Goal: Task Accomplishment & Management: Use online tool/utility

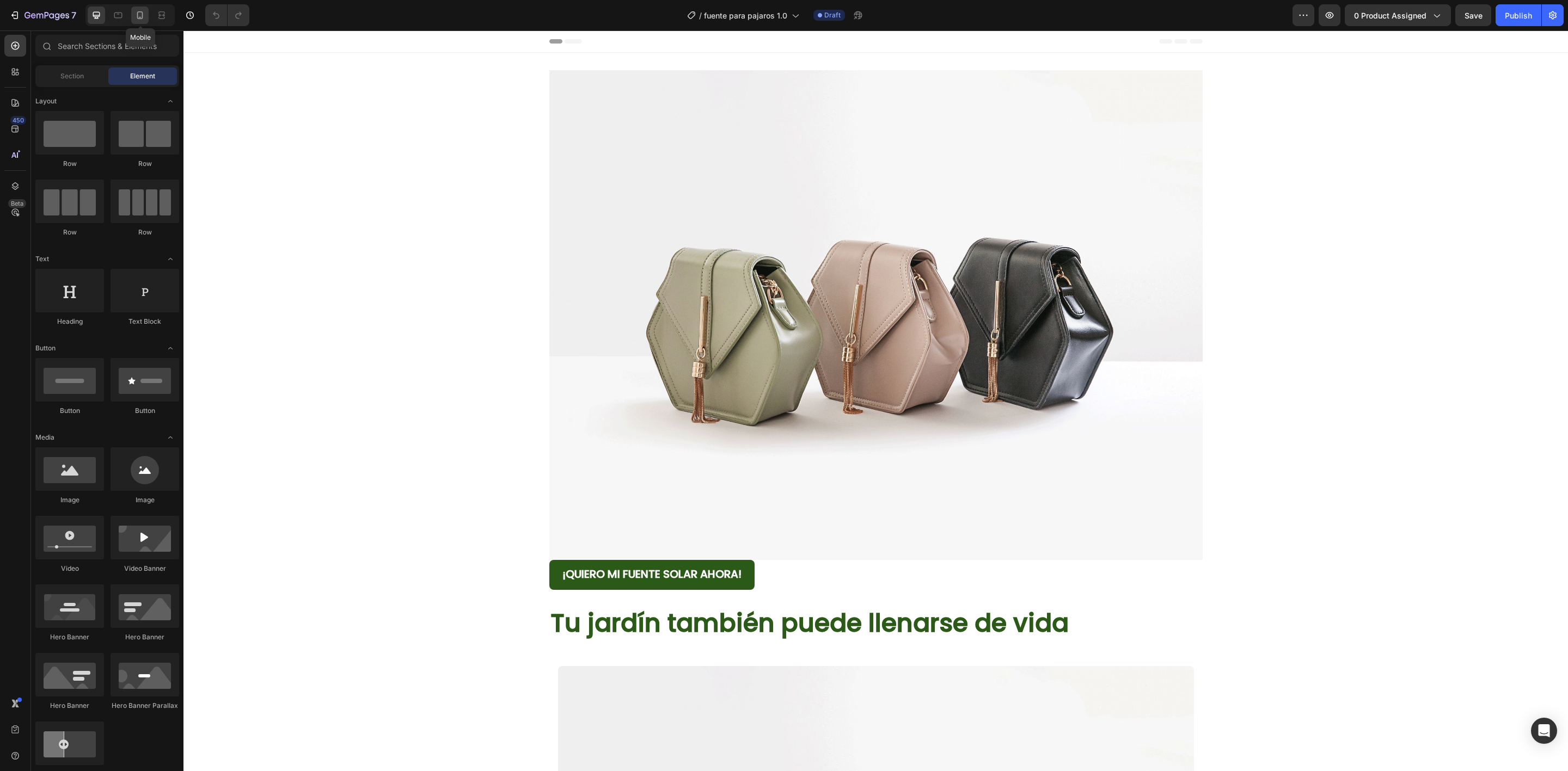
click at [141, 19] on icon at bounding box center [140, 15] width 11 height 11
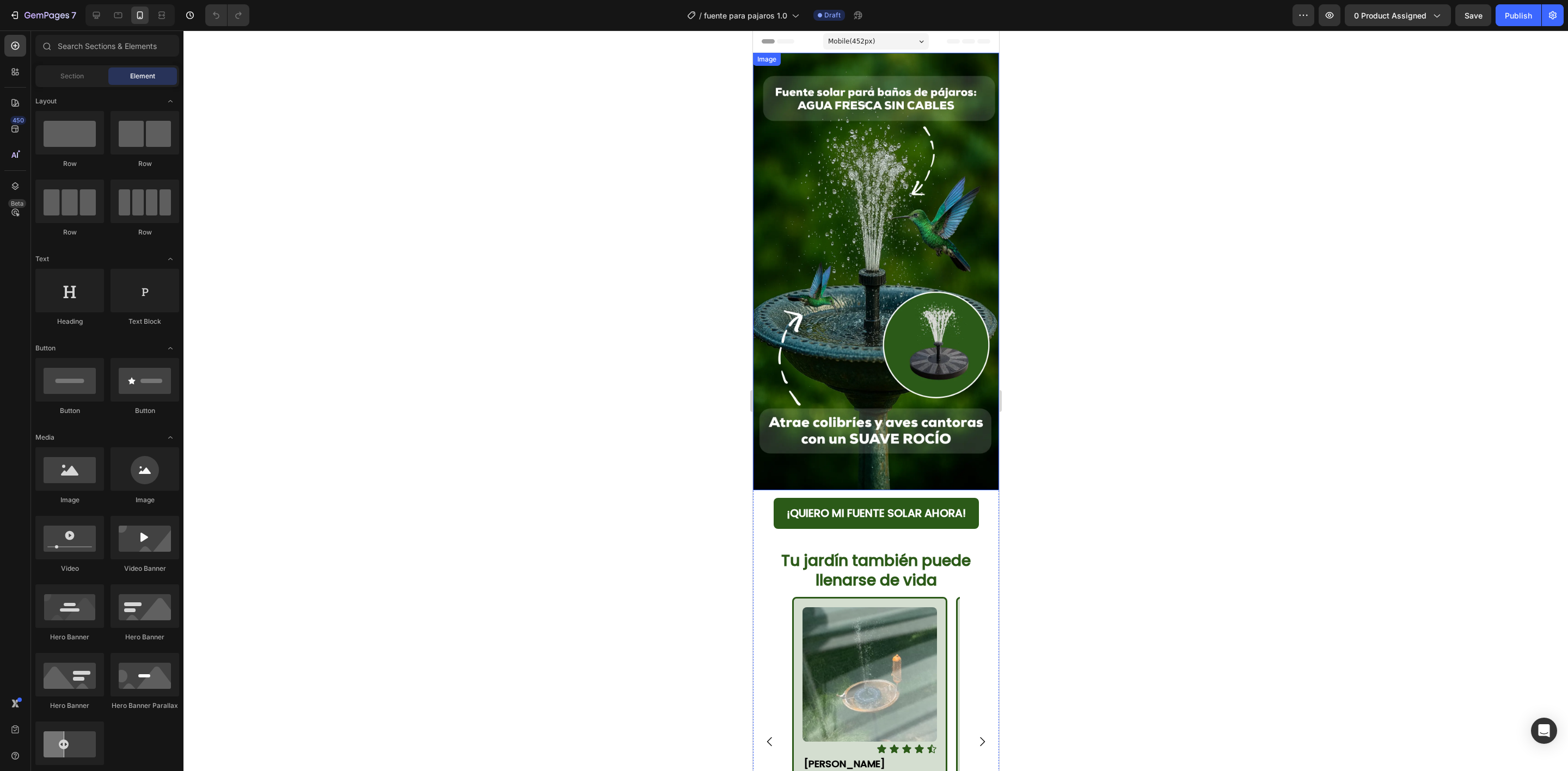
click at [957, 250] on img at bounding box center [875, 271] width 246 height 438
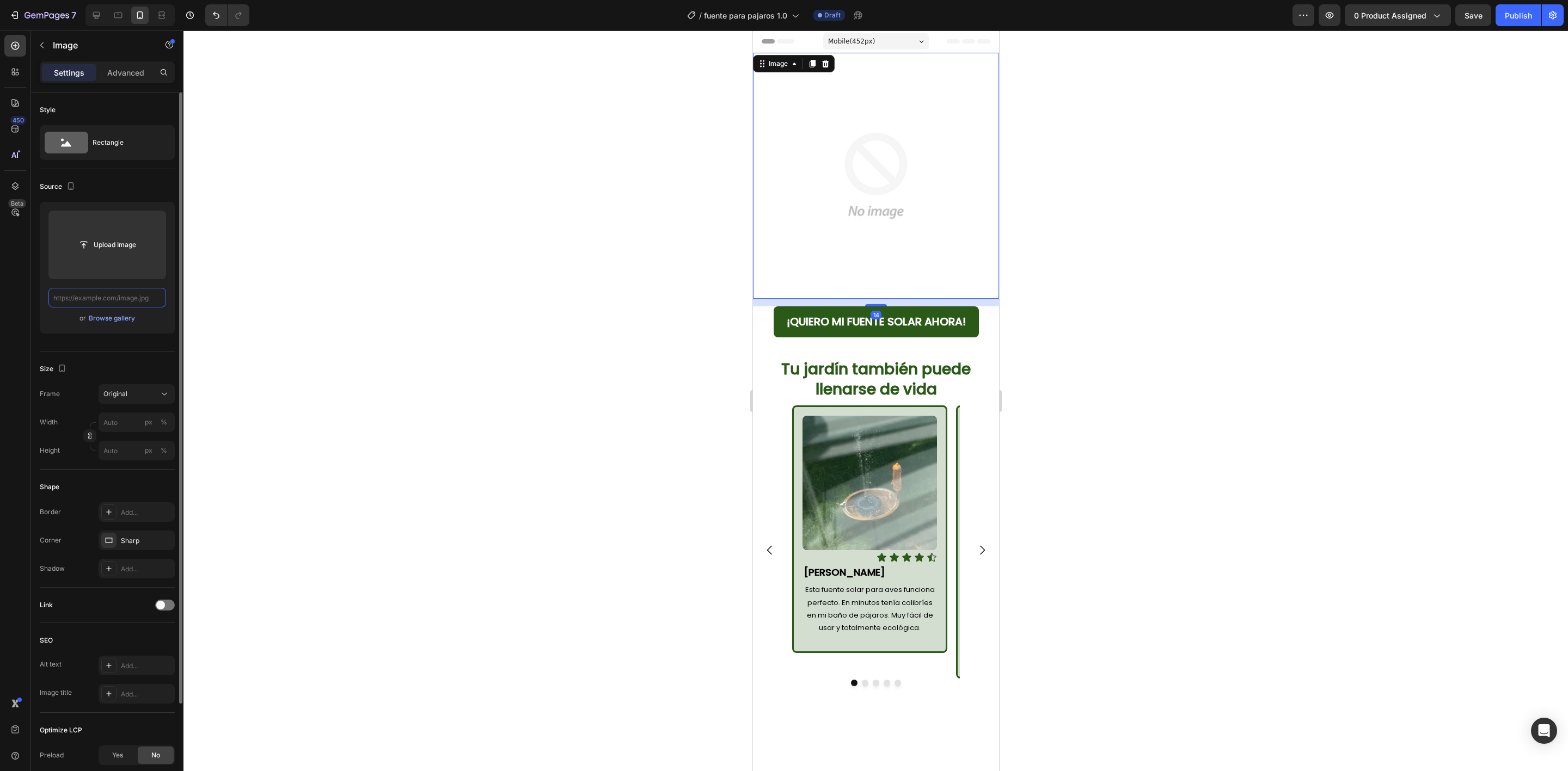
paste input "[URL][DOMAIN_NAME]"
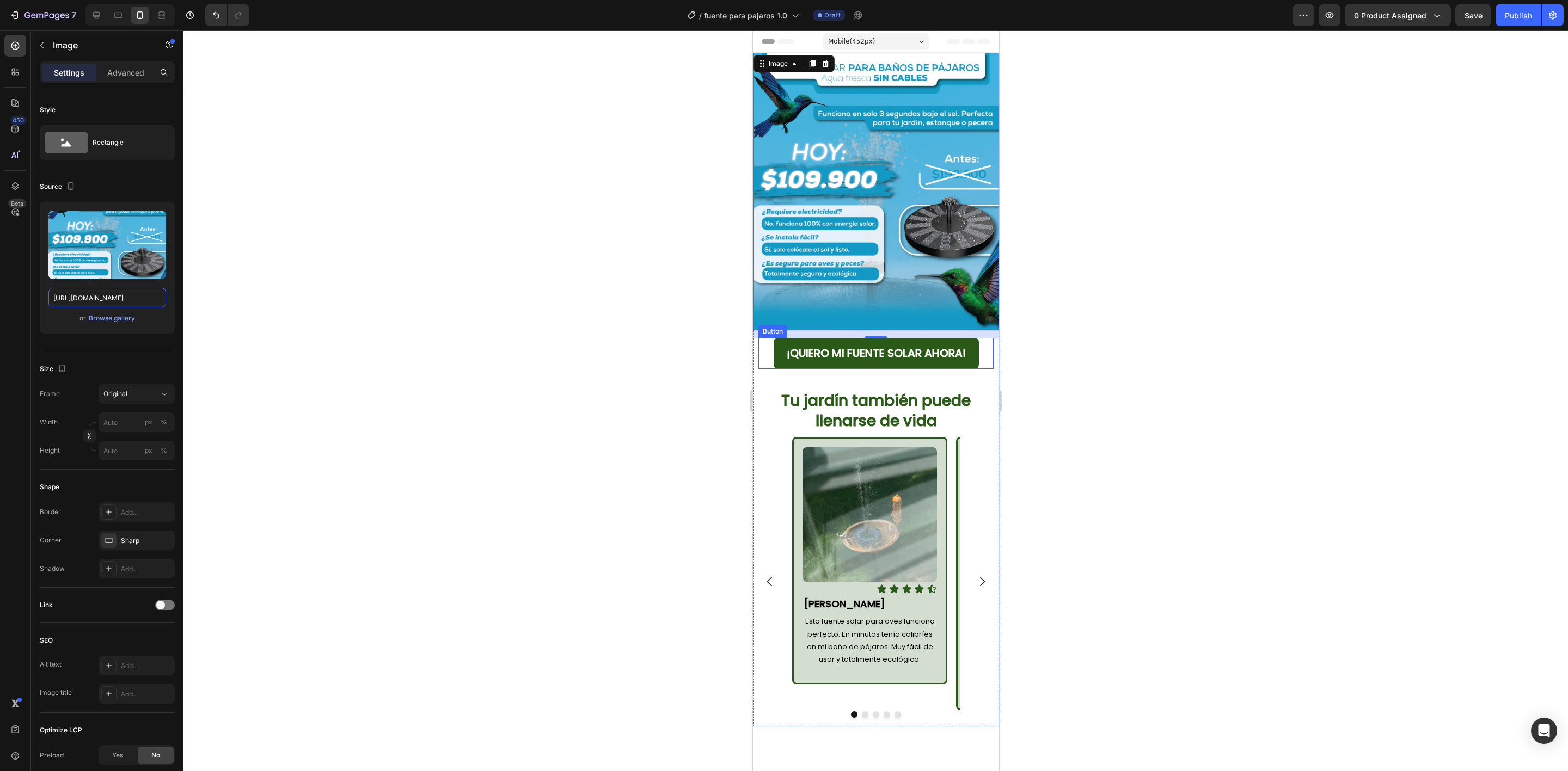
type input "[URL][DOMAIN_NAME]"
click at [1143, 330] on div at bounding box center [875, 400] width 1385 height 741
drag, startPoint x: 891, startPoint y: 209, endPoint x: 884, endPoint y: 229, distance: 21.2
click at [891, 214] on img at bounding box center [875, 192] width 246 height 277
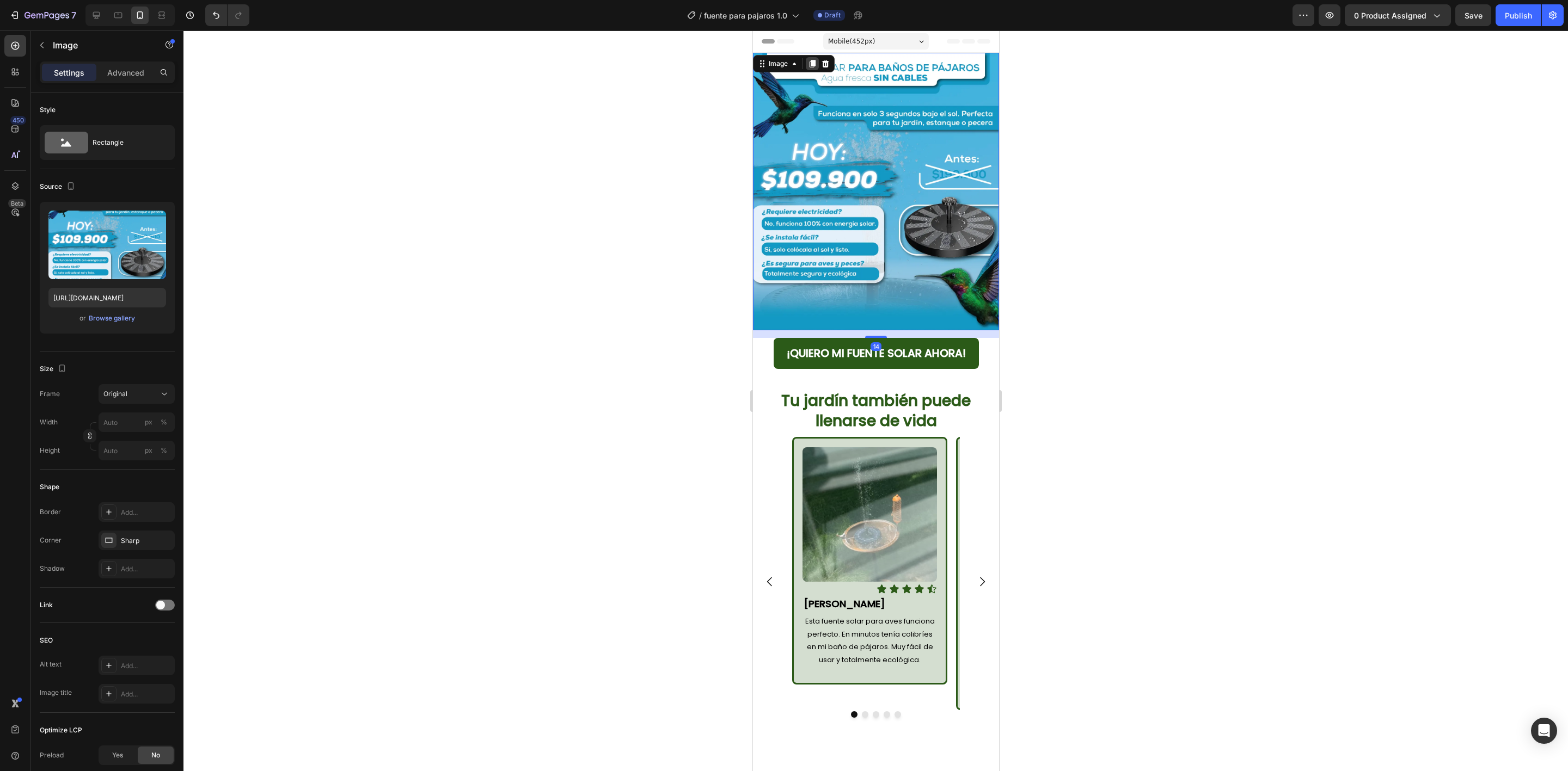
click at [808, 65] on icon at bounding box center [811, 63] width 9 height 9
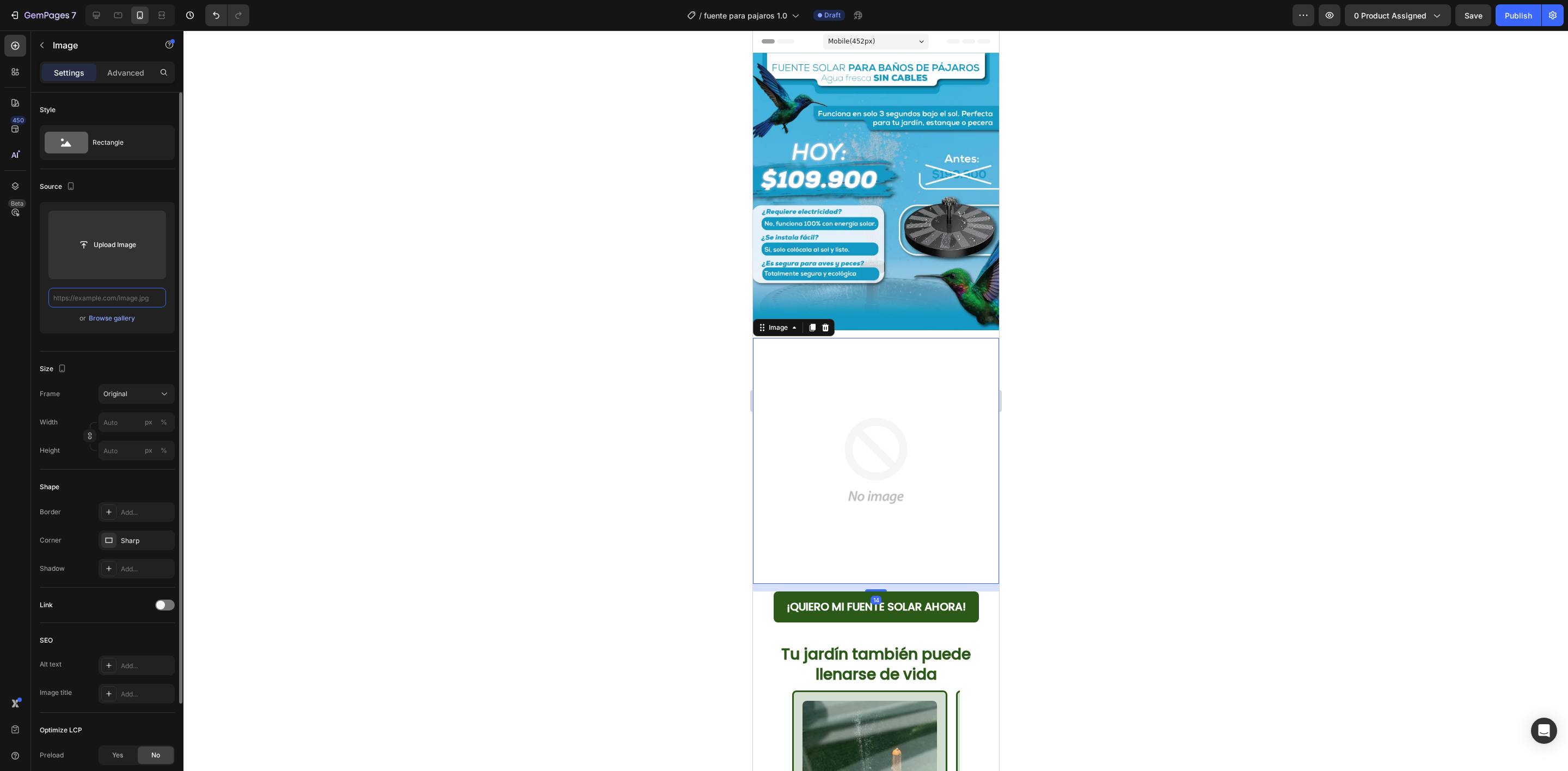
paste input "[URL][DOMAIN_NAME]"
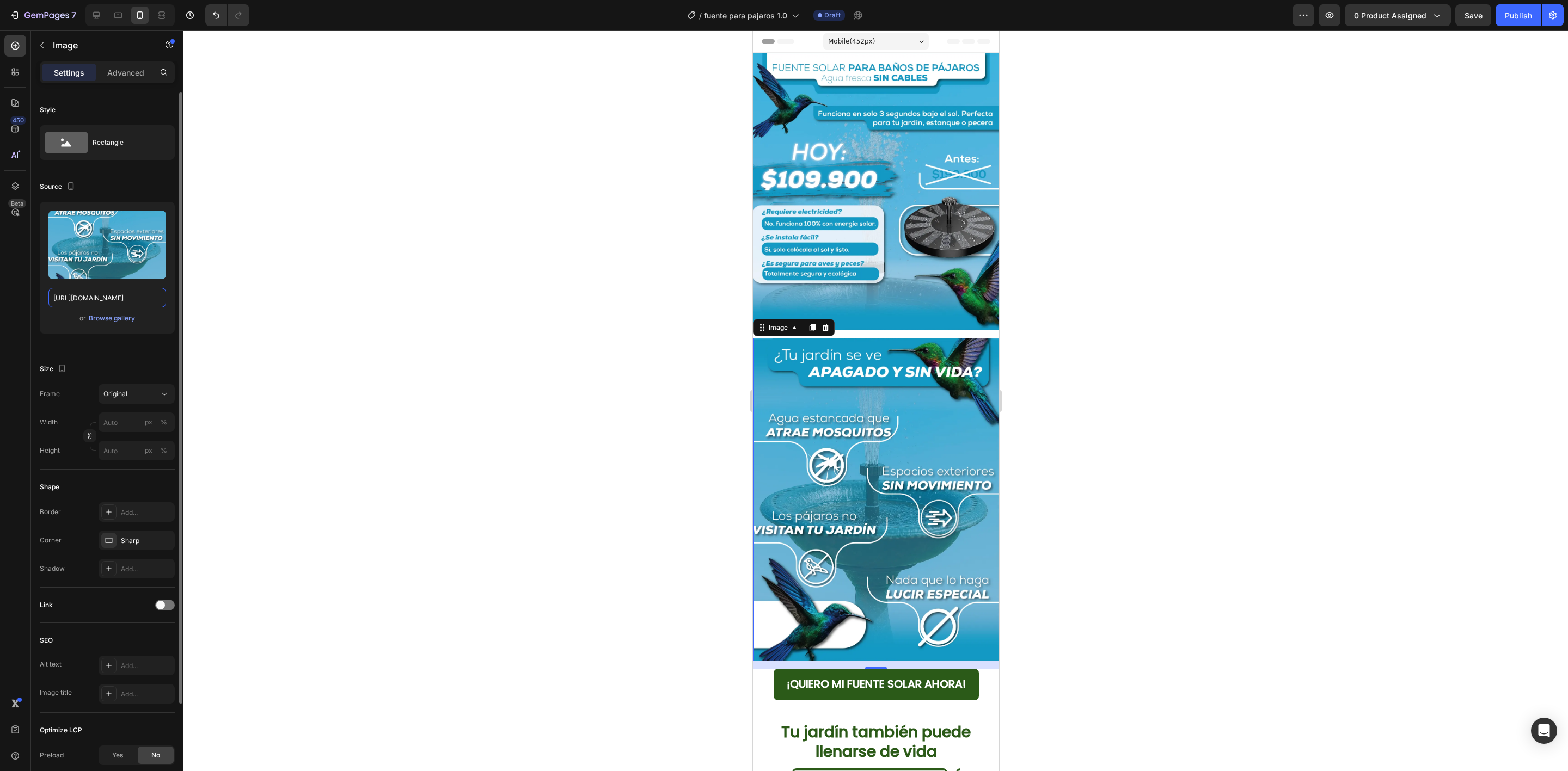
type input "[URL][DOMAIN_NAME]"
click at [1170, 361] on div at bounding box center [875, 400] width 1385 height 741
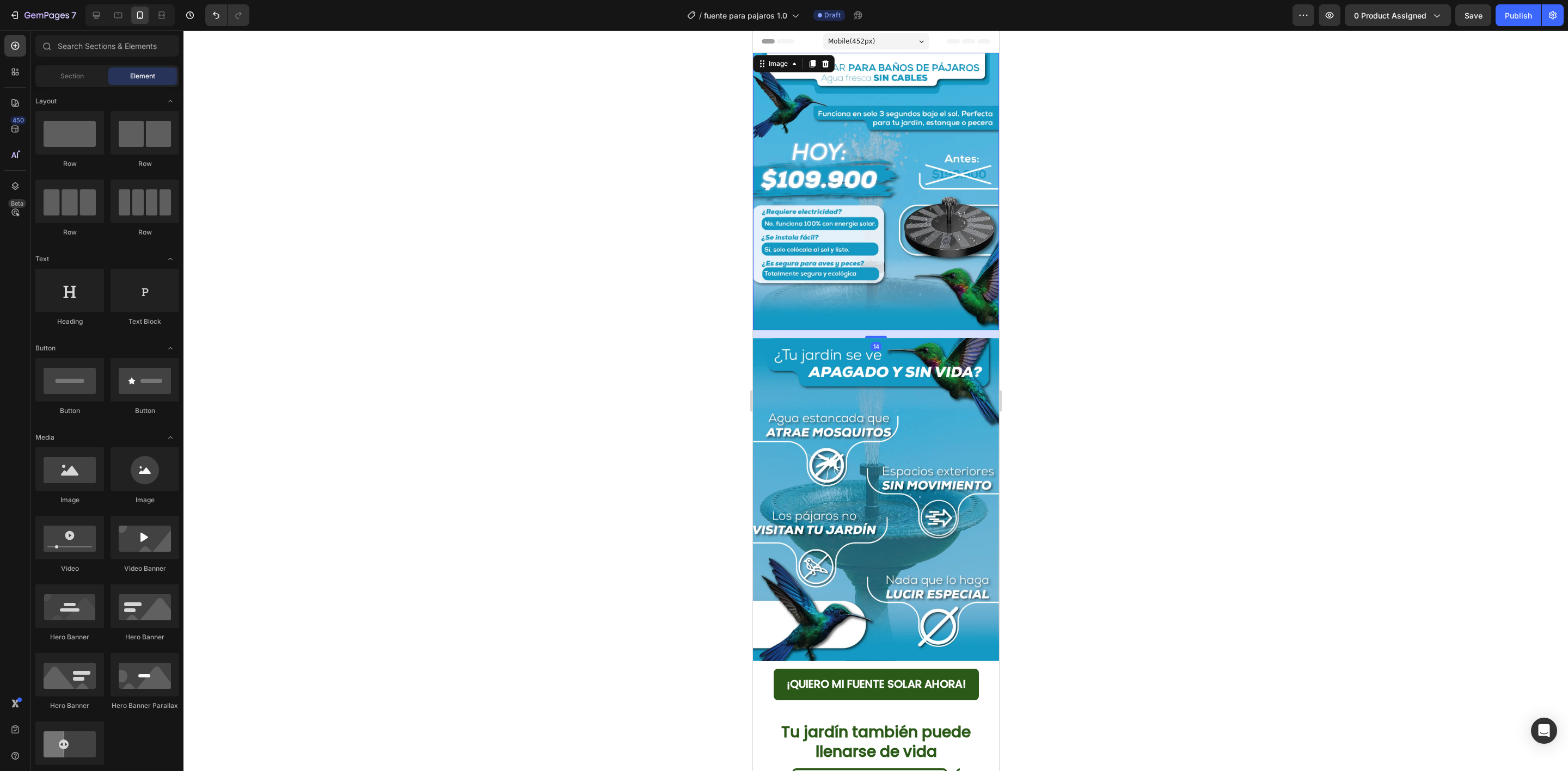
drag, startPoint x: 876, startPoint y: 263, endPoint x: 871, endPoint y: 294, distance: 31.4
click at [876, 265] on img at bounding box center [875, 192] width 246 height 277
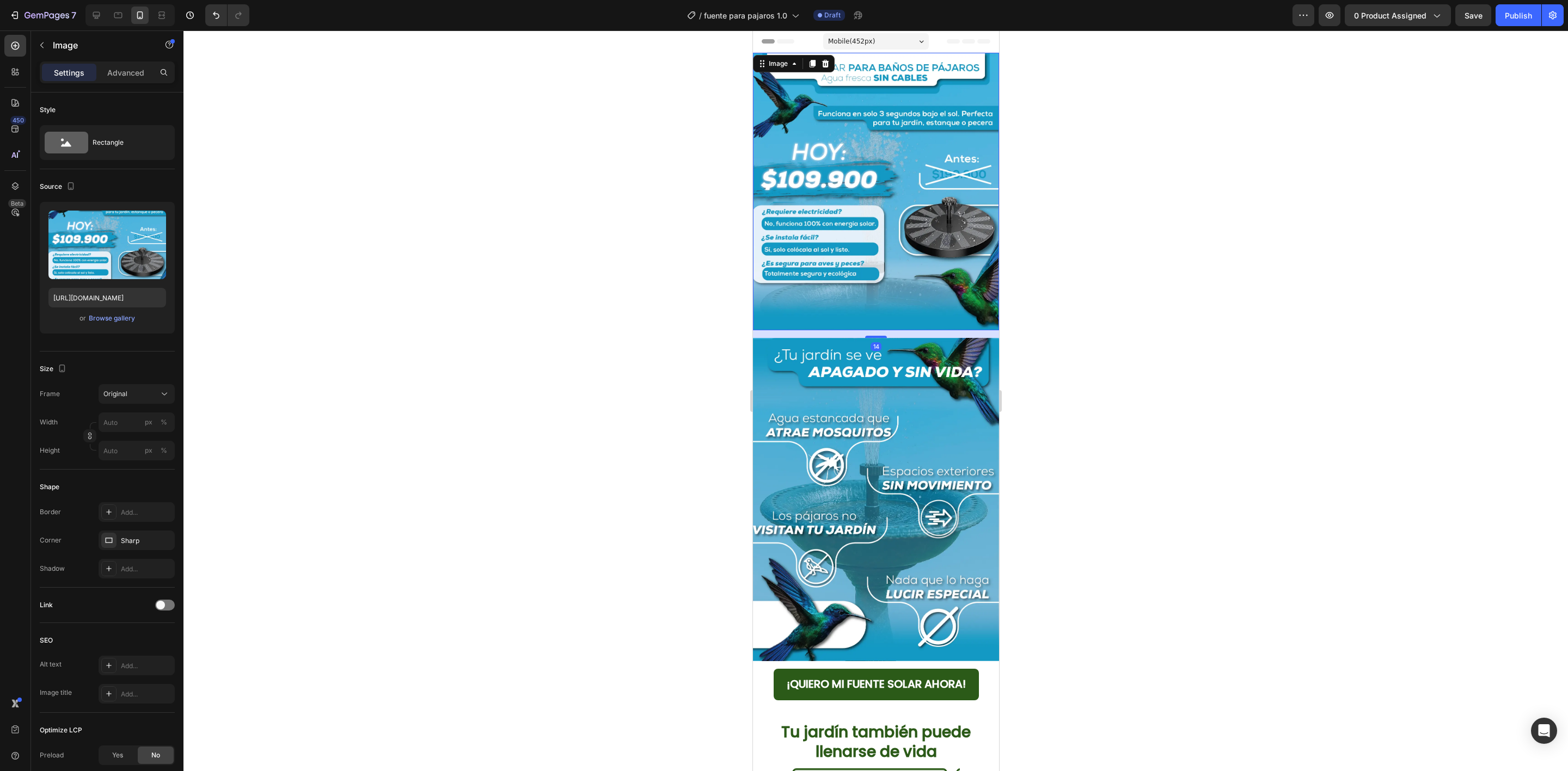
drag, startPoint x: 878, startPoint y: 323, endPoint x: 999, endPoint y: 237, distance: 148.4
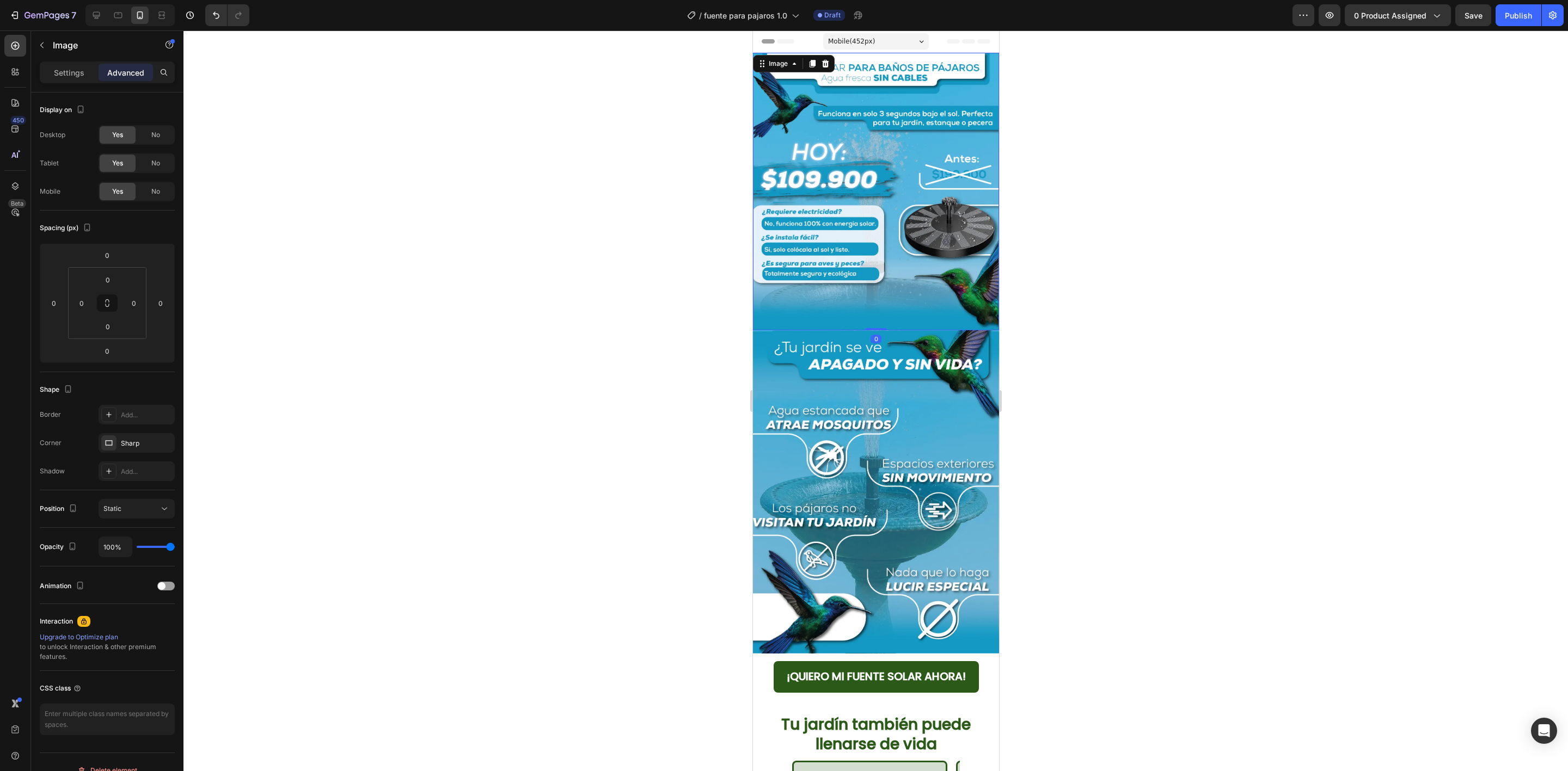
drag, startPoint x: 1179, startPoint y: 239, endPoint x: 1188, endPoint y: 249, distance: 13.5
click at [1181, 243] on div at bounding box center [875, 400] width 1385 height 741
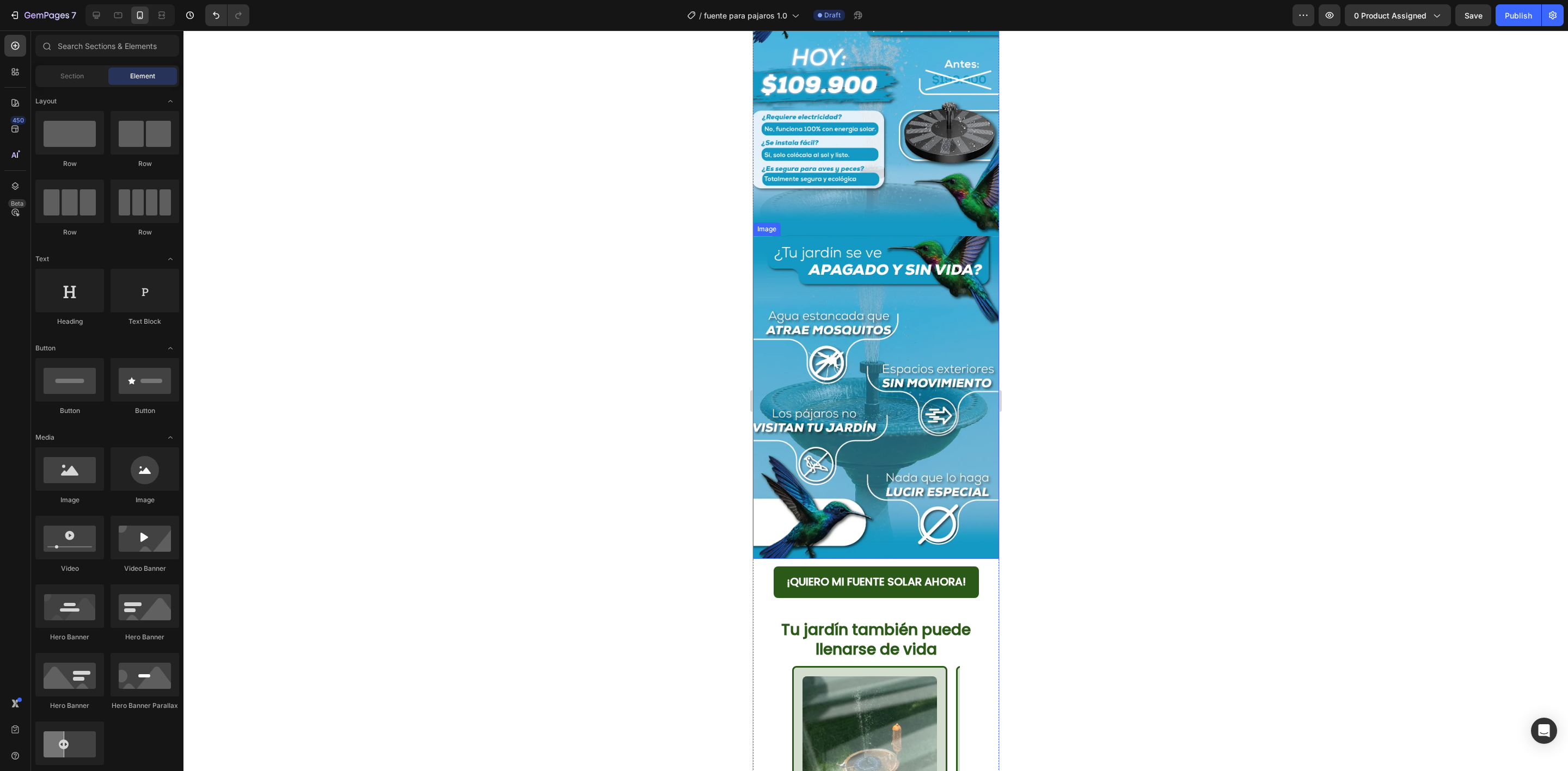
scroll to position [327, 0]
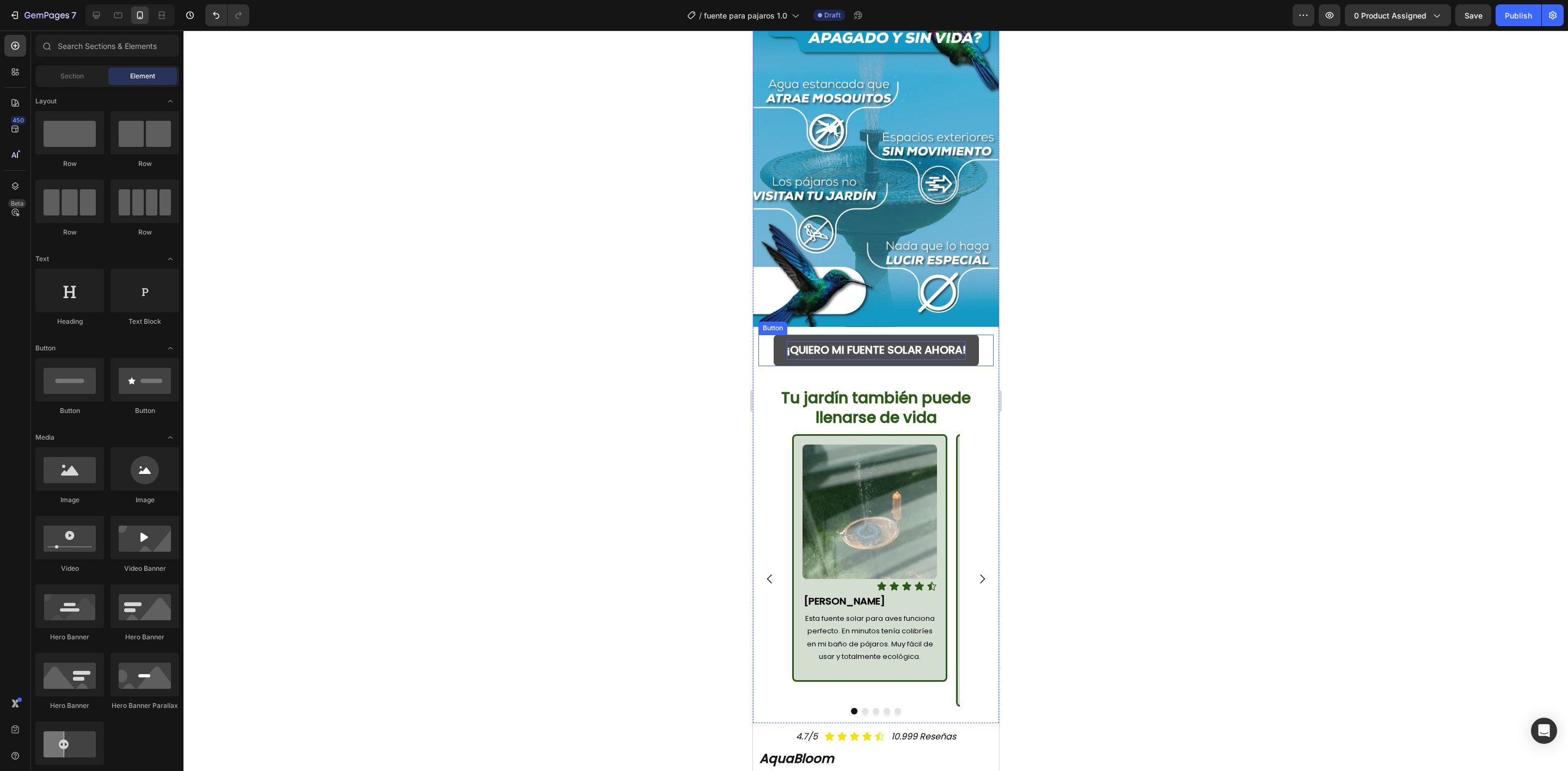
click at [955, 343] on strong "¡QUIERO MI FUENTE SOLAR AHORA!" at bounding box center [876, 350] width 179 height 15
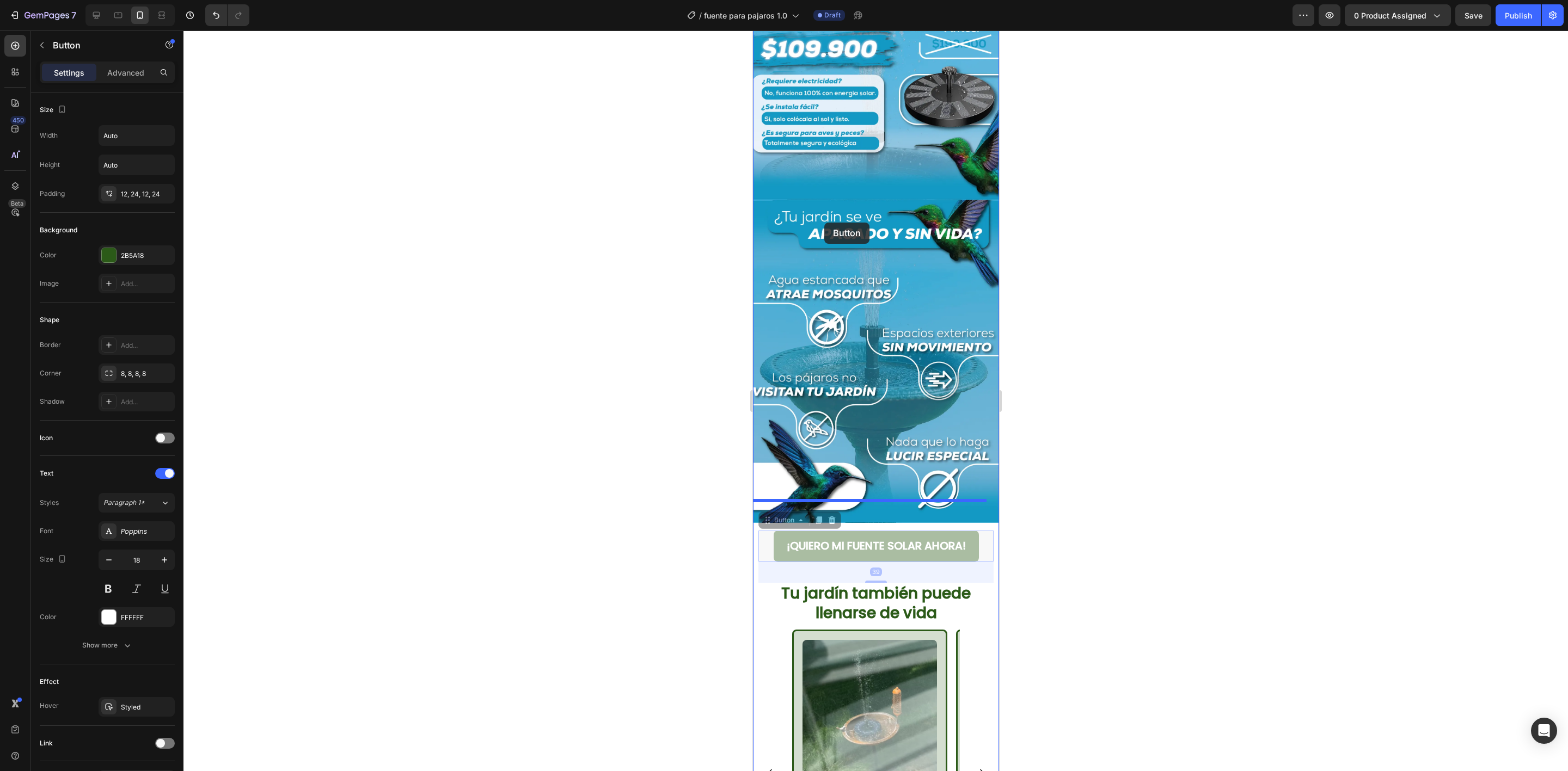
scroll to position [82, 0]
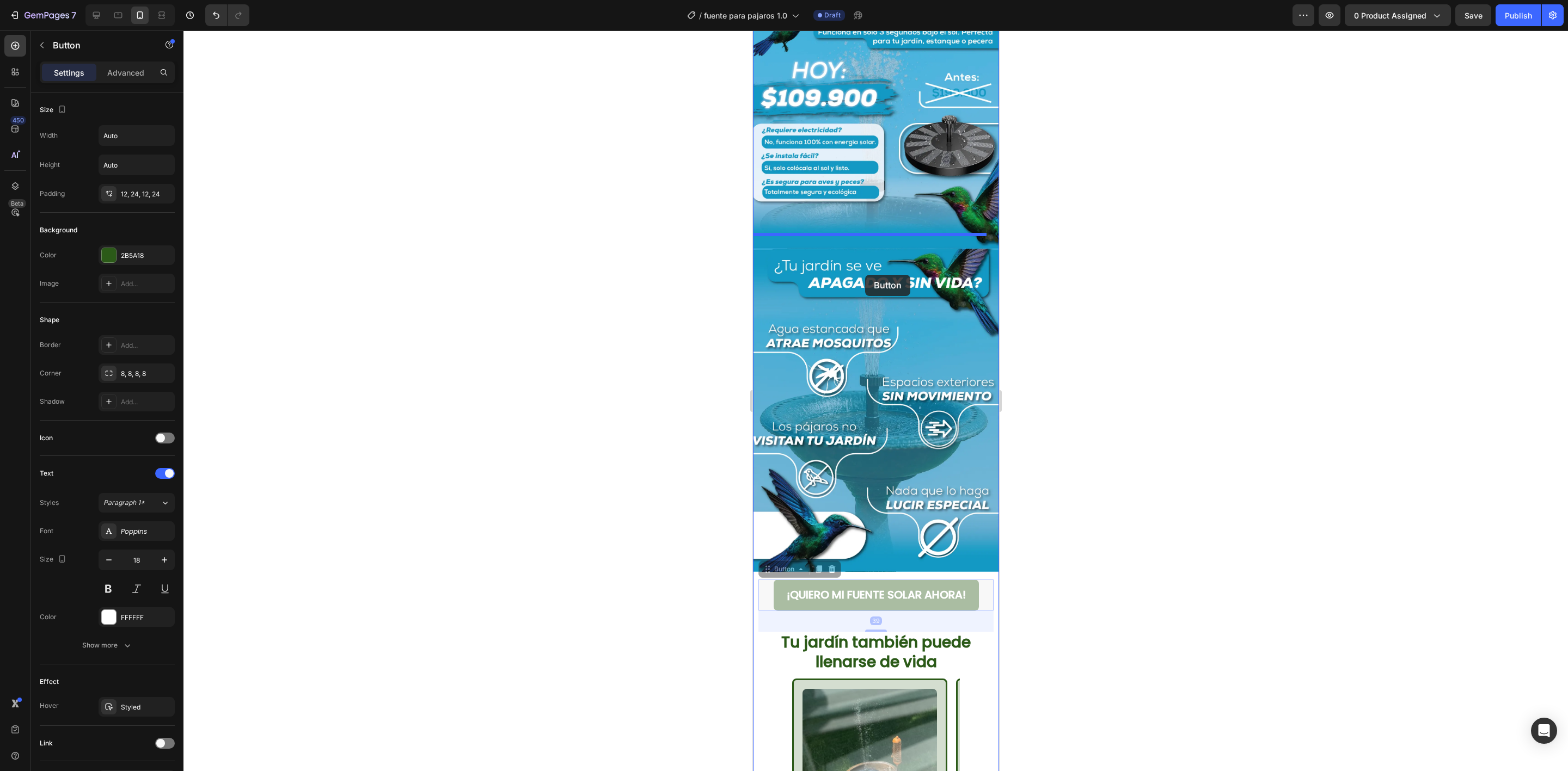
drag, startPoint x: 788, startPoint y: 296, endPoint x: 865, endPoint y: 275, distance: 79.8
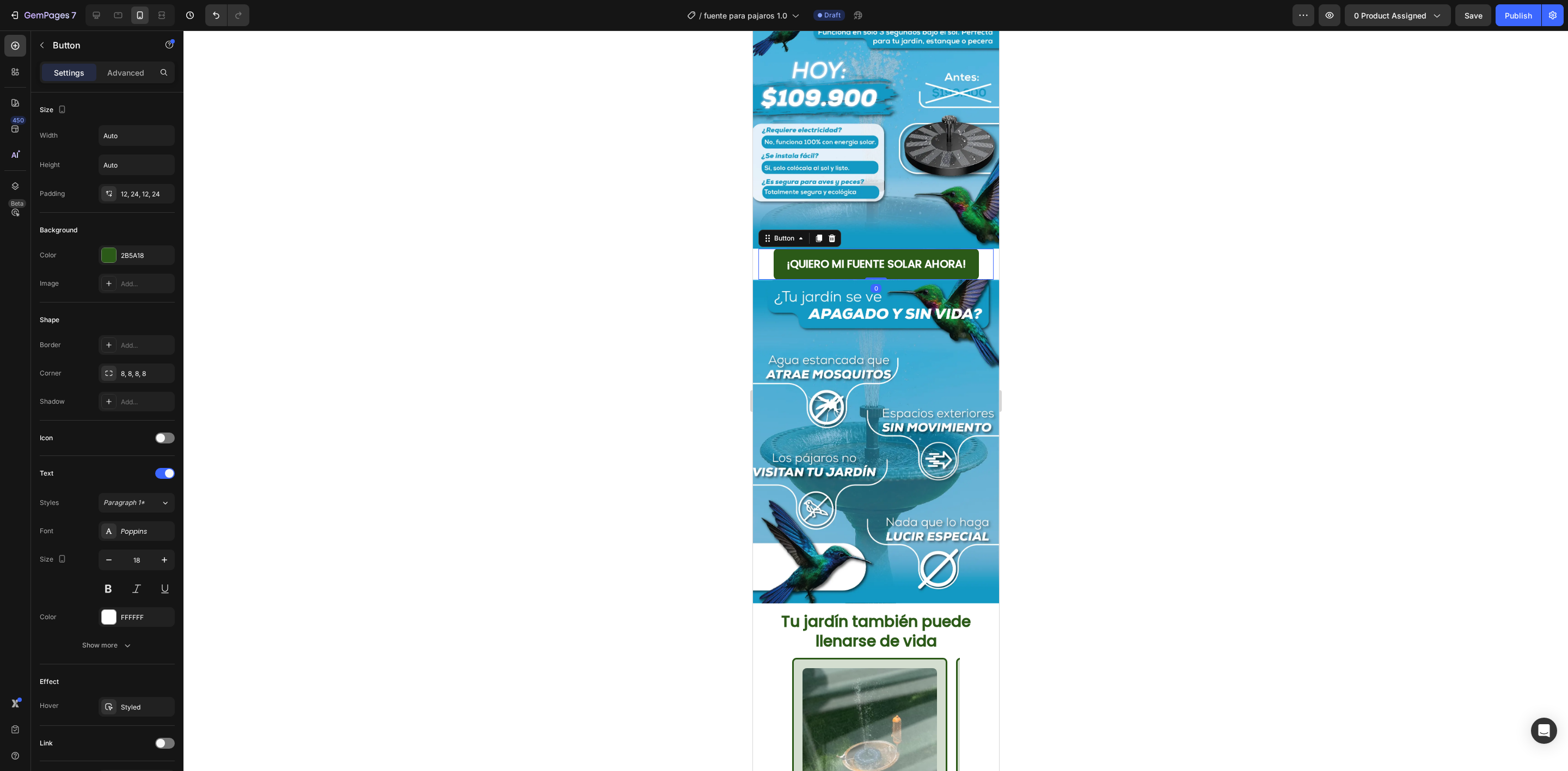
drag, startPoint x: 872, startPoint y: 286, endPoint x: 997, endPoint y: 214, distance: 144.3
click at [940, 203] on div "Image ¡QUIERO MI FUENTE SOLAR AHORA! Button 0 Image Tu jardín también puede lle…" at bounding box center [875, 459] width 246 height 976
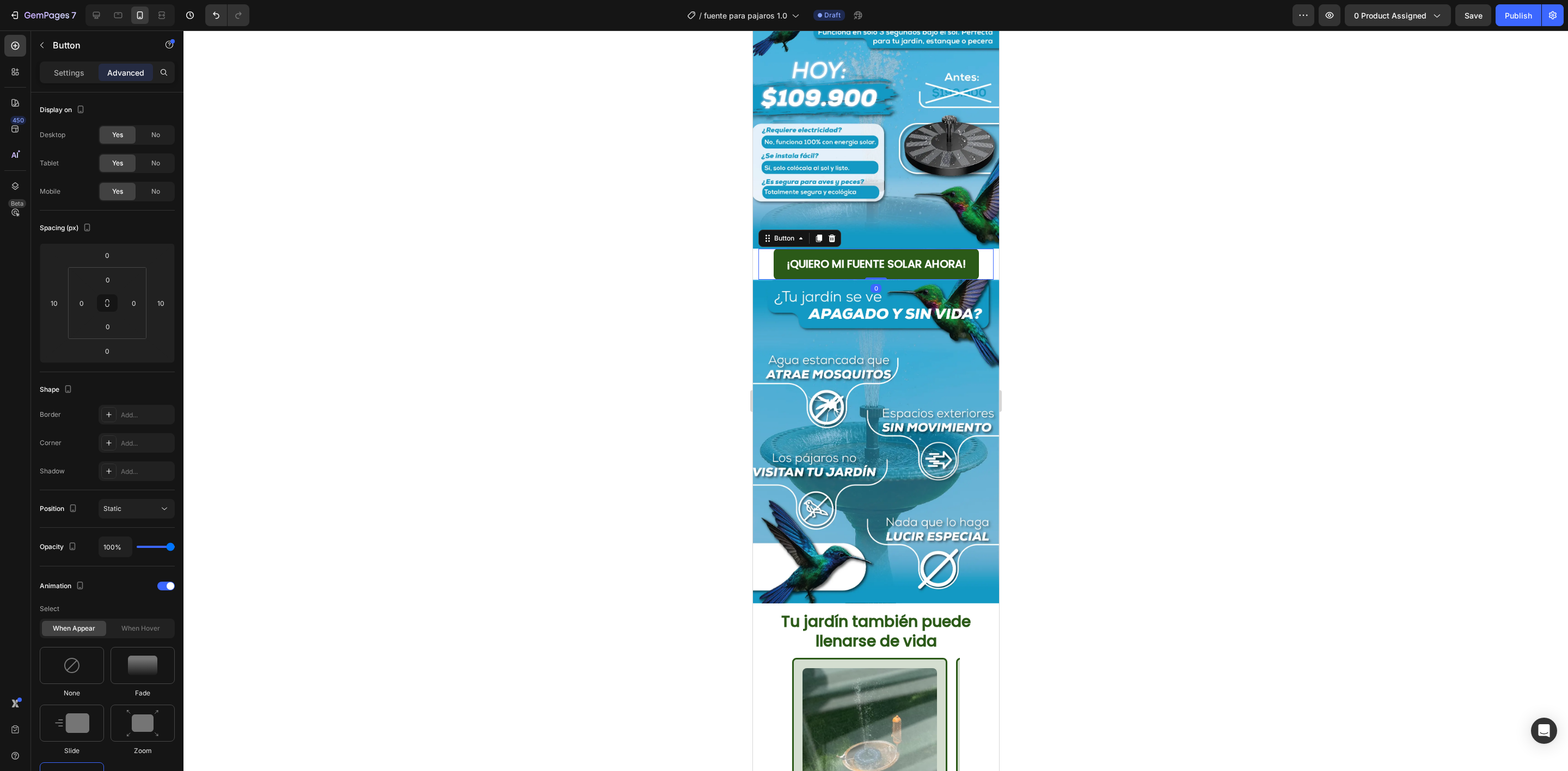
click at [1107, 219] on div at bounding box center [875, 400] width 1385 height 741
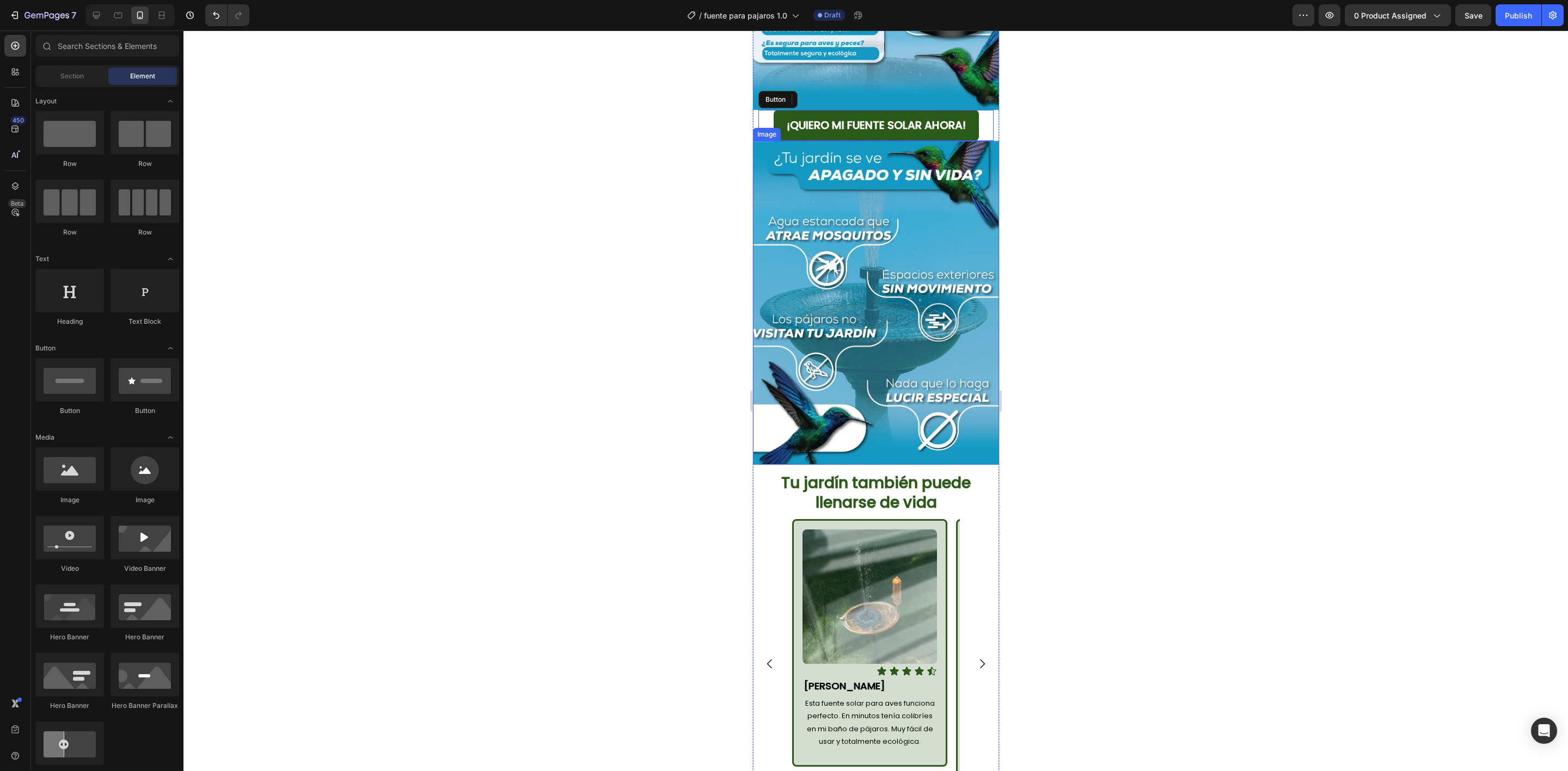
scroll to position [408, 0]
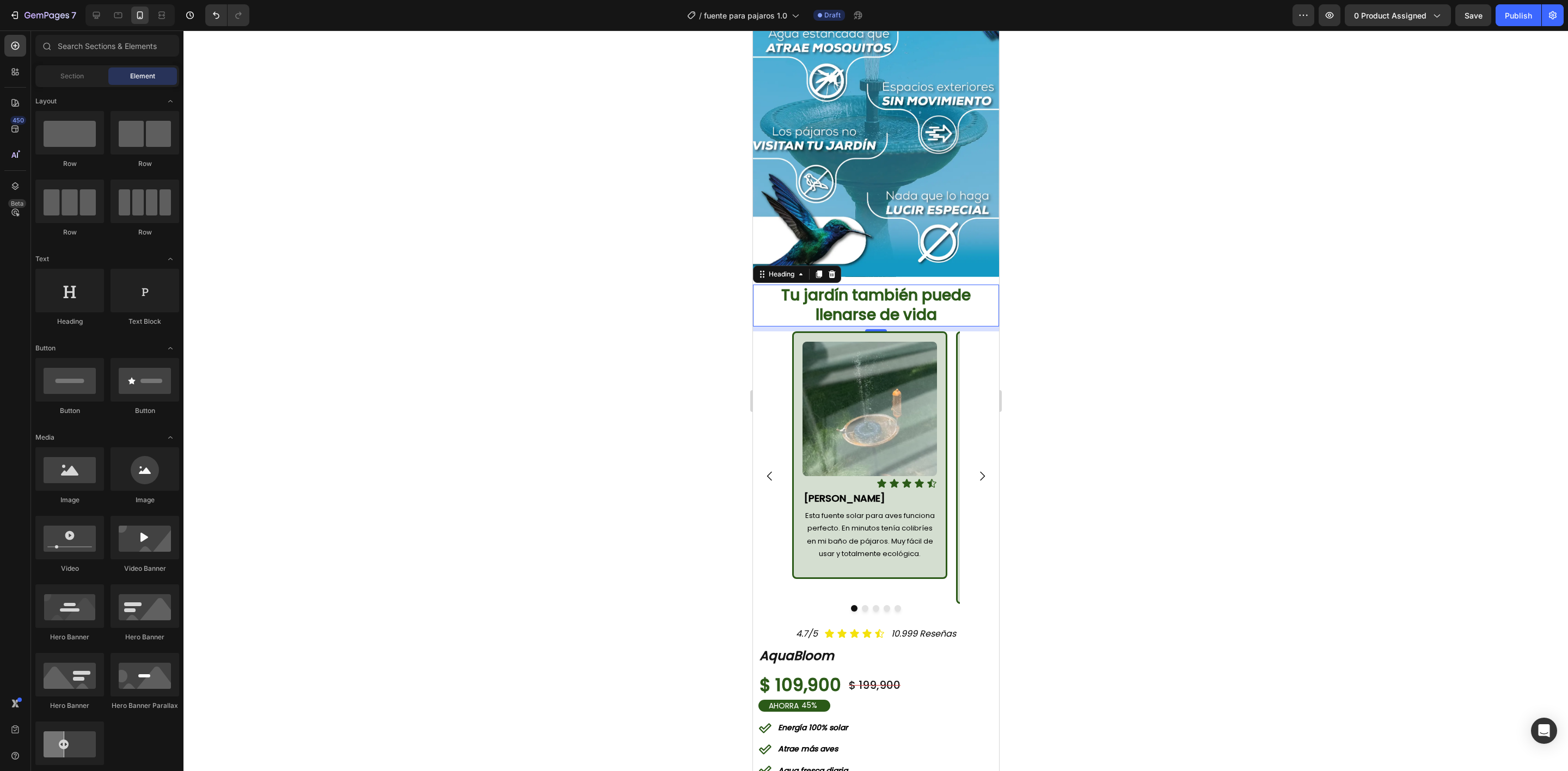
click at [763, 285] on div "Tu jardín también puede llenarse de vida Heading 0" at bounding box center [875, 305] width 246 height 42
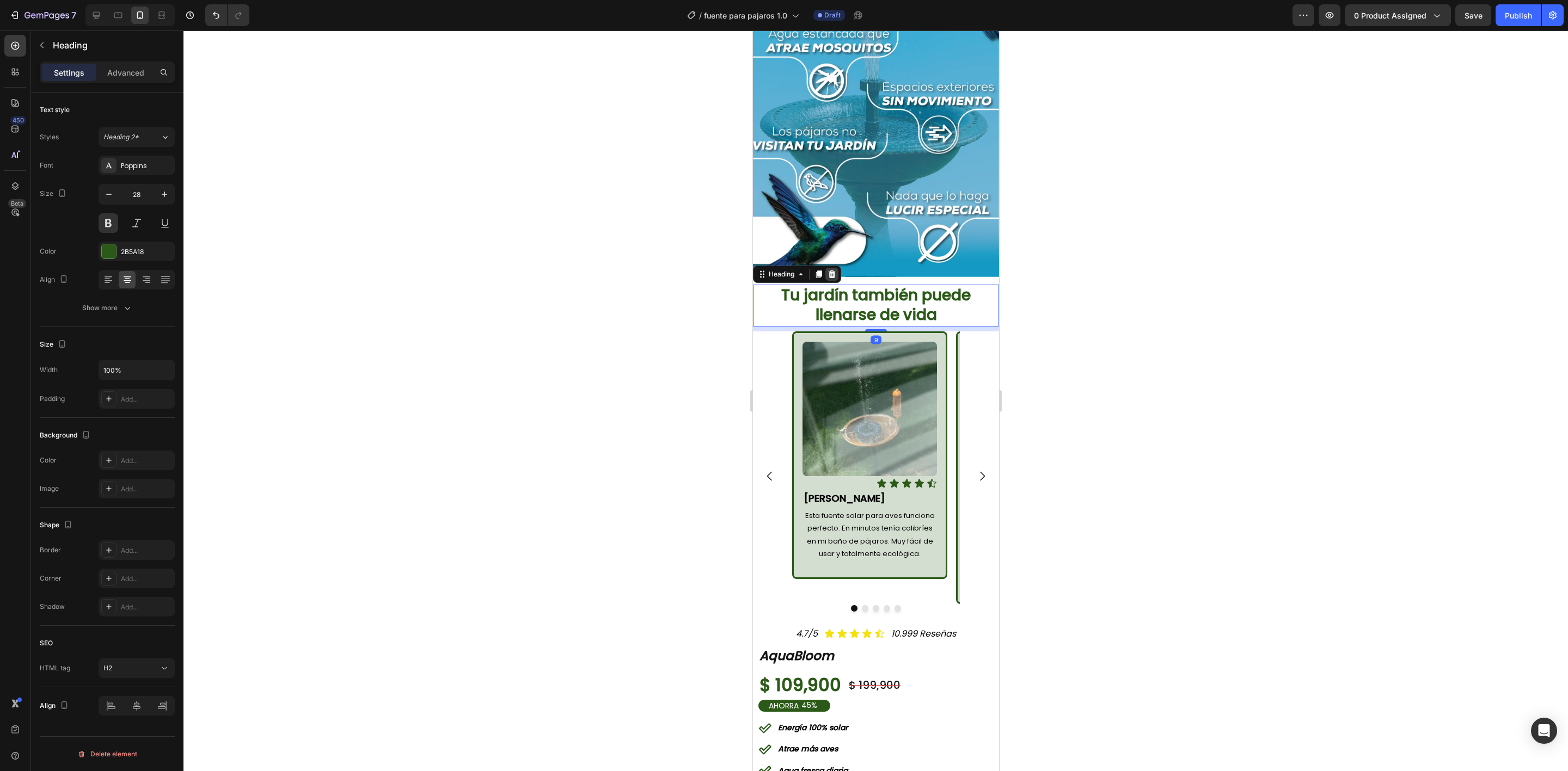
click at [833, 270] on icon at bounding box center [831, 274] width 9 height 9
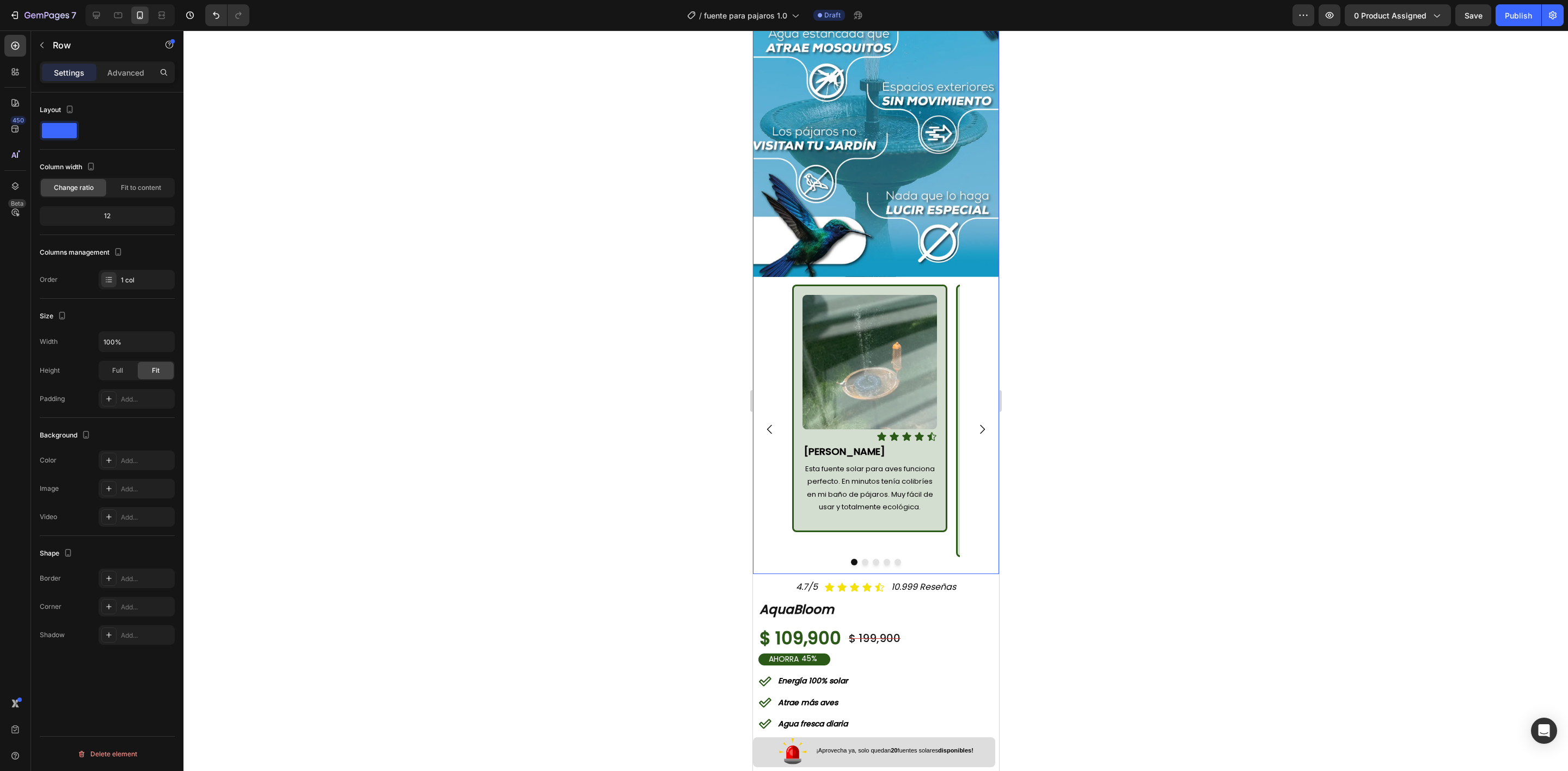
click at [777, 249] on div "Image ¡QUIERO MI FUENTE SOLAR AHORA! Button Image Image Icon Icon Icon Icon Ico…" at bounding box center [875, 110] width 246 height 930
click at [773, 285] on div "Image Icon Icon Icon Icon Icon Icon List [PERSON_NAME] Text Block Esta fuente s…" at bounding box center [875, 430] width 246 height 290
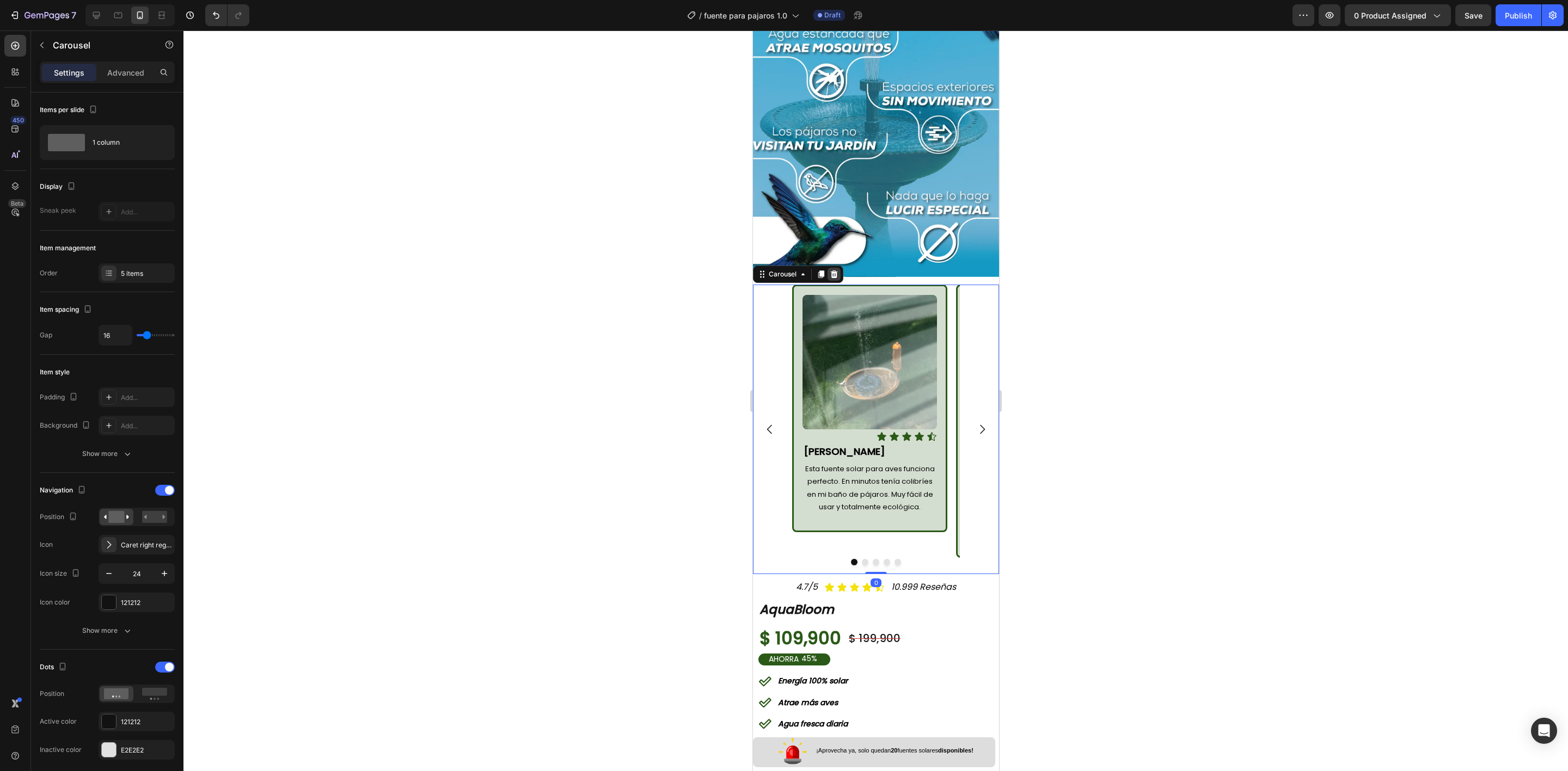
click at [830, 270] on icon at bounding box center [833, 274] width 9 height 9
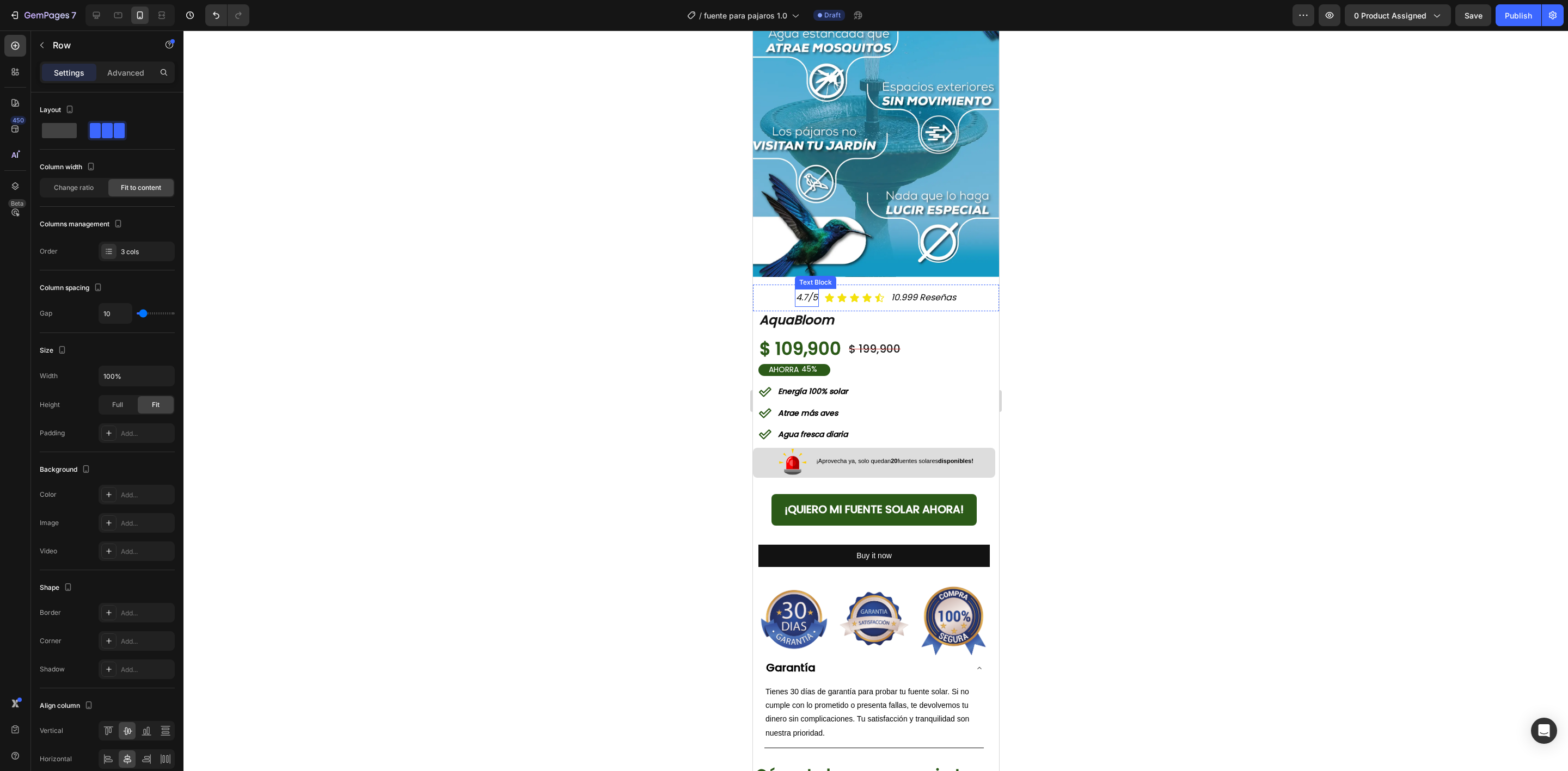
click at [782, 285] on div "4.7/5 Text Block Icon Icon Icon Icon Icon Icon List 10.999 Reseñas Text Block R…" at bounding box center [875, 298] width 246 height 27
click at [813, 268] on div at bounding box center [819, 274] width 13 height 13
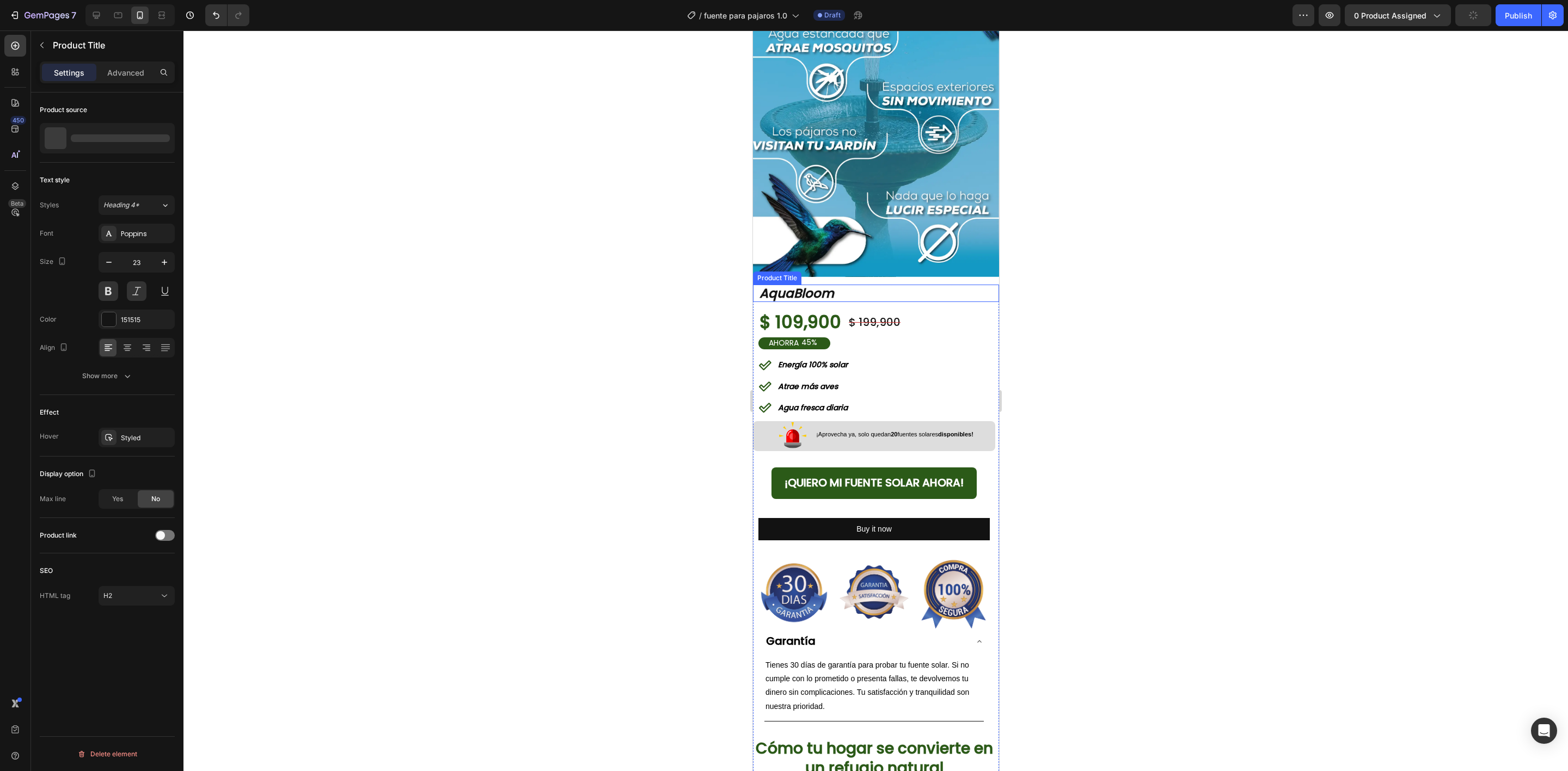
click at [869, 285] on h2 "AquaBloom" at bounding box center [878, 294] width 240 height 18
click at [857, 270] on icon at bounding box center [858, 274] width 9 height 9
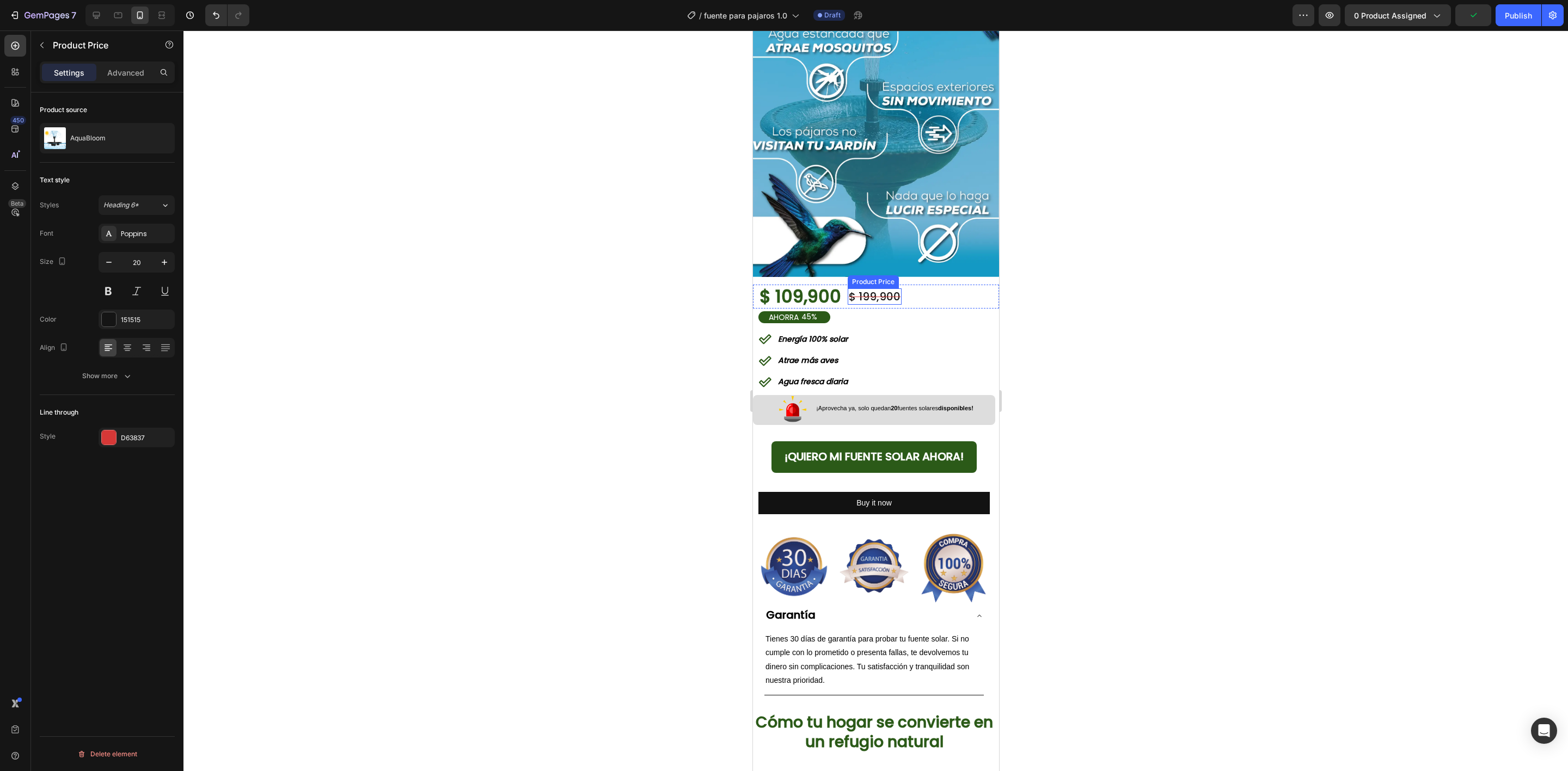
click at [895, 288] on div "$ 199,900" at bounding box center [874, 296] width 54 height 16
click at [945, 285] on div "$ 109,900 Product Price Product Price $ 199,900 Product Price Product Price Row…" at bounding box center [875, 296] width 246 height 24
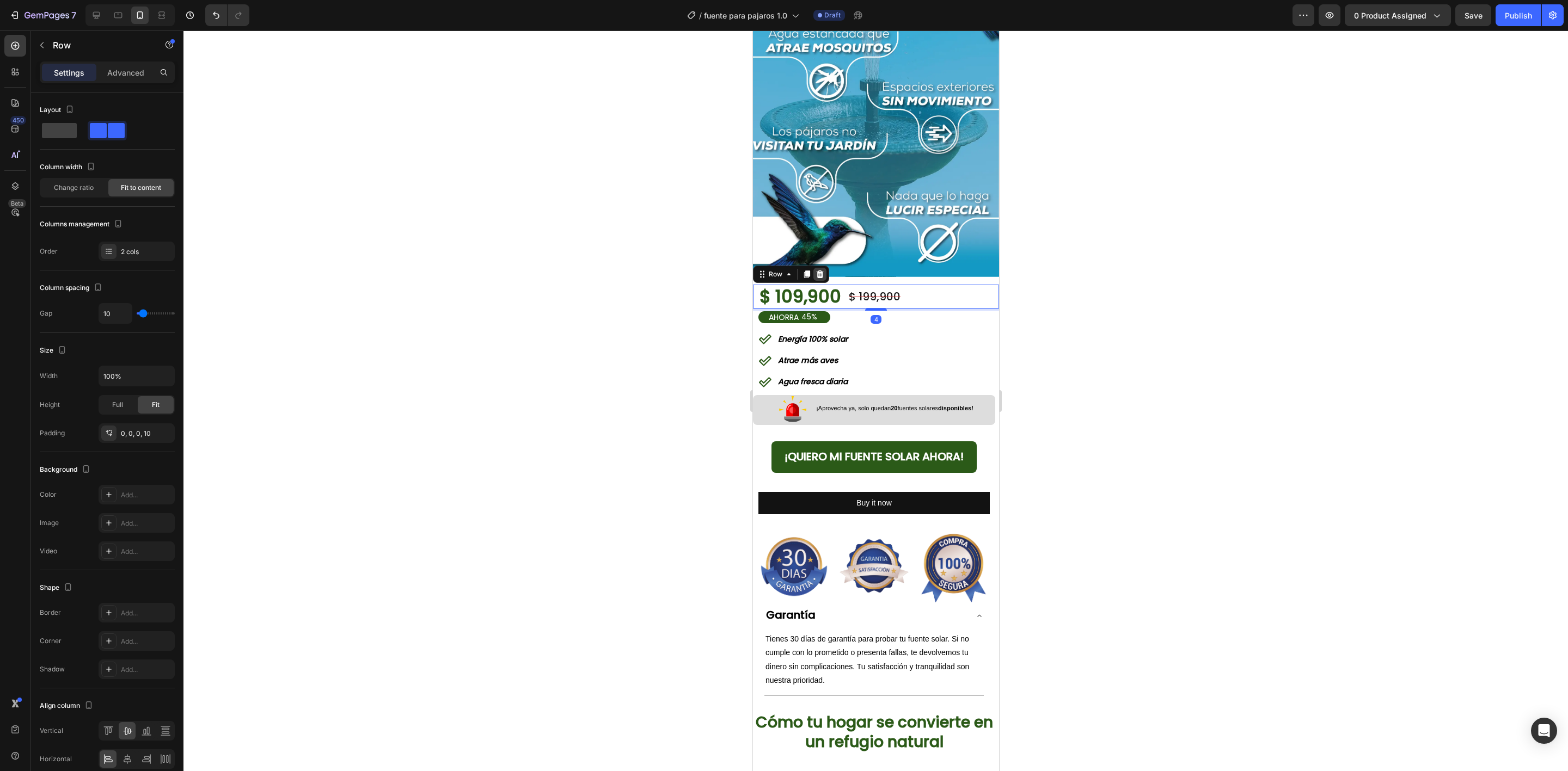
click at [822, 270] on icon at bounding box center [819, 274] width 9 height 9
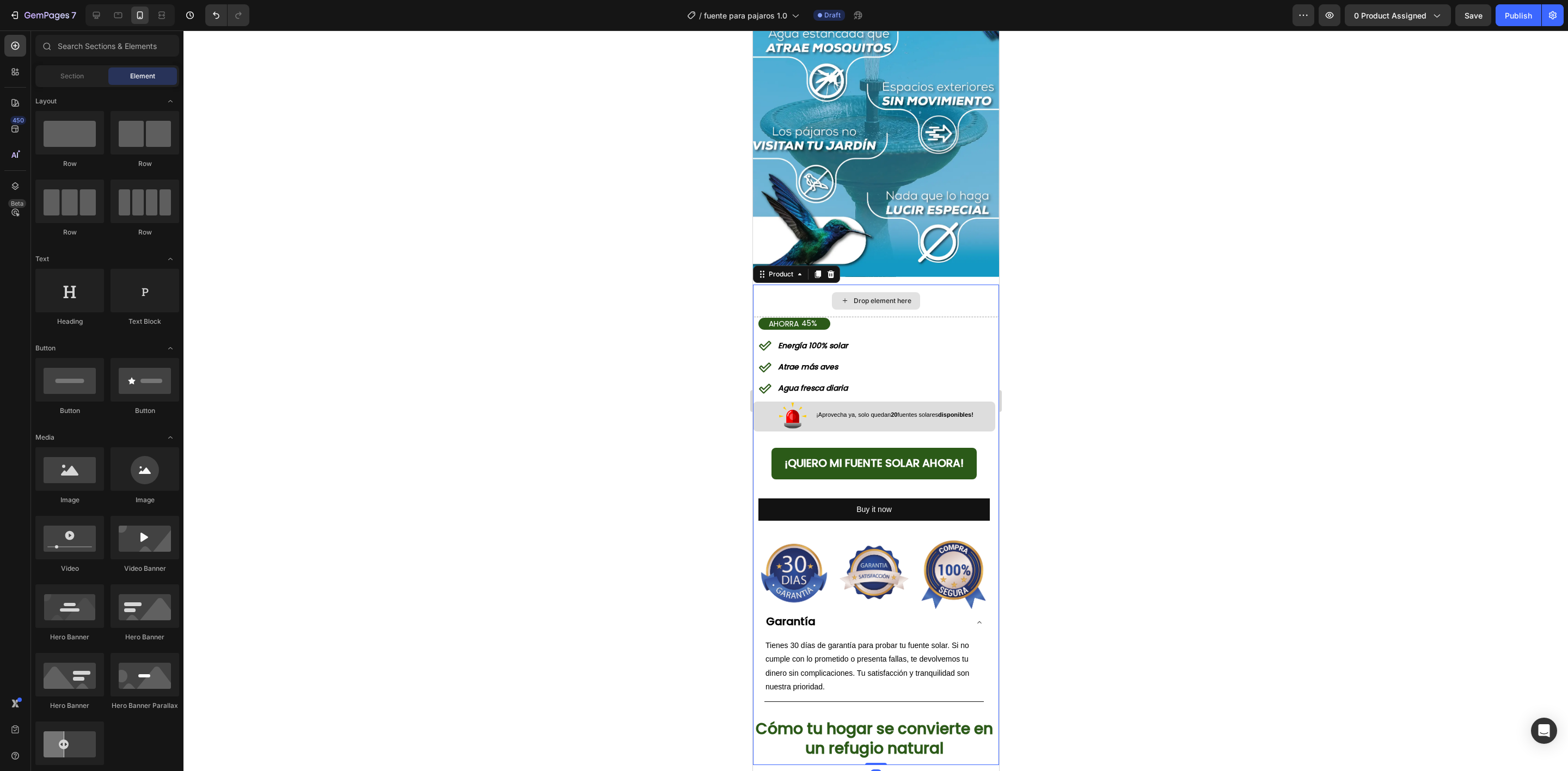
click at [817, 285] on div "Drop element here" at bounding box center [875, 301] width 246 height 33
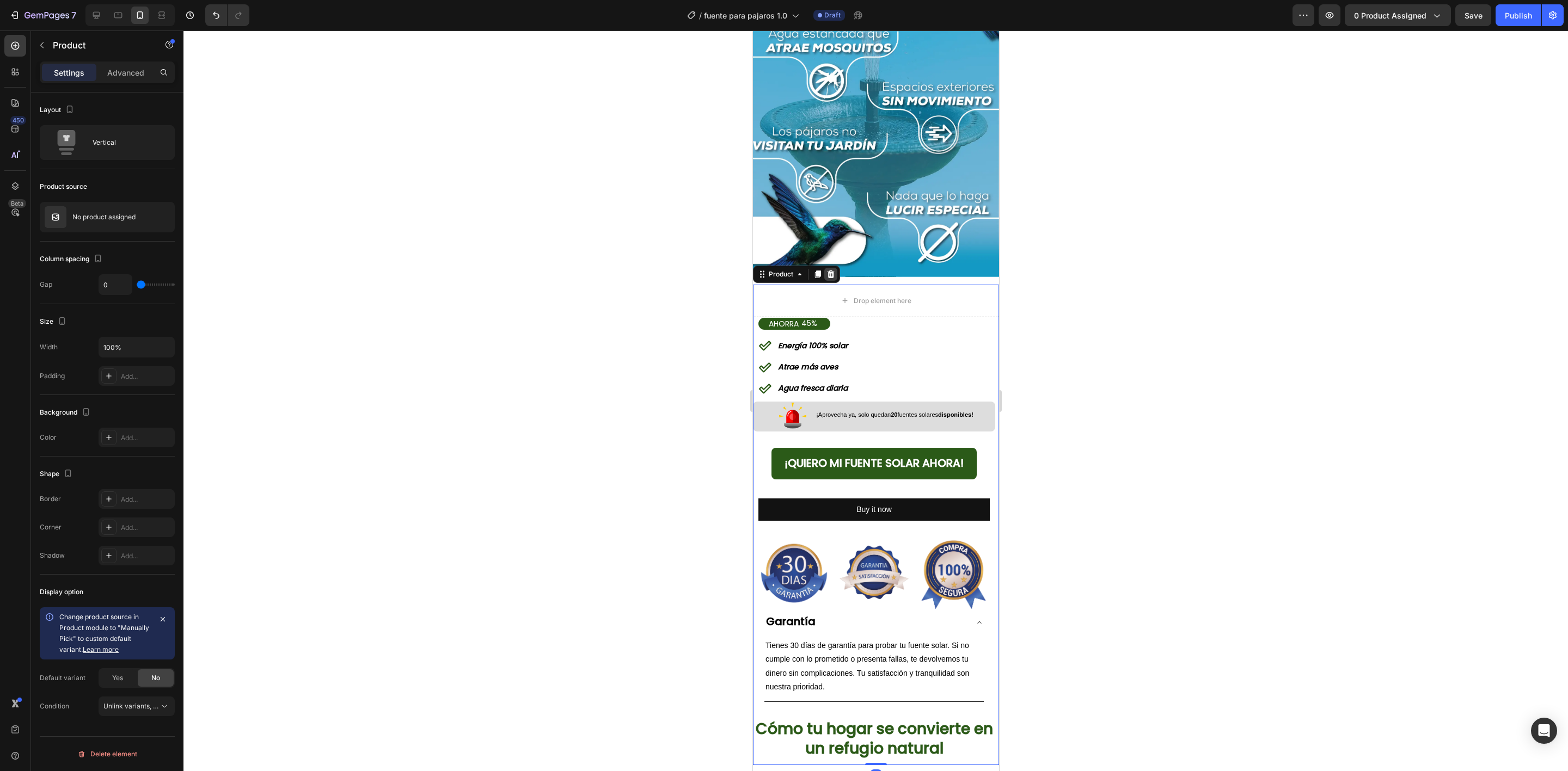
click at [833, 271] on icon at bounding box center [831, 274] width 7 height 8
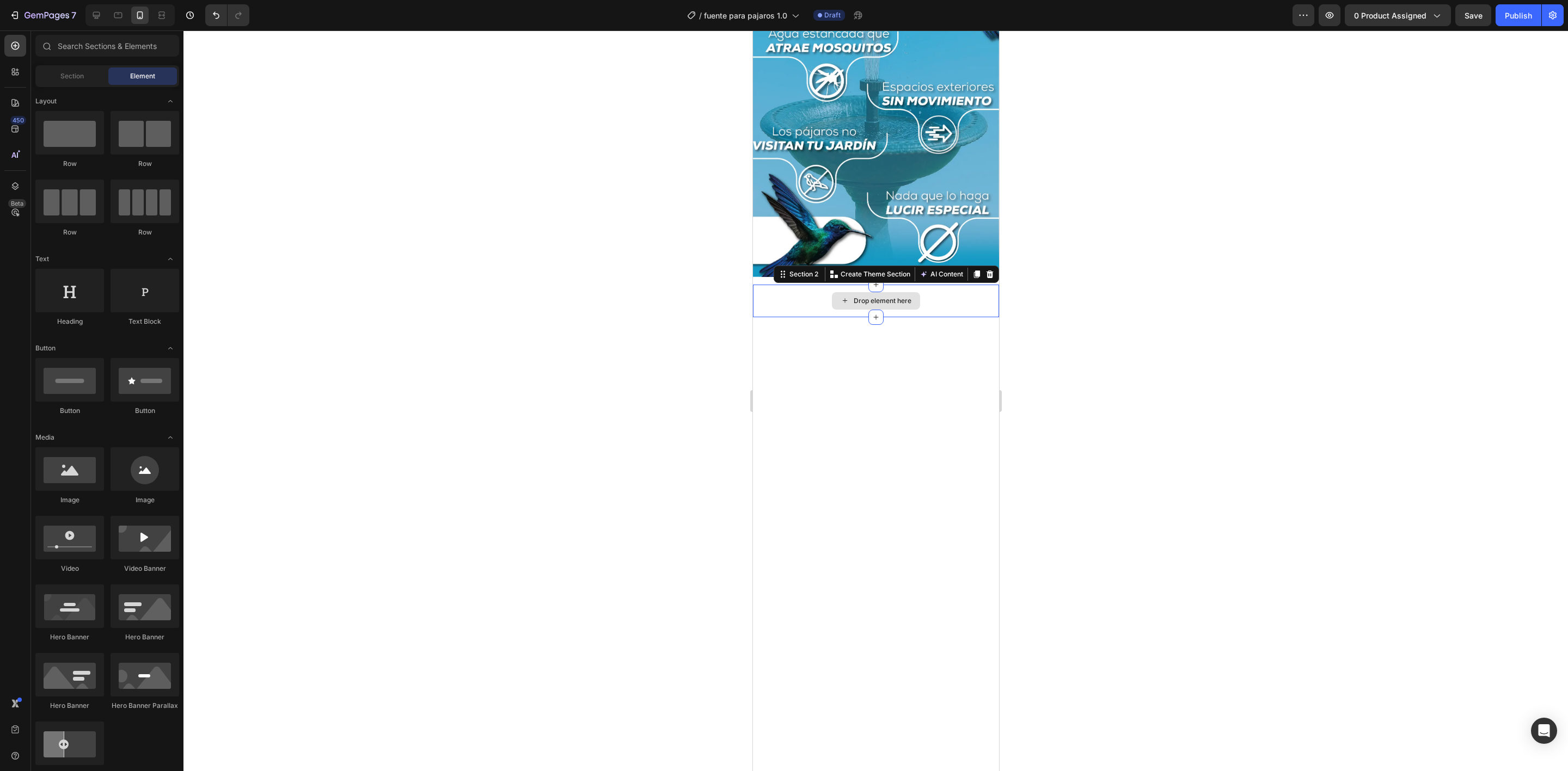
click at [797, 285] on div "Drop element here" at bounding box center [875, 301] width 246 height 33
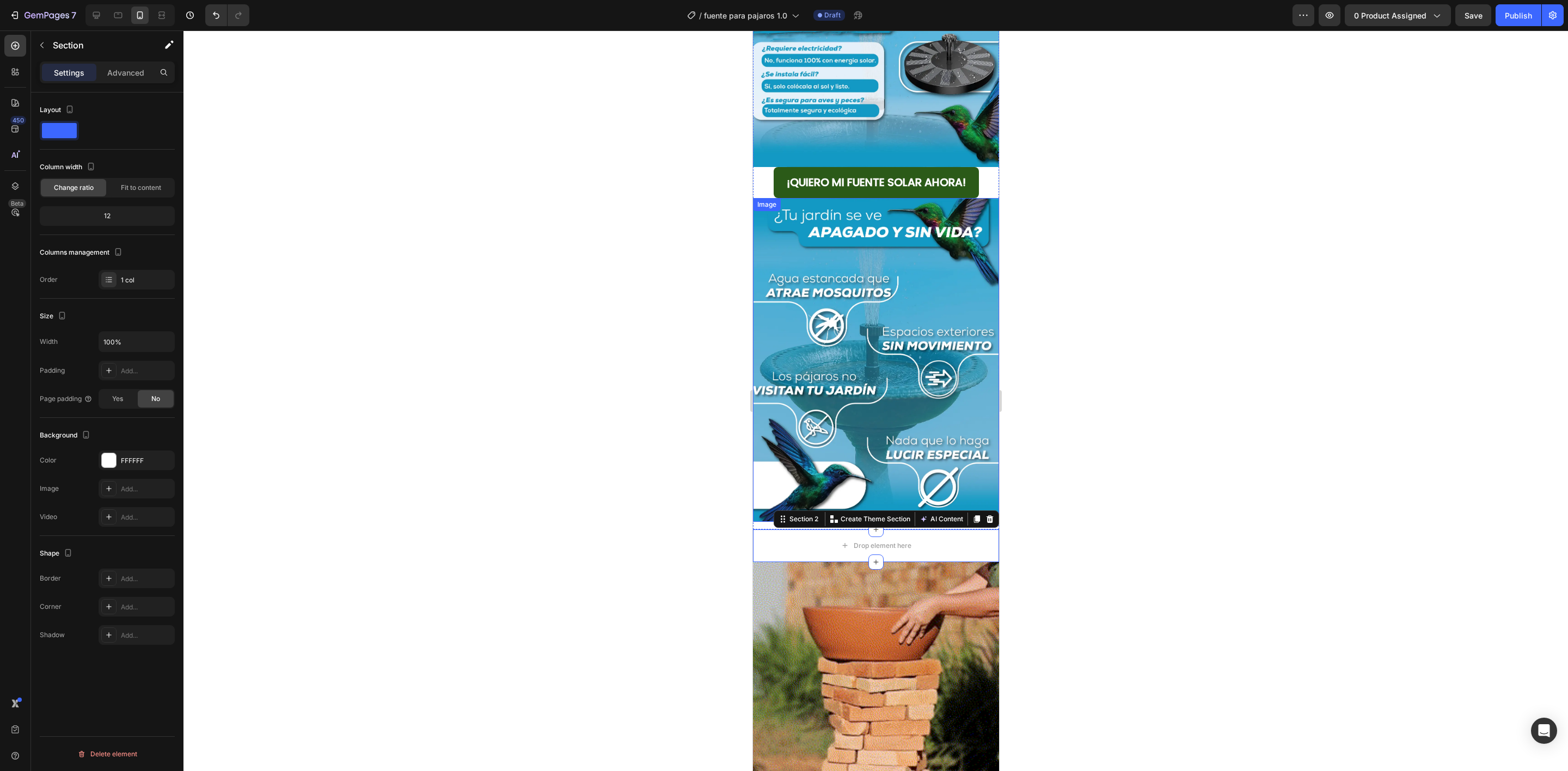
scroll to position [327, 0]
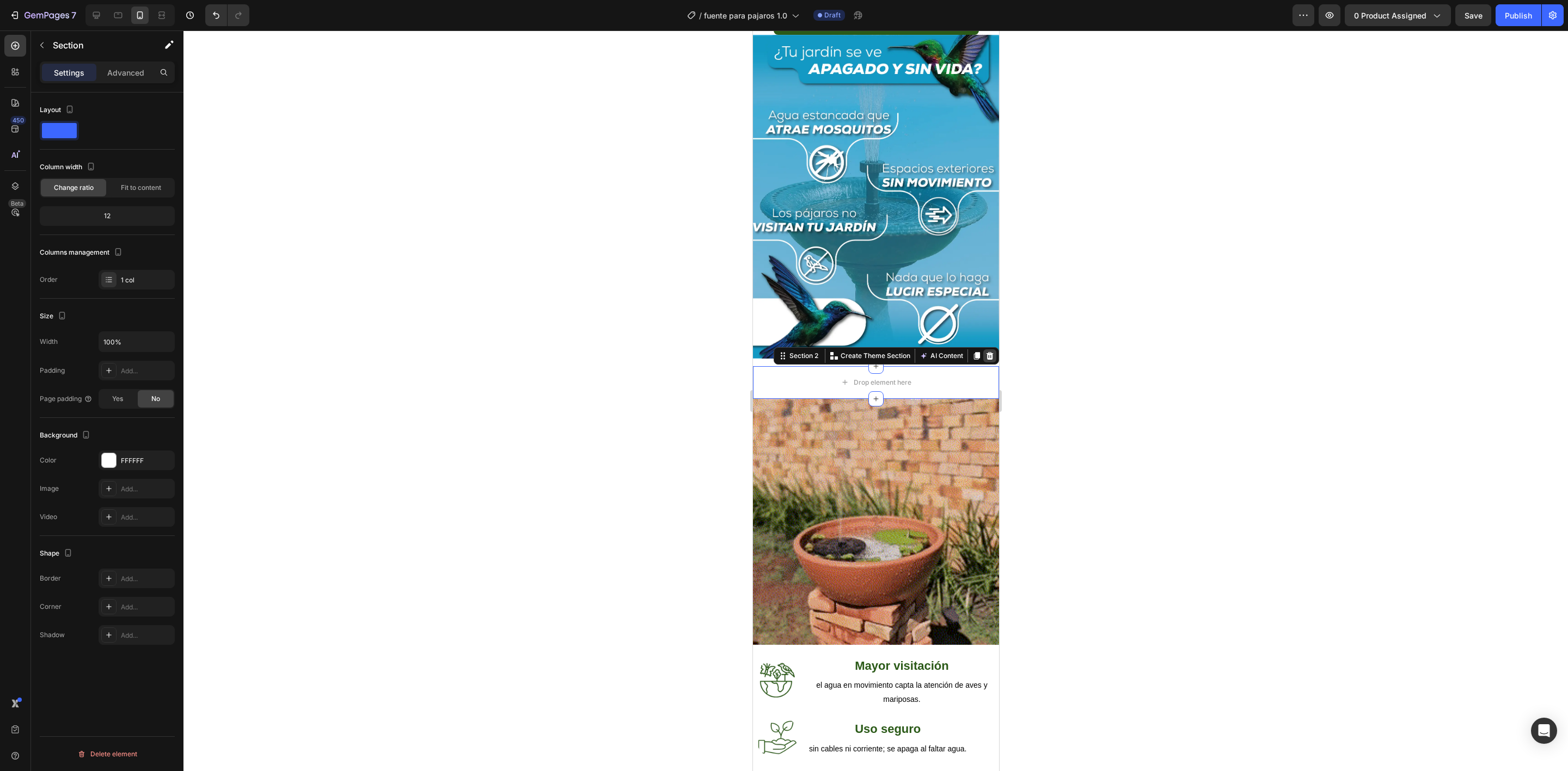
click at [985, 352] on icon at bounding box center [989, 356] width 9 height 9
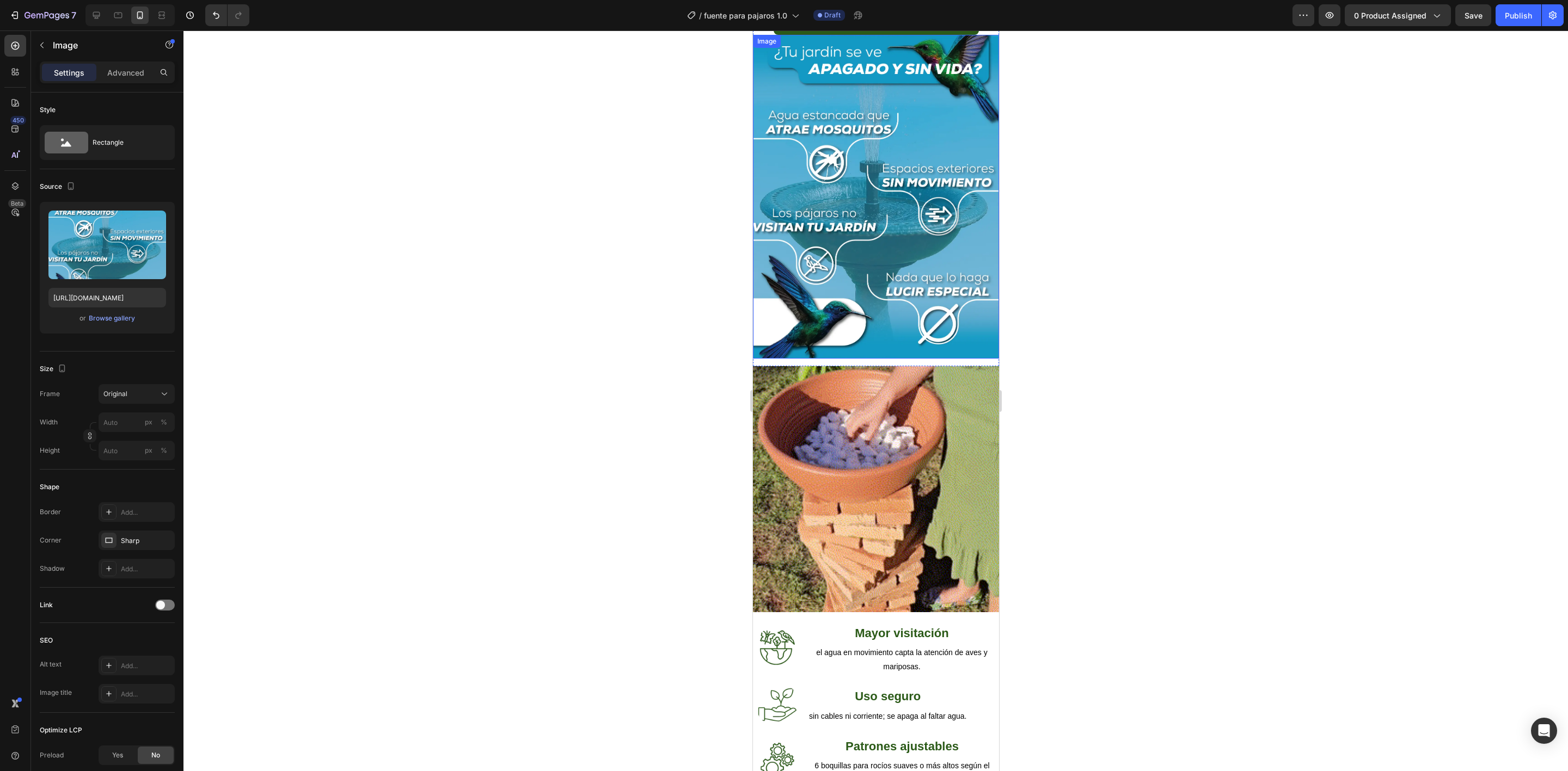
click at [895, 299] on img at bounding box center [875, 197] width 246 height 324
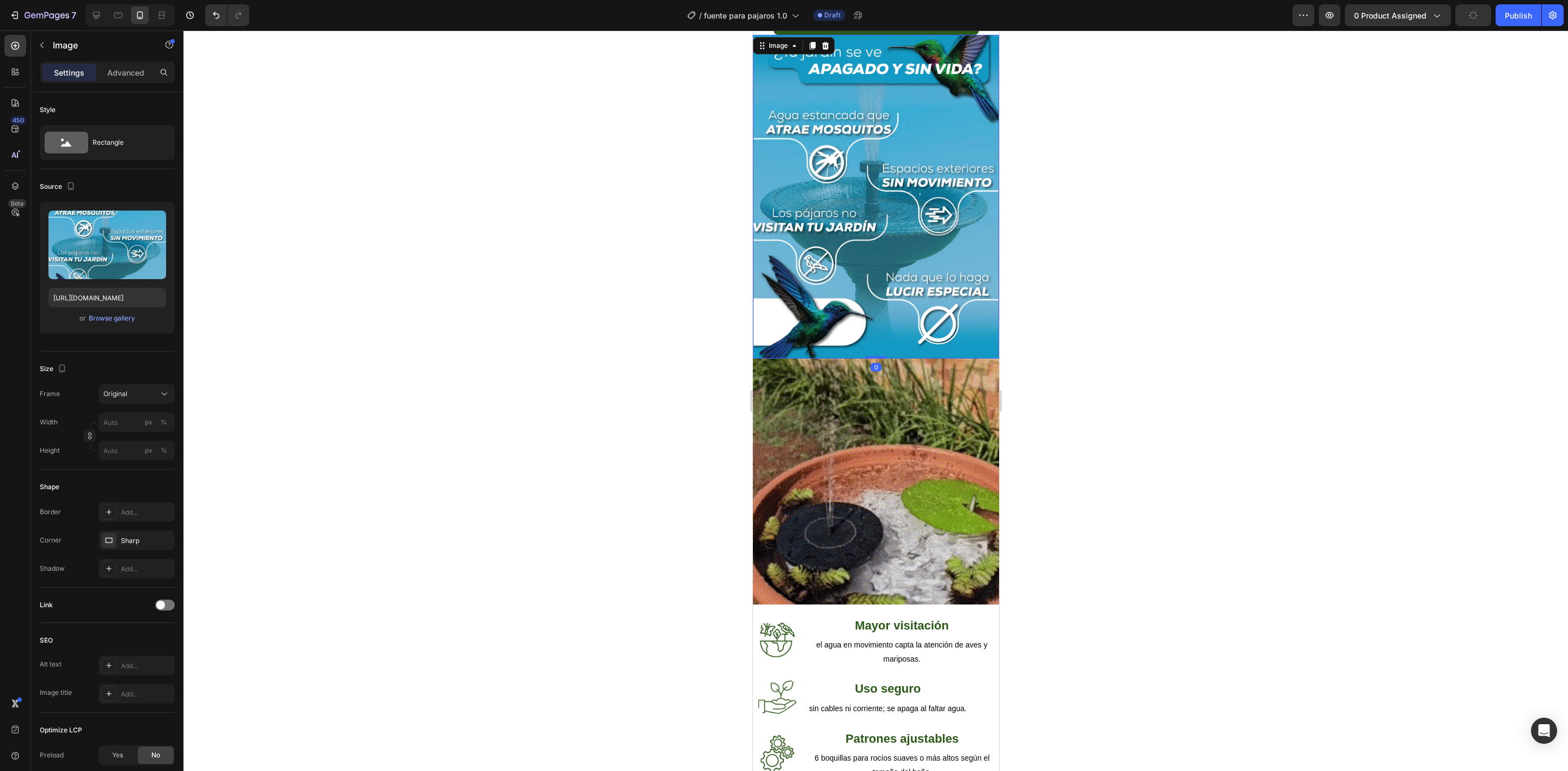
drag, startPoint x: 871, startPoint y: 333, endPoint x: 945, endPoint y: 281, distance: 90.4
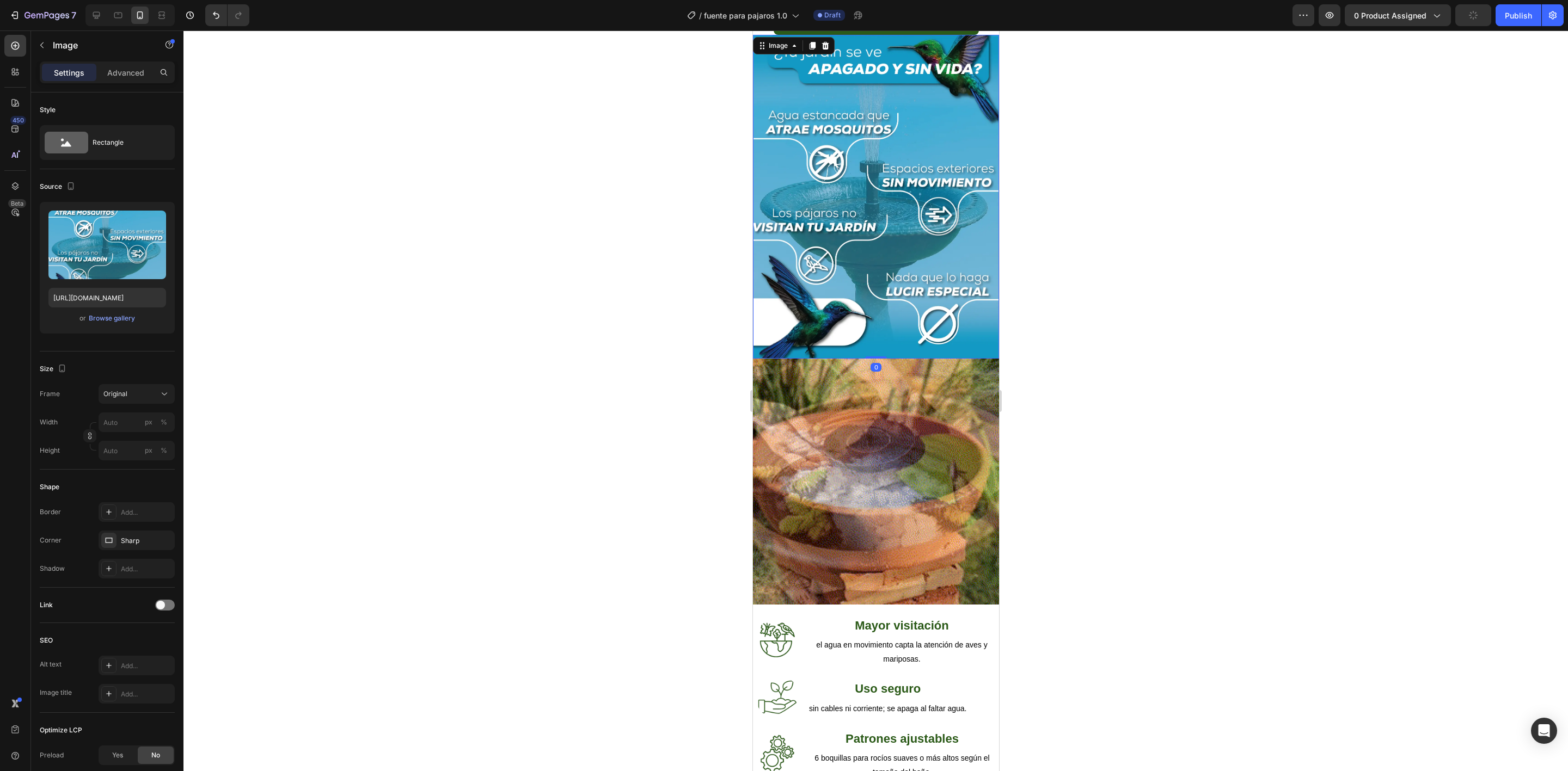
click at [911, 281] on div "Image 0" at bounding box center [875, 197] width 246 height 324
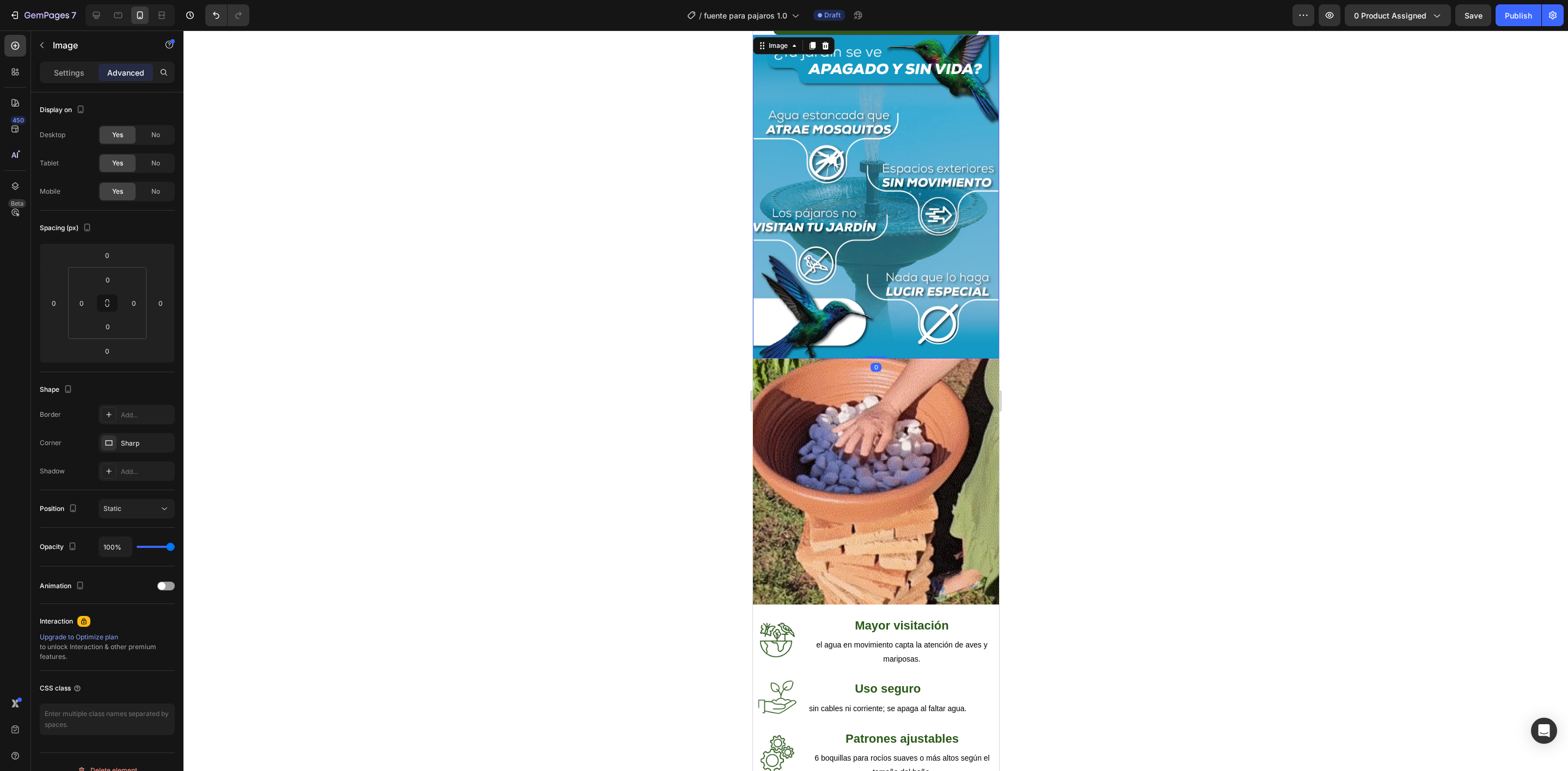
click at [1116, 265] on div at bounding box center [875, 400] width 1385 height 741
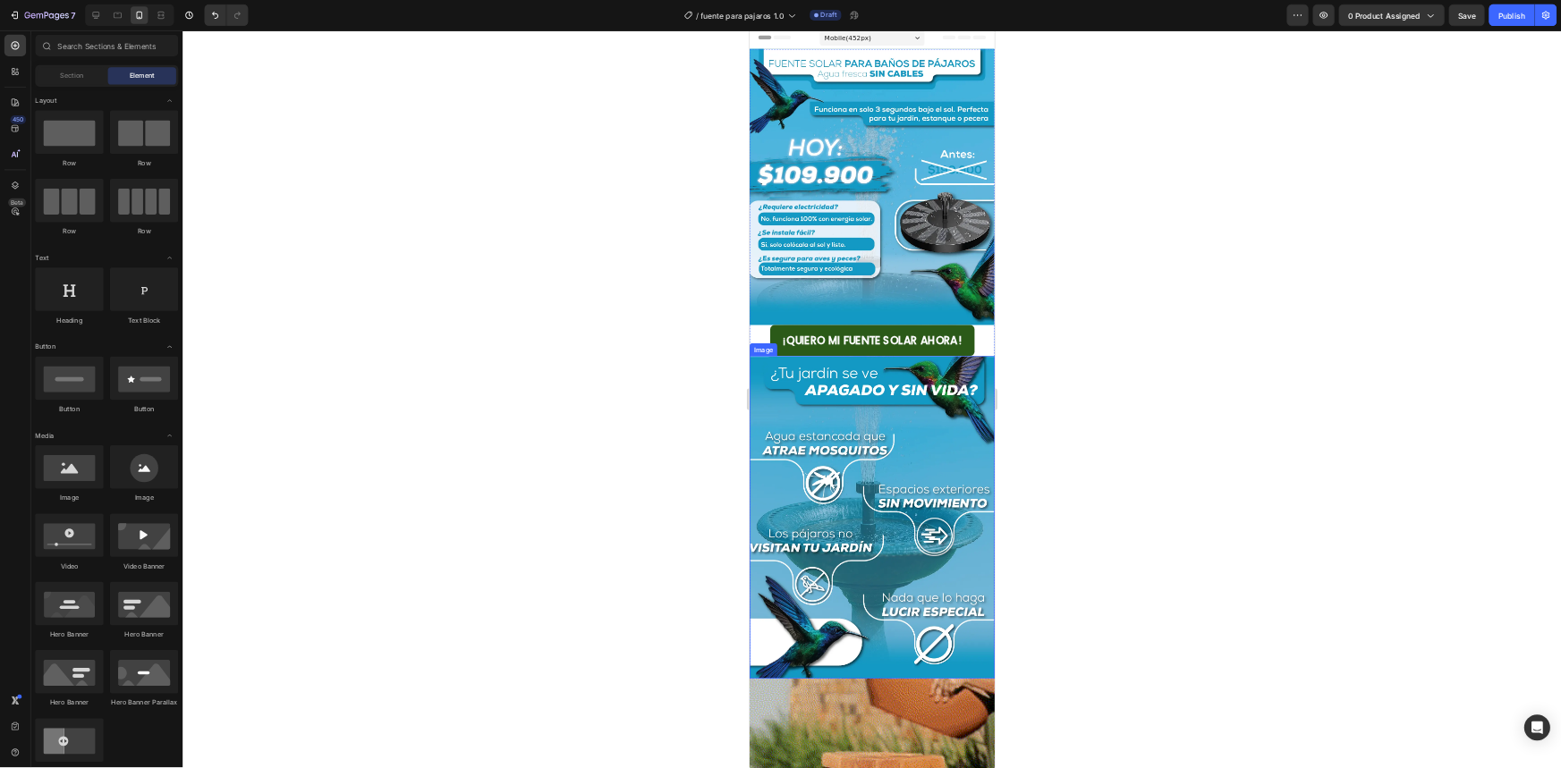
scroll to position [0, 0]
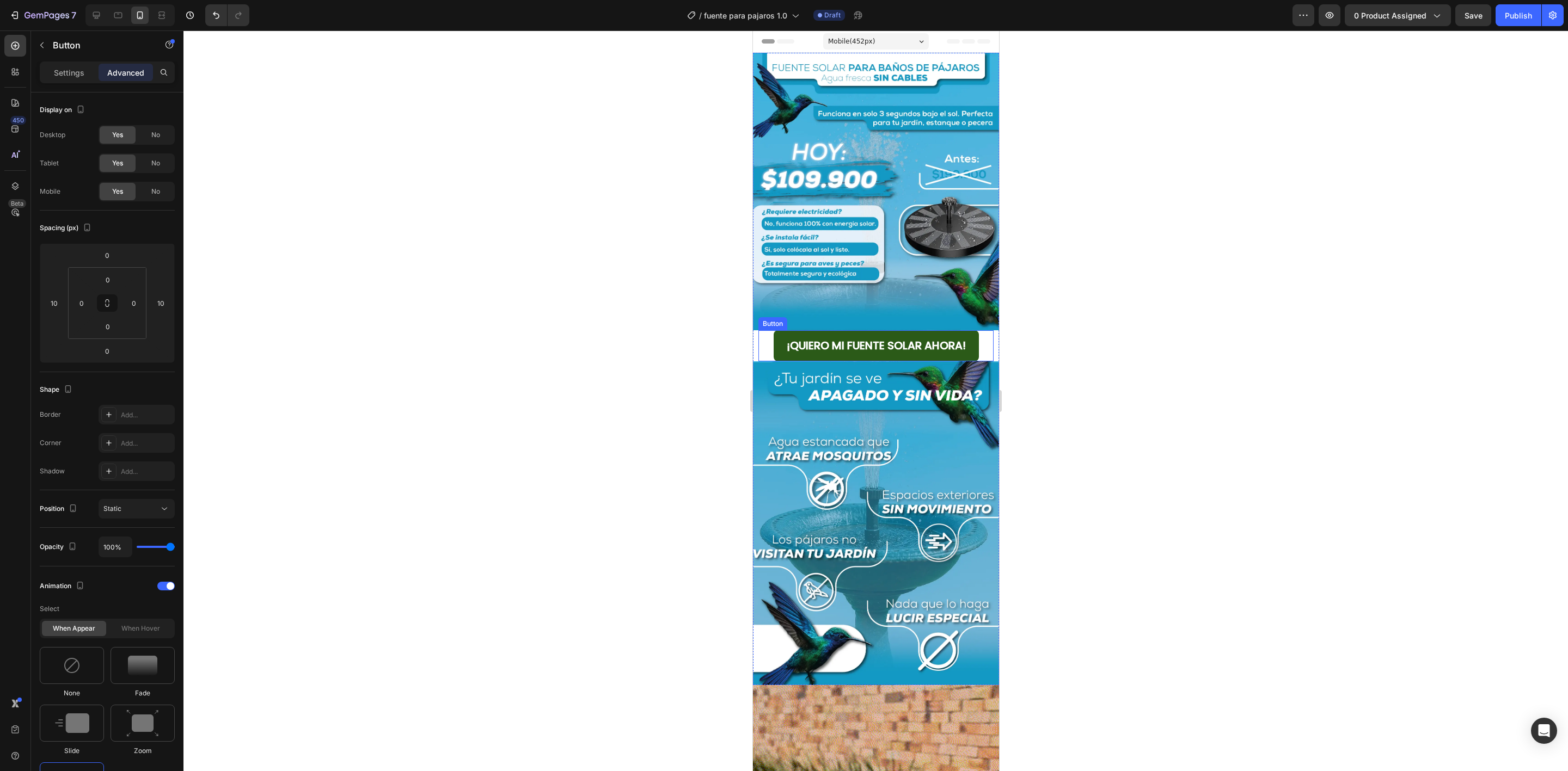
click at [976, 338] on div "¡QUIERO MI FUENTE SOLAR AHORA! Button" at bounding box center [875, 346] width 235 height 31
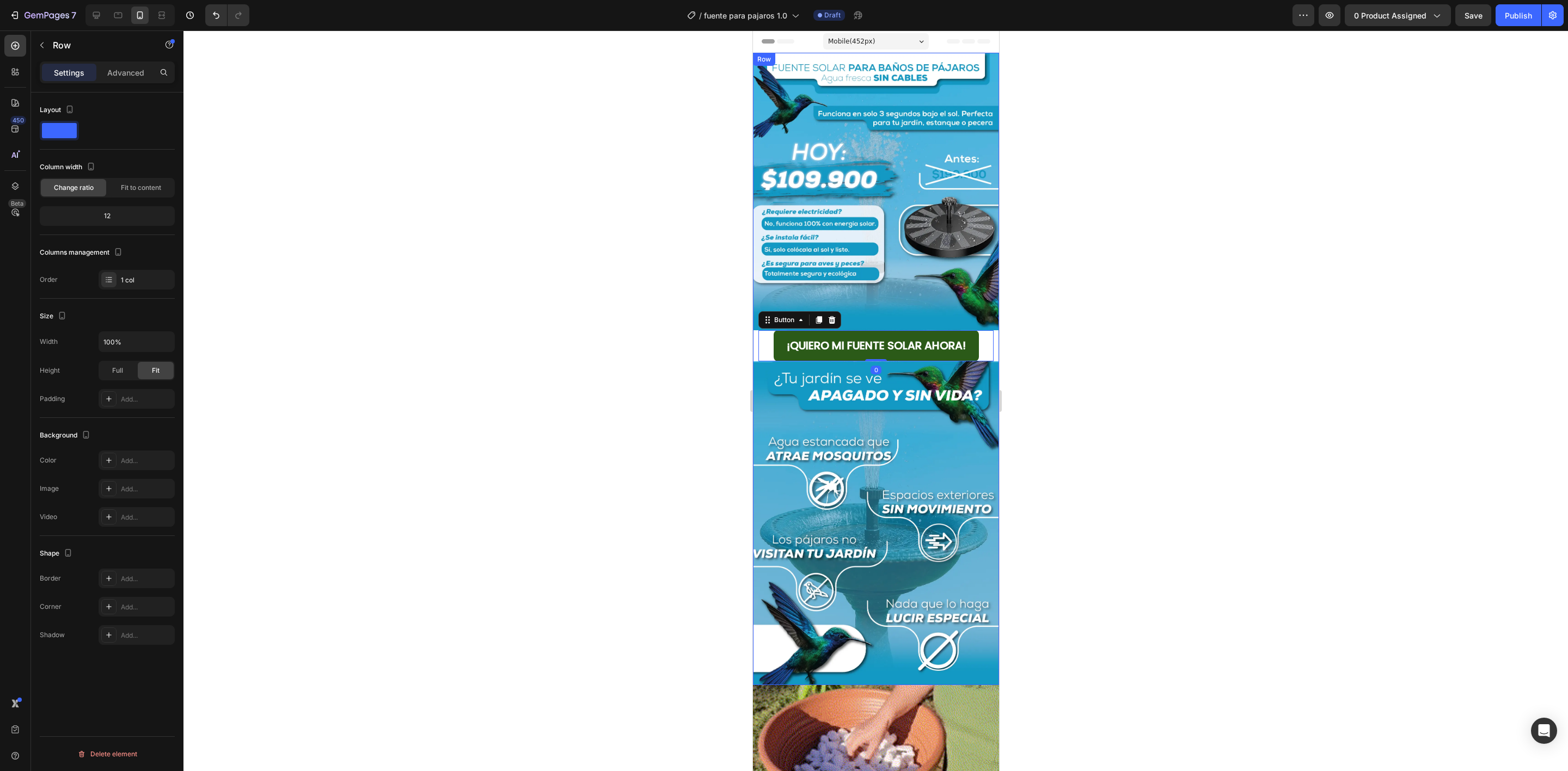
click at [981, 337] on div "¡QUIERO MI FUENTE SOLAR AHORA! Button 0" at bounding box center [875, 346] width 246 height 31
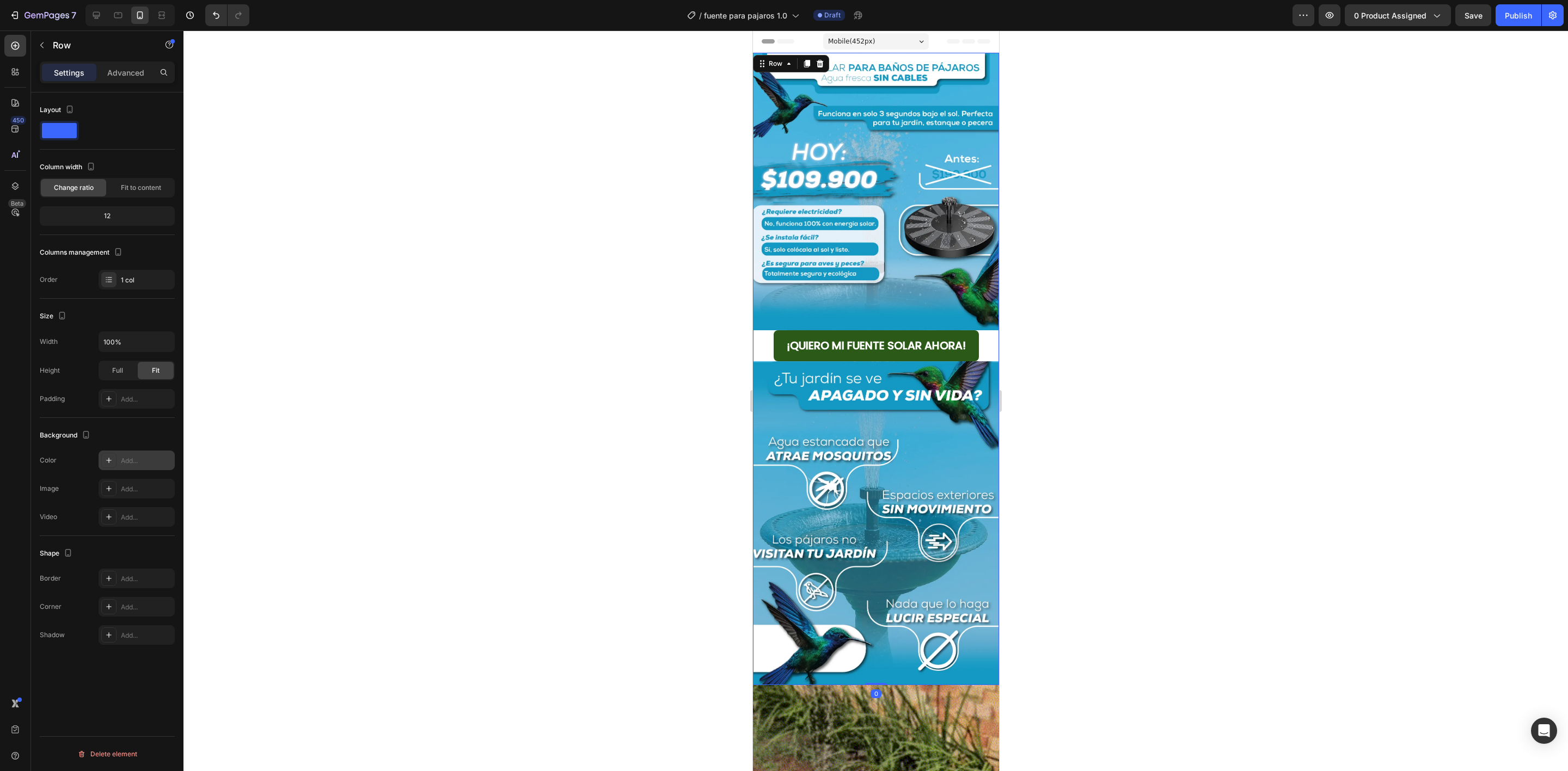
click at [132, 461] on div "Add..." at bounding box center [147, 461] width 51 height 10
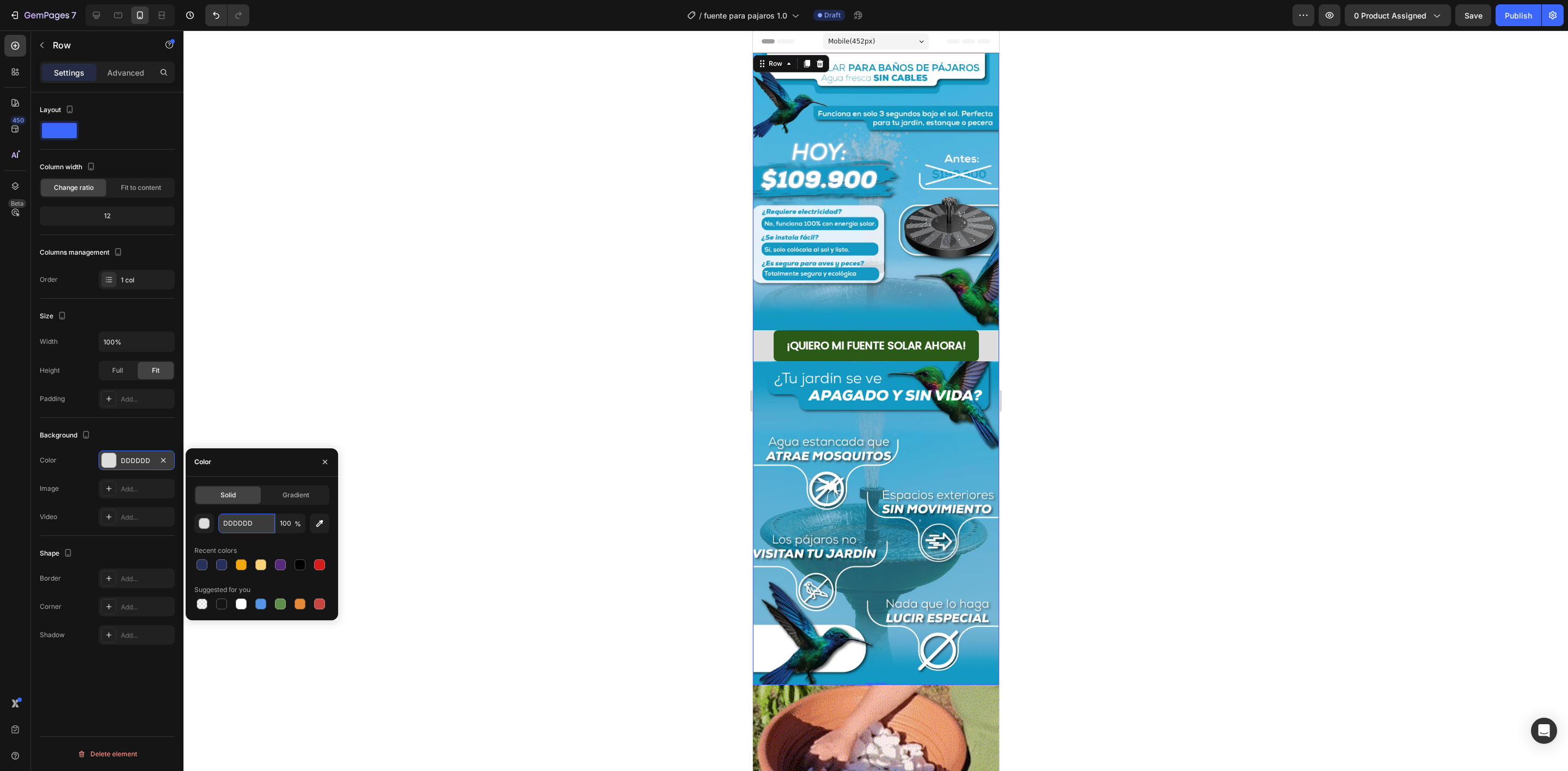
click at [259, 516] on input "DDDDDD" at bounding box center [247, 523] width 57 height 19
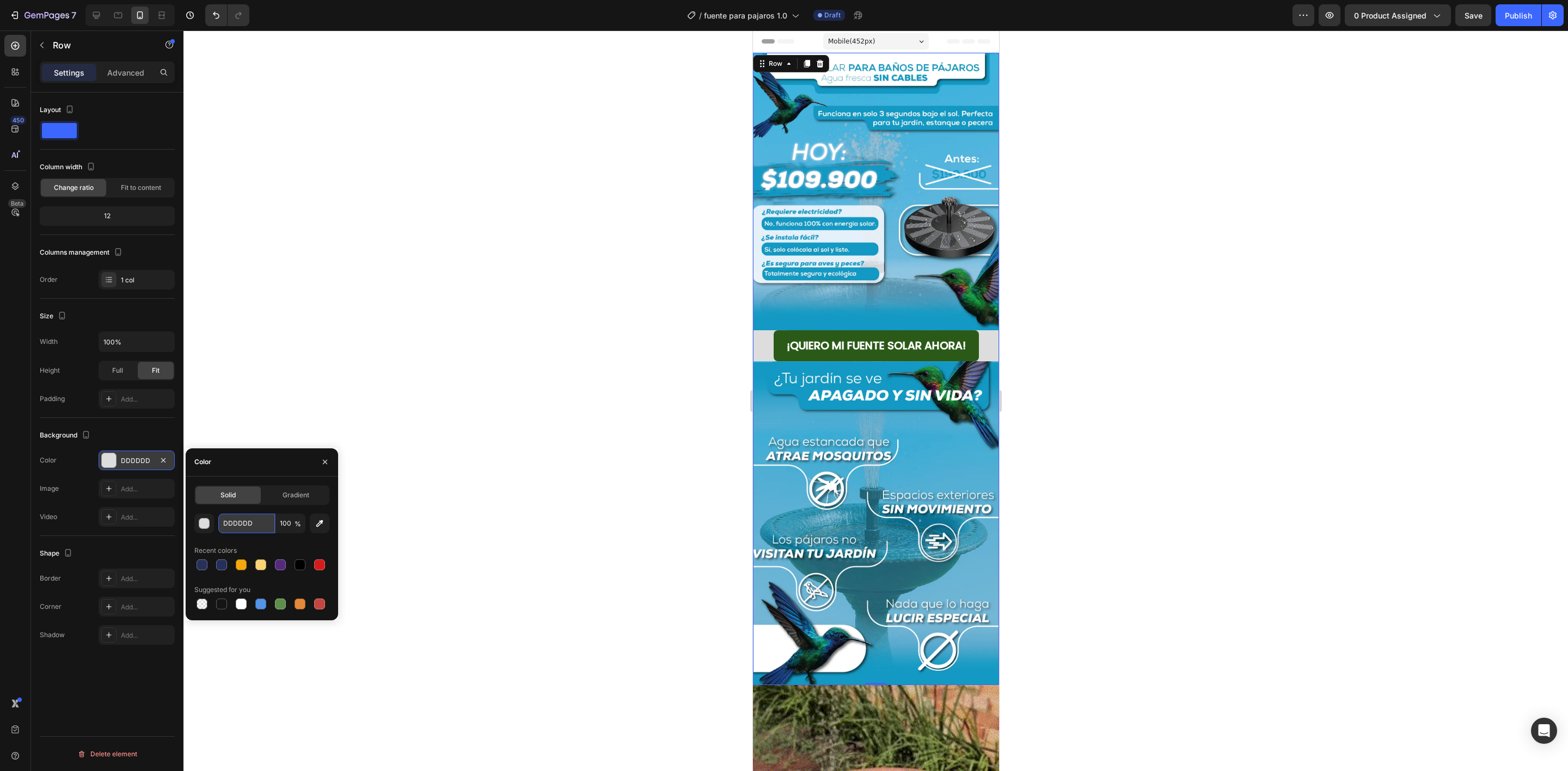
paste input "1397c4"
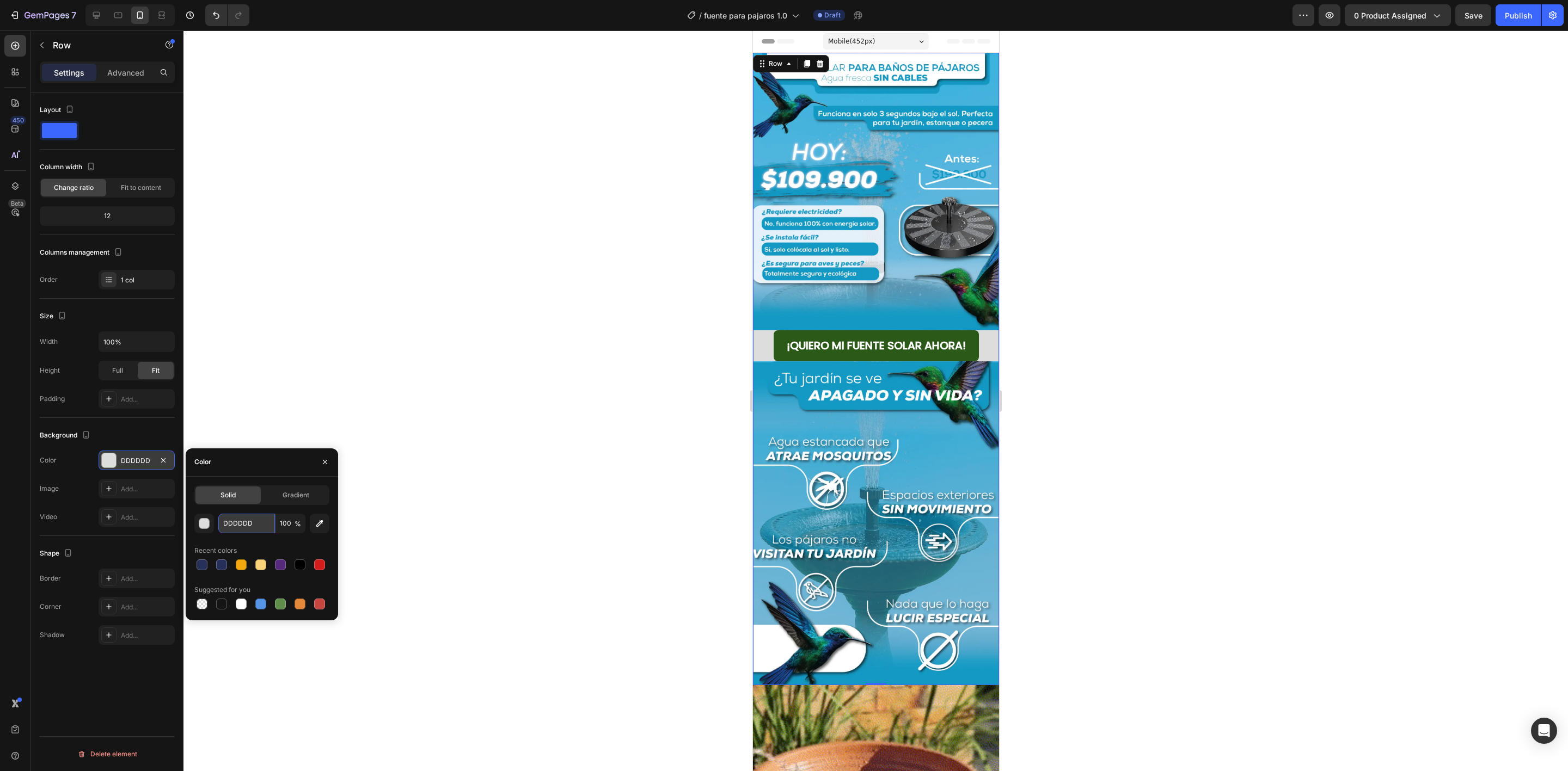
type input "1397c4"
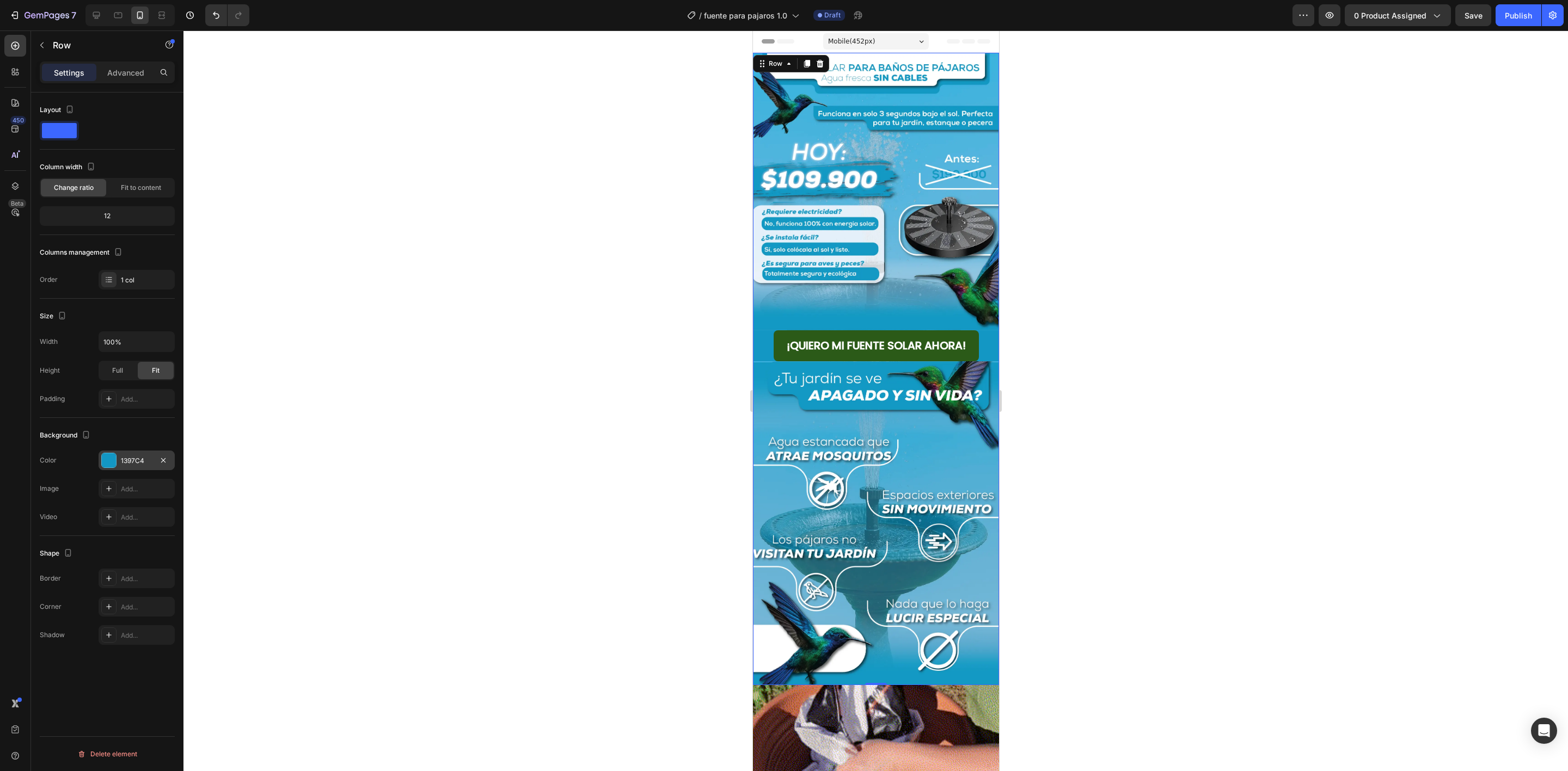
drag, startPoint x: 1272, startPoint y: 418, endPoint x: 1284, endPoint y: 413, distance: 13.0
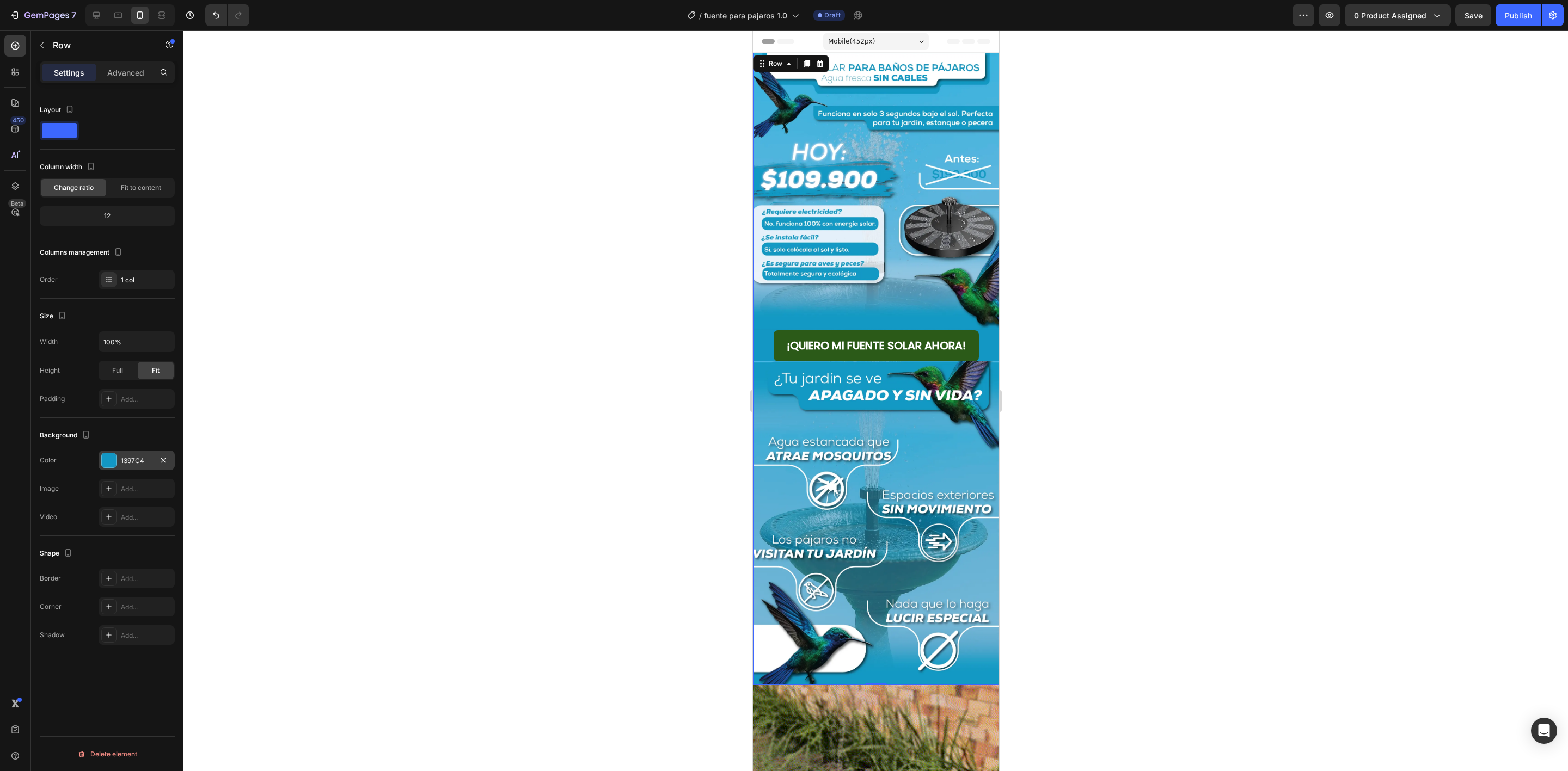
click at [1277, 415] on div at bounding box center [875, 400] width 1385 height 741
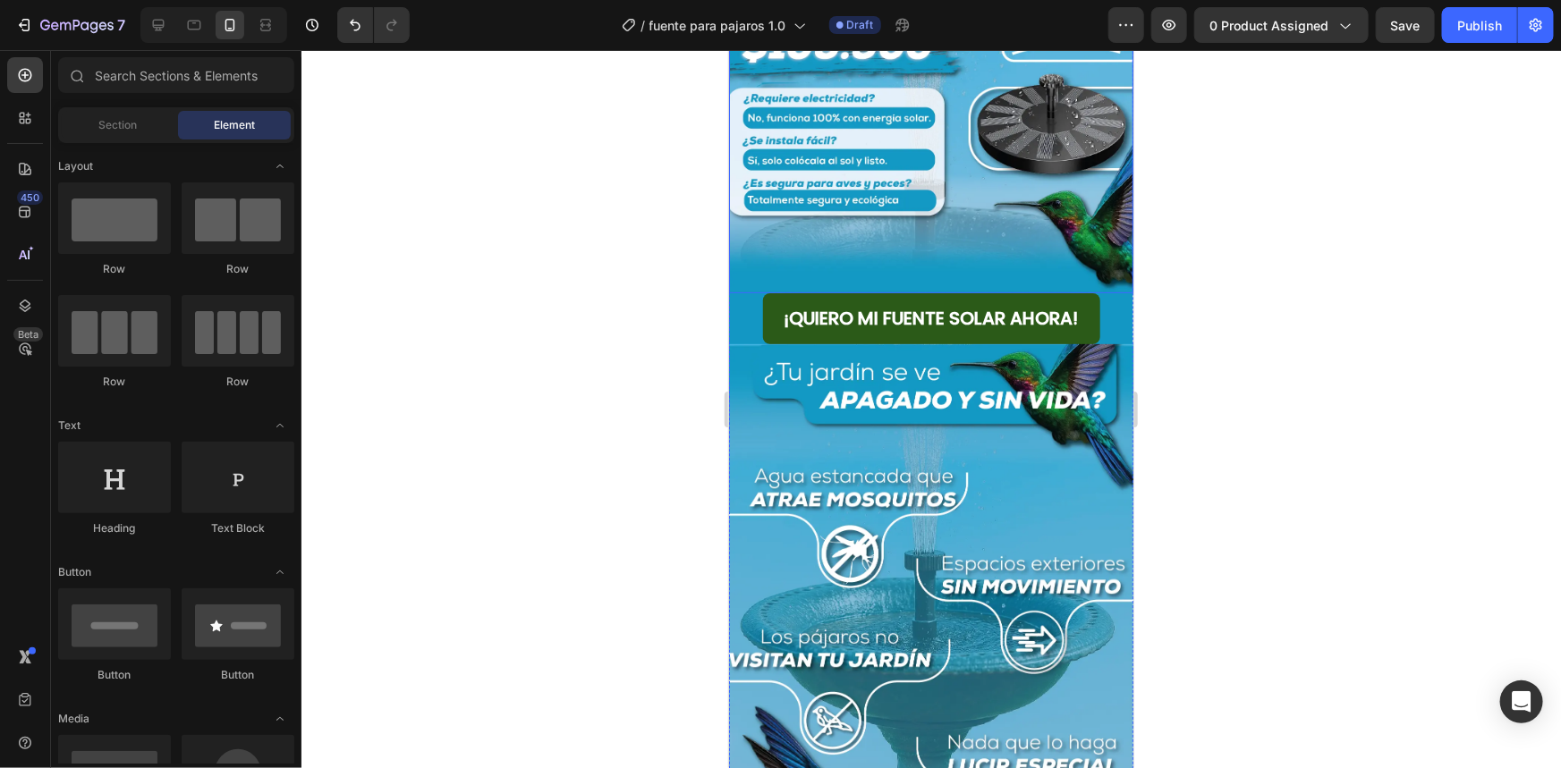
scroll to position [406, 0]
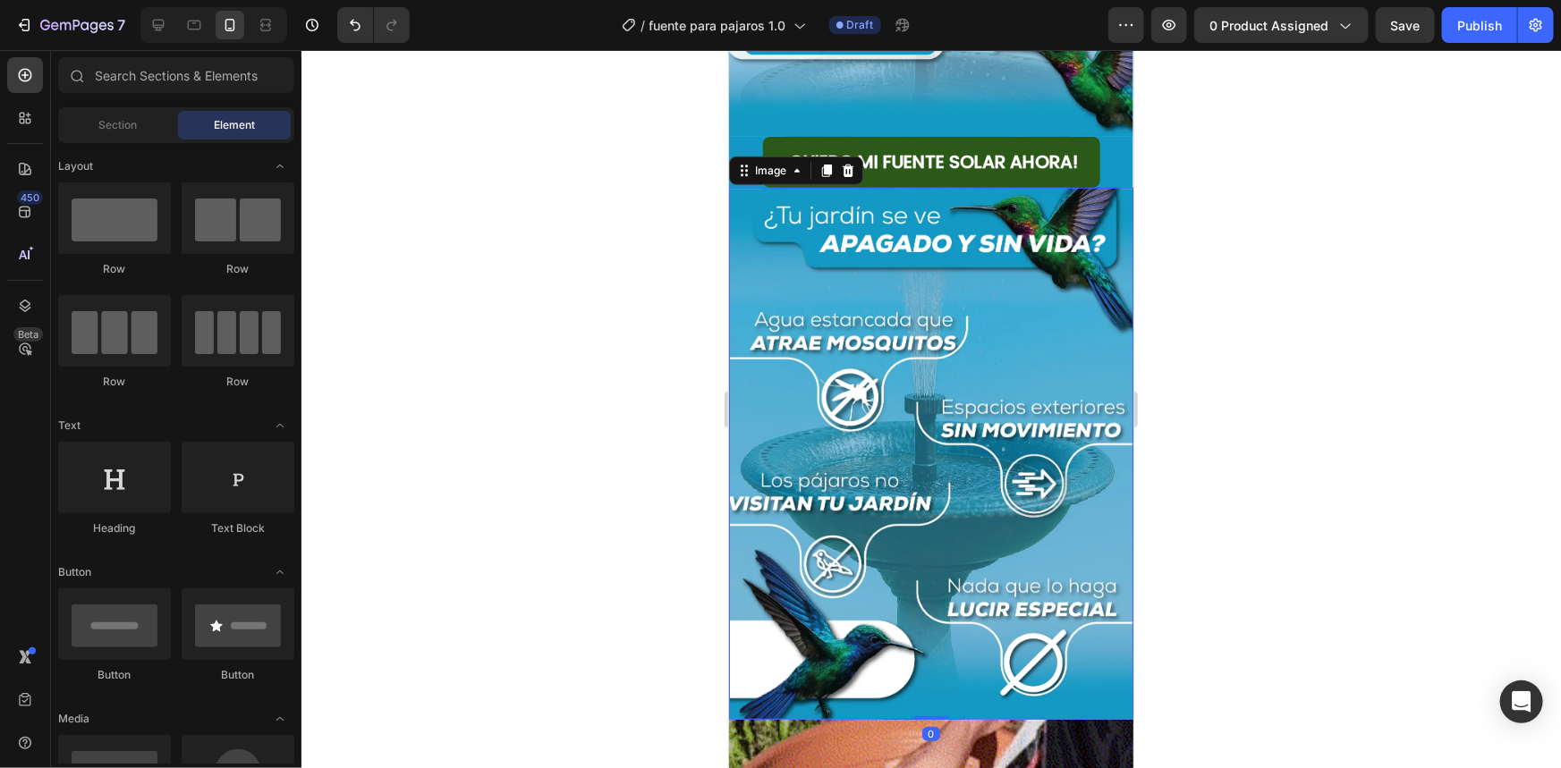
drag, startPoint x: 801, startPoint y: 242, endPoint x: 1453, endPoint y: 344, distance: 659.2
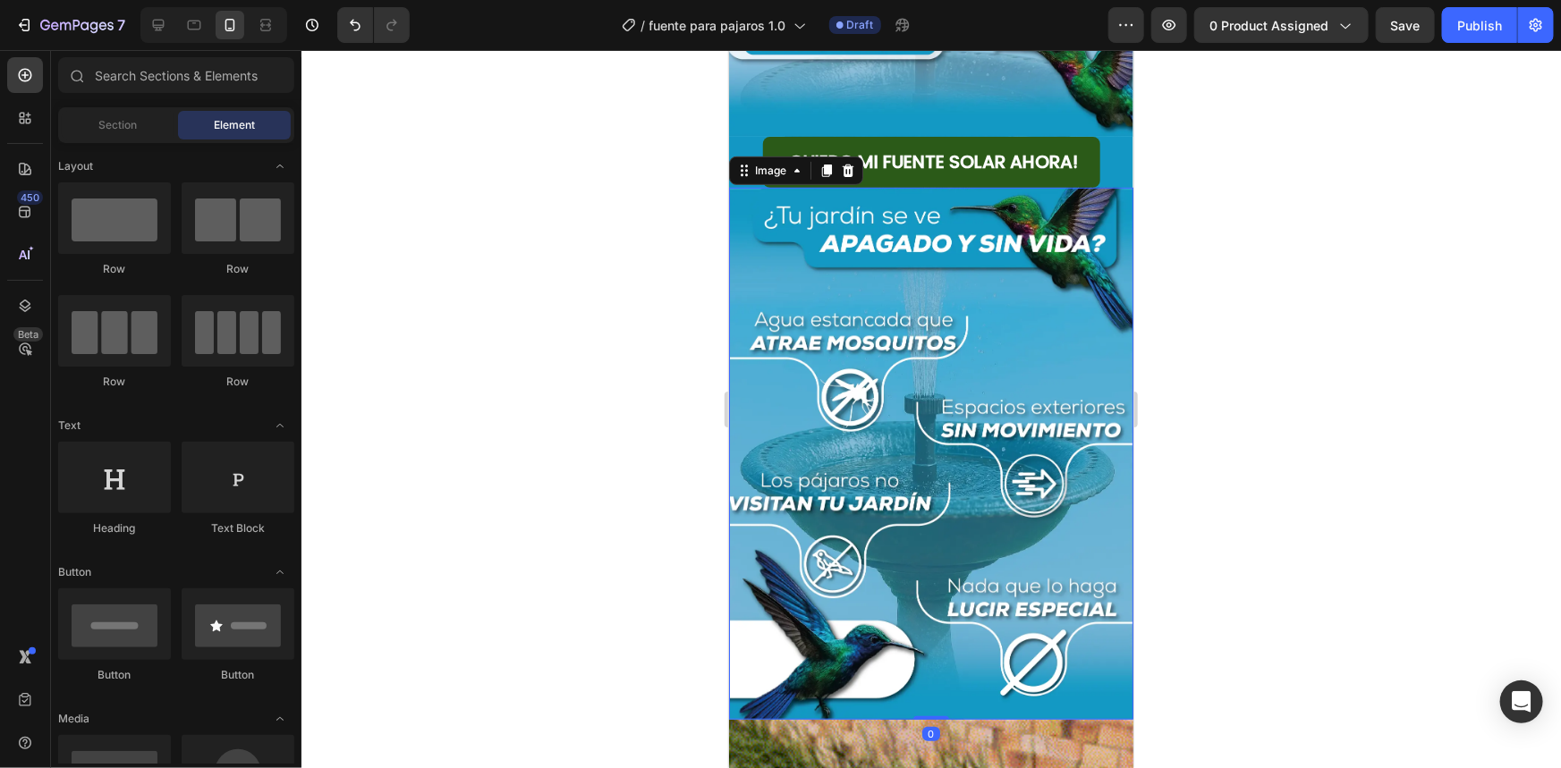
click at [801, 242] on img at bounding box center [930, 453] width 404 height 532
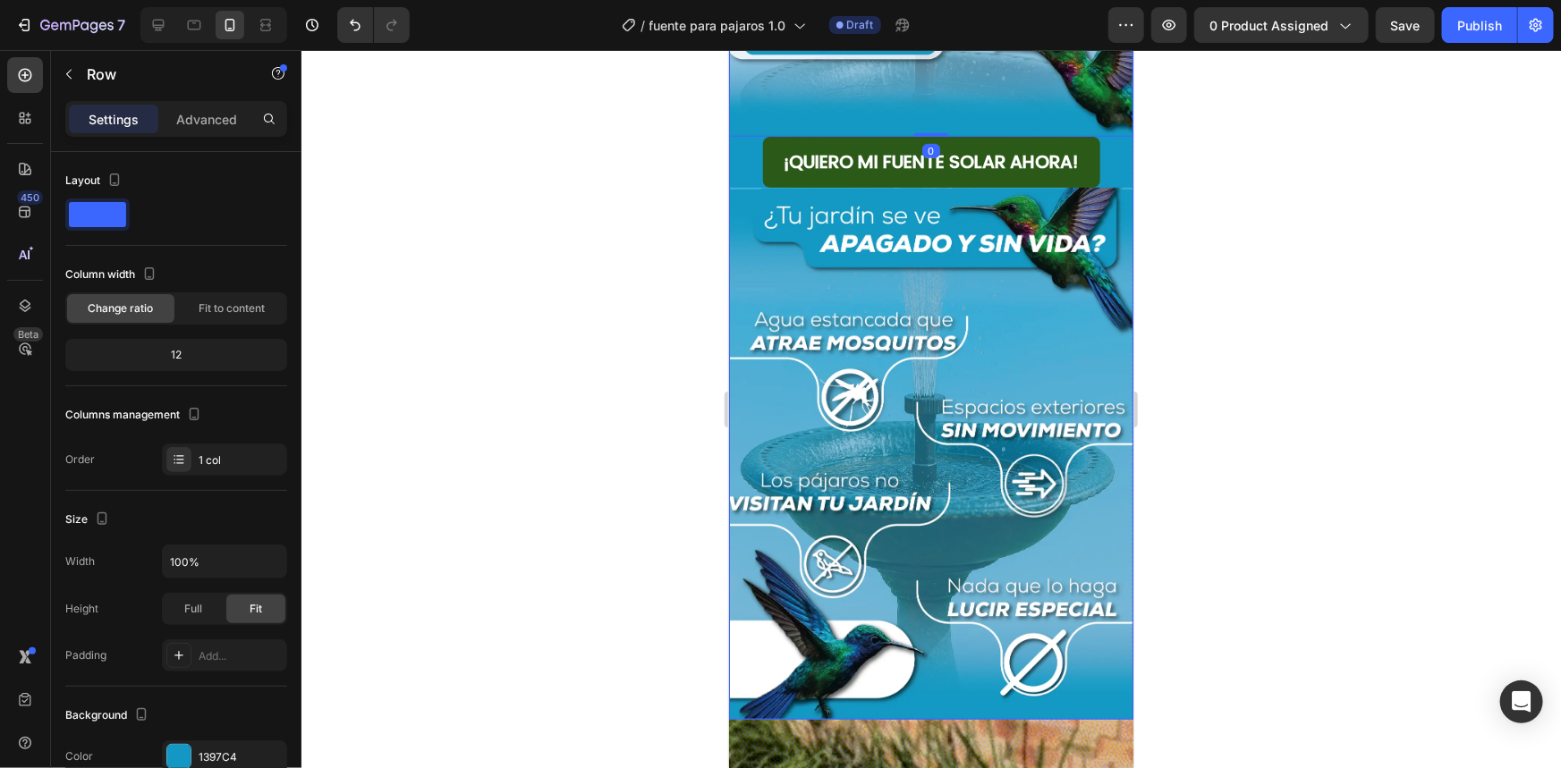
click at [731, 163] on div "¡QUIERO MI FUENTE SOLAR AHORA! Button" at bounding box center [930, 161] width 404 height 51
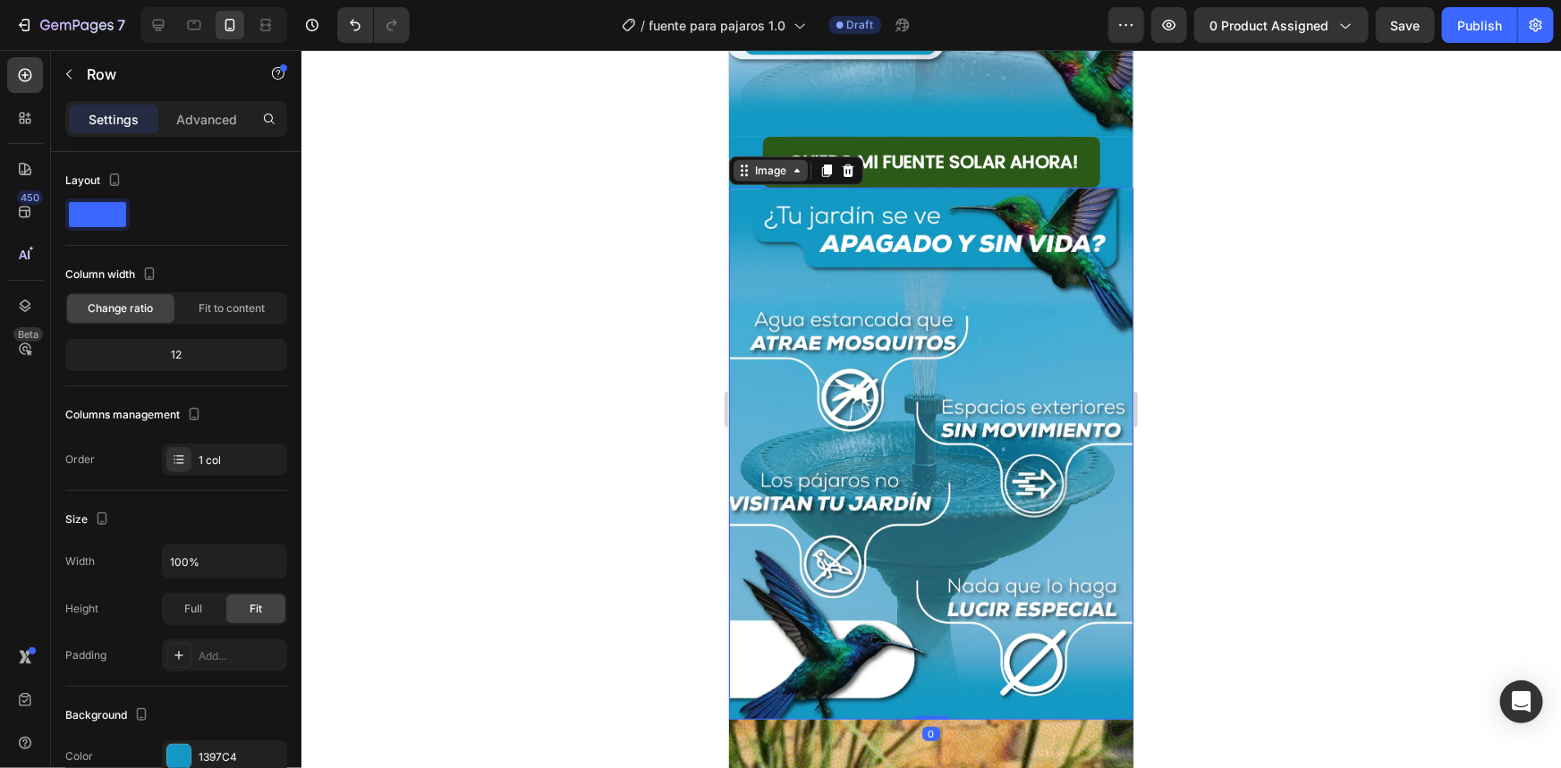
click at [764, 162] on div "Image" at bounding box center [769, 170] width 38 height 16
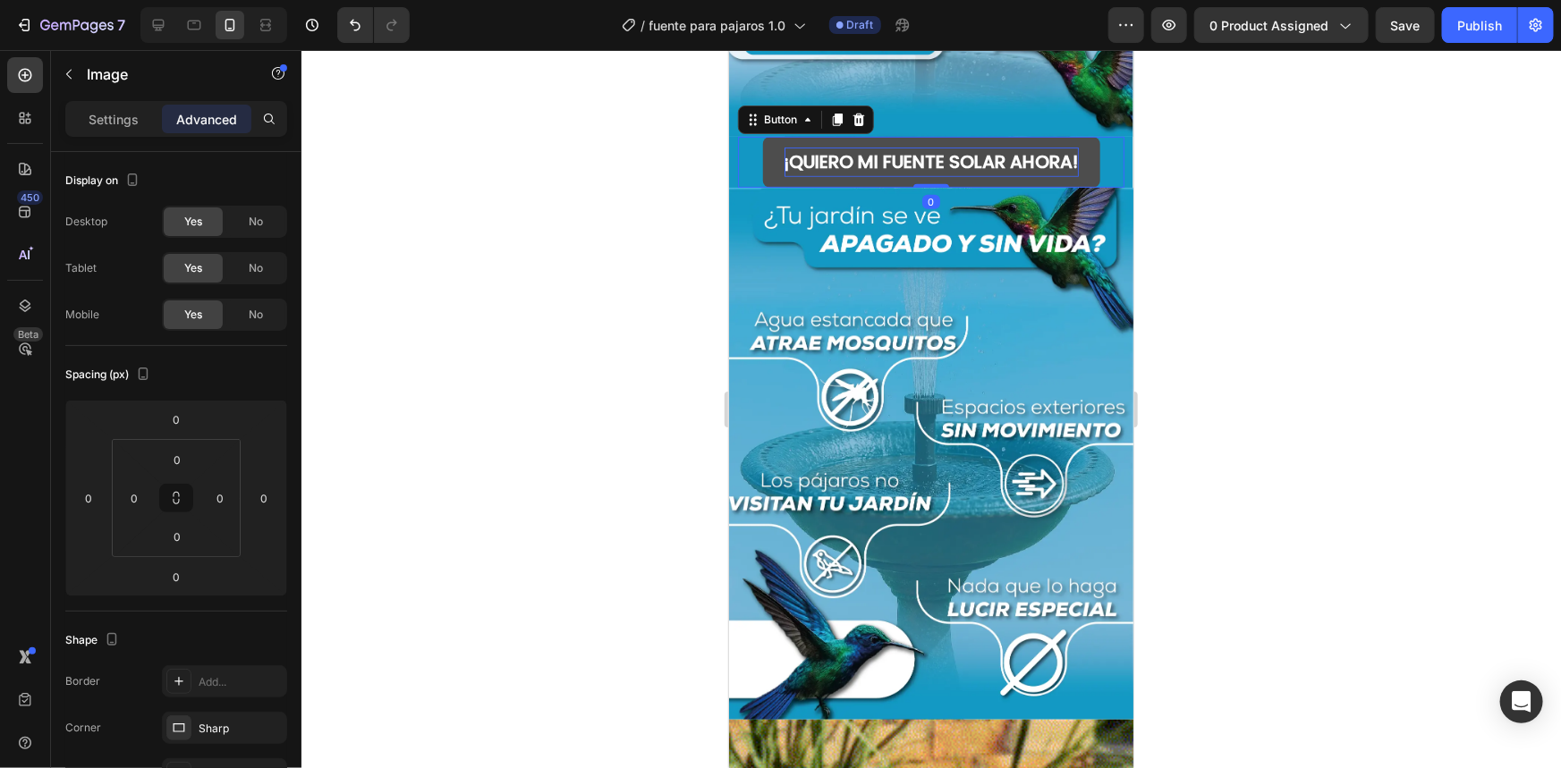
click at [962, 148] on strong "¡QUIERO MI FUENTE SOLAR AHORA!" at bounding box center [931, 160] width 294 height 25
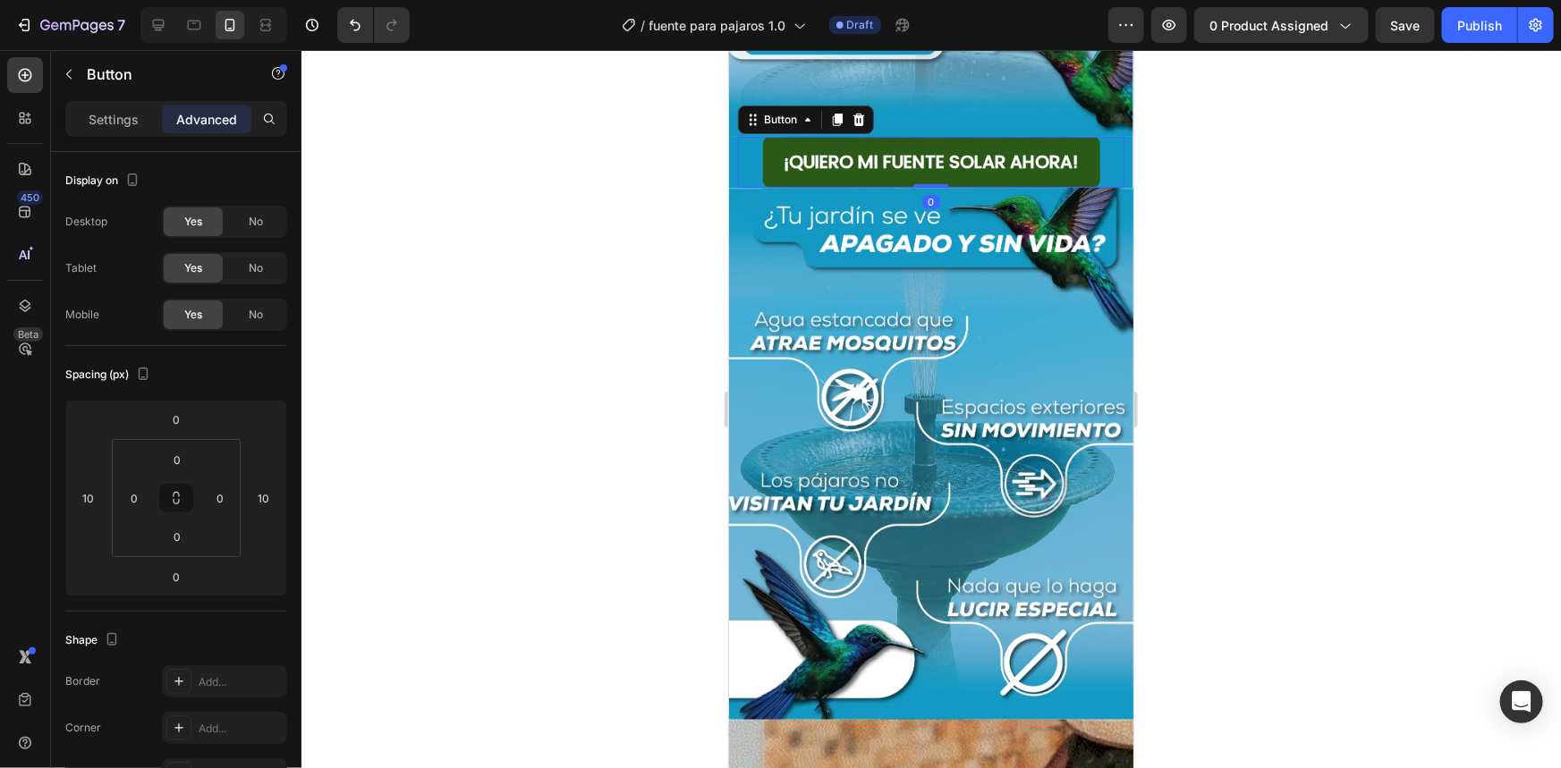
drag, startPoint x: 784, startPoint y: 116, endPoint x: 792, endPoint y: 106, distance: 13.3
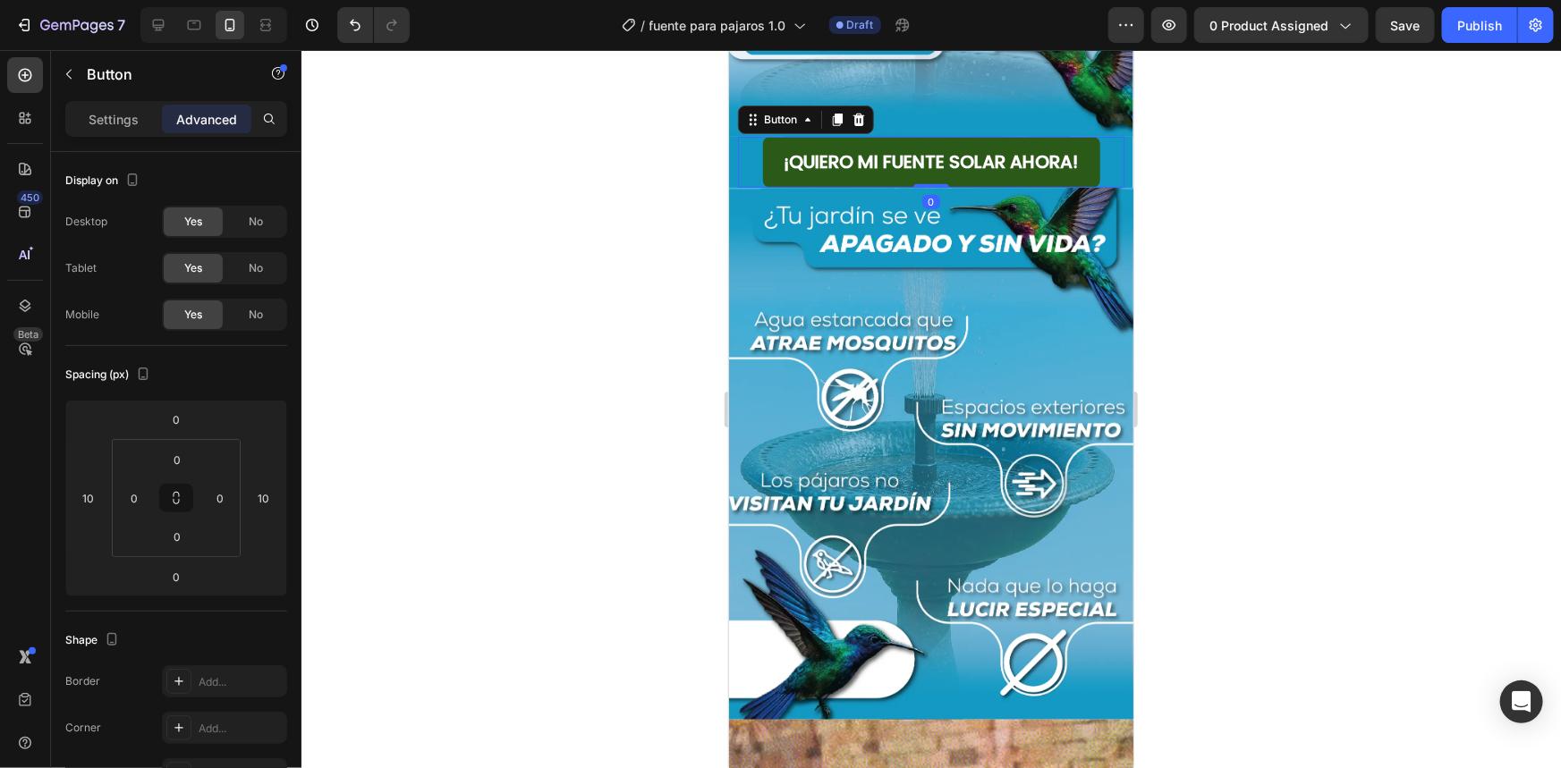
click at [784, 116] on div "Button" at bounding box center [805, 119] width 136 height 29
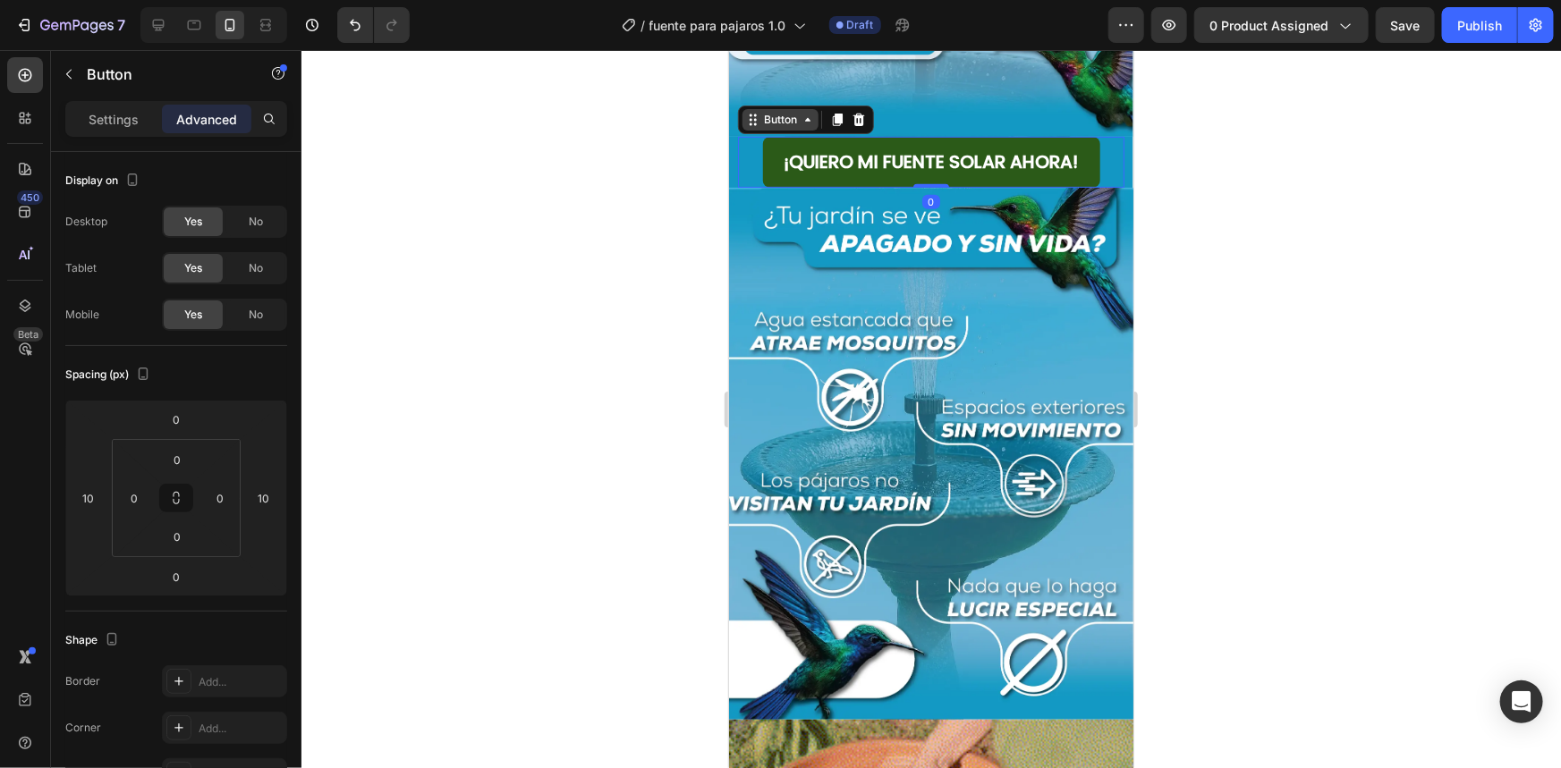
click at [792, 111] on div "Button" at bounding box center [779, 119] width 40 height 16
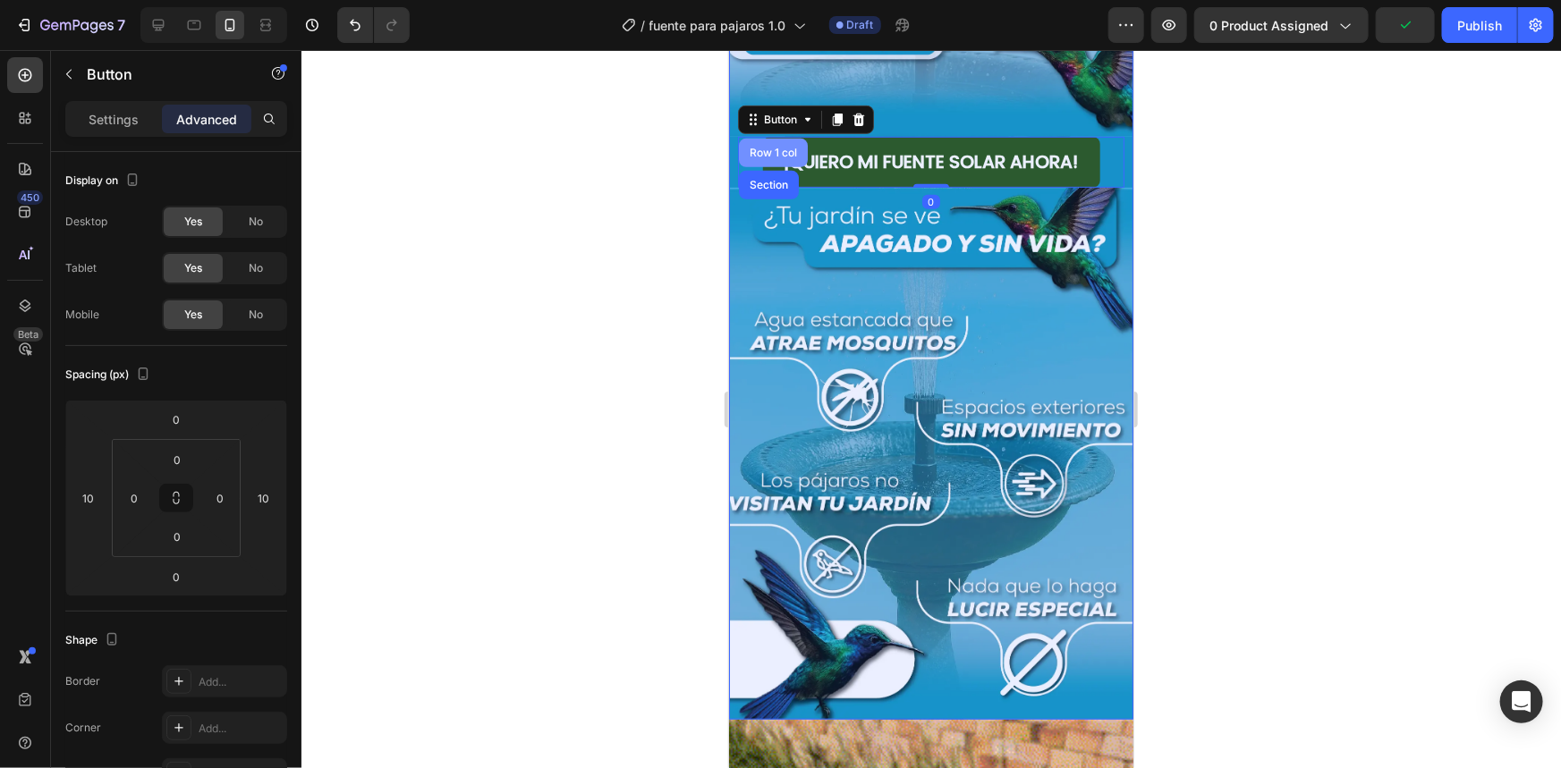
click at [786, 147] on div "Row 1 col" at bounding box center [772, 152] width 55 height 11
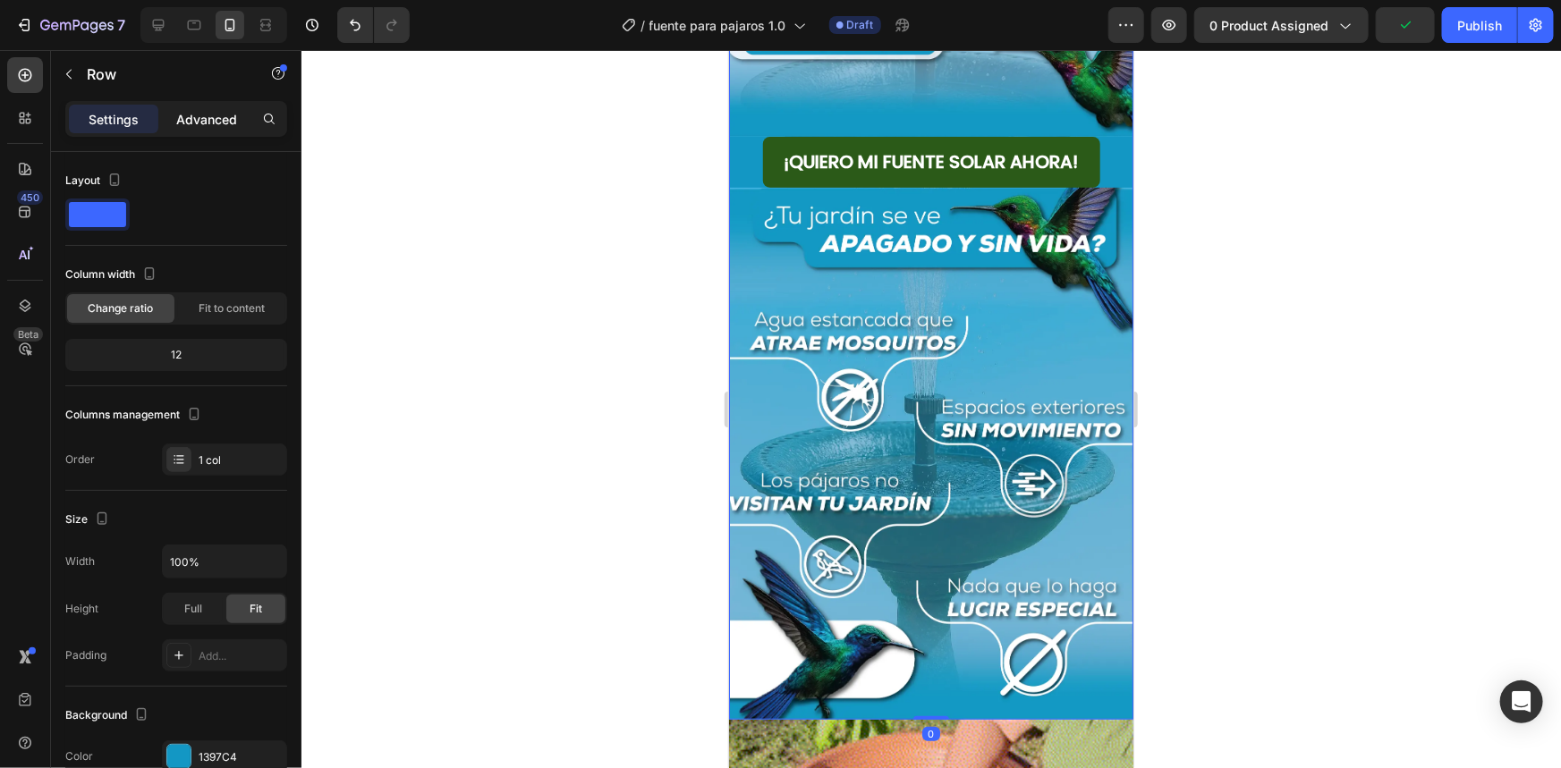
drag, startPoint x: 226, startPoint y: 140, endPoint x: 225, endPoint y: 119, distance: 20.6
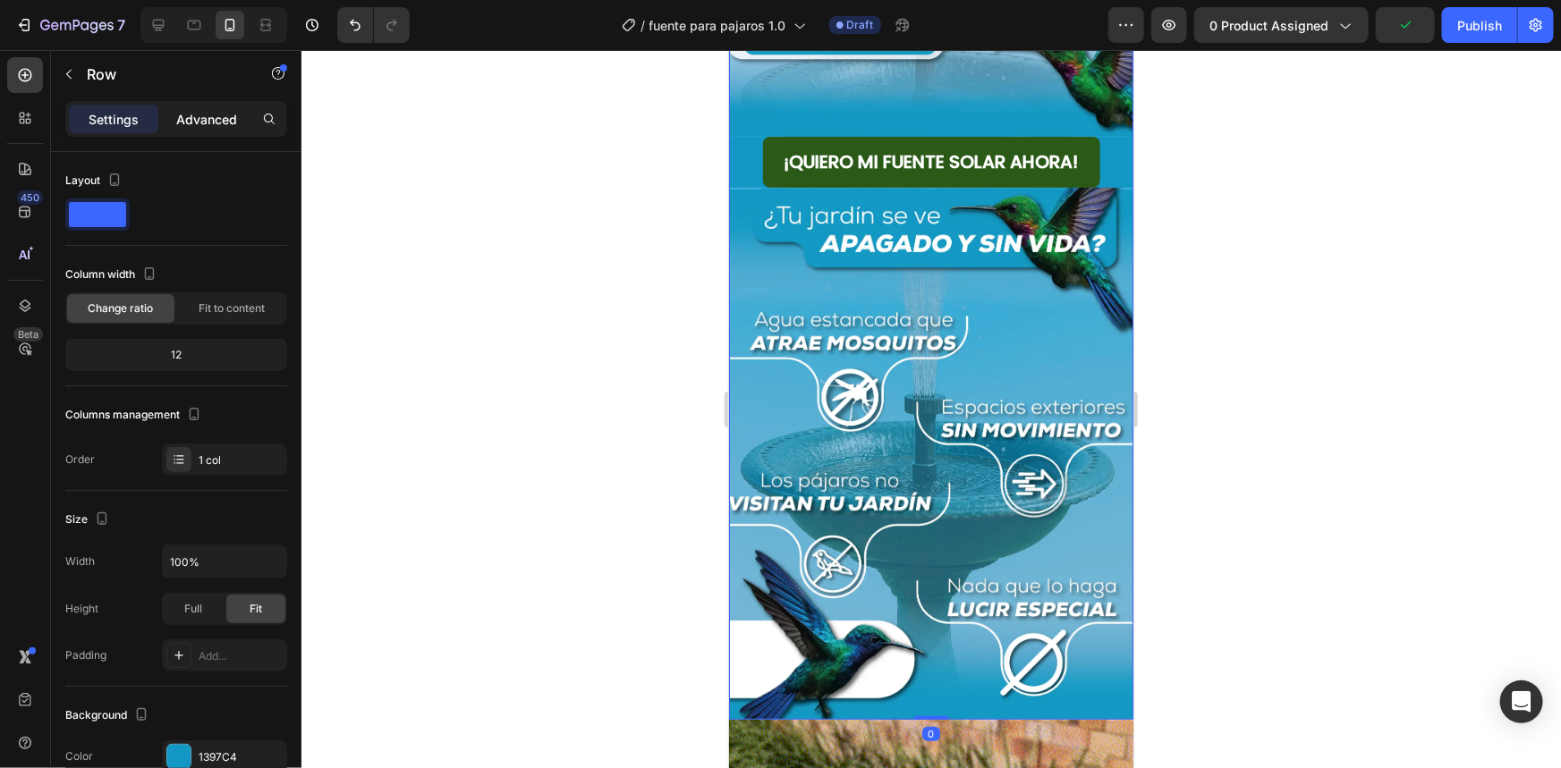
click at [226, 139] on div "Settings Advanced" at bounding box center [176, 126] width 250 height 51
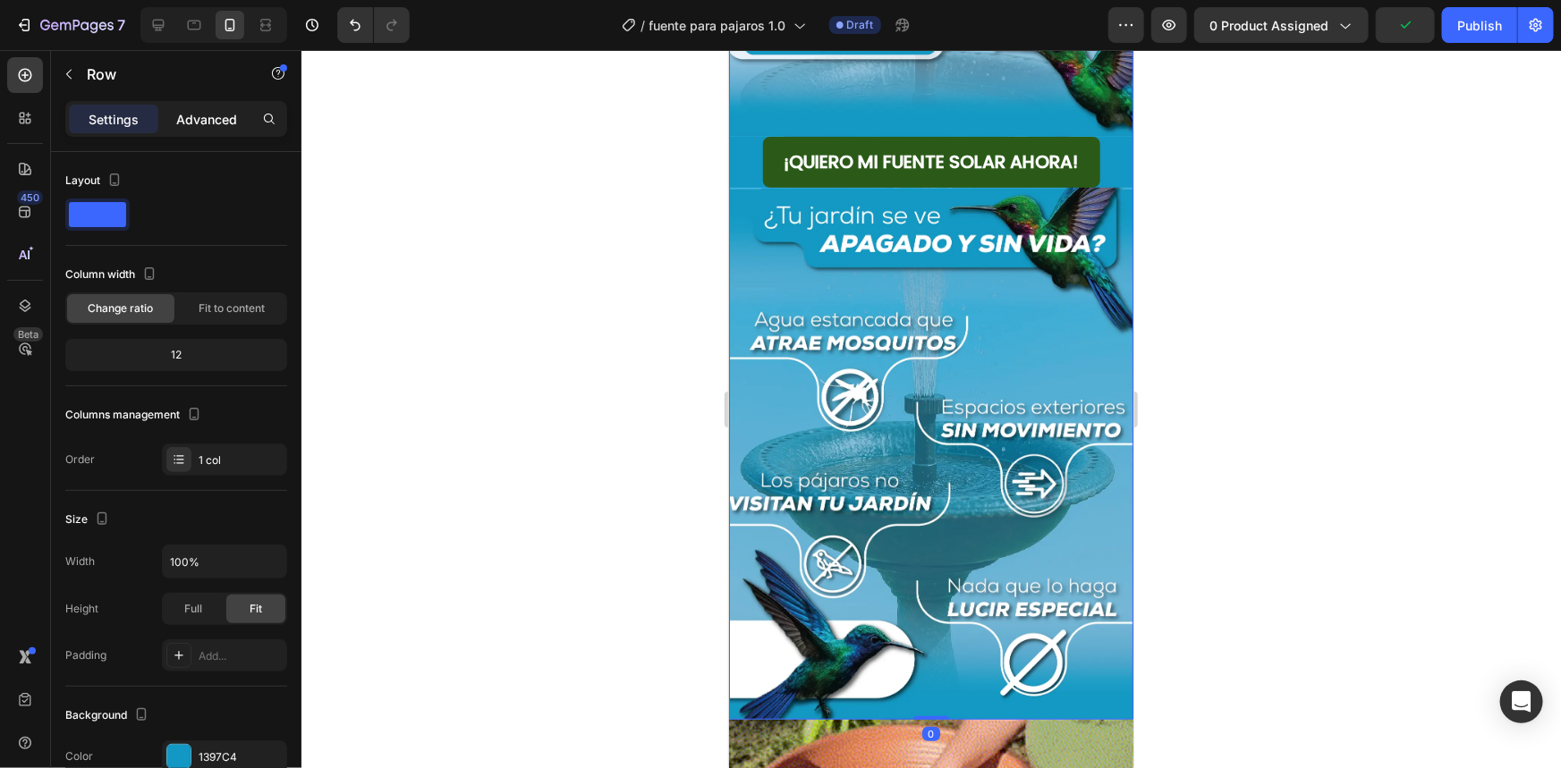
click at [225, 119] on p "Advanced" at bounding box center [206, 119] width 61 height 19
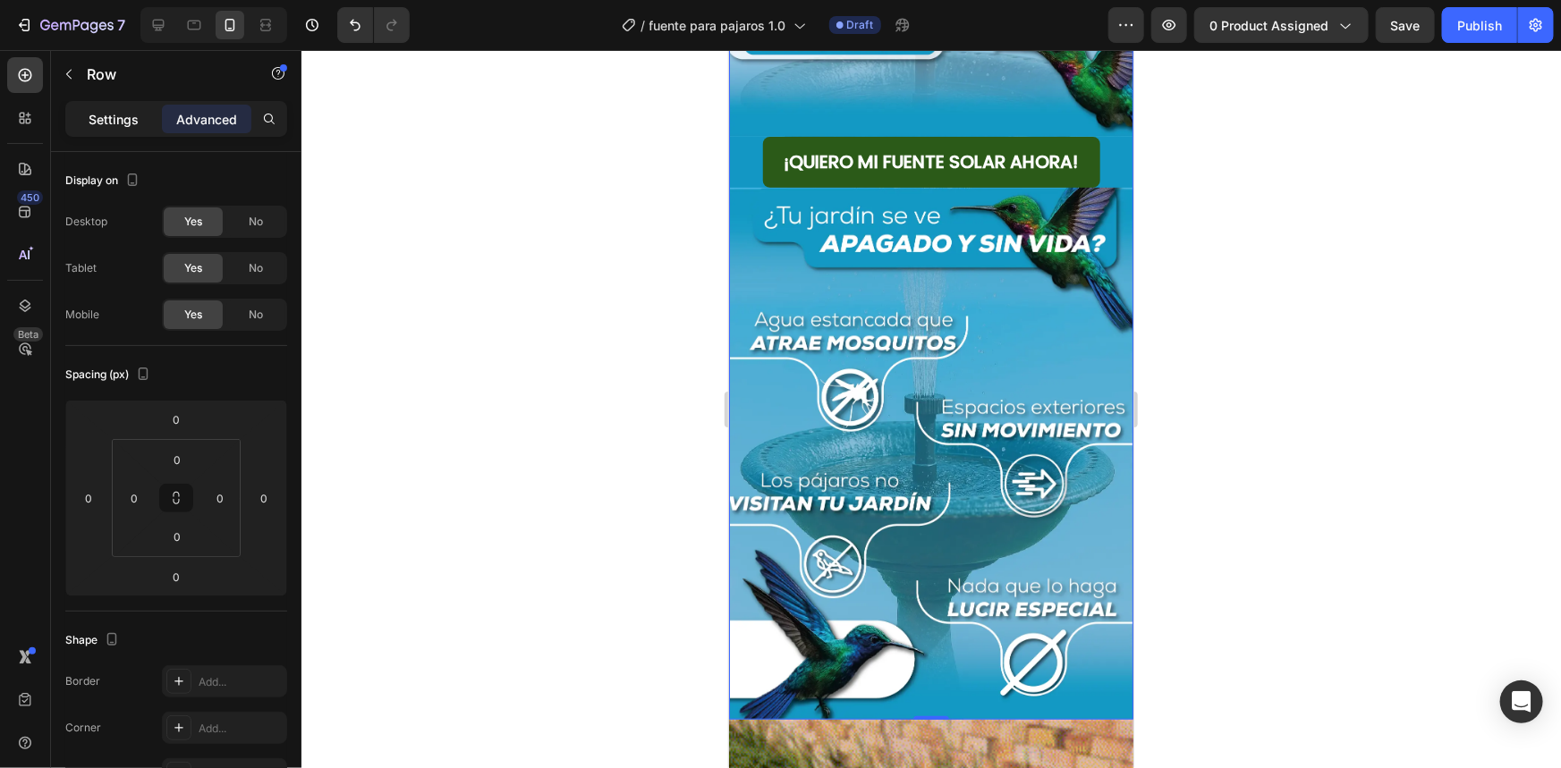
click at [105, 120] on p "Settings" at bounding box center [114, 119] width 50 height 19
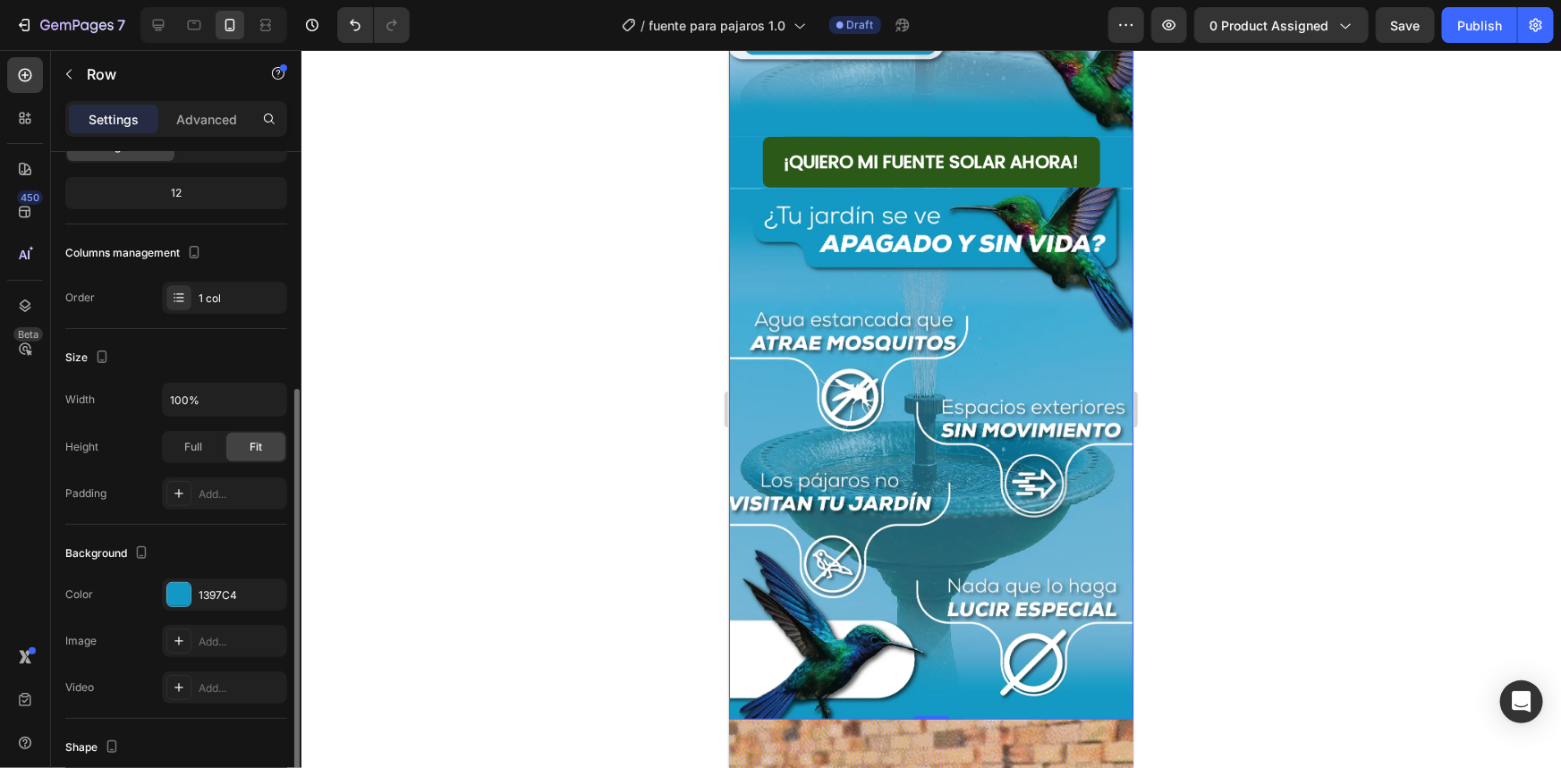
scroll to position [243, 0]
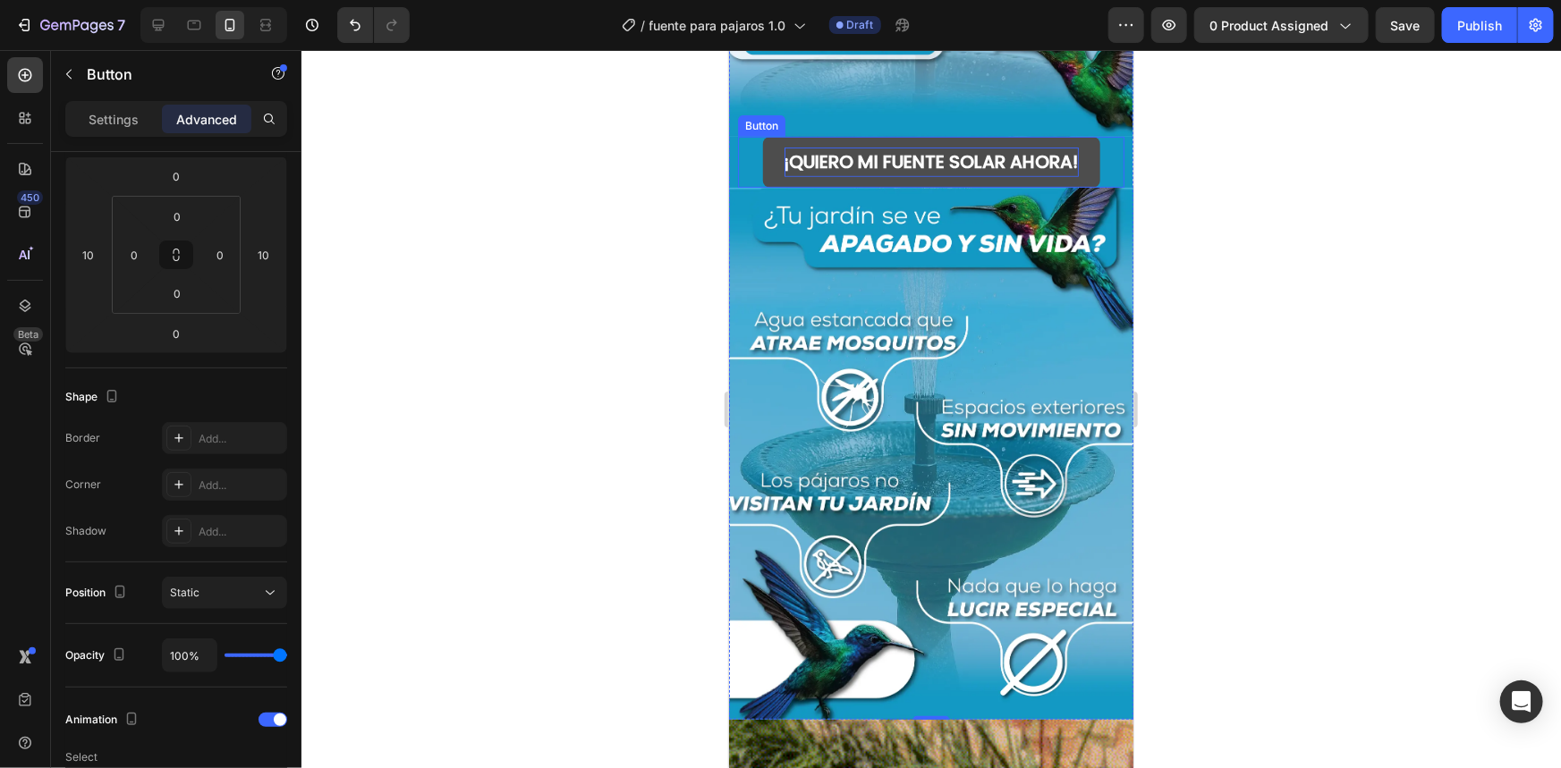
click at [810, 155] on strong "¡QUIERO MI FUENTE SOLAR AHORA!" at bounding box center [931, 160] width 294 height 25
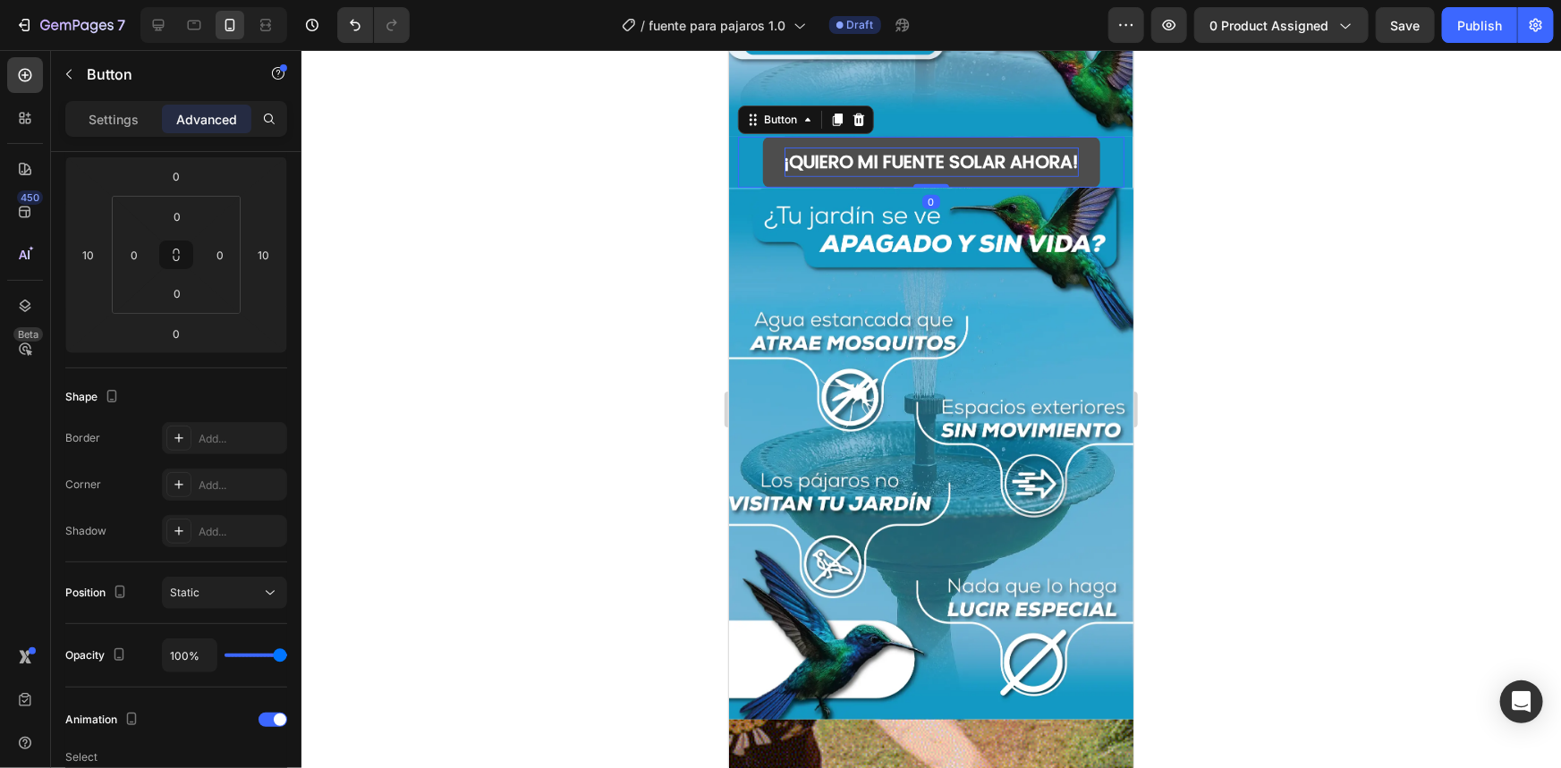
scroll to position [0, 0]
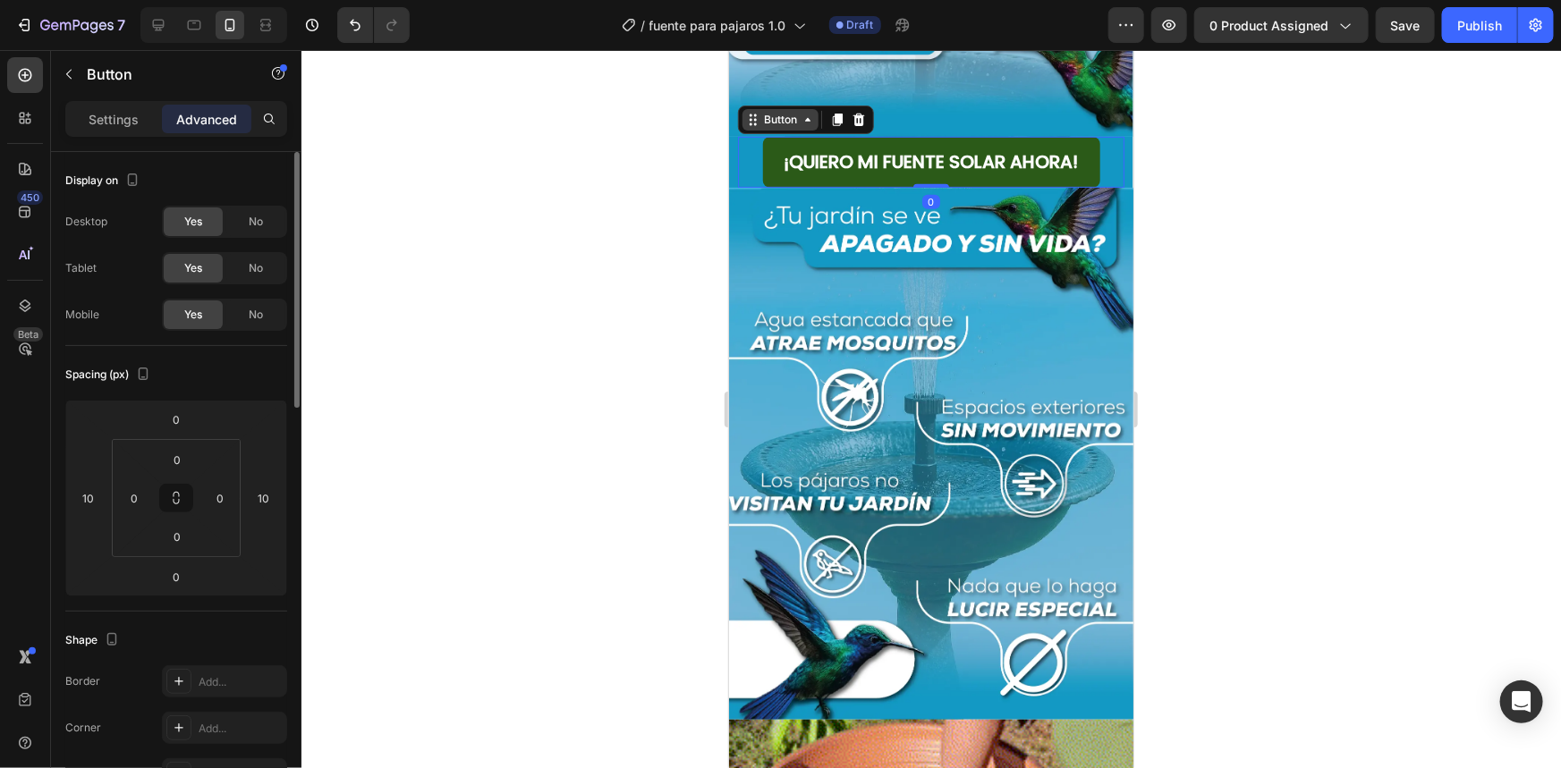
click at [784, 111] on div "Button" at bounding box center [779, 119] width 40 height 16
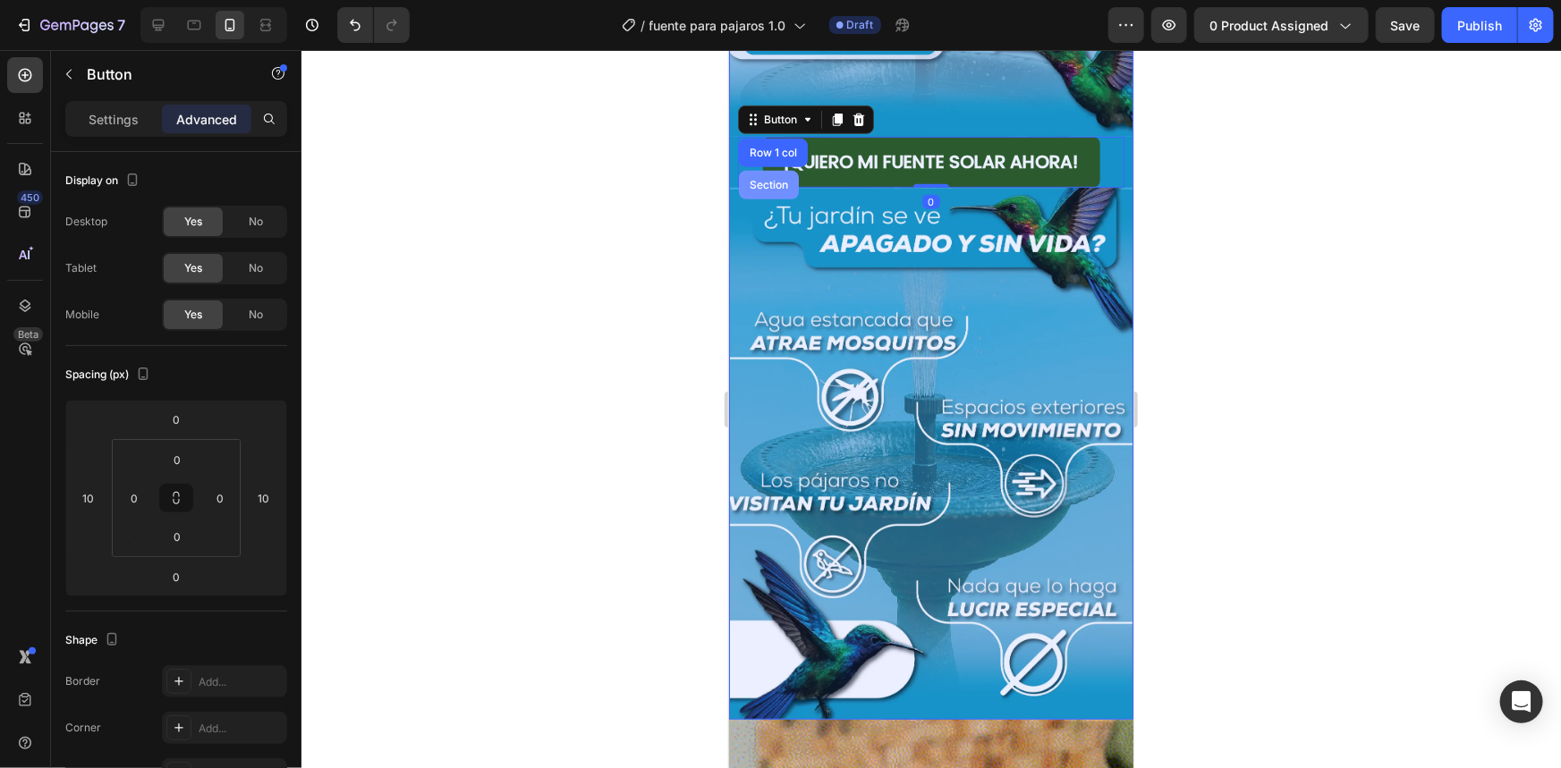
click at [772, 179] on div "Section" at bounding box center [768, 184] width 46 height 11
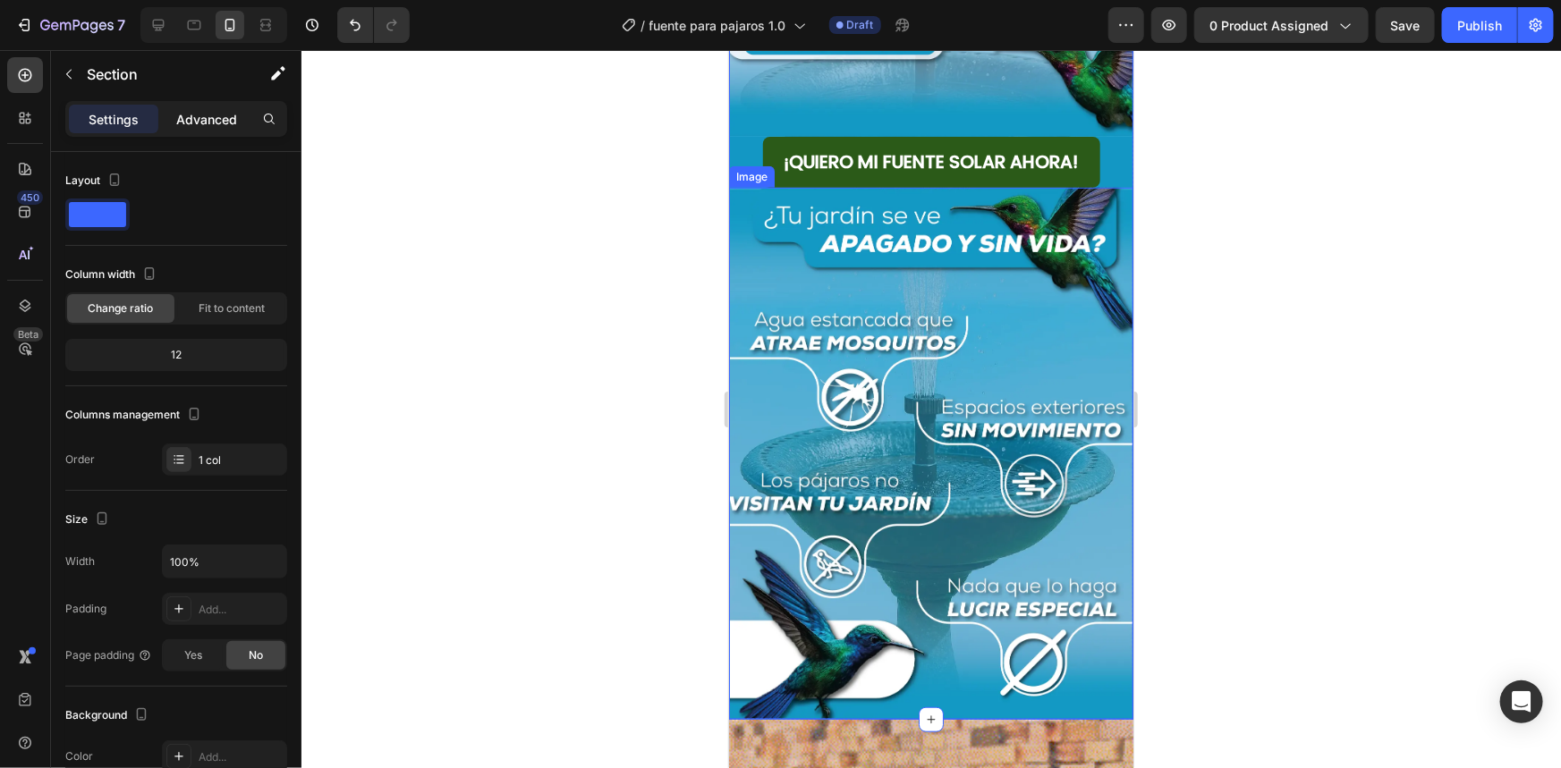
click at [202, 116] on p "Advanced" at bounding box center [206, 119] width 61 height 19
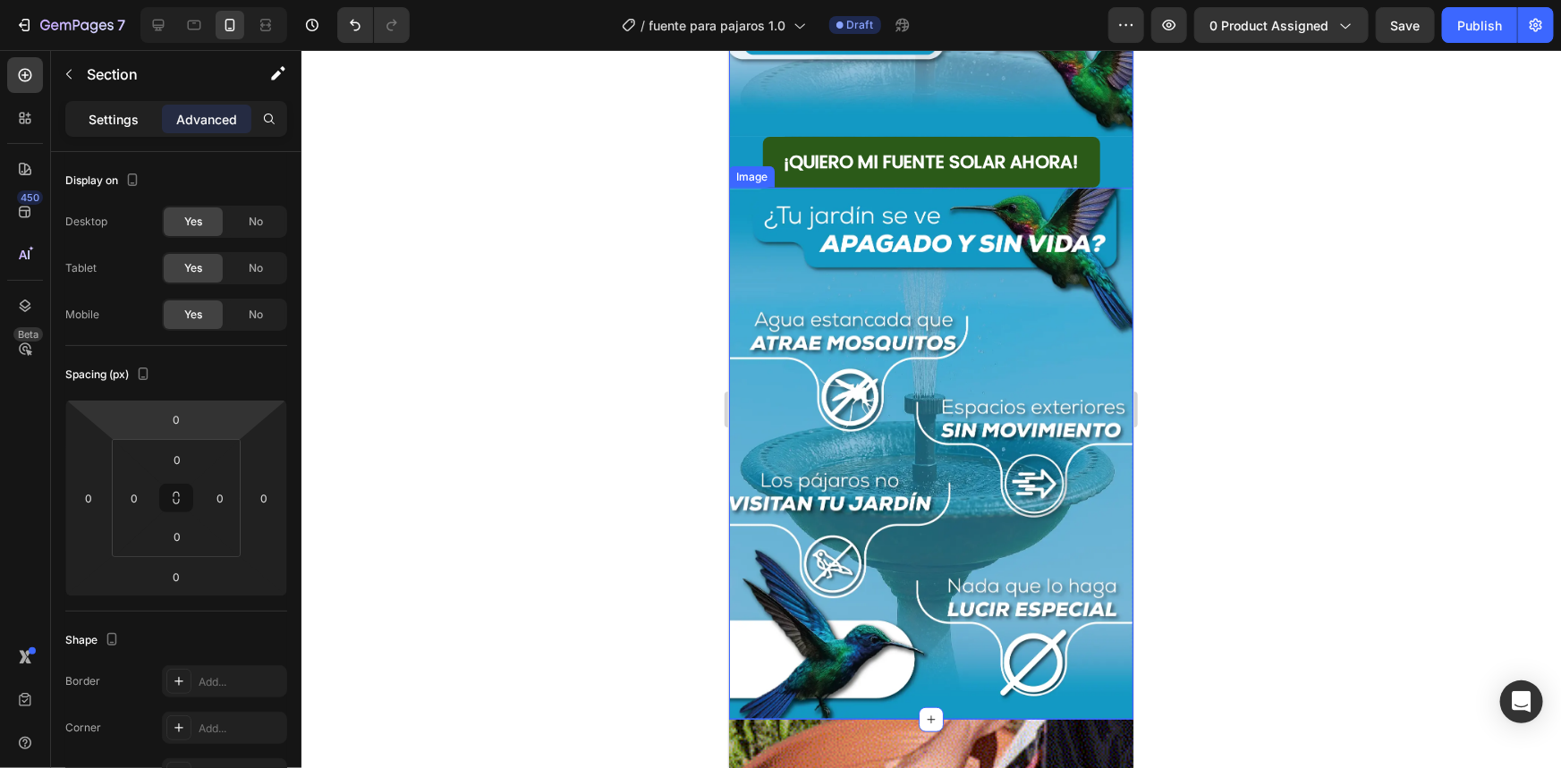
click at [116, 117] on p "Settings" at bounding box center [114, 119] width 50 height 19
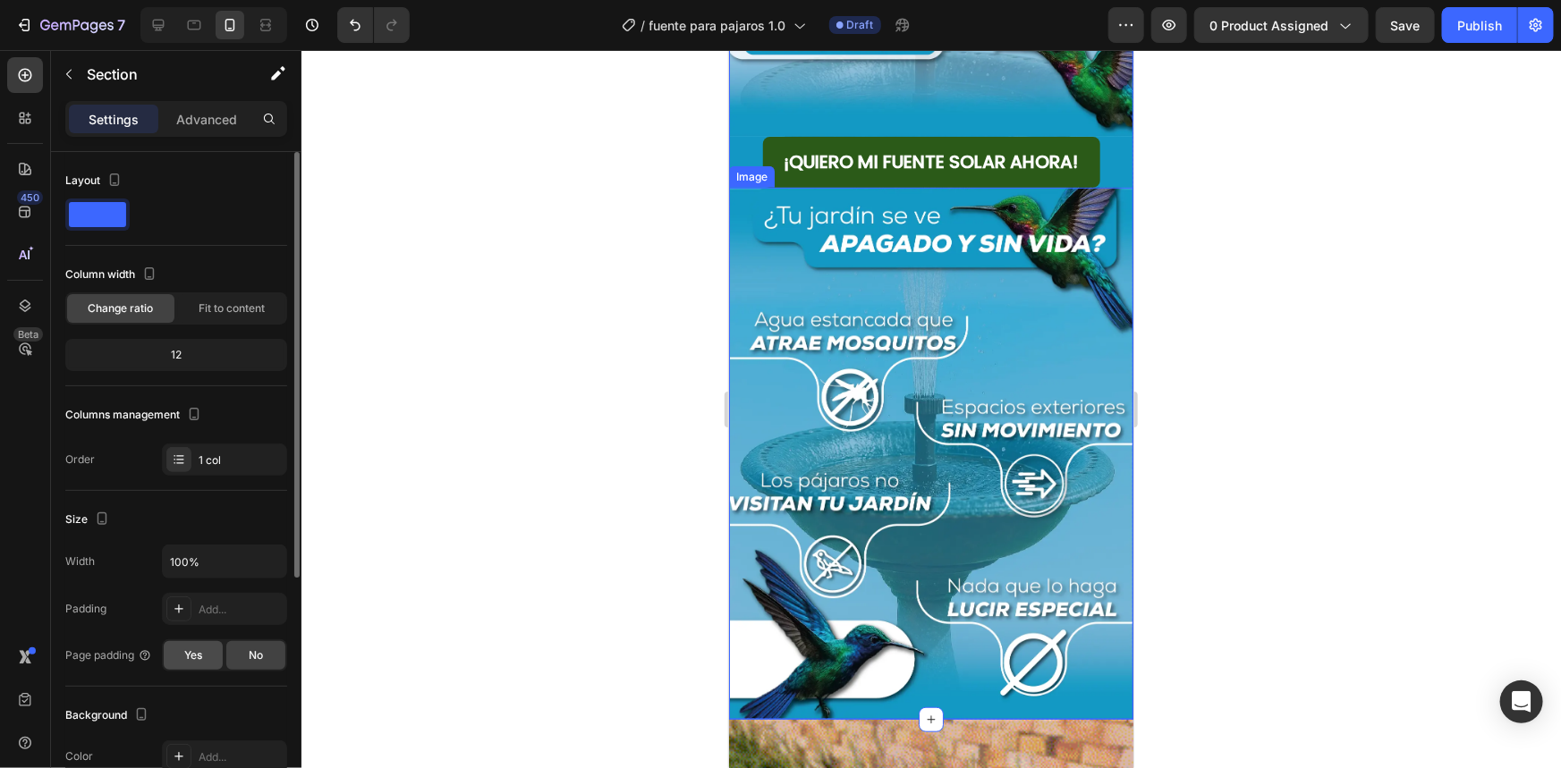
scroll to position [325, 0]
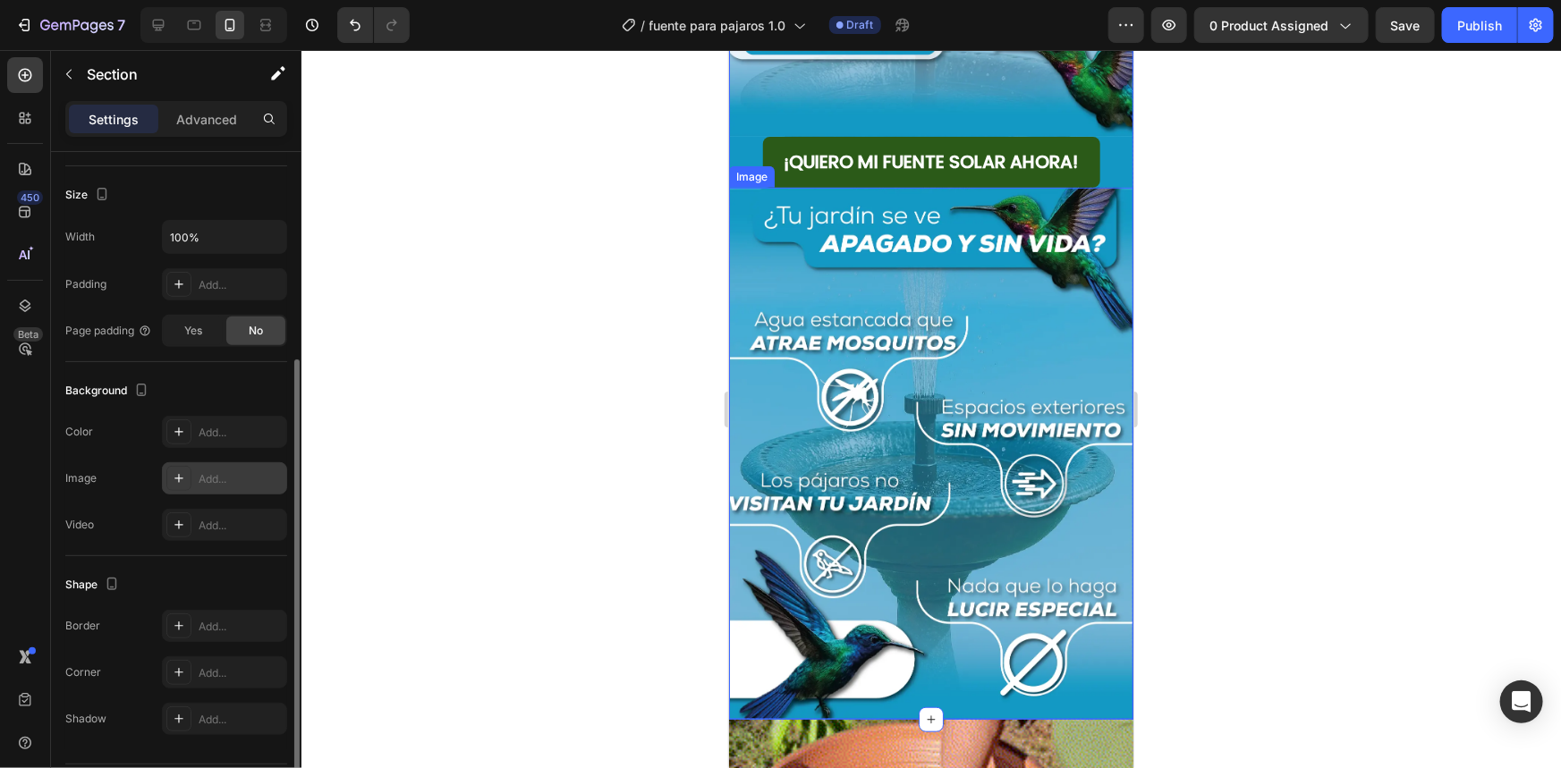
click at [214, 478] on div "Add..." at bounding box center [241, 479] width 84 height 16
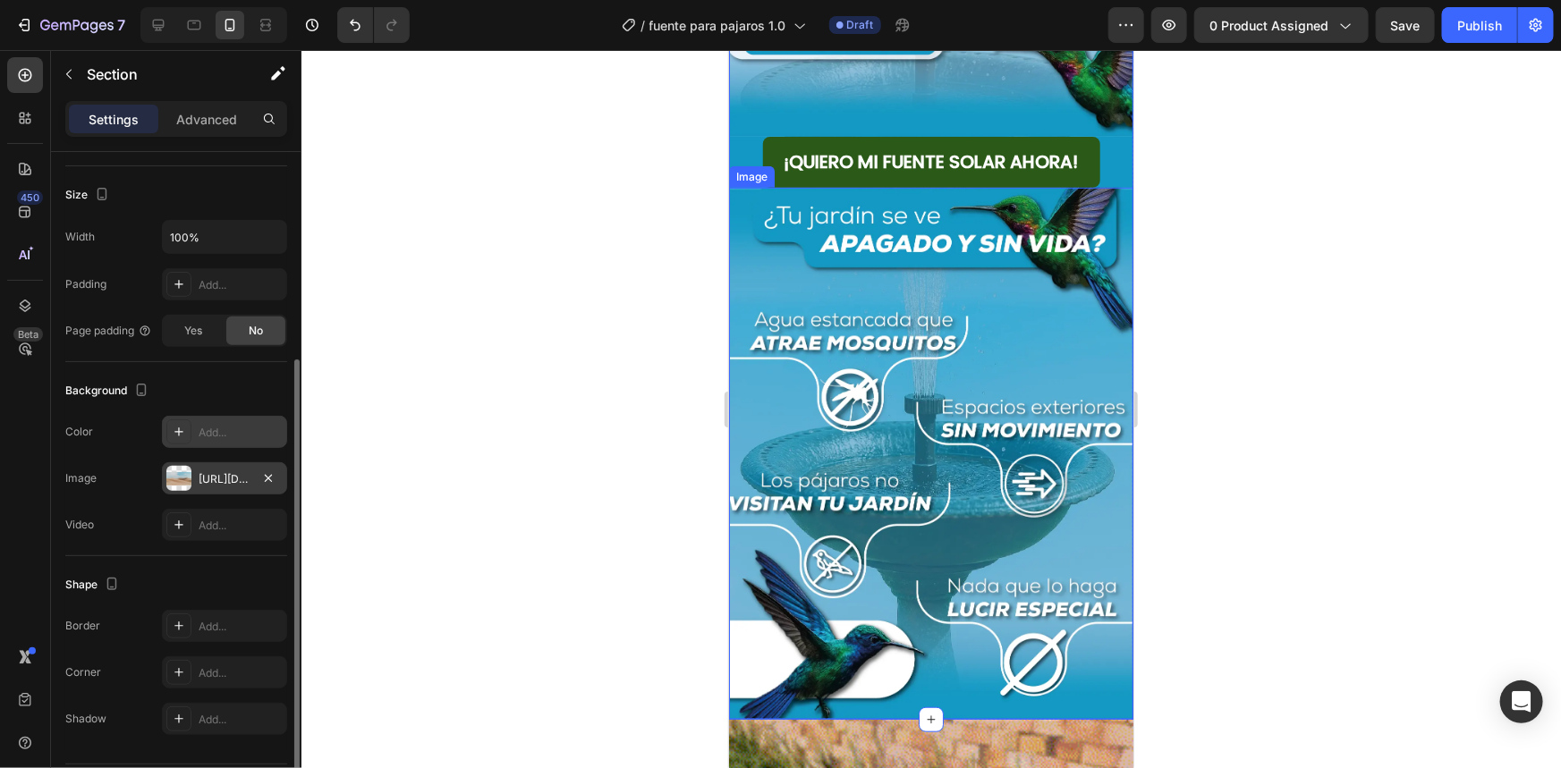
click at [225, 436] on div "Add..." at bounding box center [241, 433] width 84 height 16
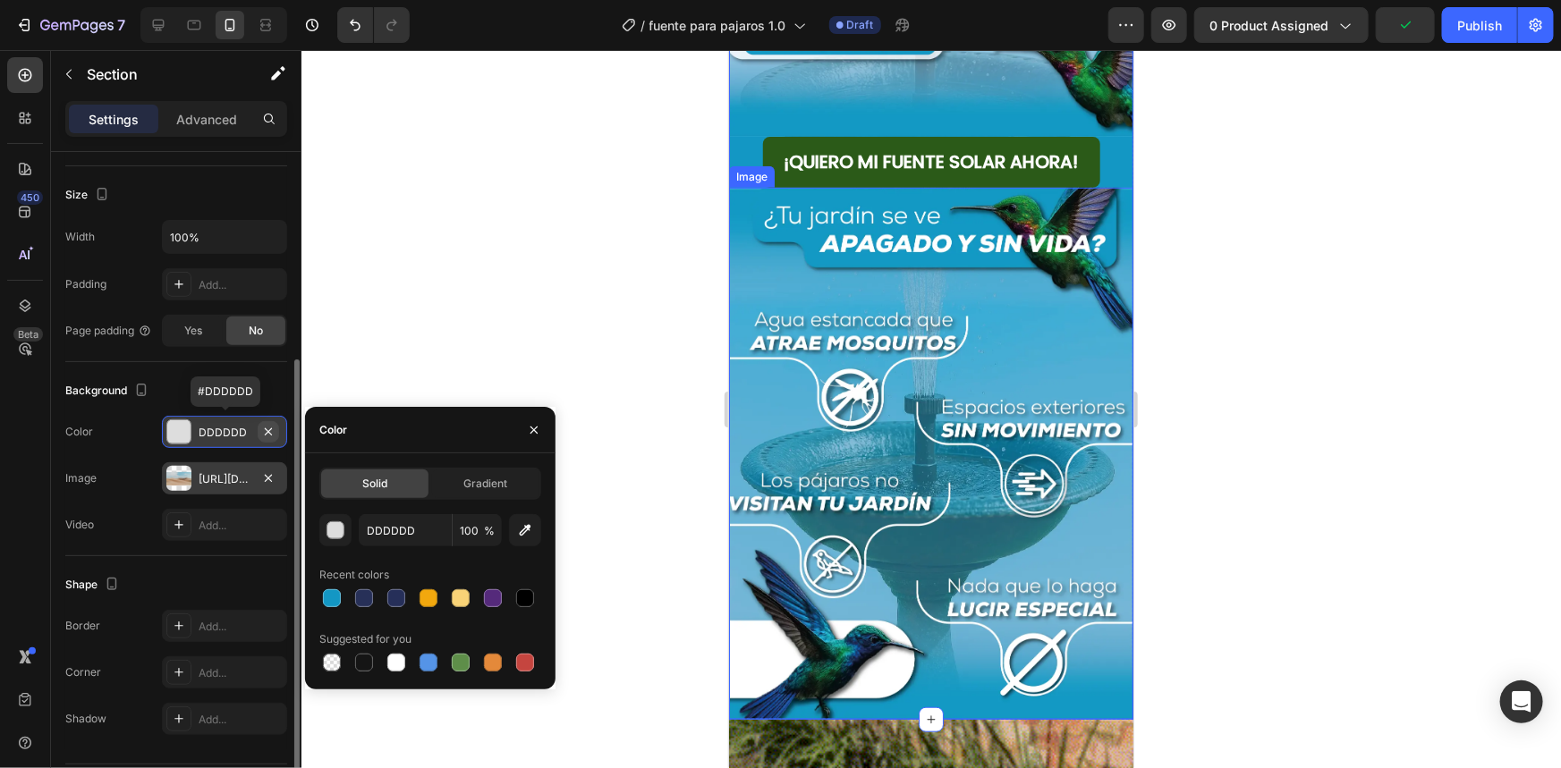
click at [268, 429] on icon "button" at bounding box center [268, 431] width 7 height 7
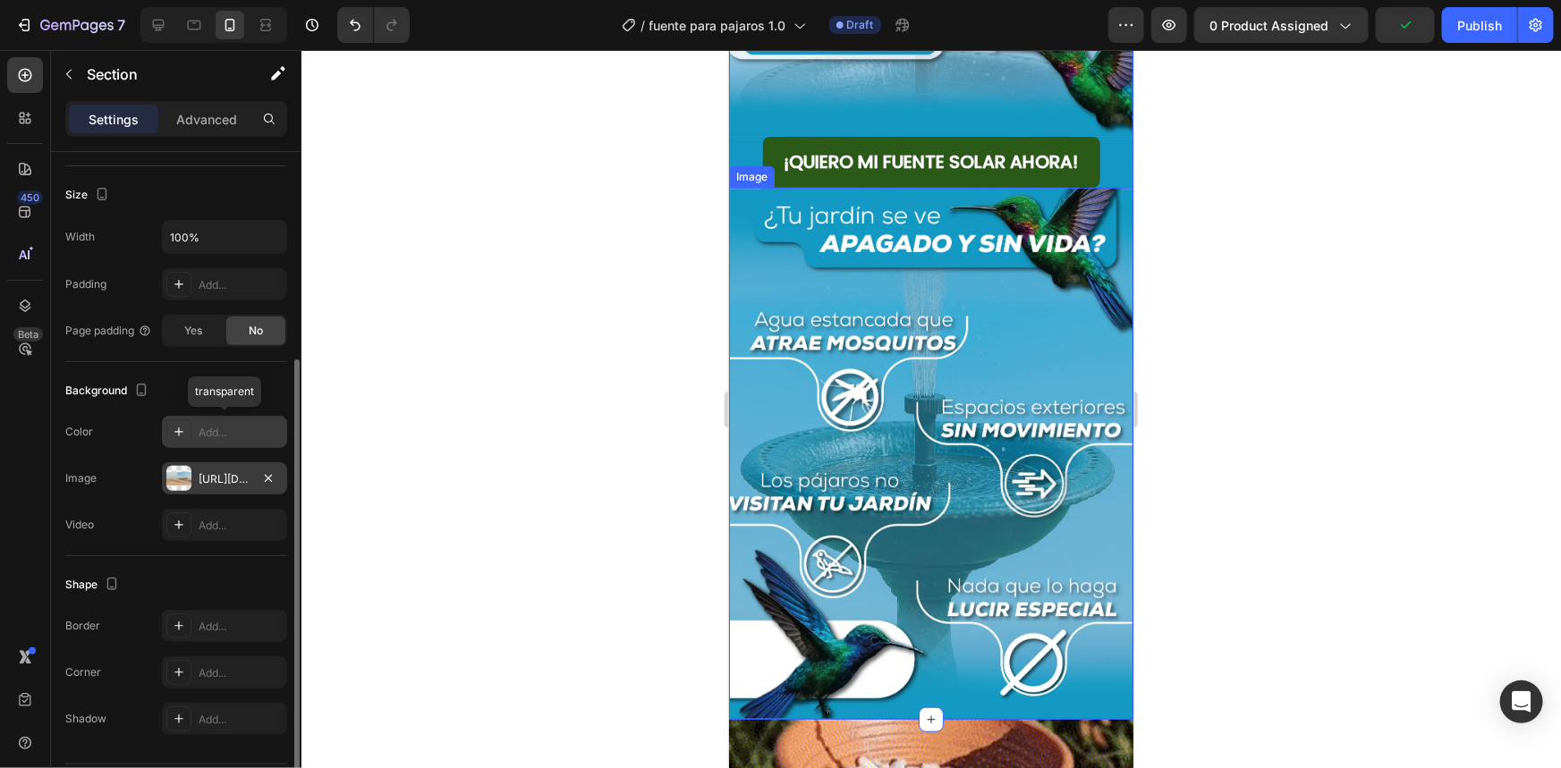
click at [218, 430] on div "Add..." at bounding box center [241, 433] width 84 height 16
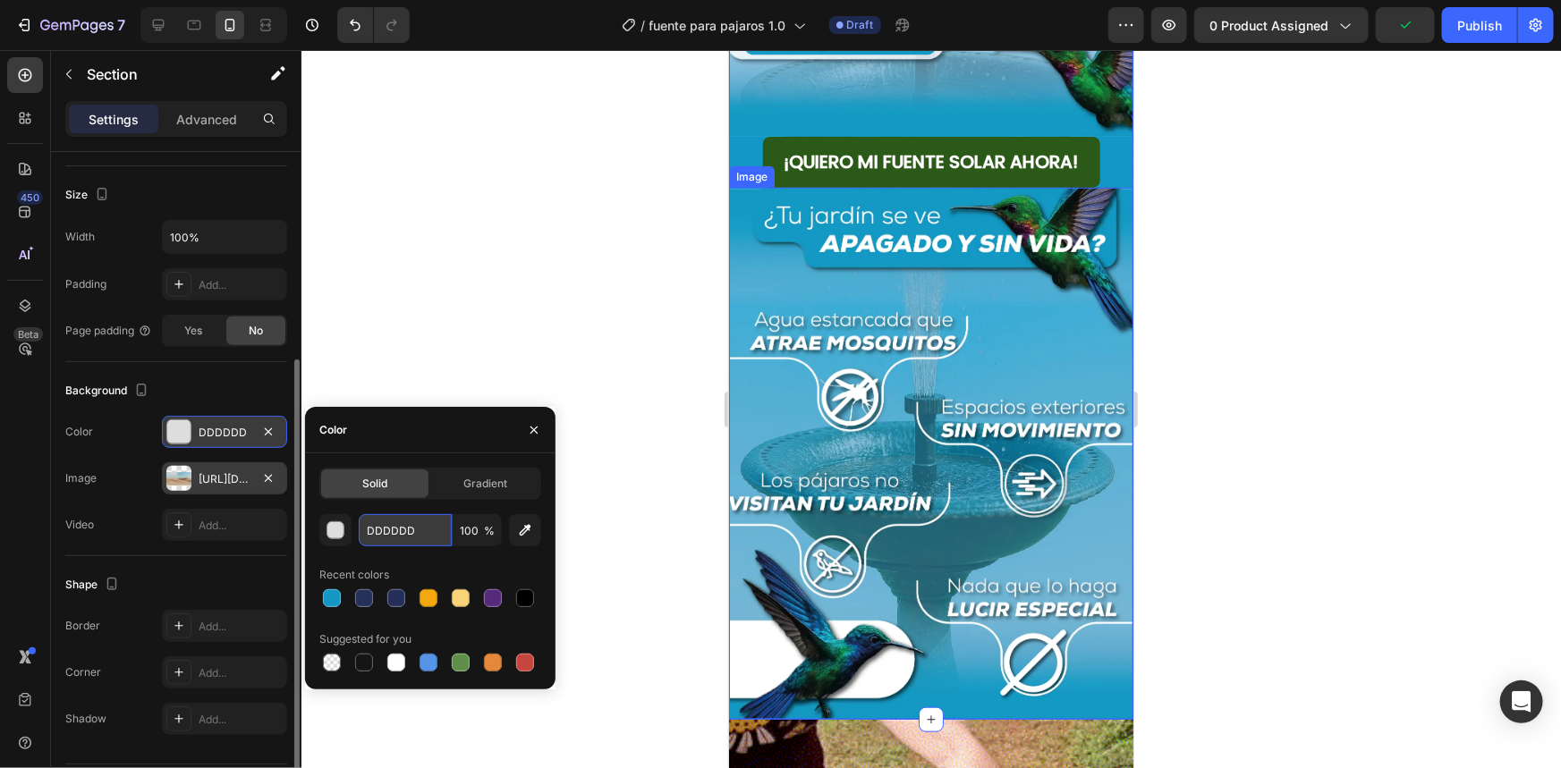
click at [394, 525] on input "DDDDDD" at bounding box center [405, 530] width 93 height 32
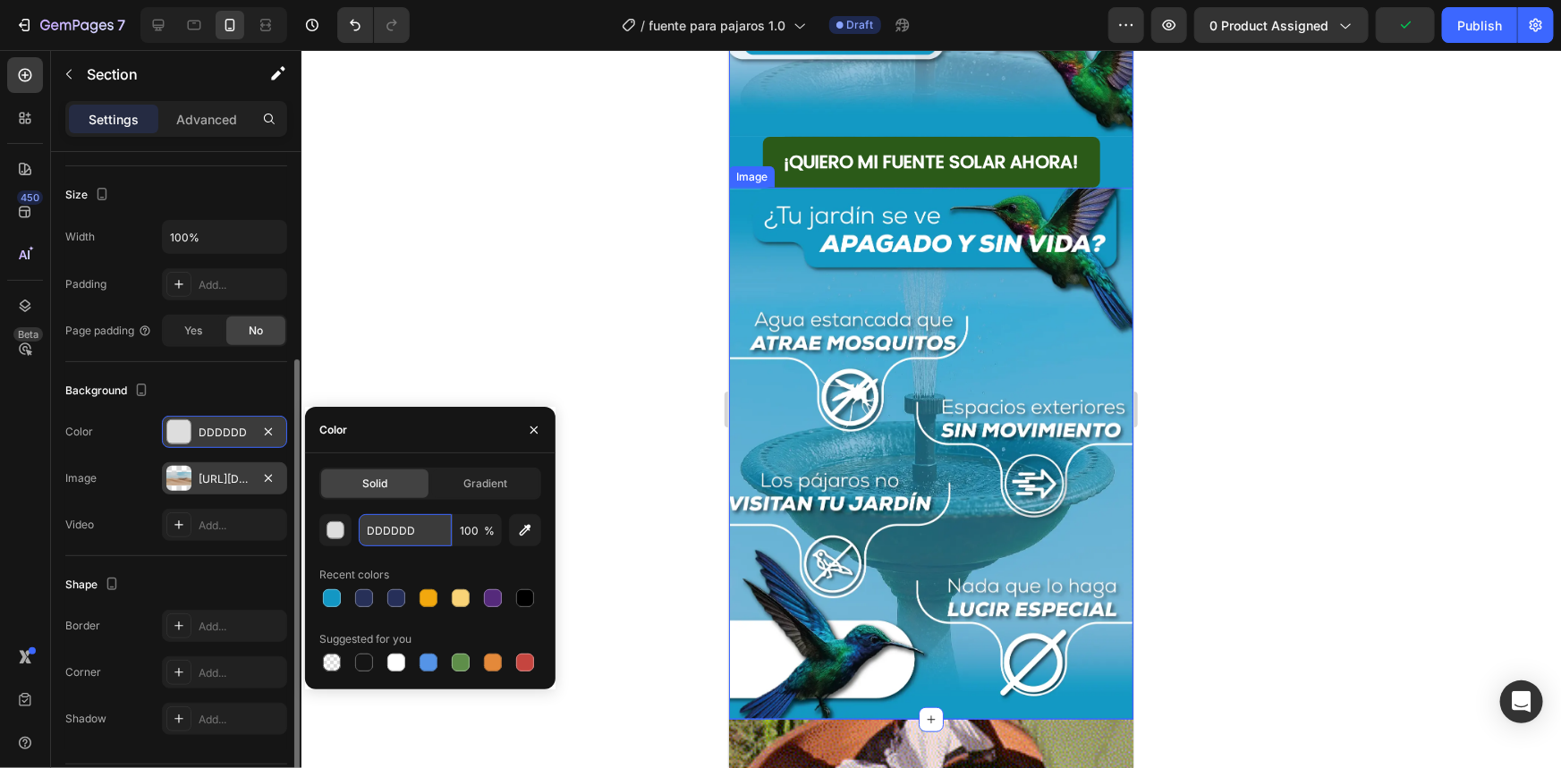
paste input "1397c4"
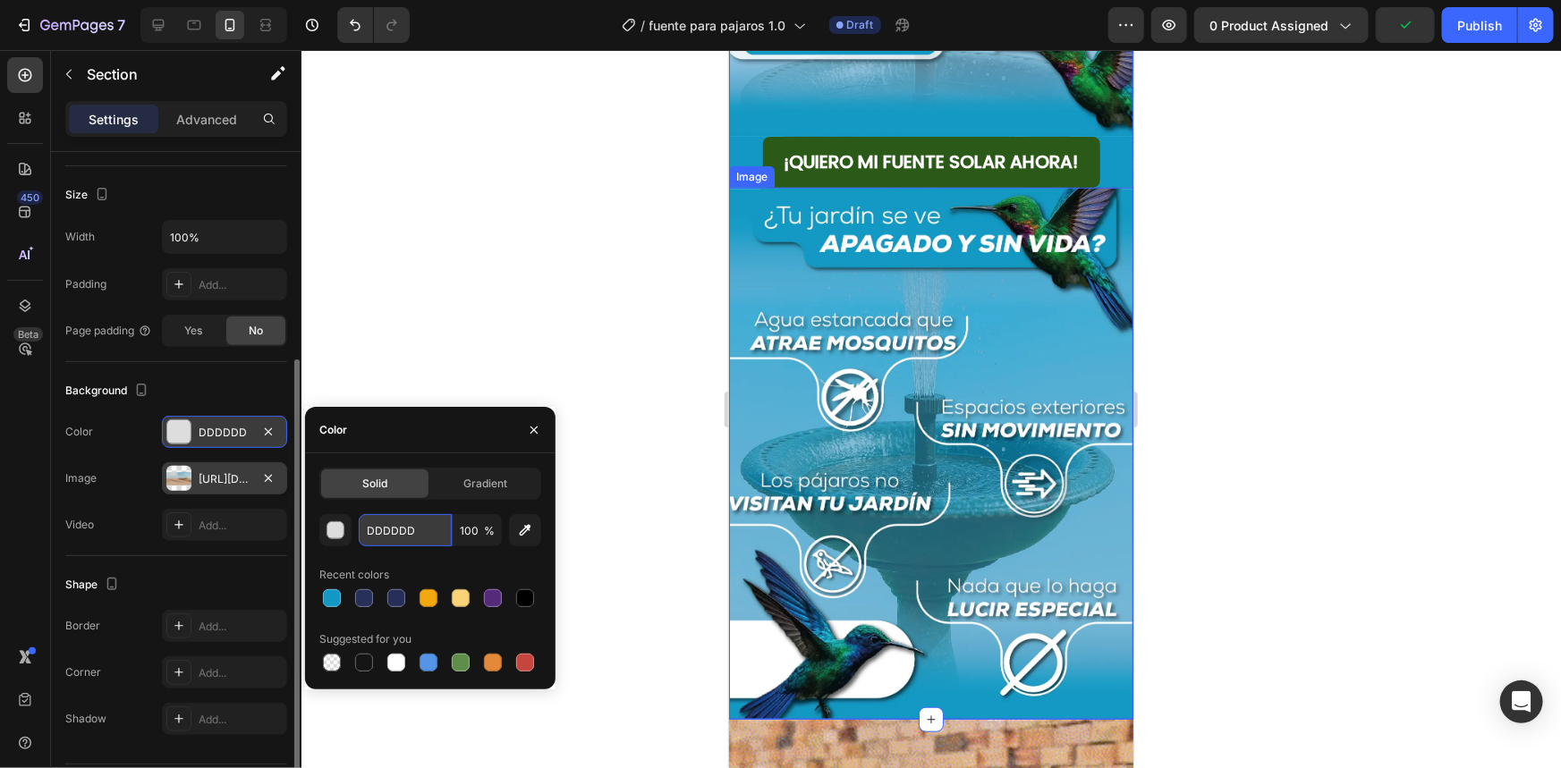
type input "1397c4"
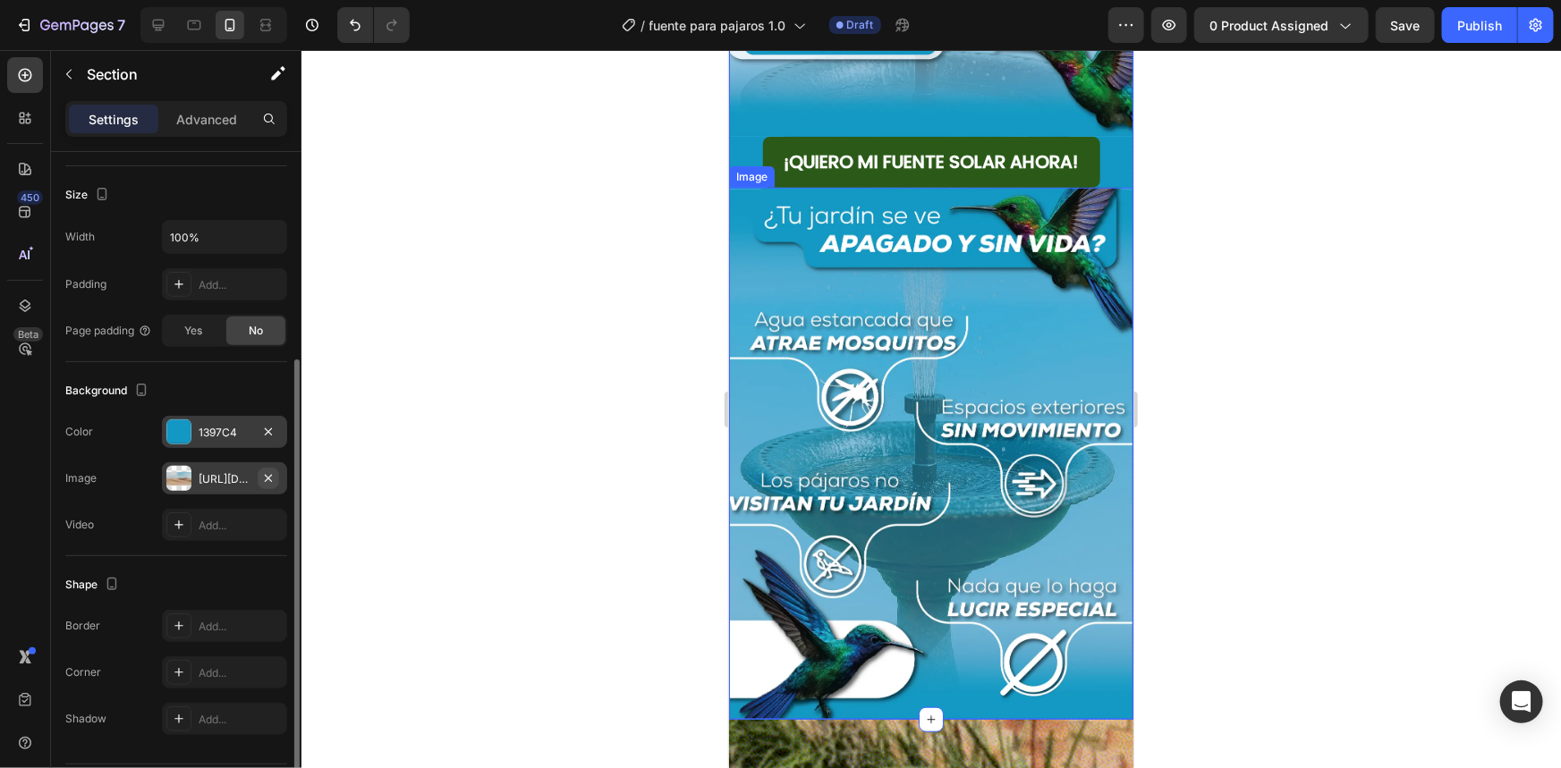
click at [272, 474] on icon "button" at bounding box center [268, 478] width 14 height 14
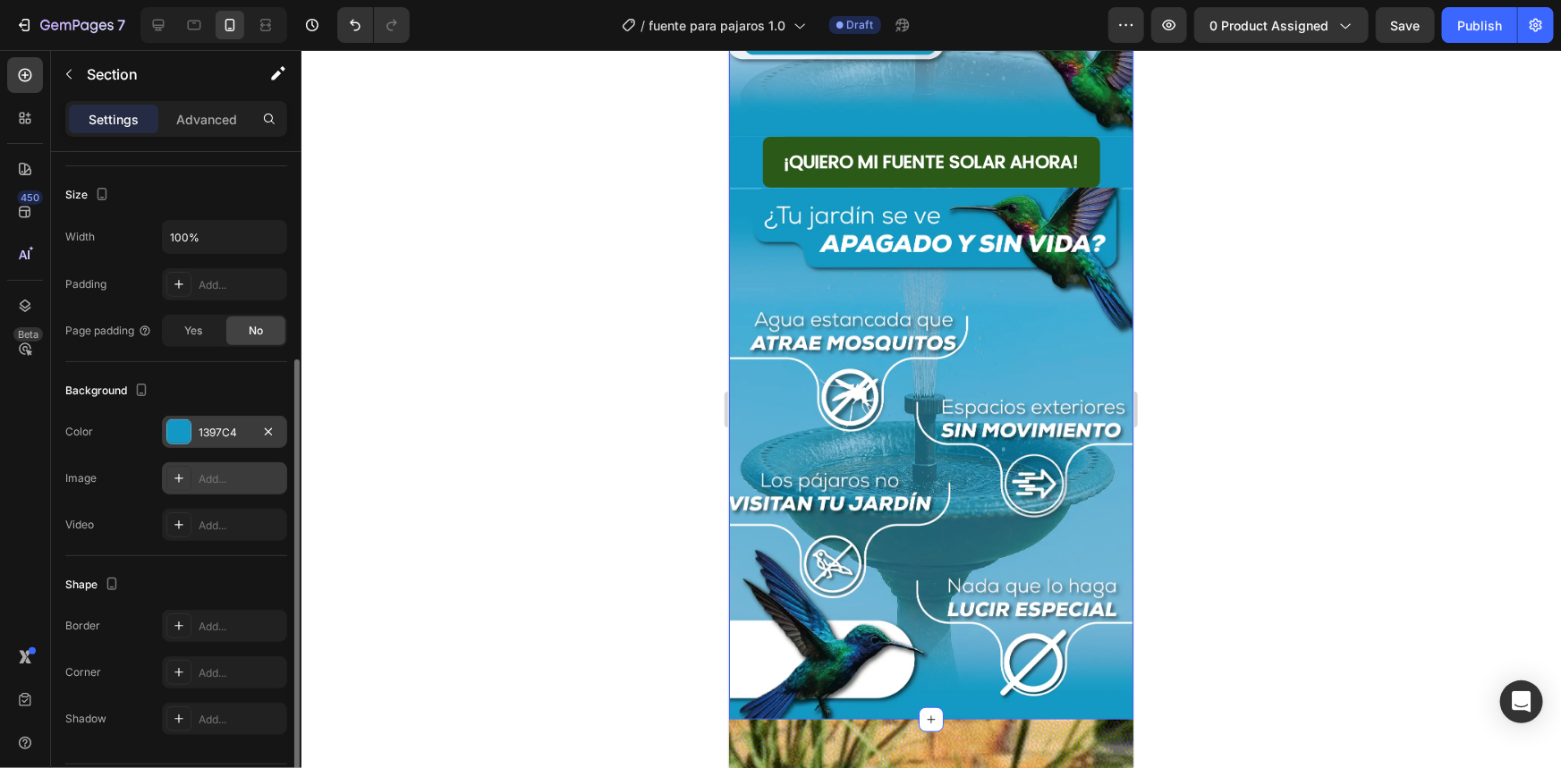
click at [1314, 345] on div at bounding box center [930, 409] width 1259 height 718
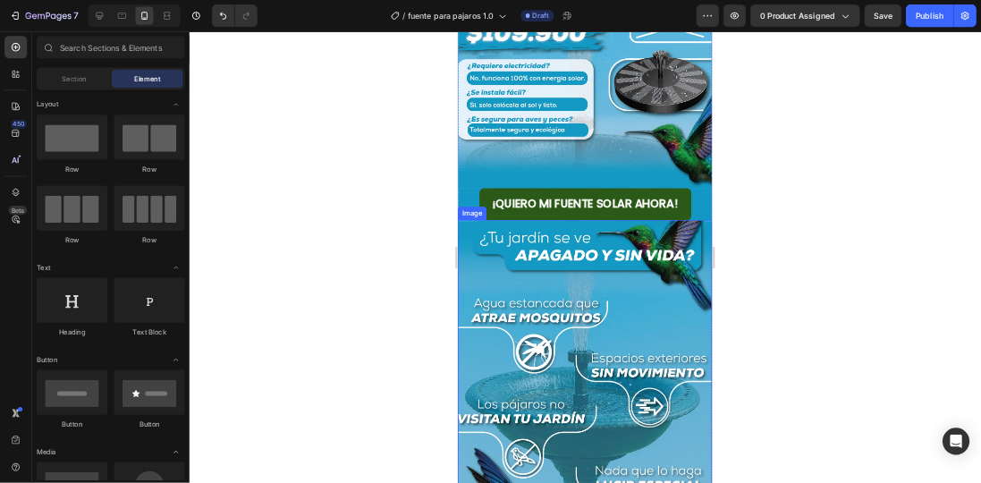
scroll to position [243, 0]
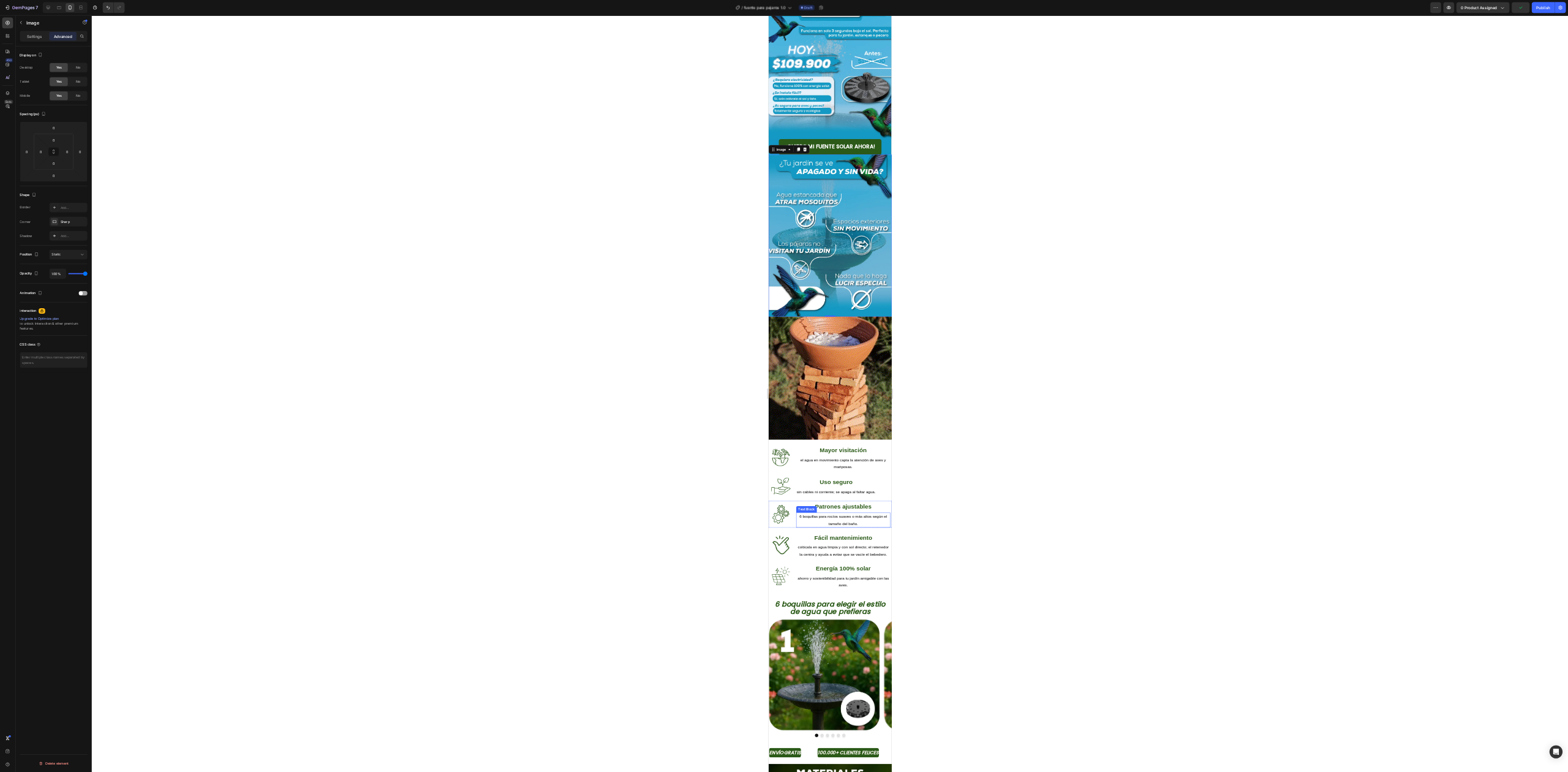
scroll to position [0, 0]
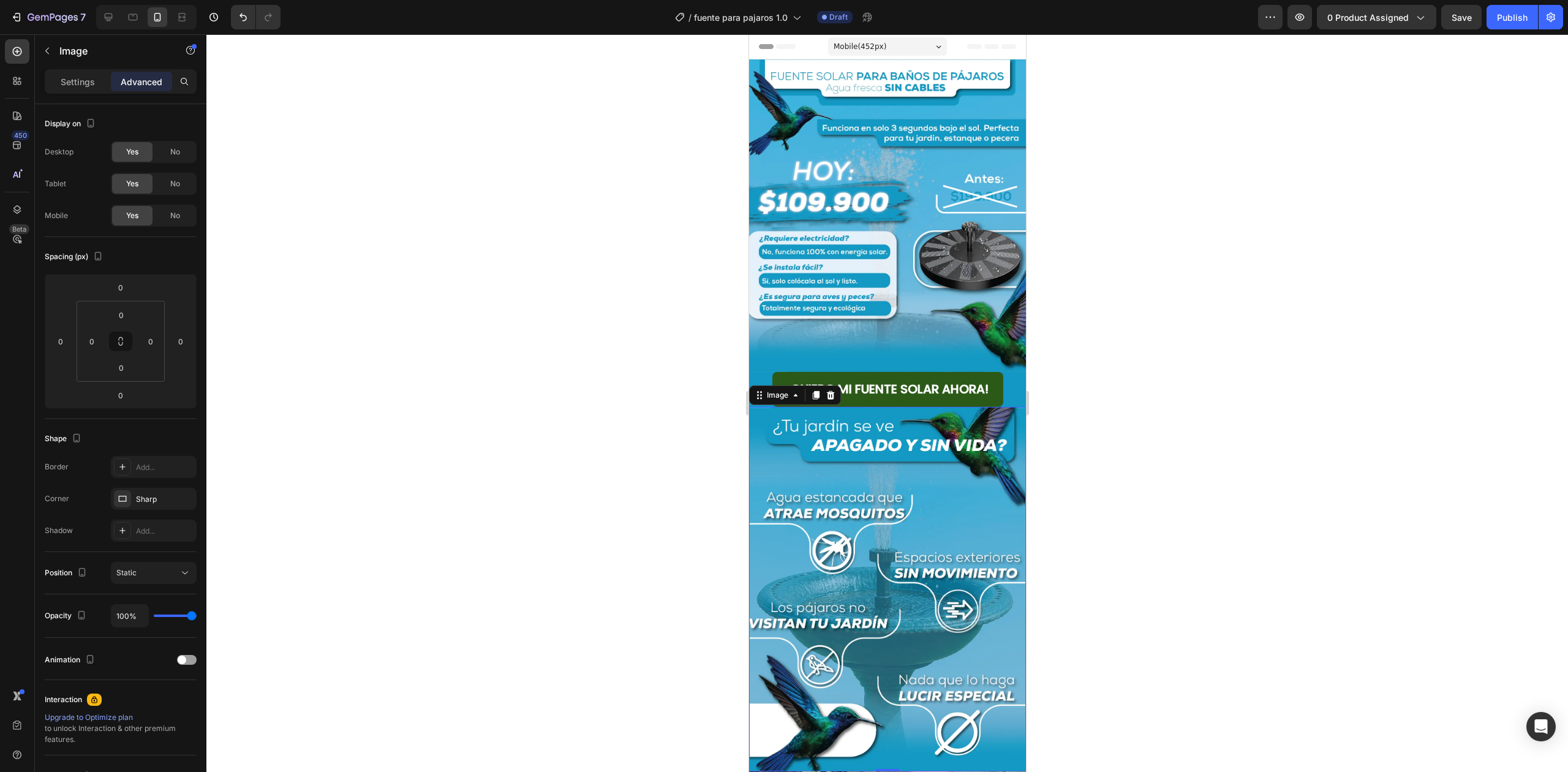
click at [839, 427] on img at bounding box center [887, 589] width 277 height 364
drag, startPoint x: 603, startPoint y: 435, endPoint x: 613, endPoint y: 435, distance: 10.0
click at [604, 436] on div at bounding box center [887, 403] width 1361 height 738
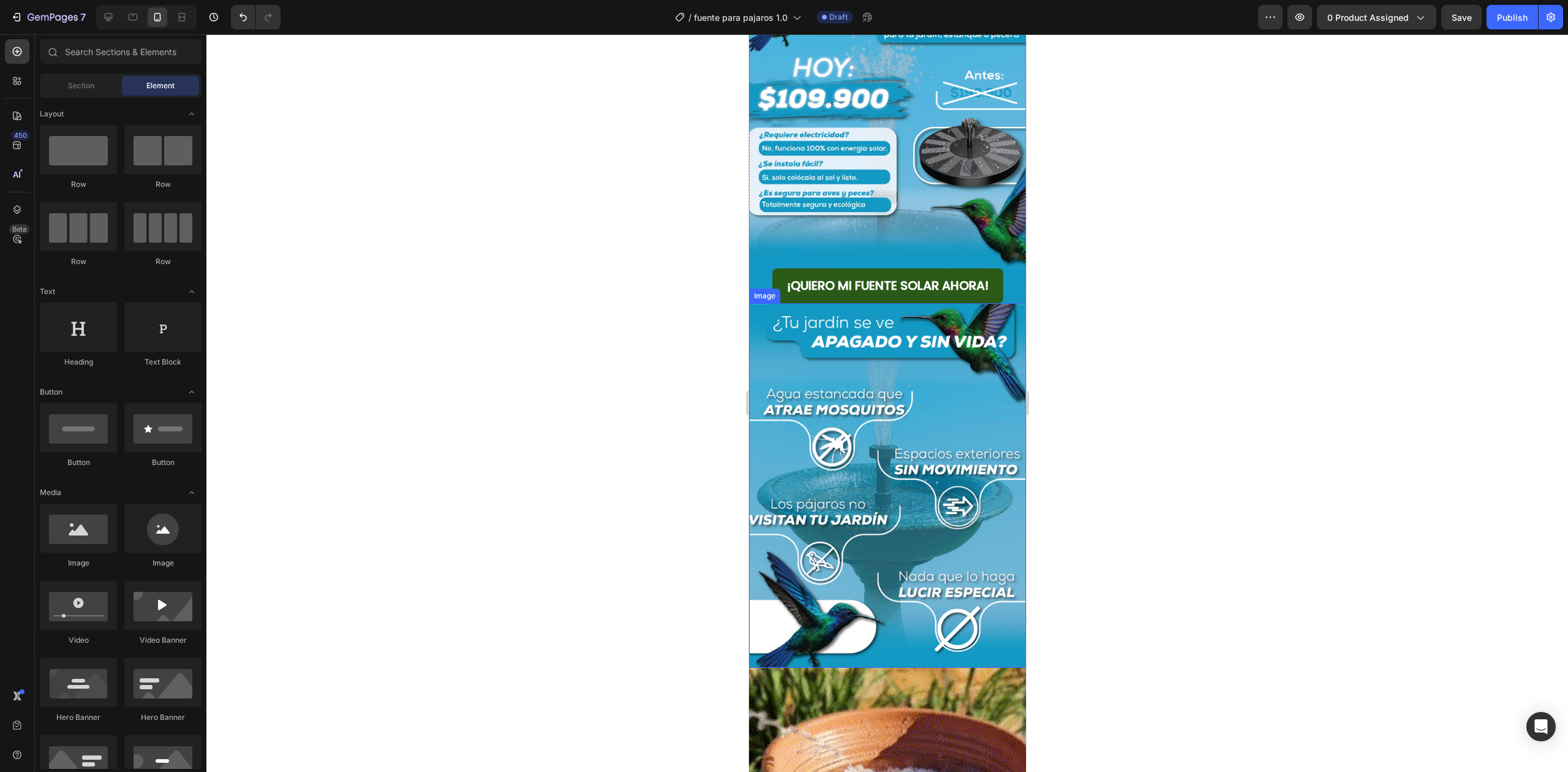
scroll to position [327, 0]
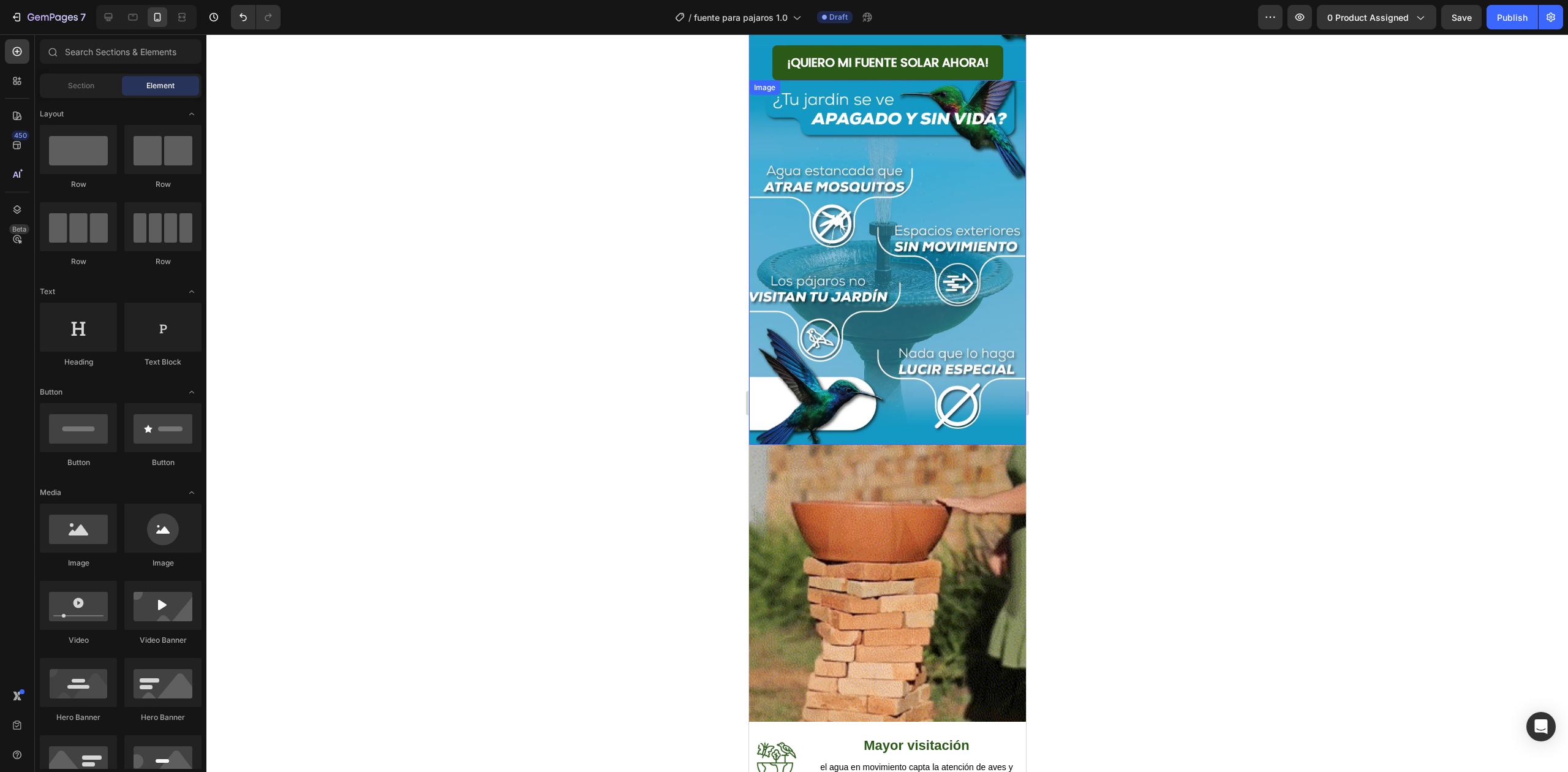
click at [905, 356] on img at bounding box center [887, 262] width 277 height 364
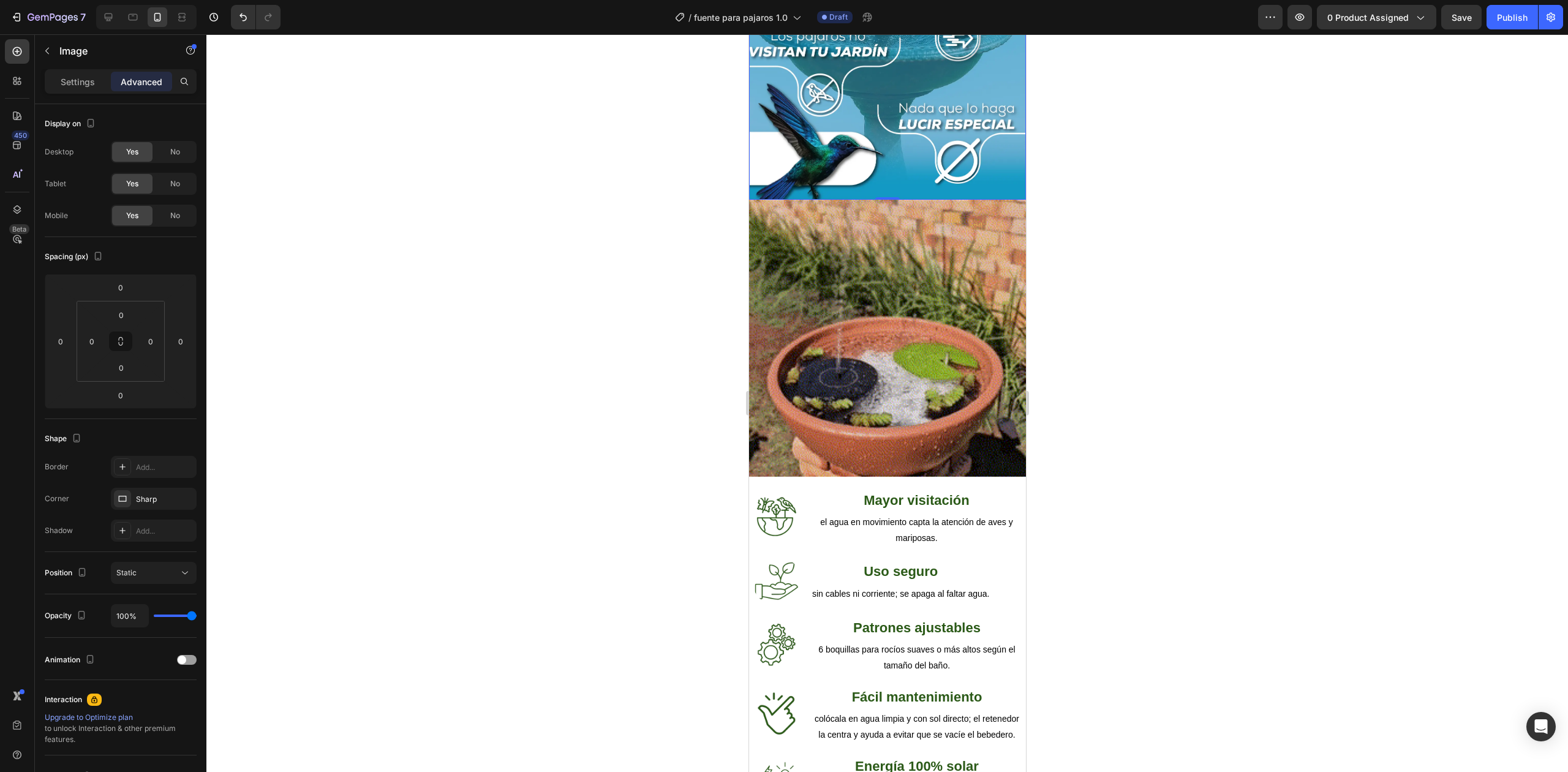
scroll to position [898, 0]
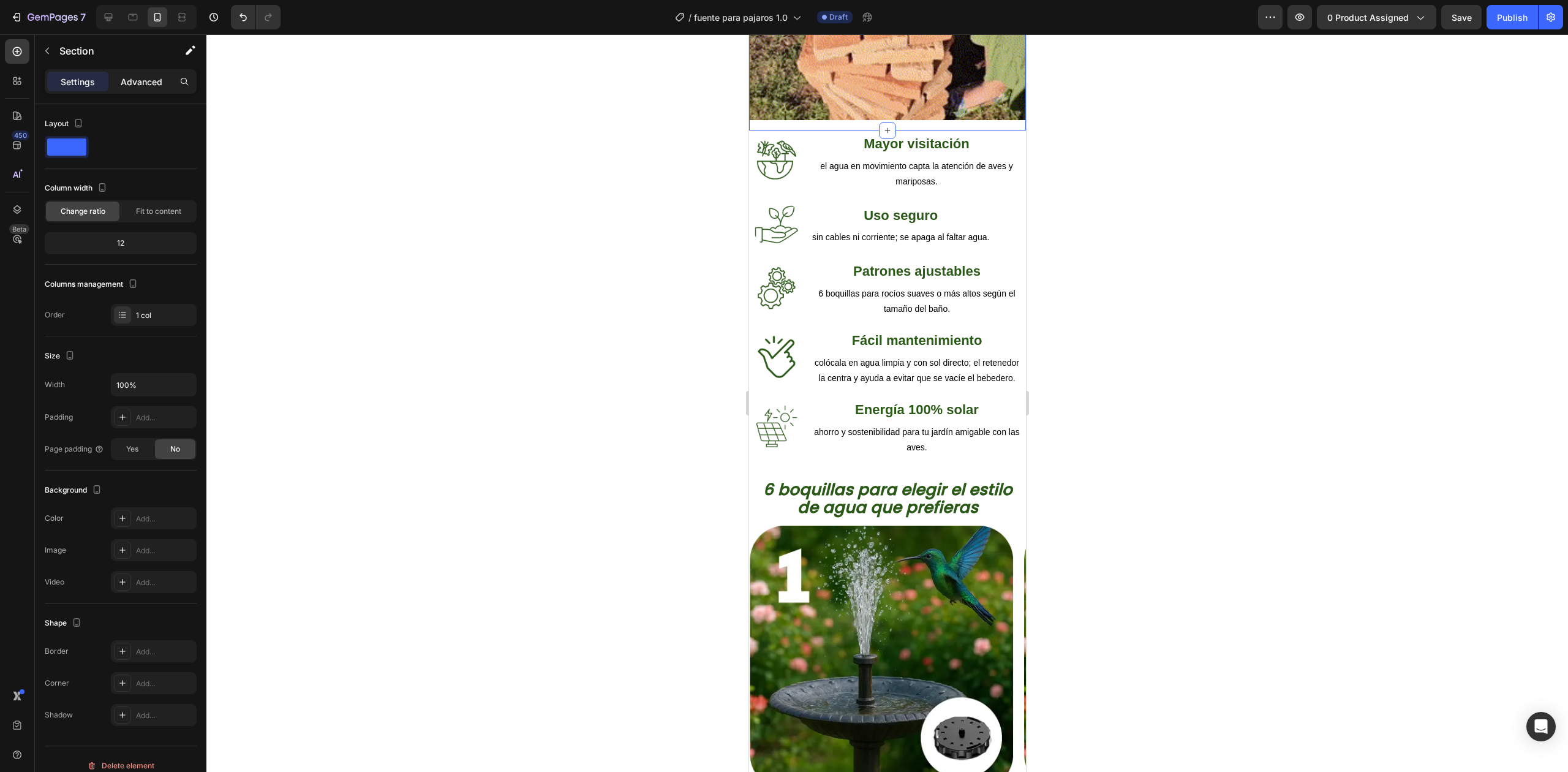
click at [150, 87] on p "Advanced" at bounding box center [141, 82] width 42 height 13
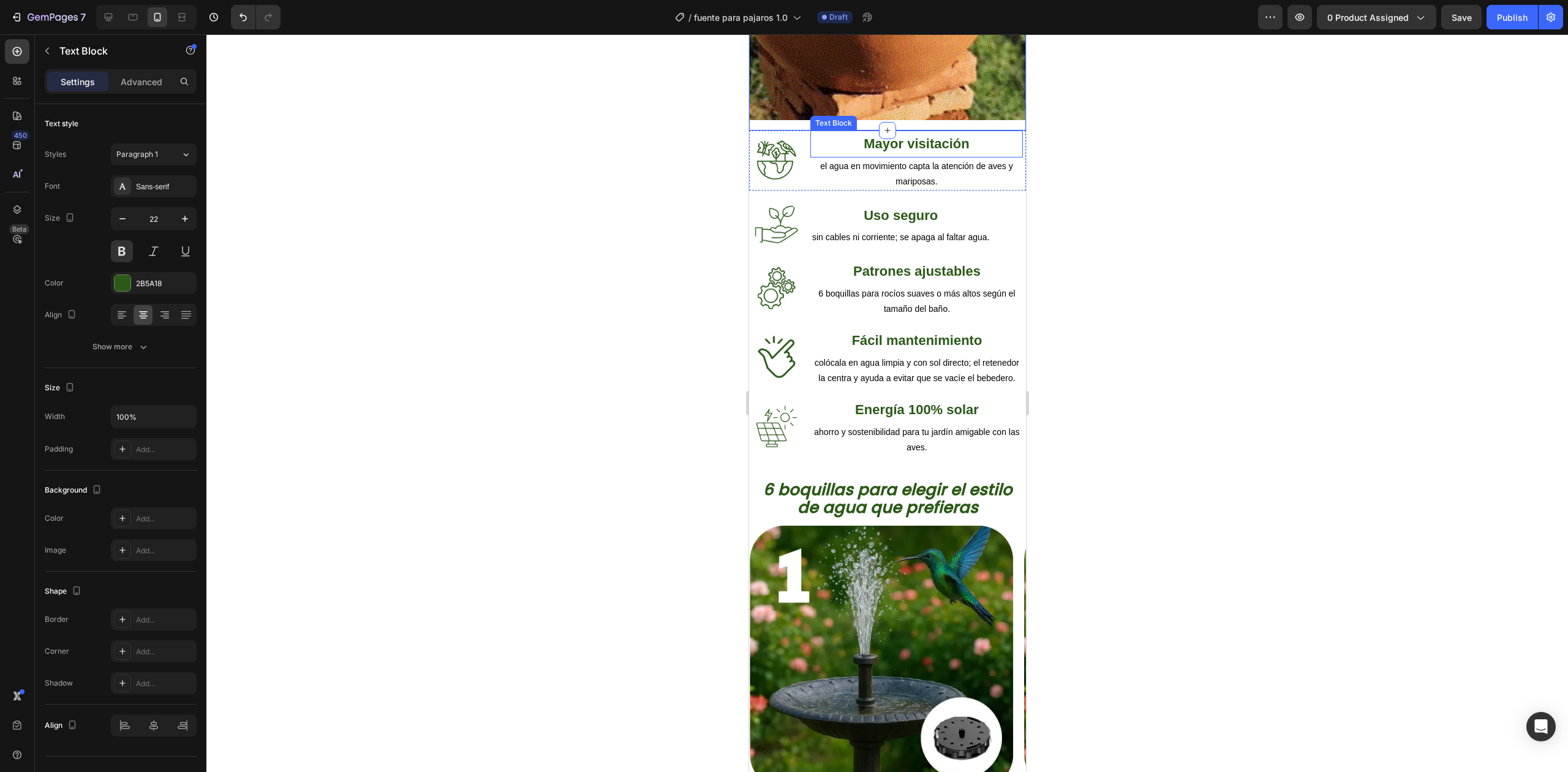
click at [823, 132] on p "Mayor visitación" at bounding box center [915, 144] width 210 height 25
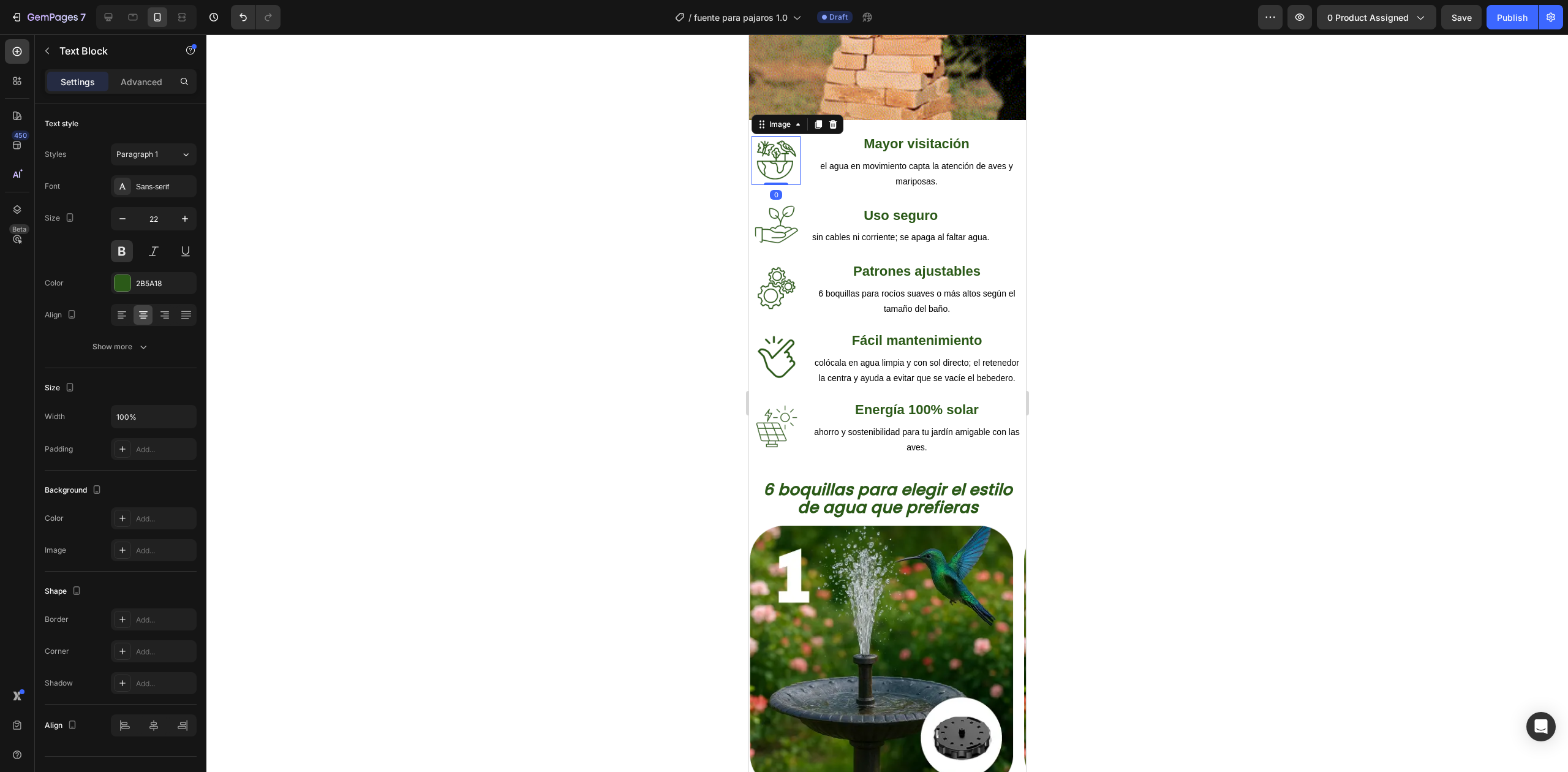
click at [798, 136] on div at bounding box center [776, 161] width 49 height 49
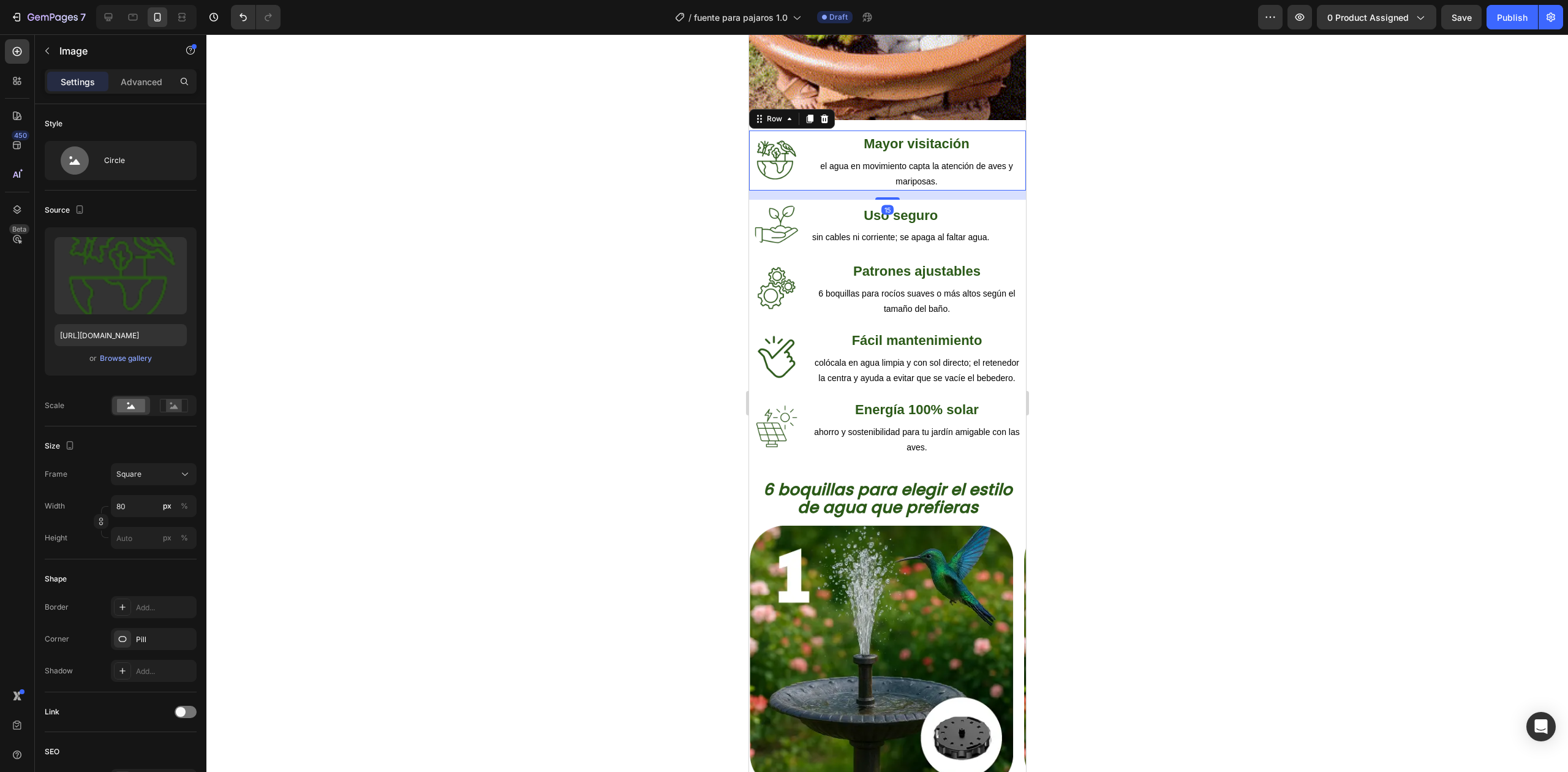
click at [800, 131] on div "Image Mayor visitación Text Block el agua en movimiento capta la atención de av…" at bounding box center [887, 161] width 277 height 60
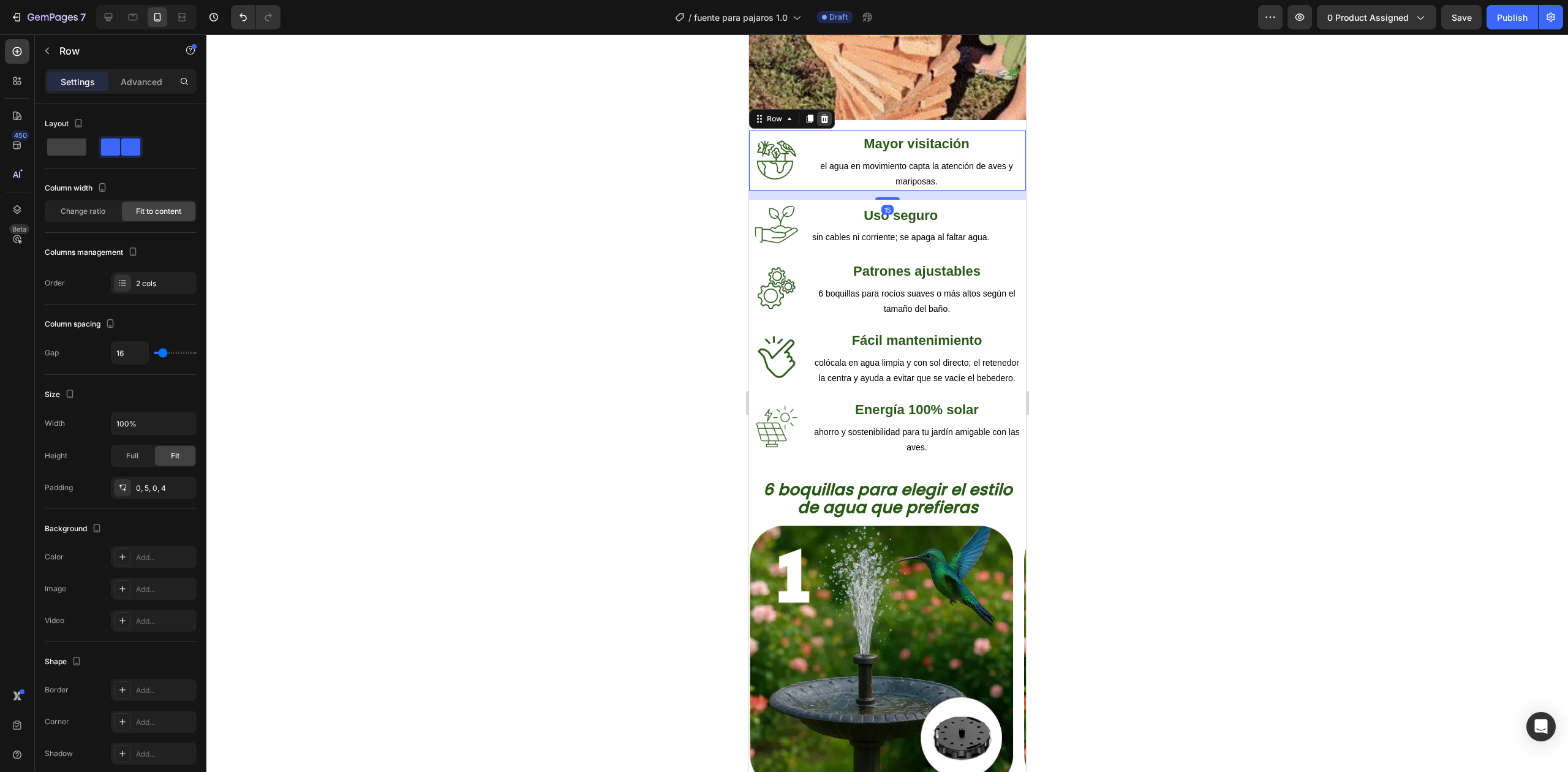
click at [821, 114] on icon at bounding box center [824, 119] width 10 height 10
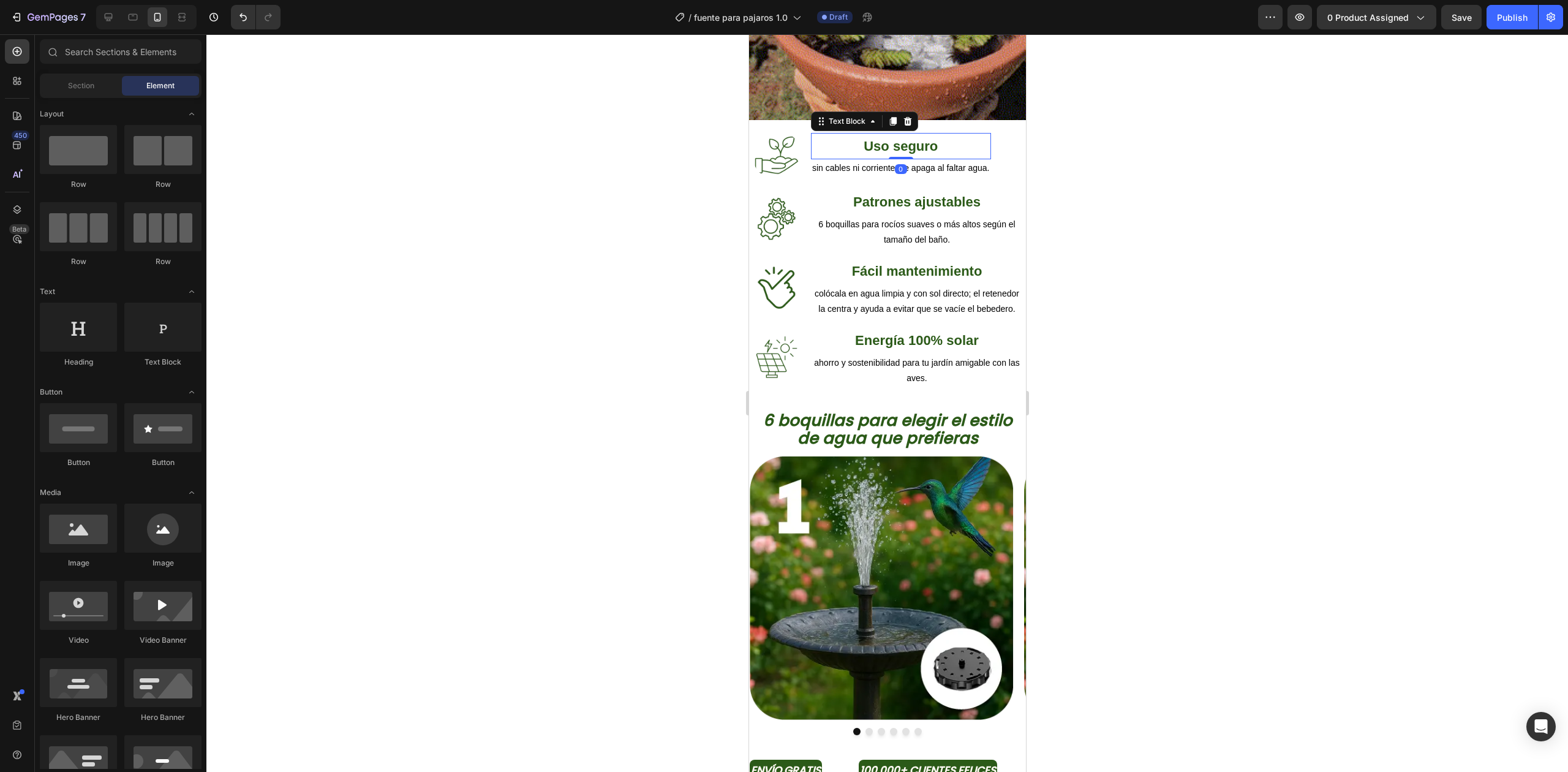
click at [810, 143] on div "Uso seguro" at bounding box center [900, 146] width 180 height 27
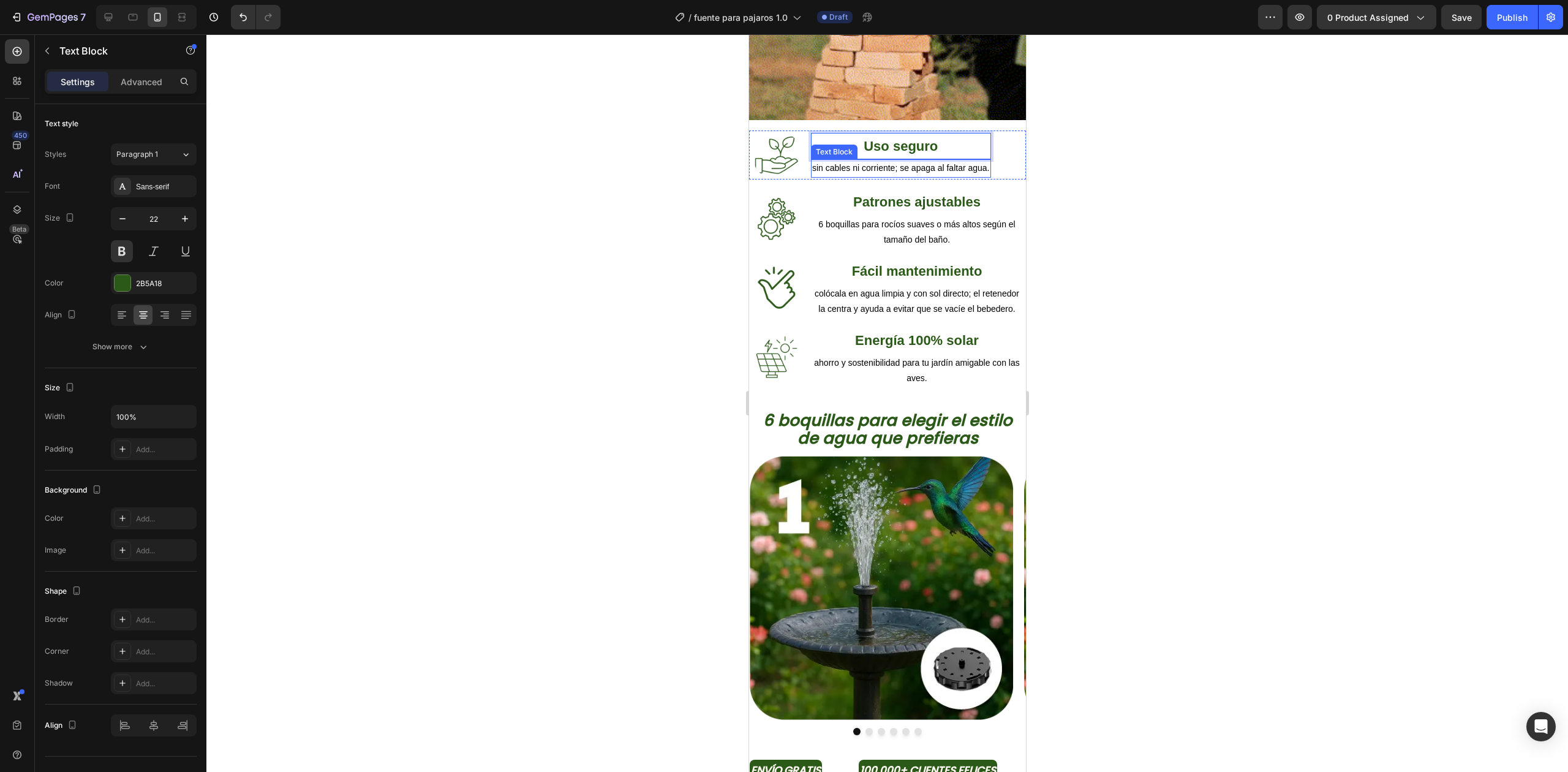
click at [810, 148] on div "Uso seguro Text Block 0 sin cables ni corriente; se apaga al faltar agua. Text …" at bounding box center [900, 155] width 180 height 49
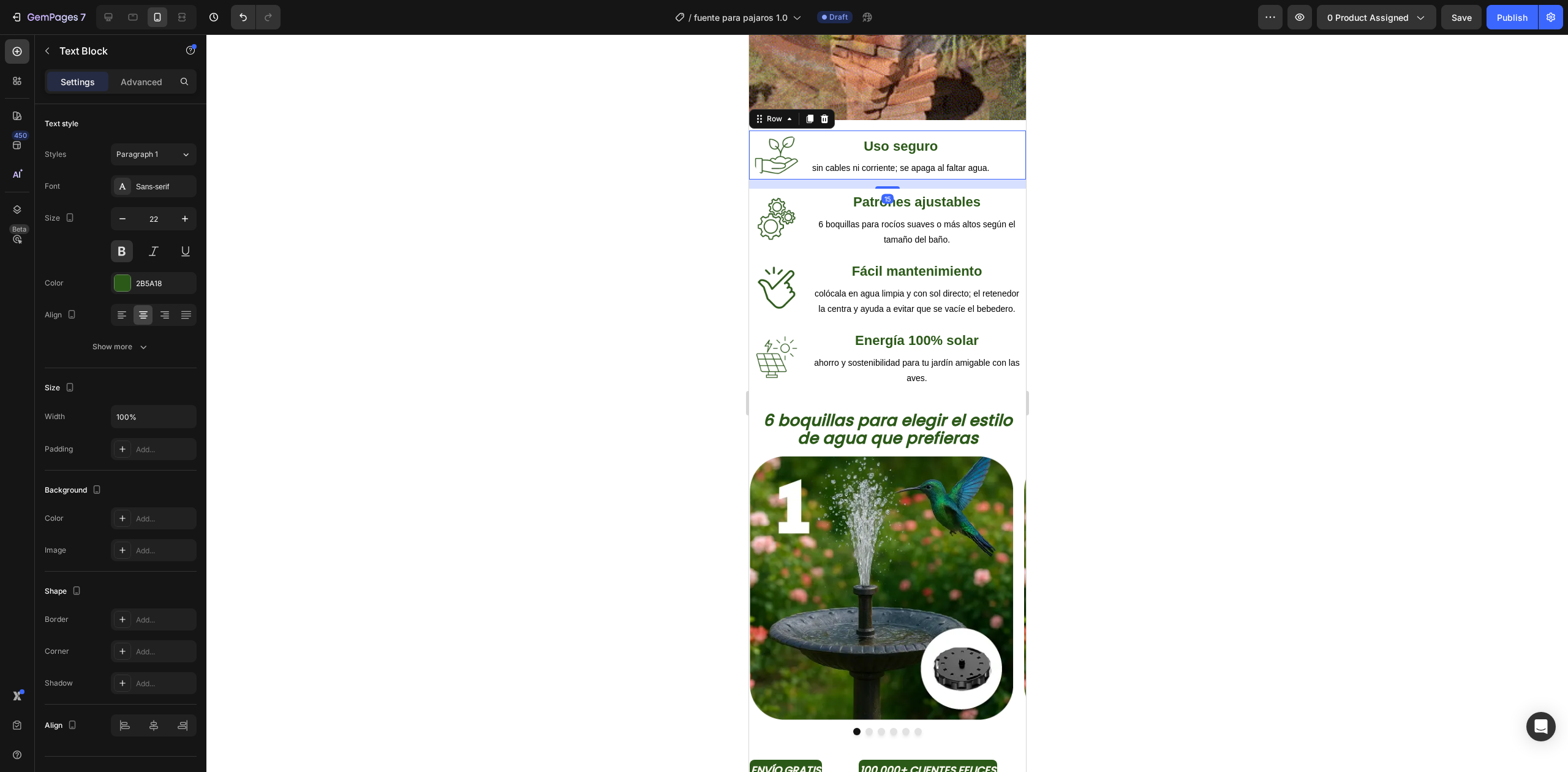
click at [805, 150] on div "Image Uso seguro Text Block sin cables ni corriente; se apaga al faltar agua. T…" at bounding box center [887, 155] width 277 height 49
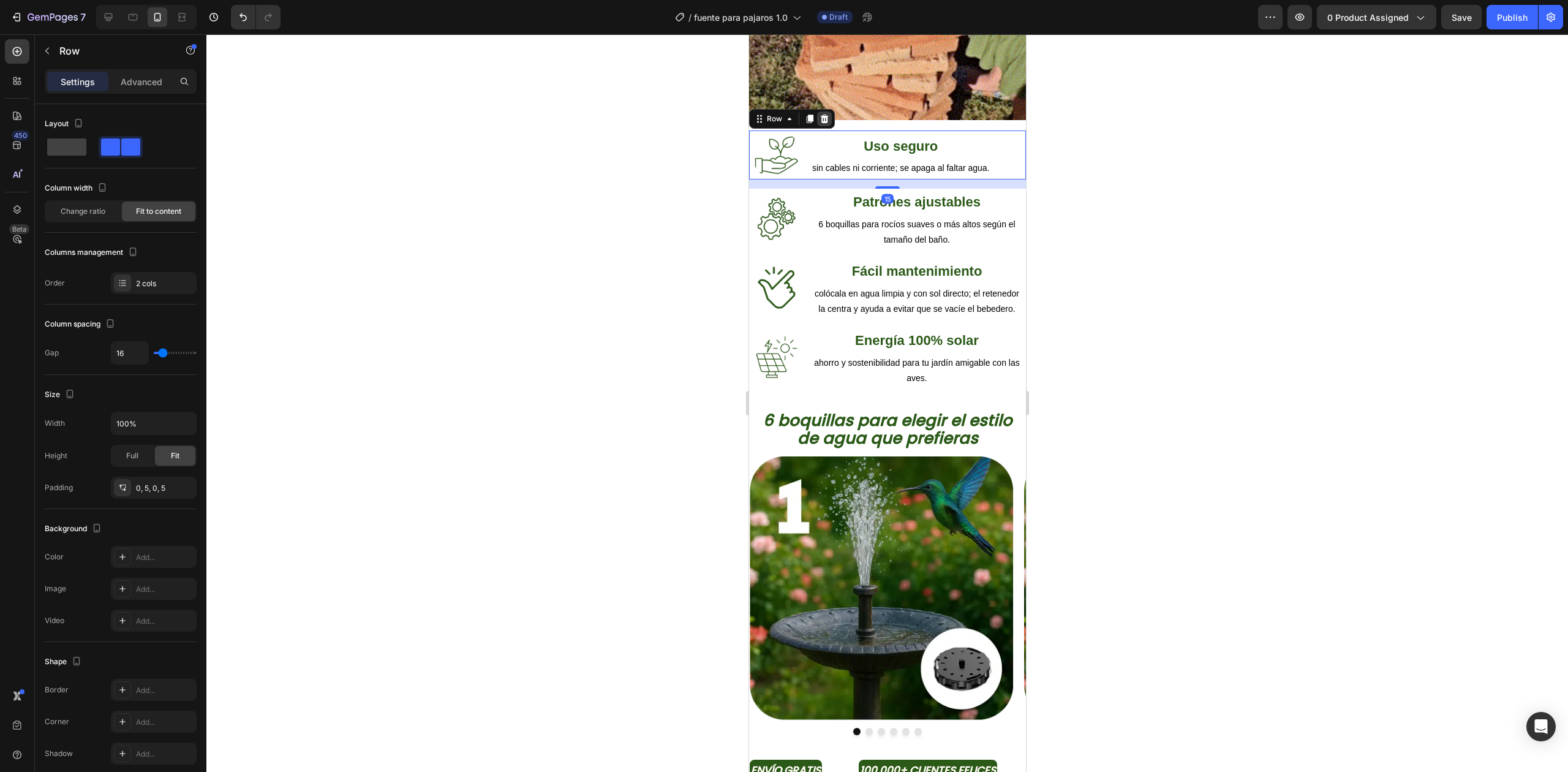
click at [823, 114] on icon at bounding box center [824, 119] width 8 height 9
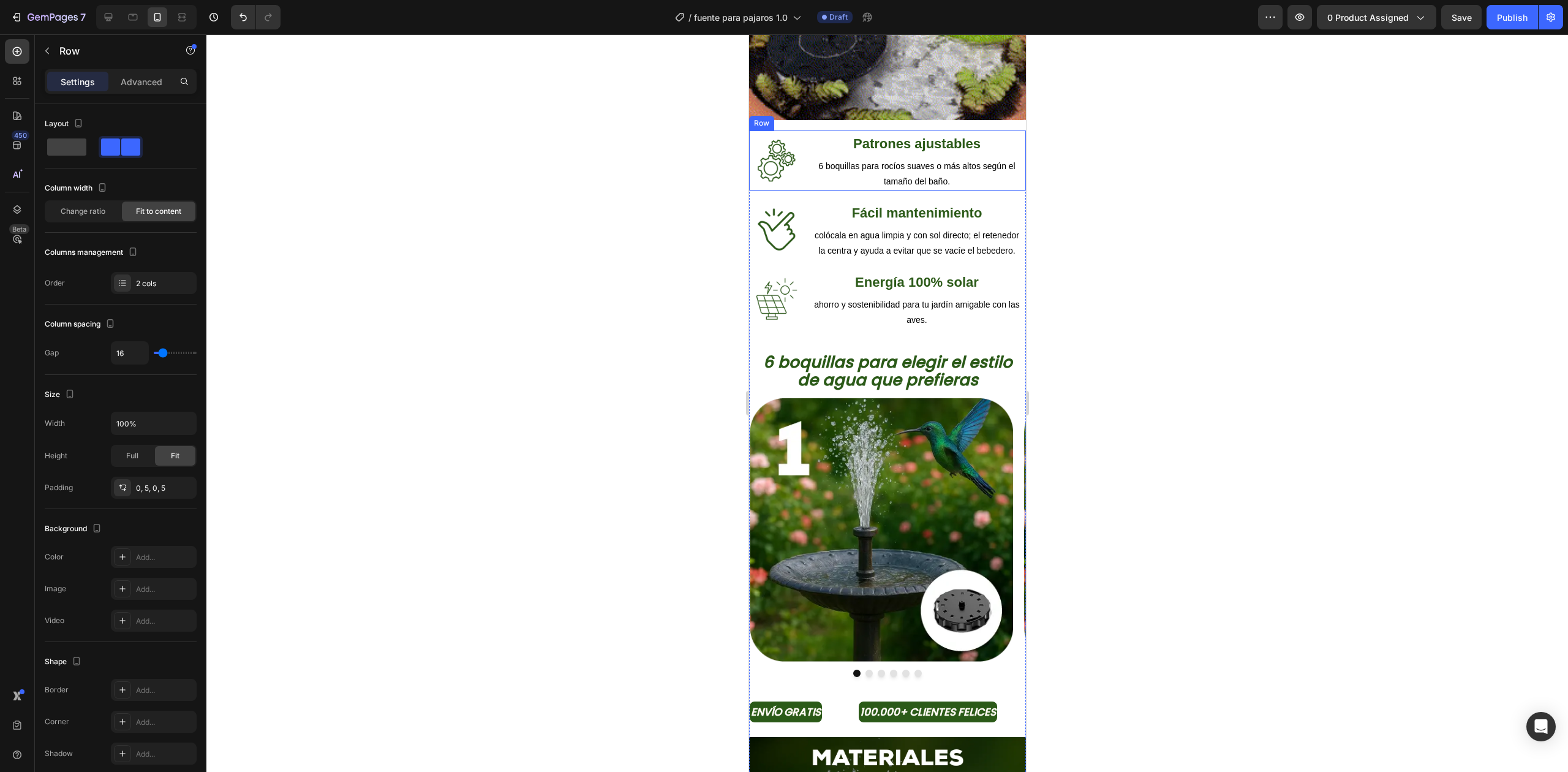
click at [805, 160] on div "Image Patrones ajustables Text Block 6 boquillas para rocíos suaves o más altos…" at bounding box center [887, 161] width 277 height 60
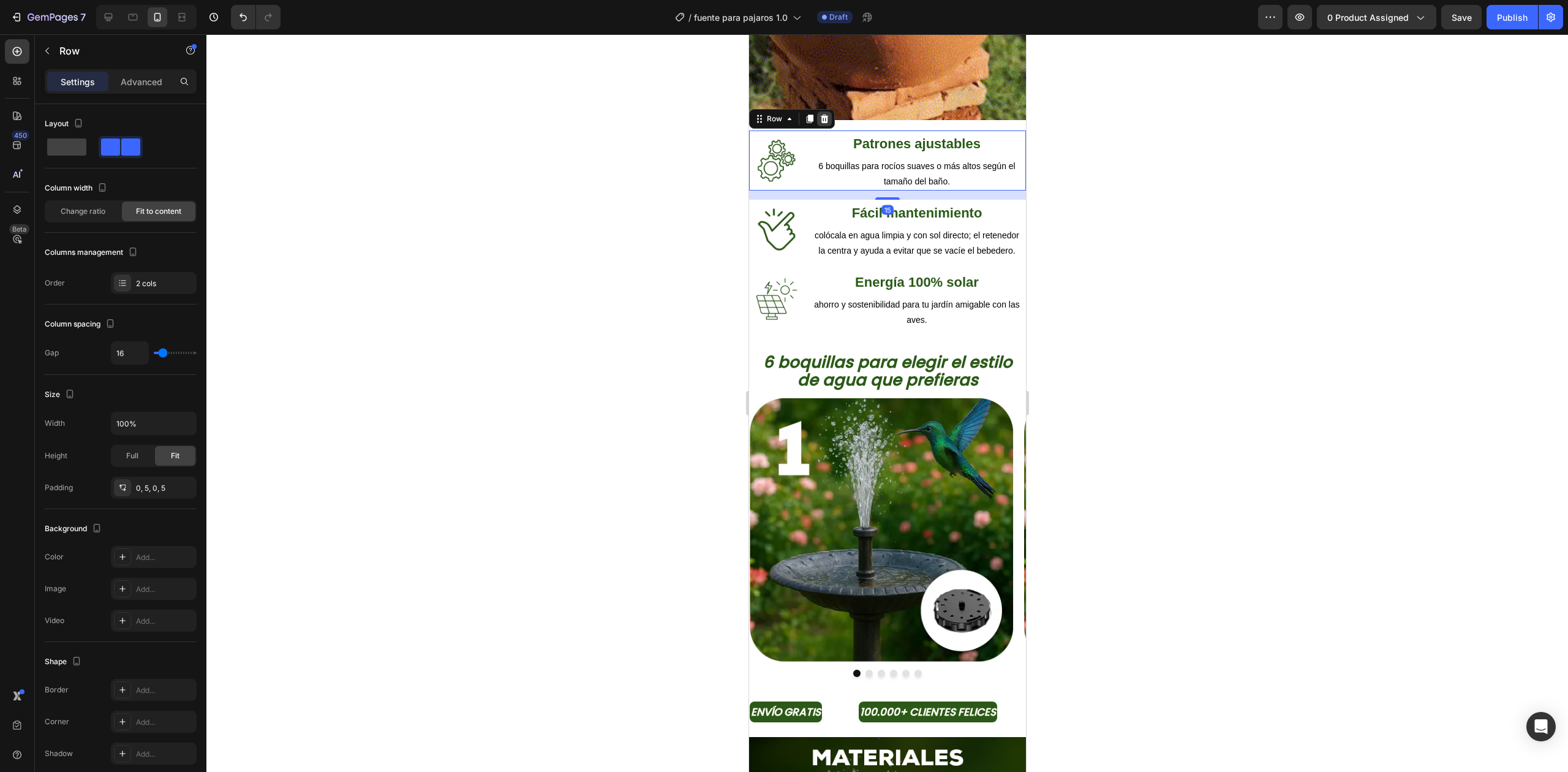
click at [827, 114] on icon at bounding box center [824, 119] width 8 height 9
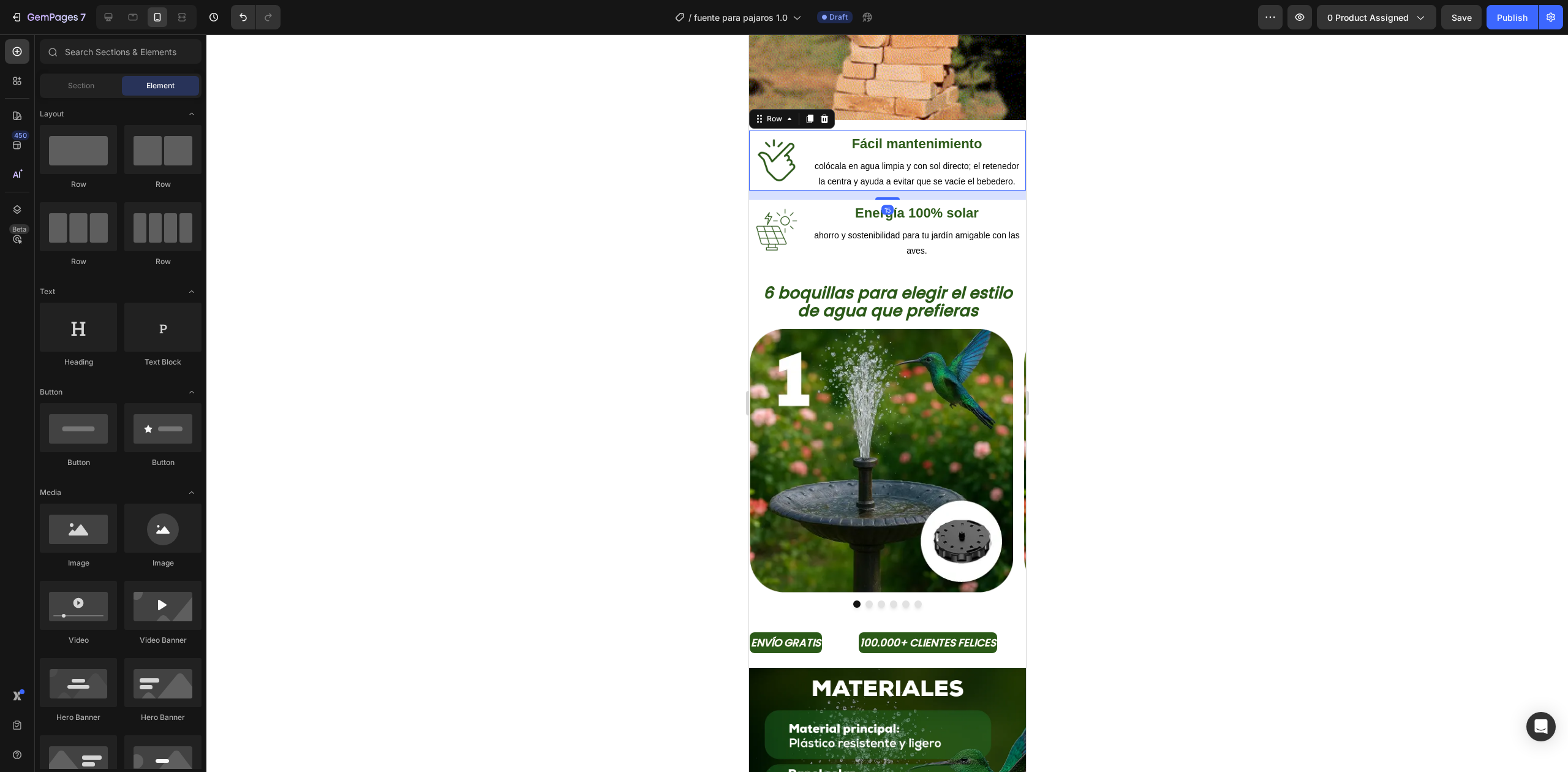
click at [806, 173] on div "Image Fácil mantenimiento Text Block colócala en agua limpia y con sol directo;…" at bounding box center [887, 161] width 277 height 60
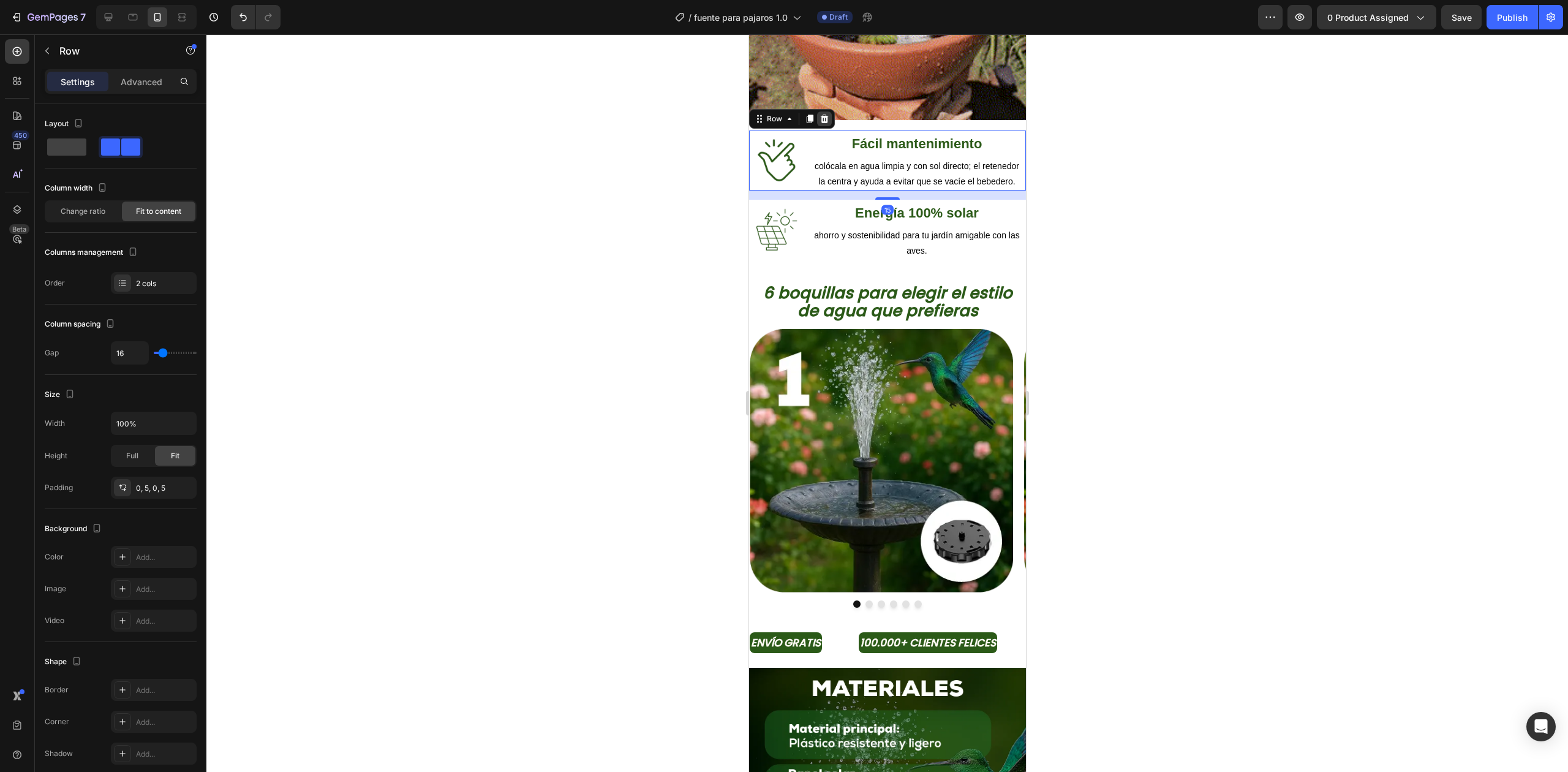
click at [821, 114] on icon at bounding box center [824, 119] width 10 height 10
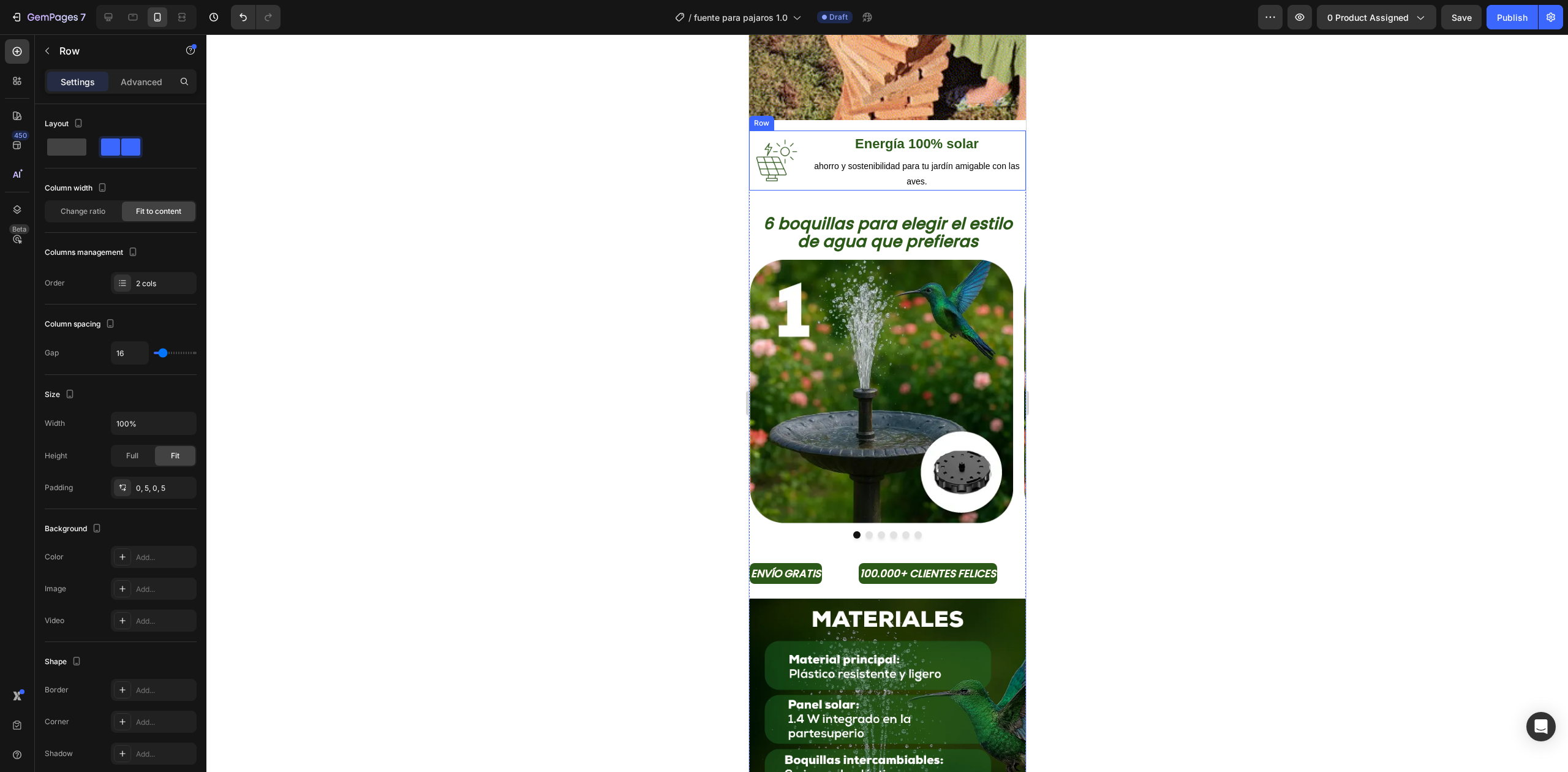
click at [807, 160] on div "Image Energía 100% solar Text Block ahorro y sostenibilidad para tu jardín amig…" at bounding box center [887, 161] width 277 height 60
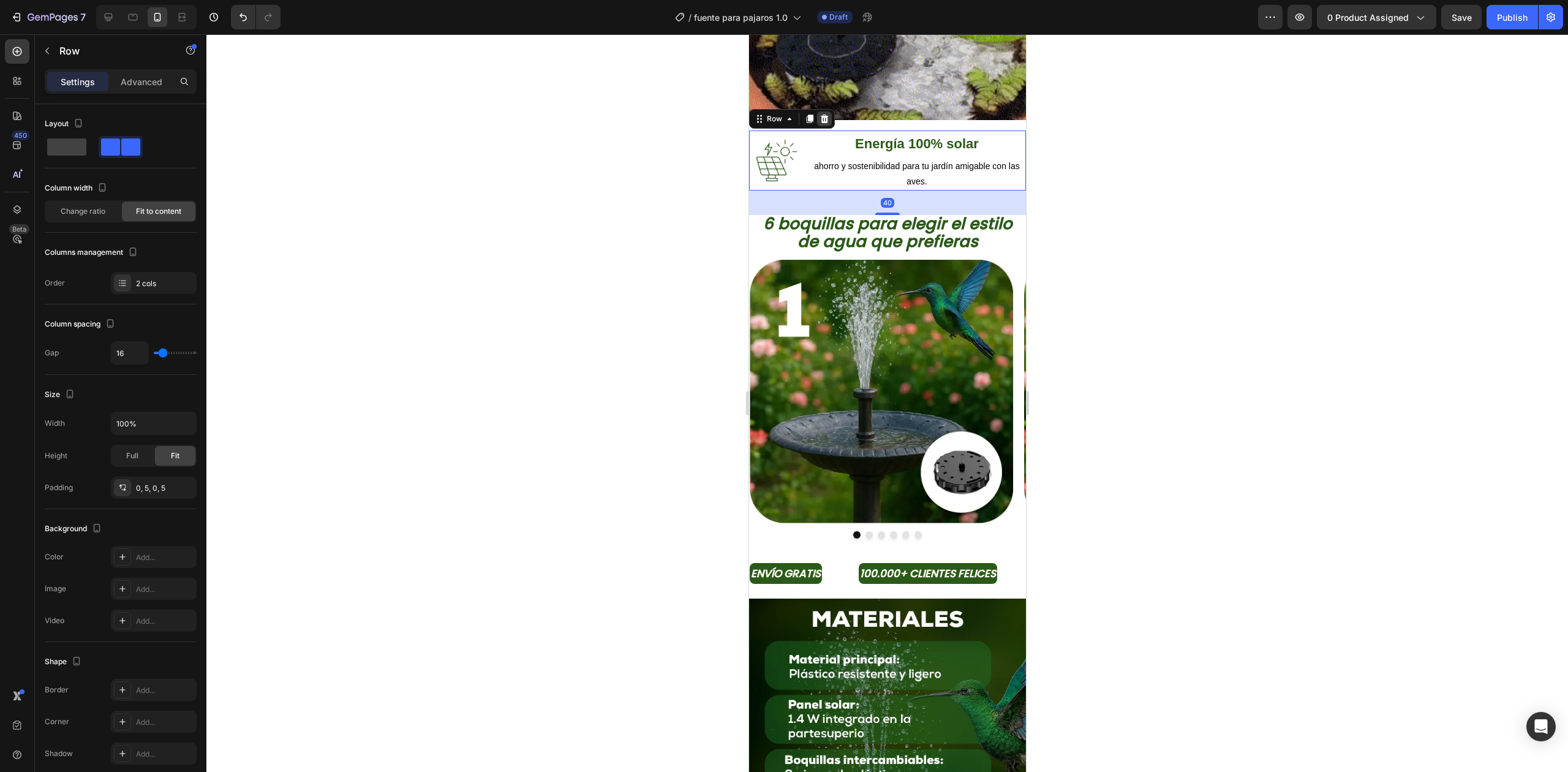
click at [822, 114] on icon at bounding box center [824, 119] width 10 height 10
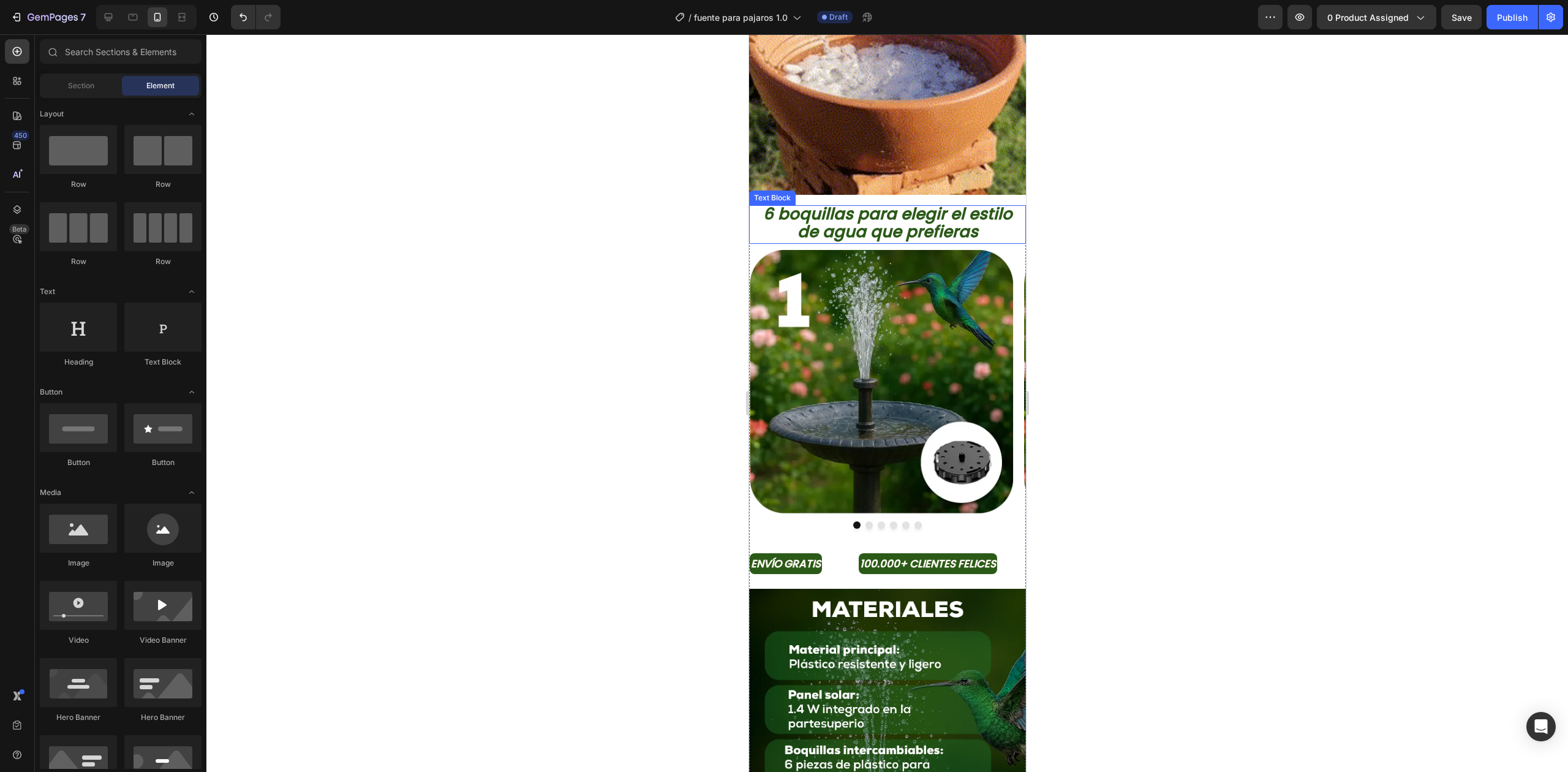
scroll to position [735, 0]
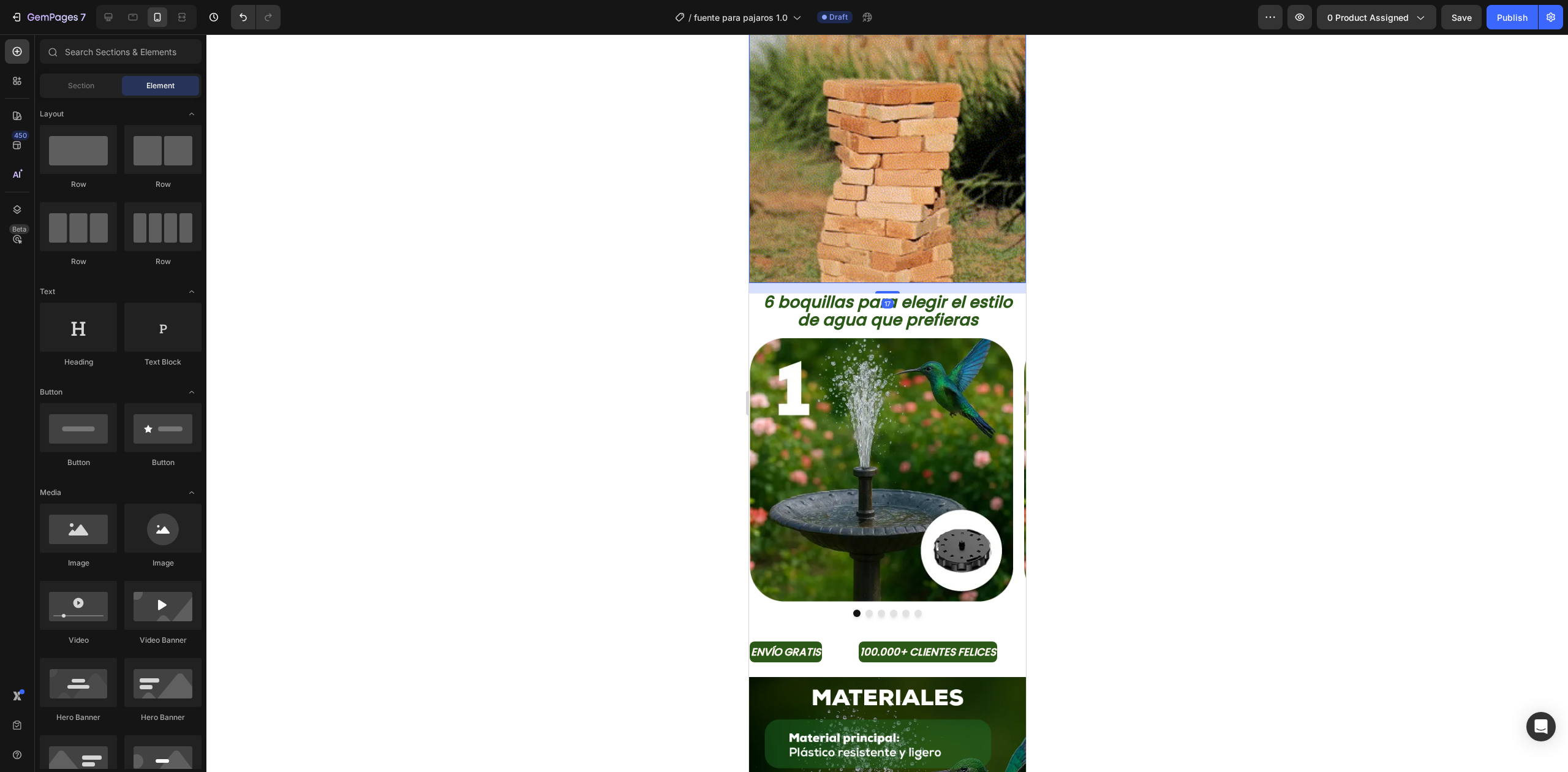
click at [861, 177] on img at bounding box center [887, 145] width 277 height 277
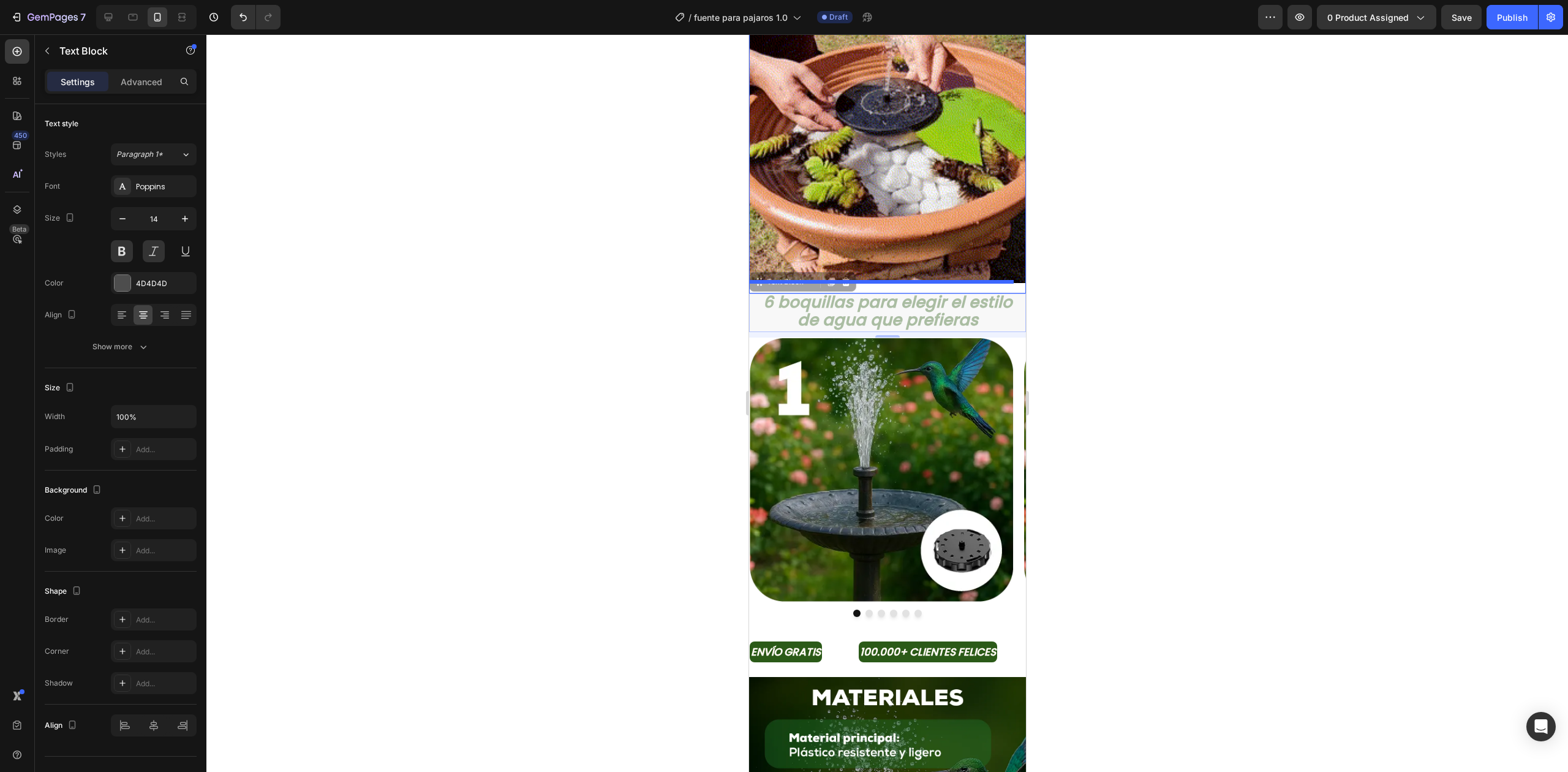
drag, startPoint x: 881, startPoint y: 282, endPoint x: 884, endPoint y: 260, distance: 22.2
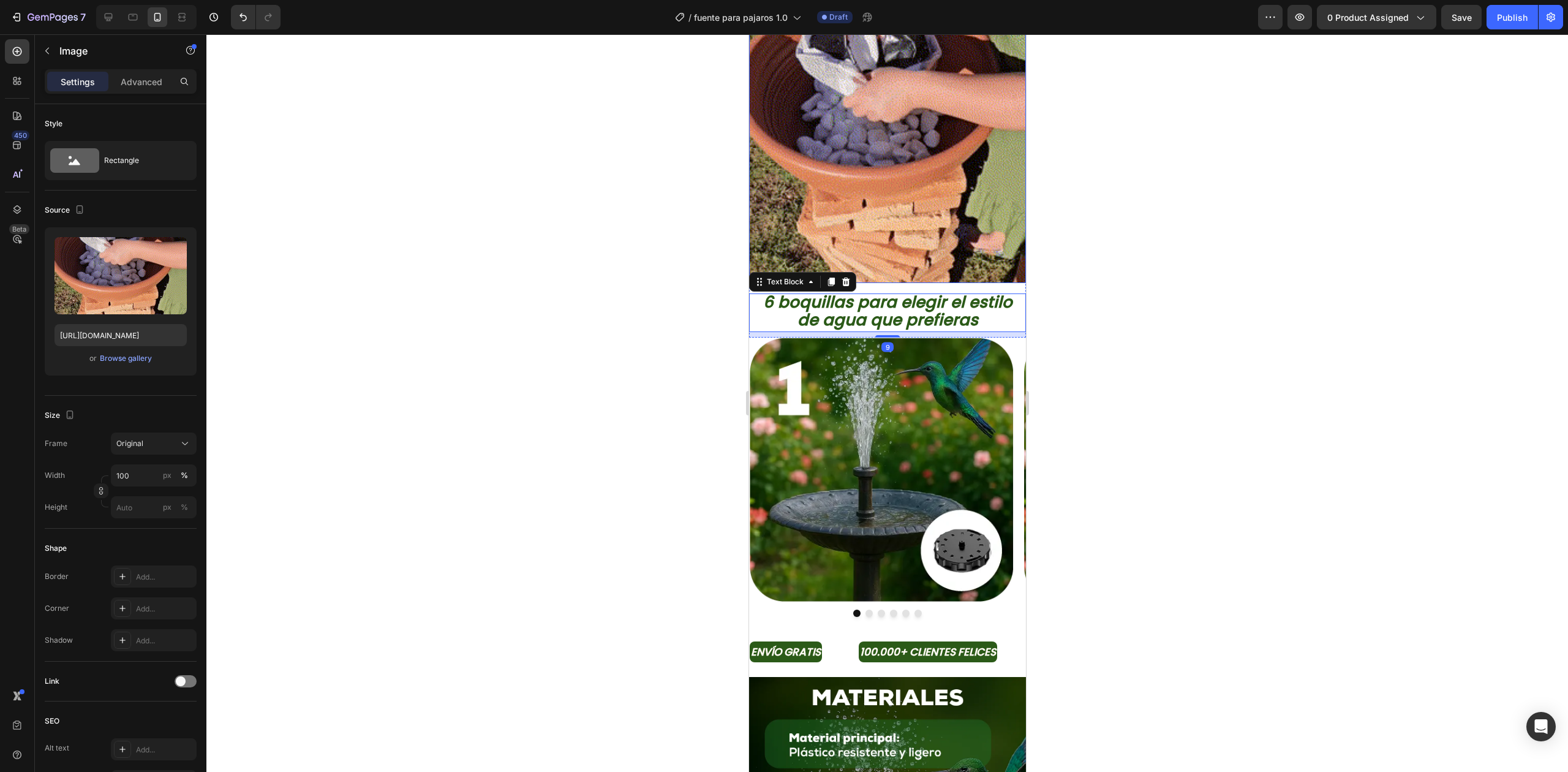
click at [883, 236] on img at bounding box center [887, 145] width 277 height 277
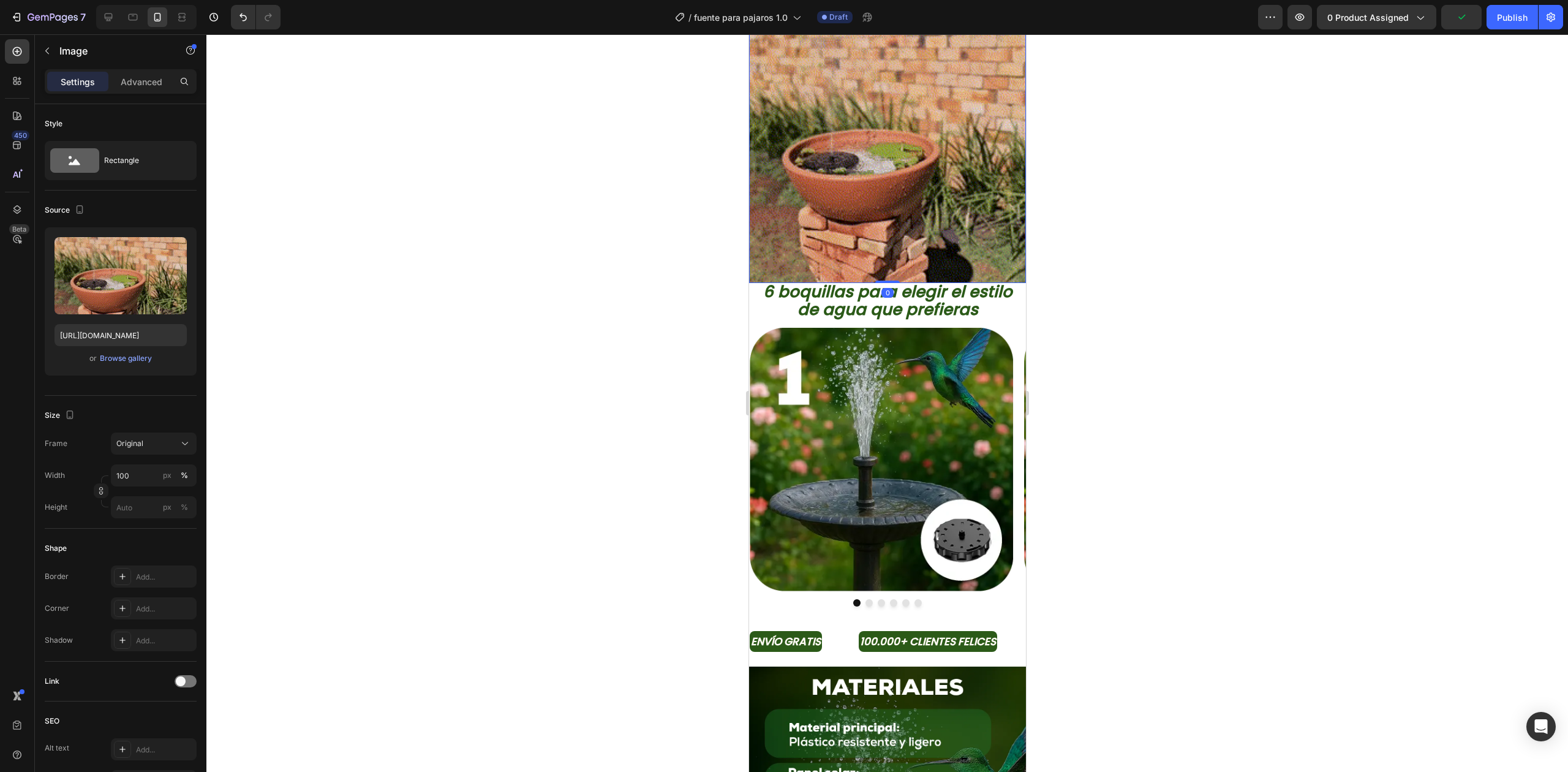
drag, startPoint x: 878, startPoint y: 279, endPoint x: 891, endPoint y: 230, distance: 50.7
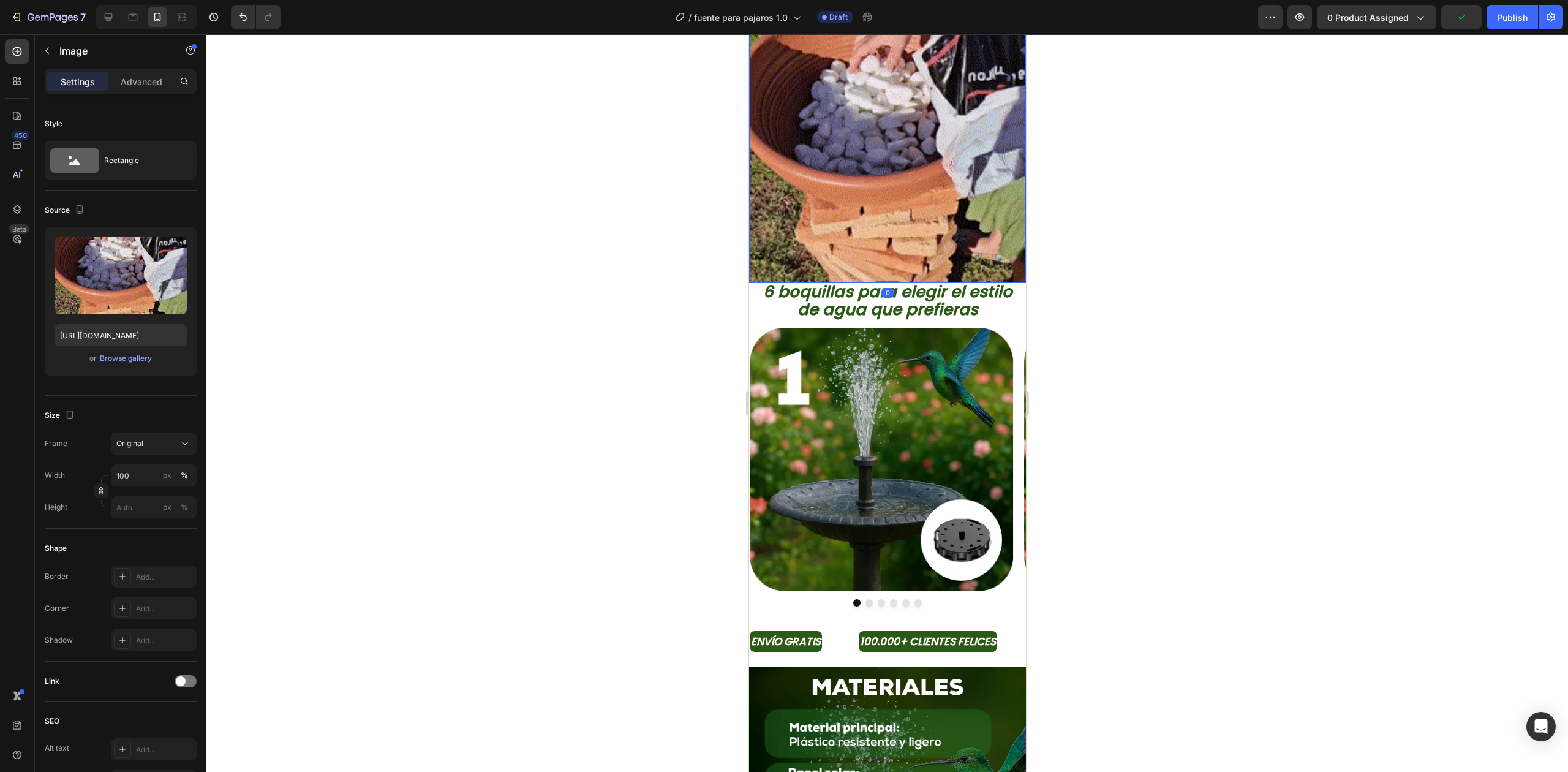
click at [896, 213] on div "Image 0" at bounding box center [887, 145] width 277 height 277
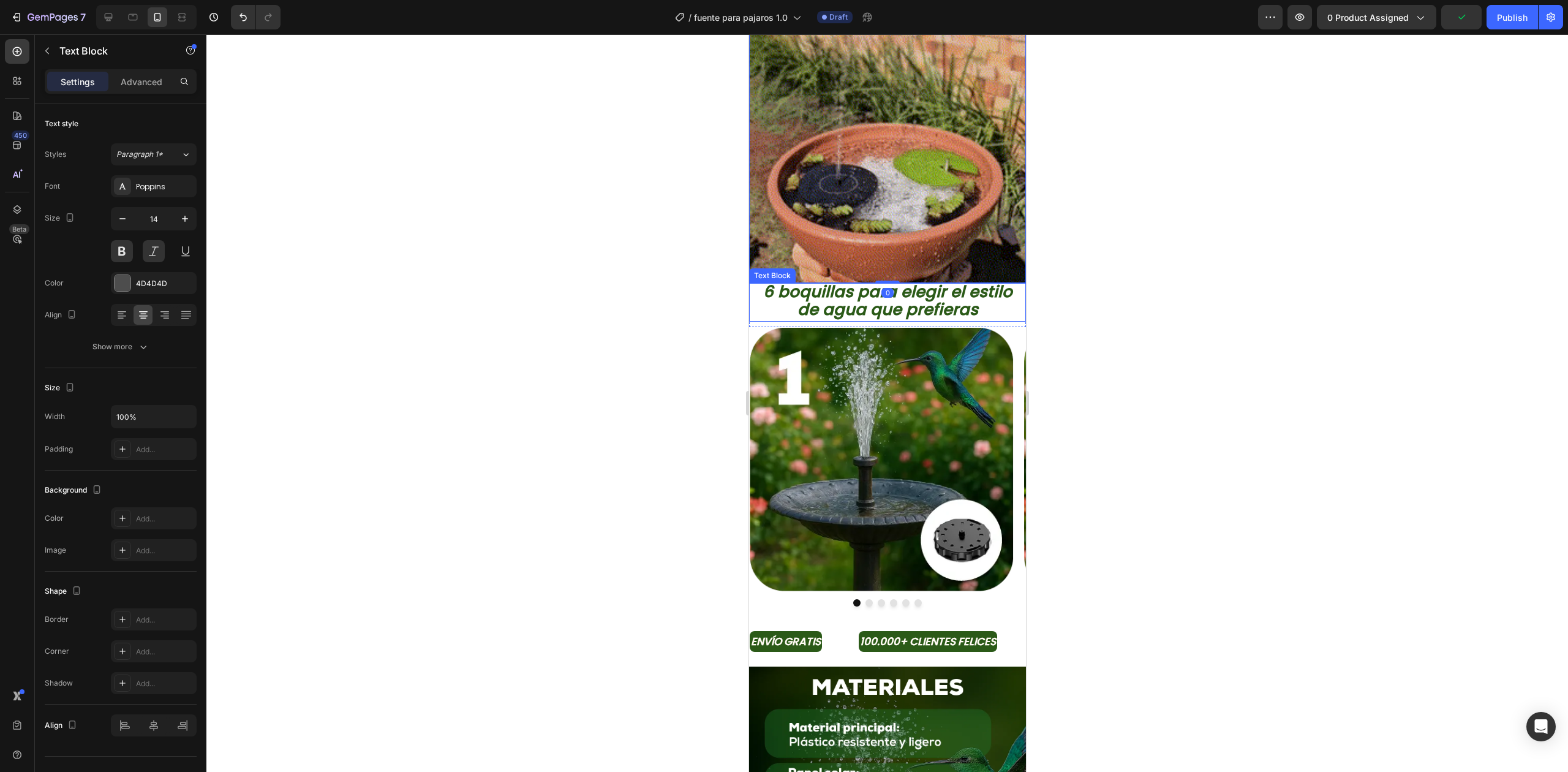
click at [783, 298] on p "6 boquillas para elegir el estilo de agua que prefieras" at bounding box center [887, 302] width 268 height 36
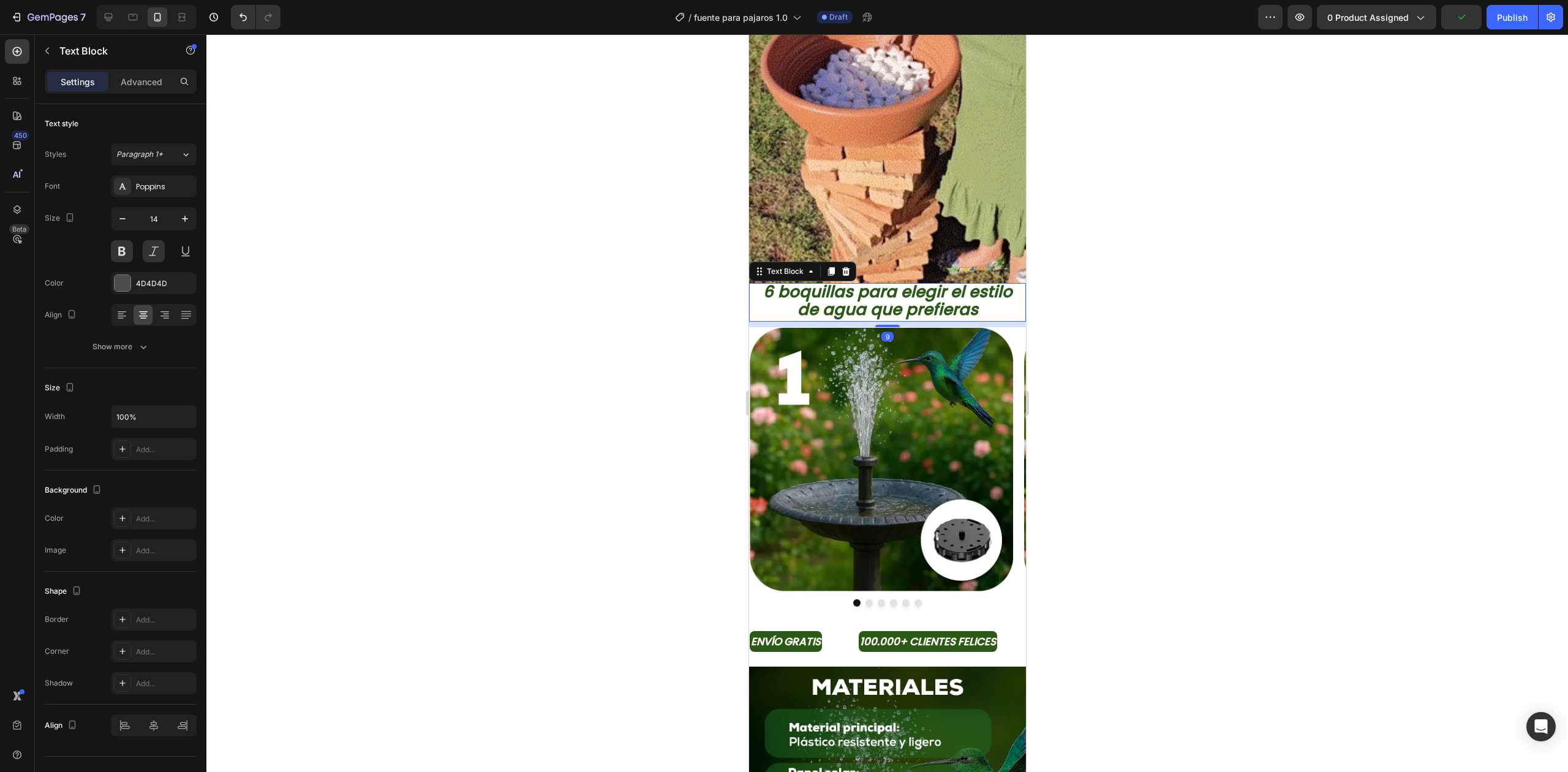
click at [844, 266] on icon at bounding box center [845, 271] width 10 height 10
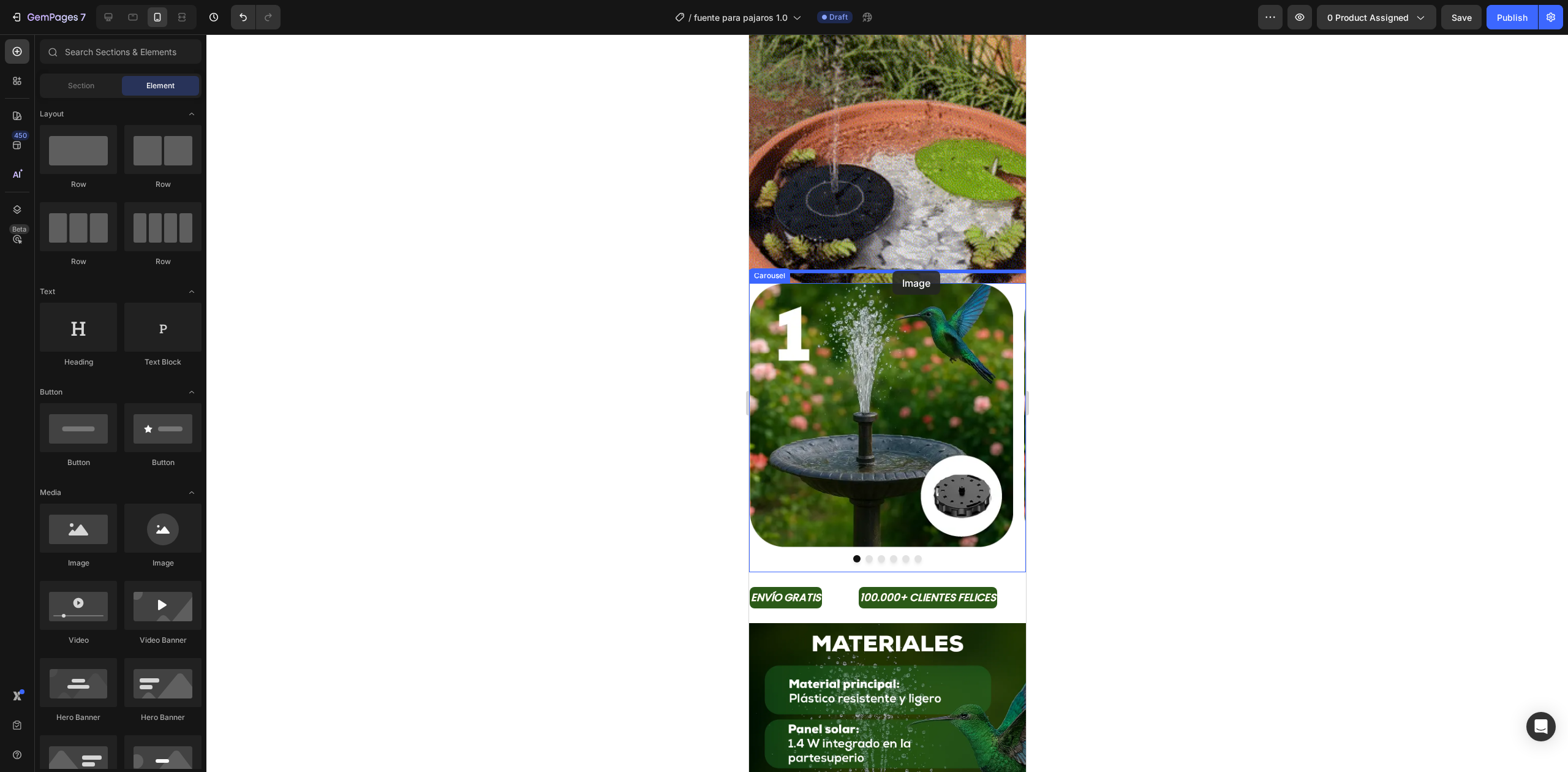
drag, startPoint x: 815, startPoint y: 566, endPoint x: 891, endPoint y: 273, distance: 302.7
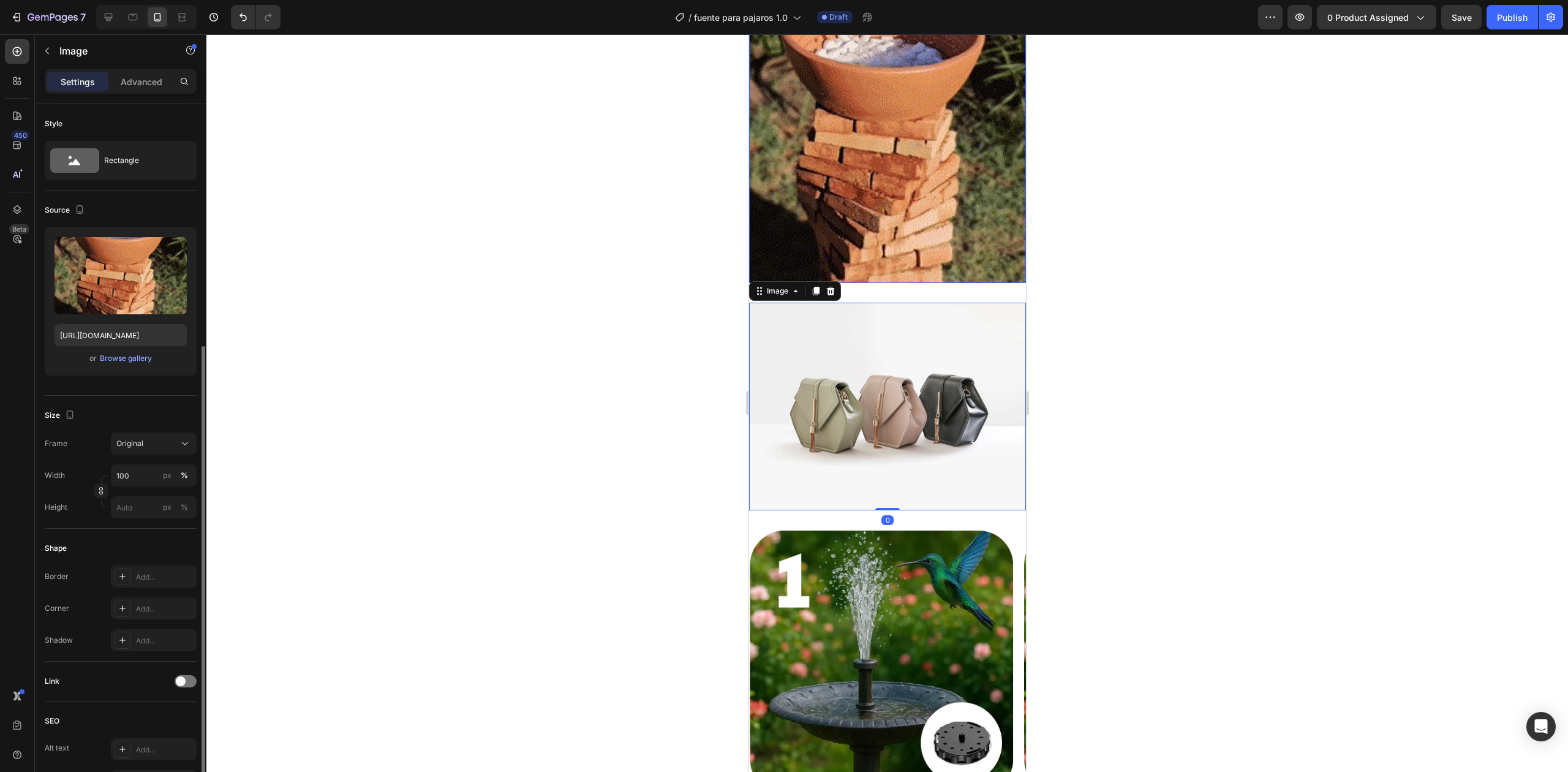
scroll to position [138, 0]
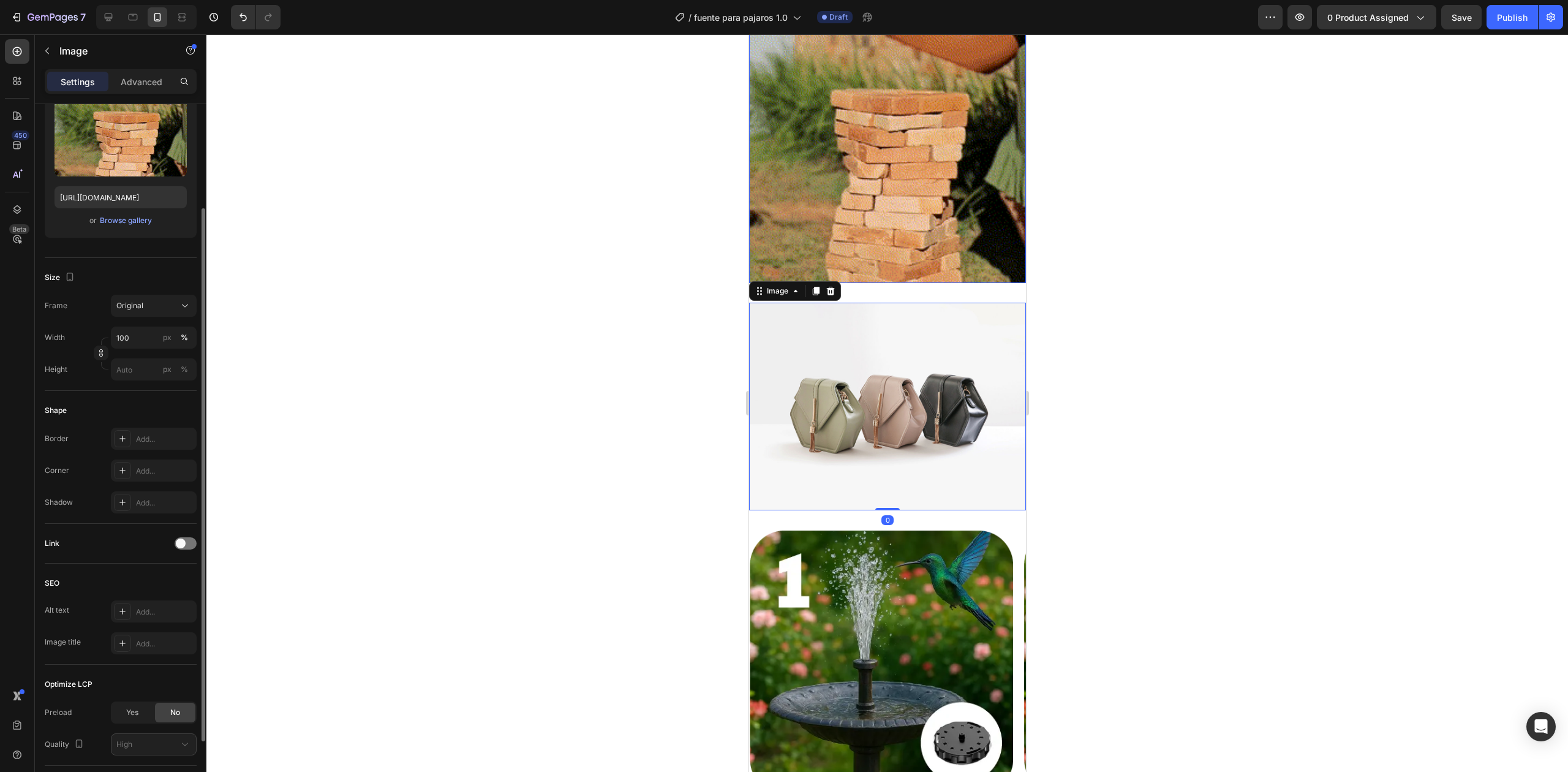
click at [924, 246] on img at bounding box center [887, 145] width 277 height 277
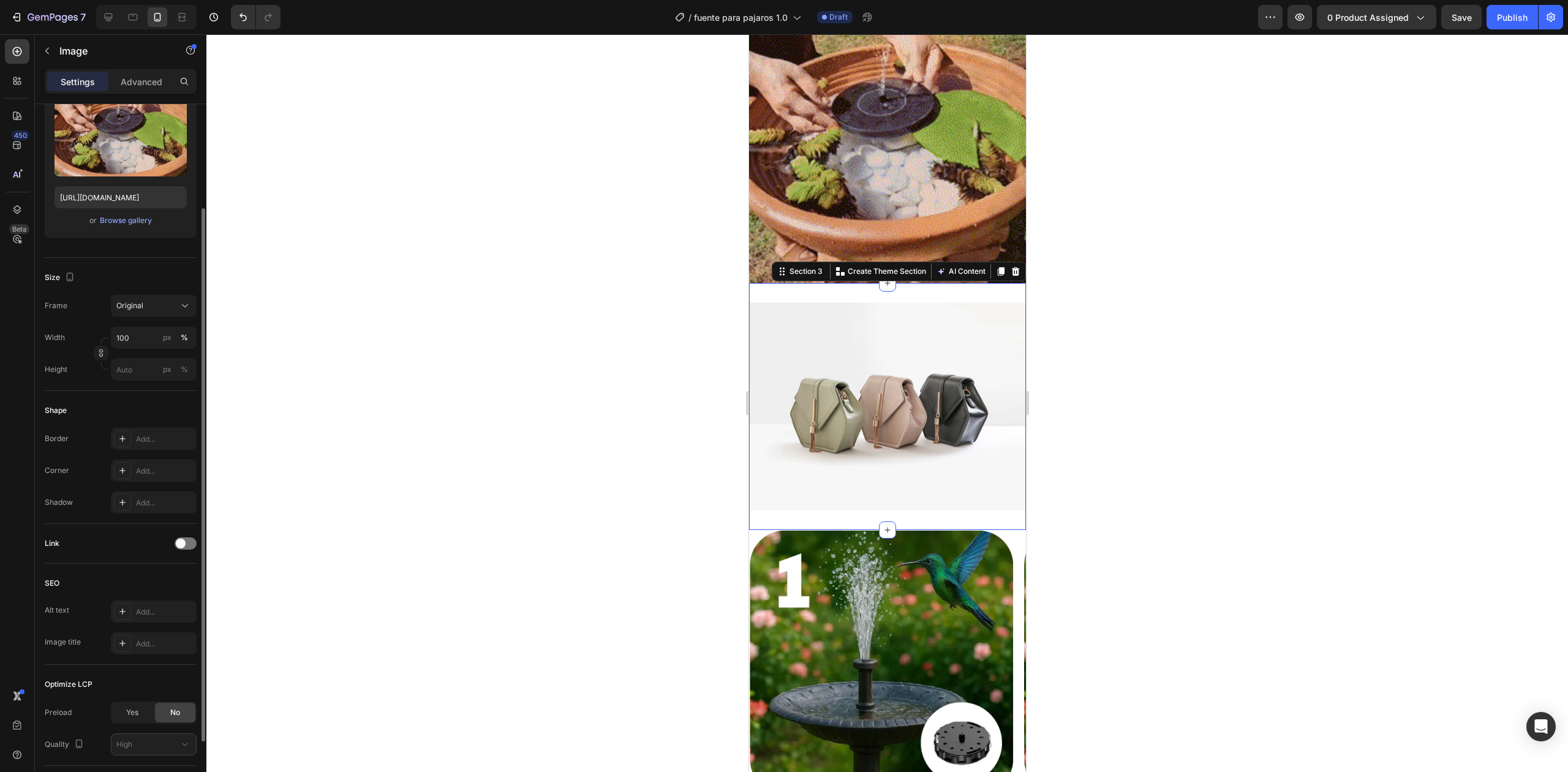
click at [907, 283] on div "Image Section 3 Create Theme Section AI Content Write with [PERSON_NAME] What w…" at bounding box center [887, 406] width 277 height 247
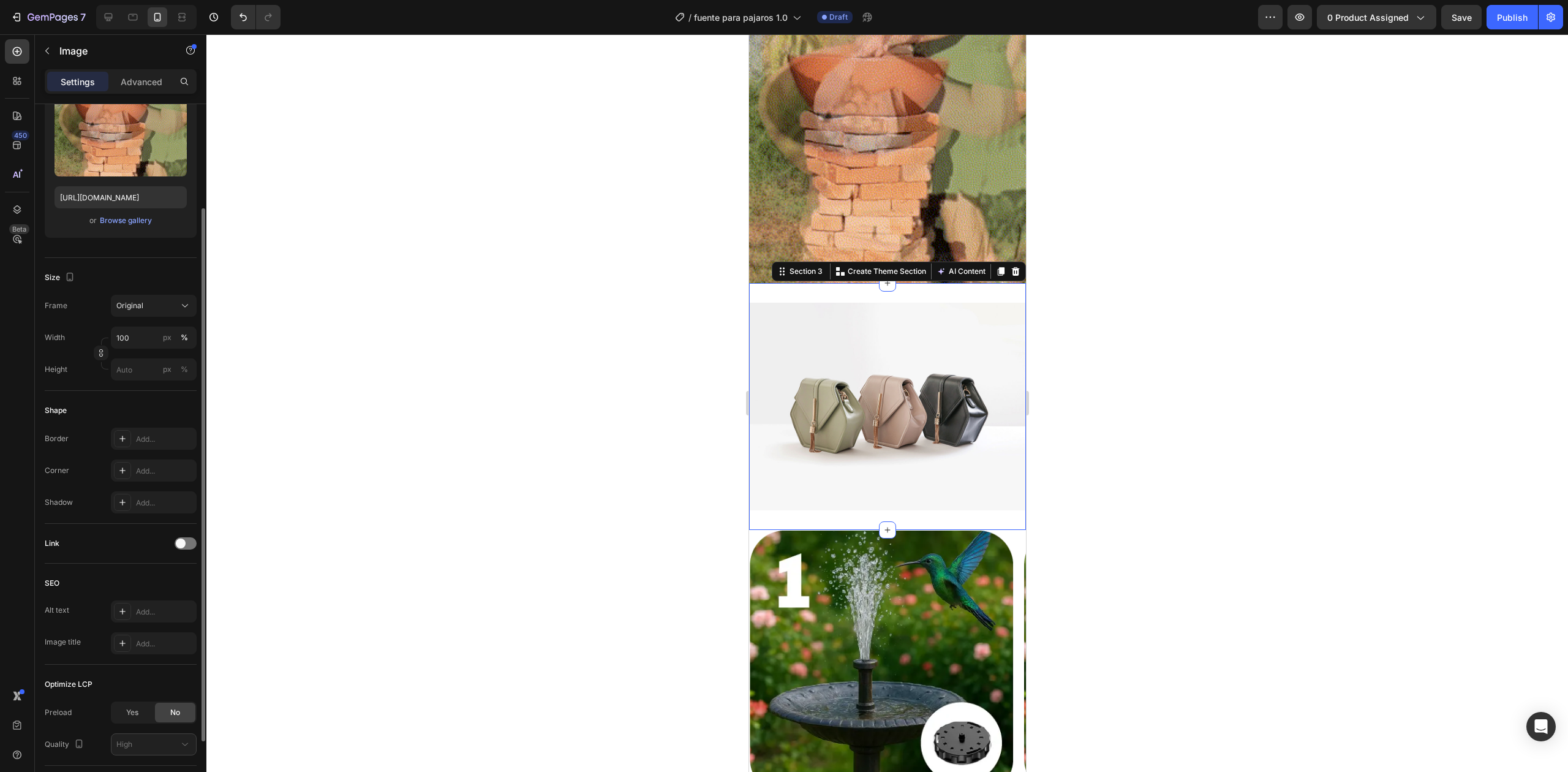
scroll to position [0, 0]
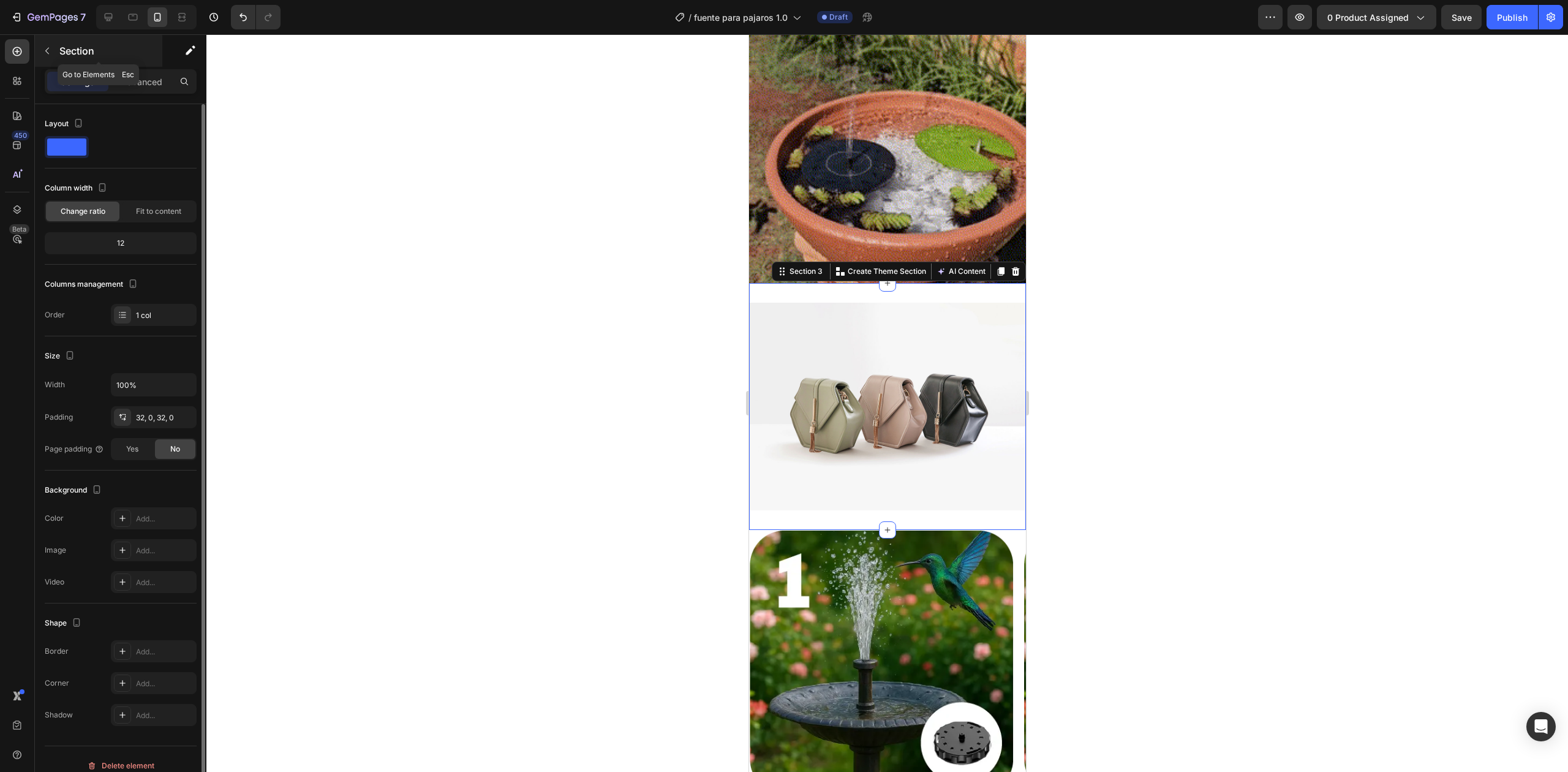
click at [144, 62] on div "Section" at bounding box center [99, 51] width 127 height 32
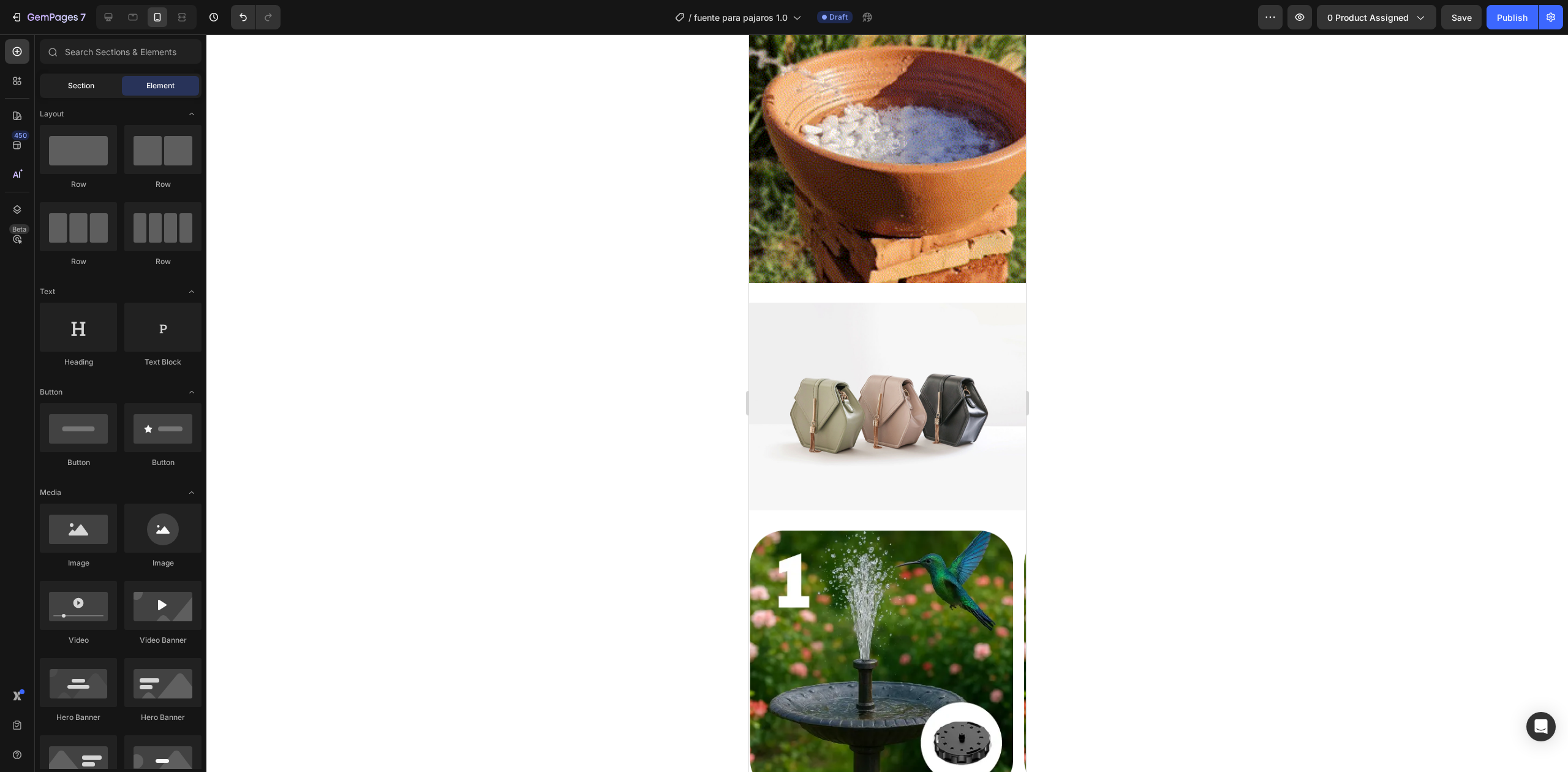
click at [114, 84] on div "Section" at bounding box center [81, 86] width 77 height 20
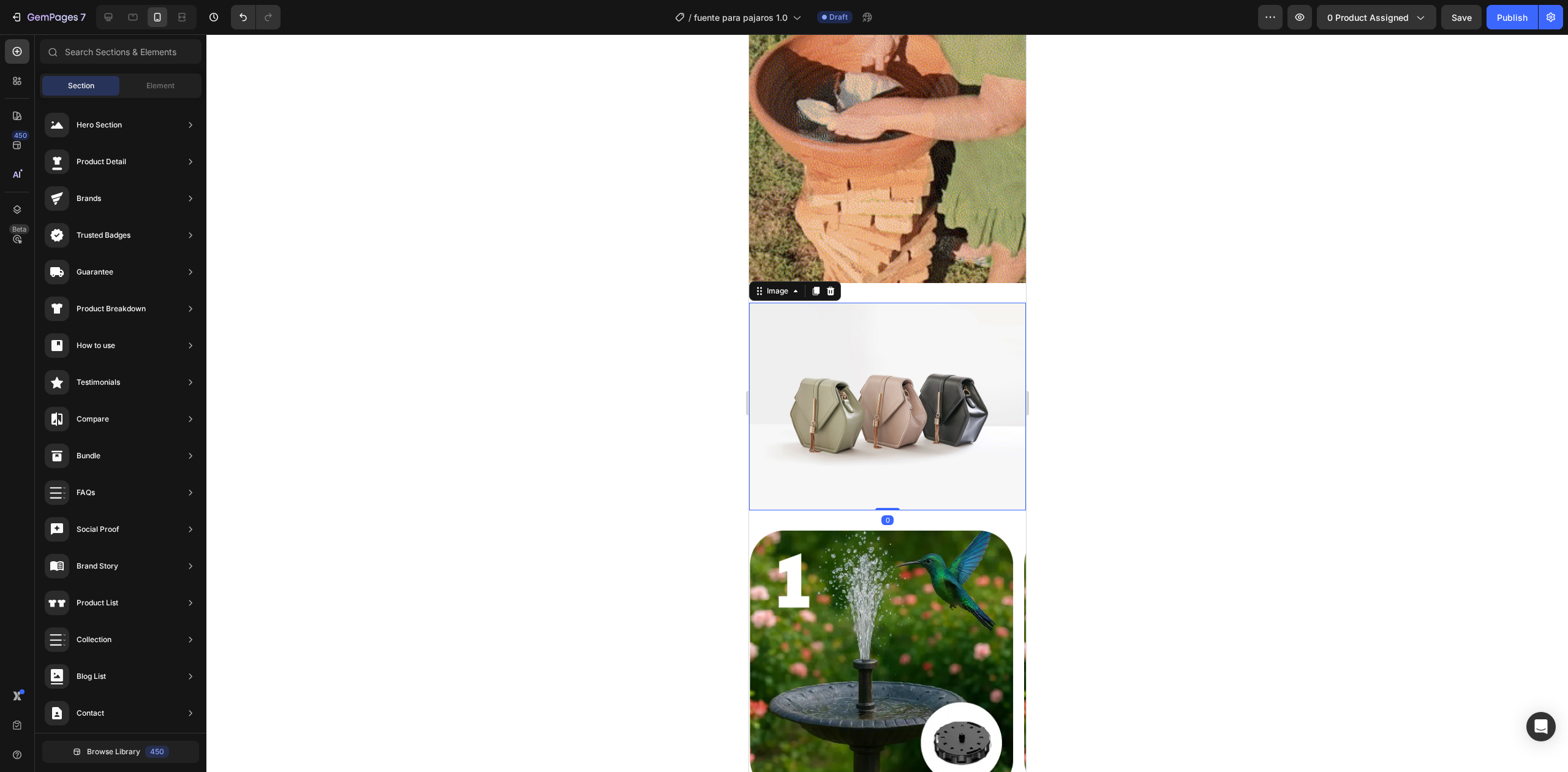
click at [815, 303] on img at bounding box center [887, 406] width 277 height 208
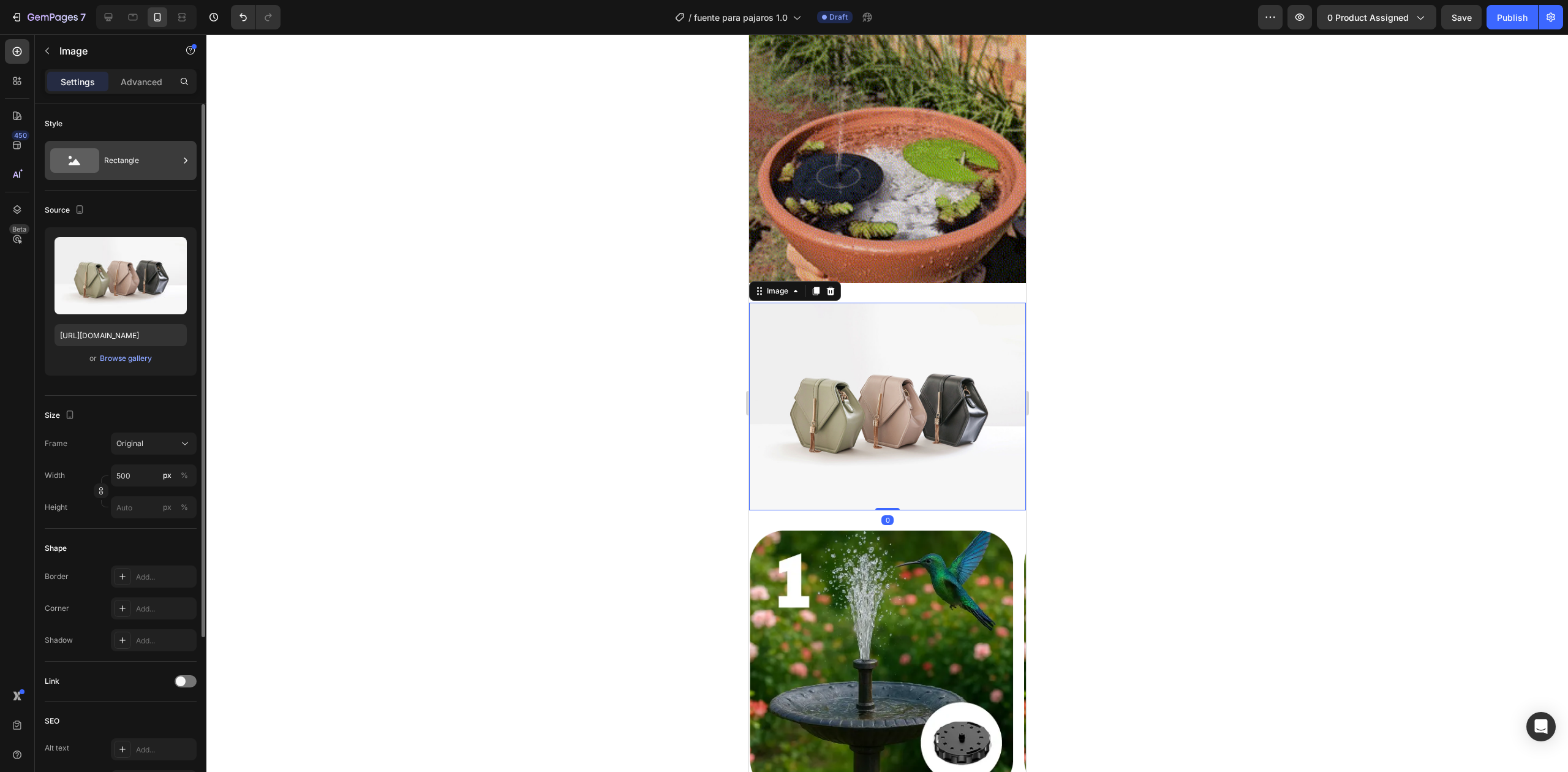
click at [140, 157] on div "Rectangle" at bounding box center [141, 160] width 75 height 28
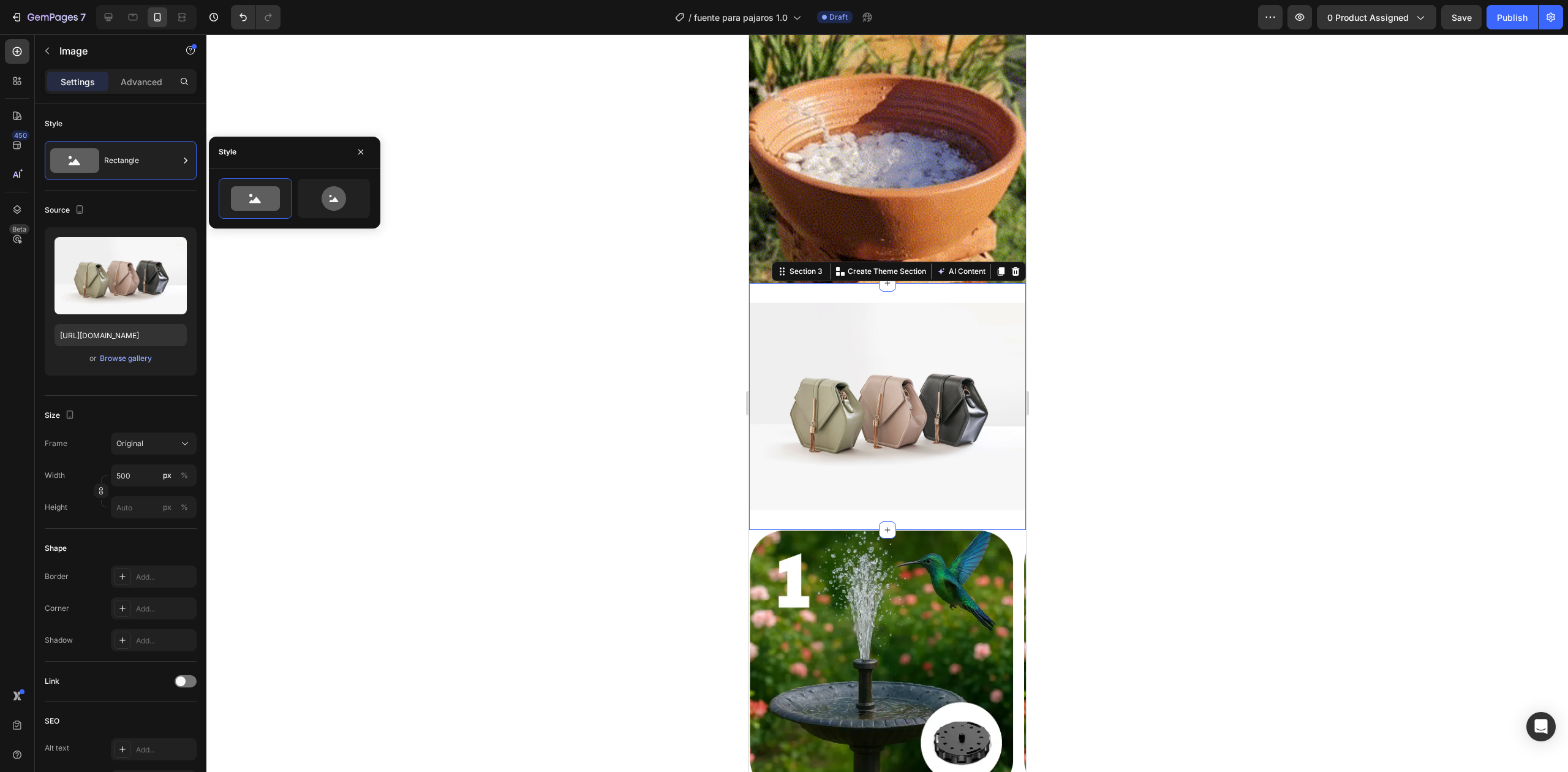
click at [908, 283] on div "Image Section 3 Create Theme Section AI Content Write with [PERSON_NAME] What w…" at bounding box center [887, 406] width 277 height 247
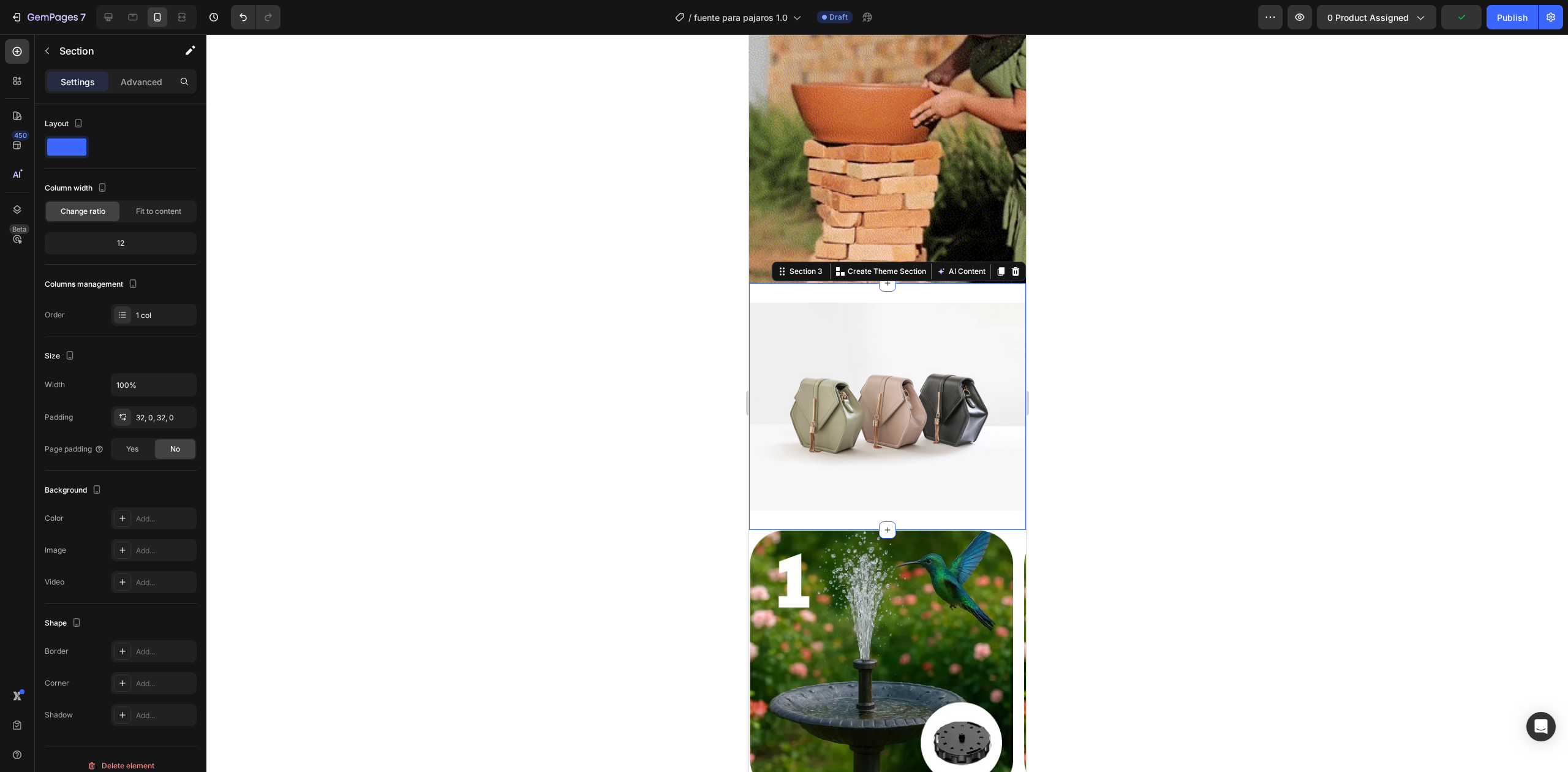
click at [140, 95] on div "Settings Advanced" at bounding box center [121, 86] width 171 height 35
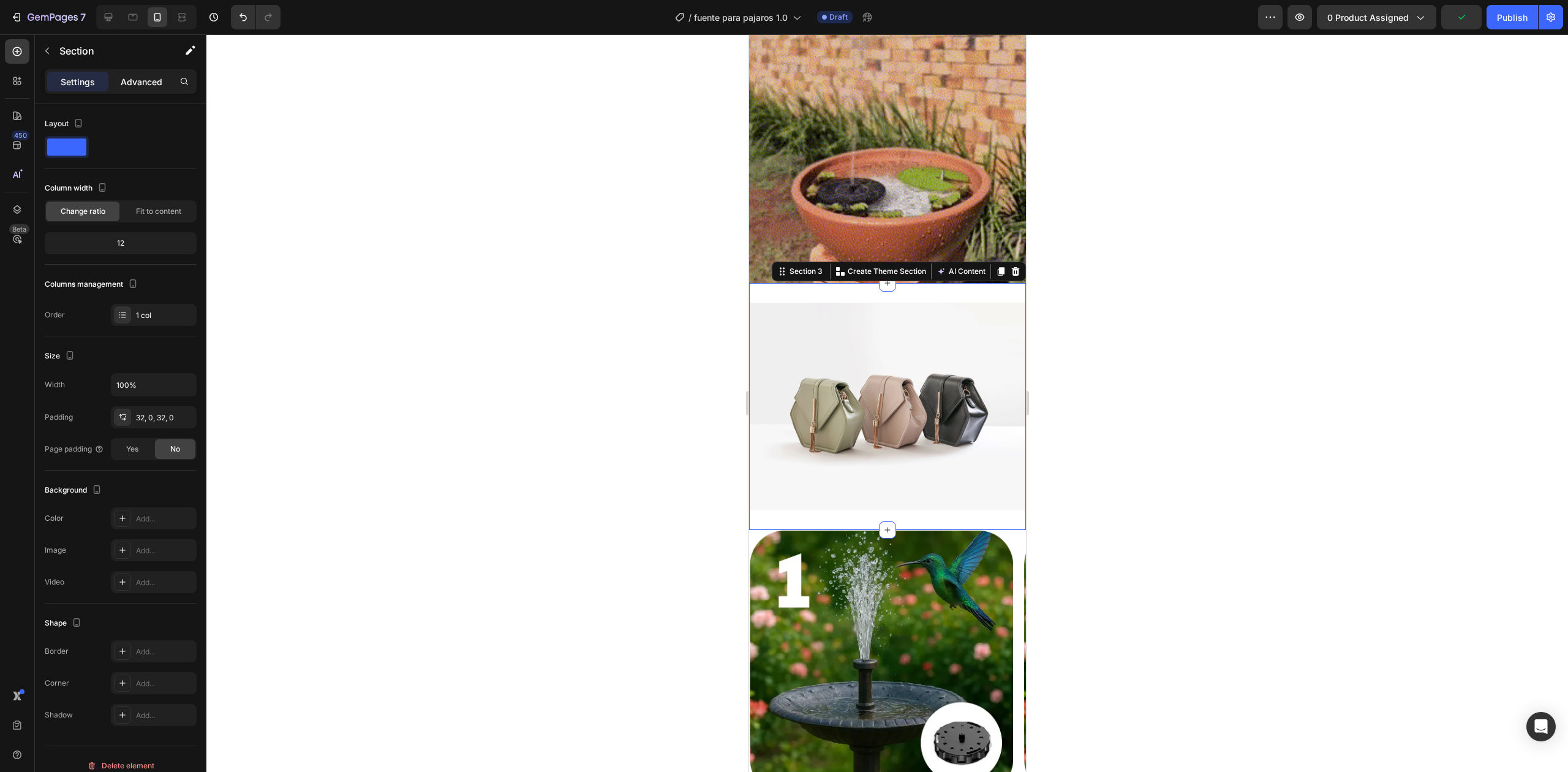
click at [146, 84] on p "Advanced" at bounding box center [141, 82] width 42 height 13
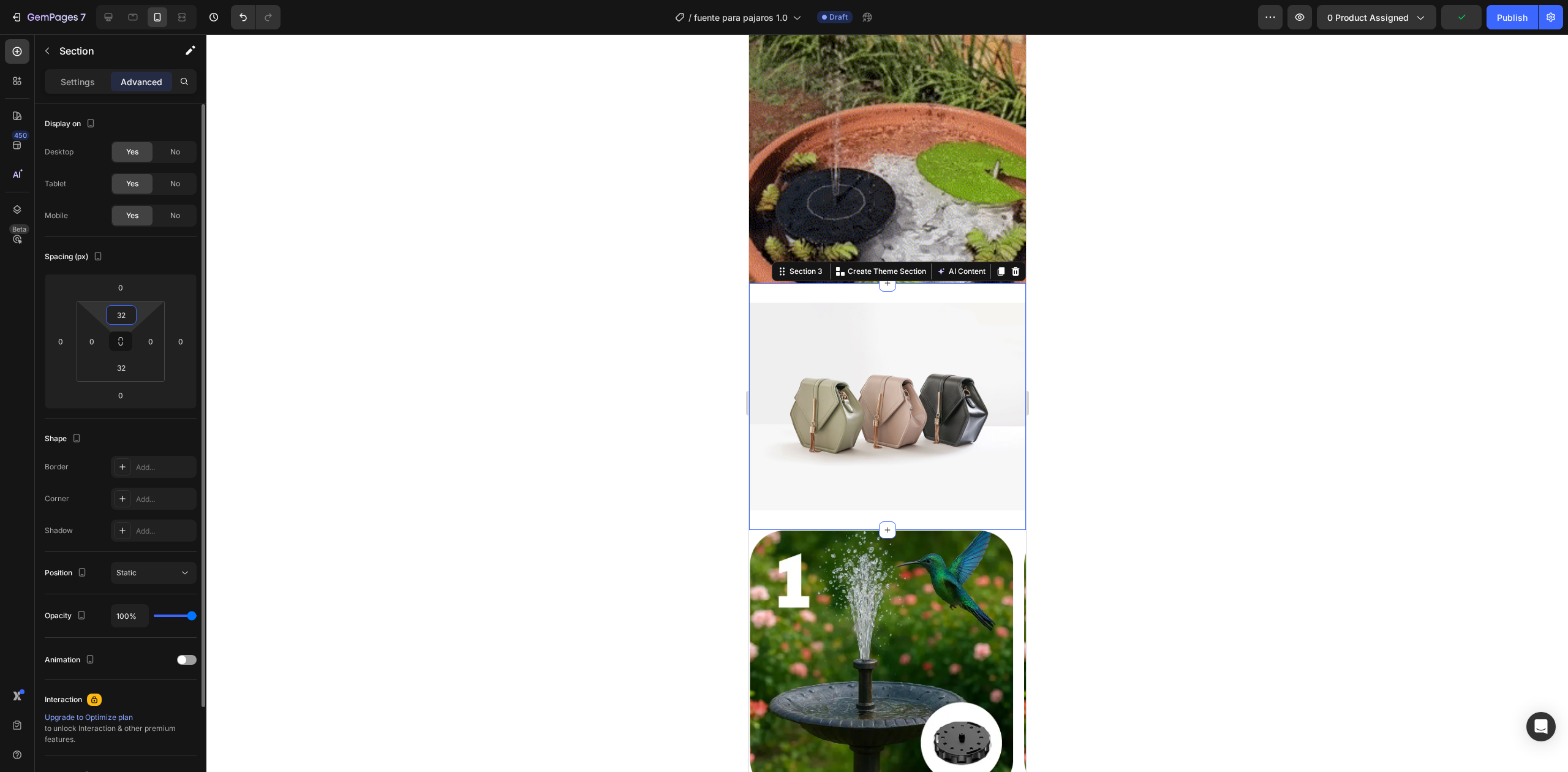
click at [118, 319] on input "32" at bounding box center [121, 314] width 25 height 18
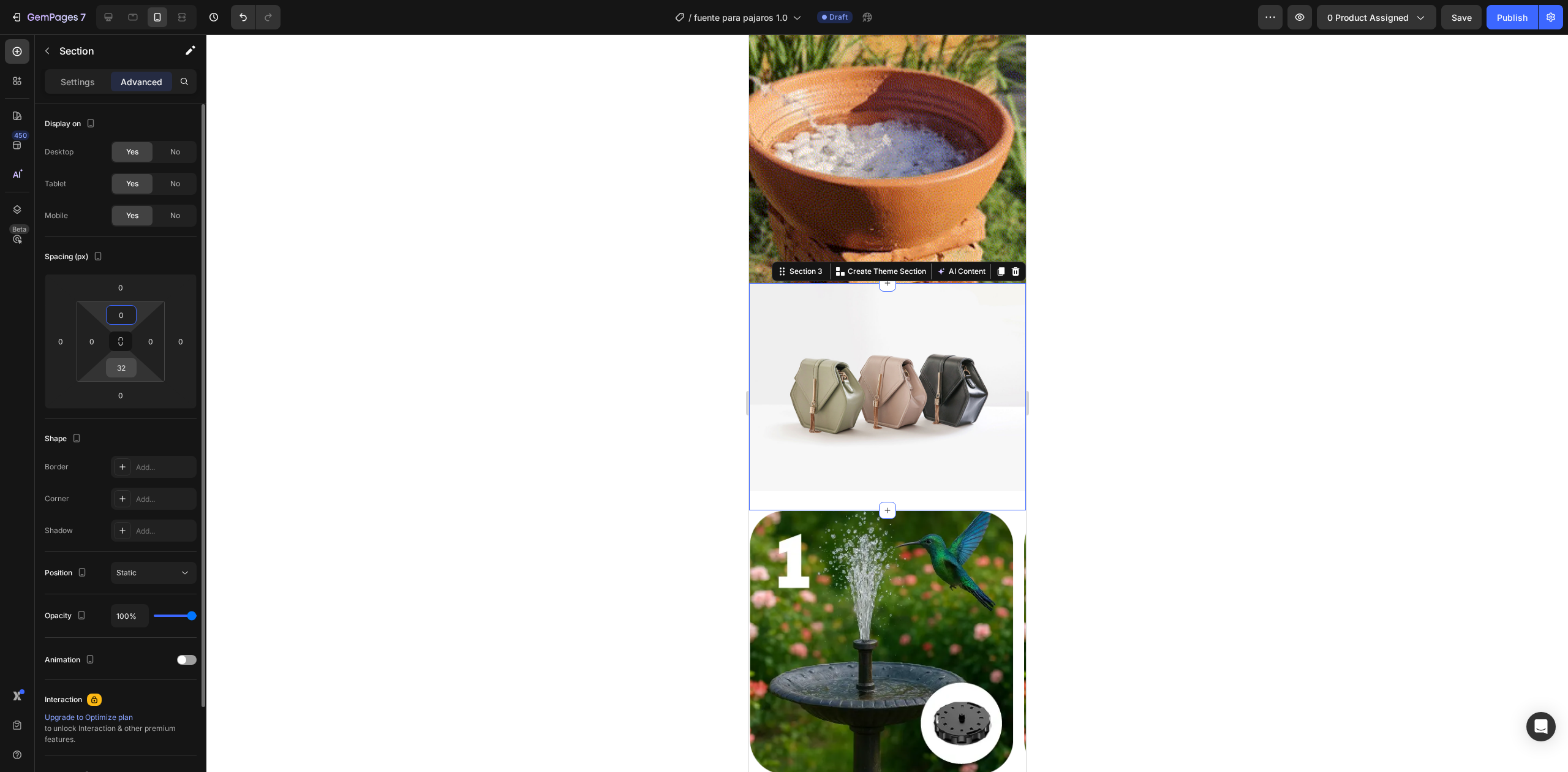
type input "0"
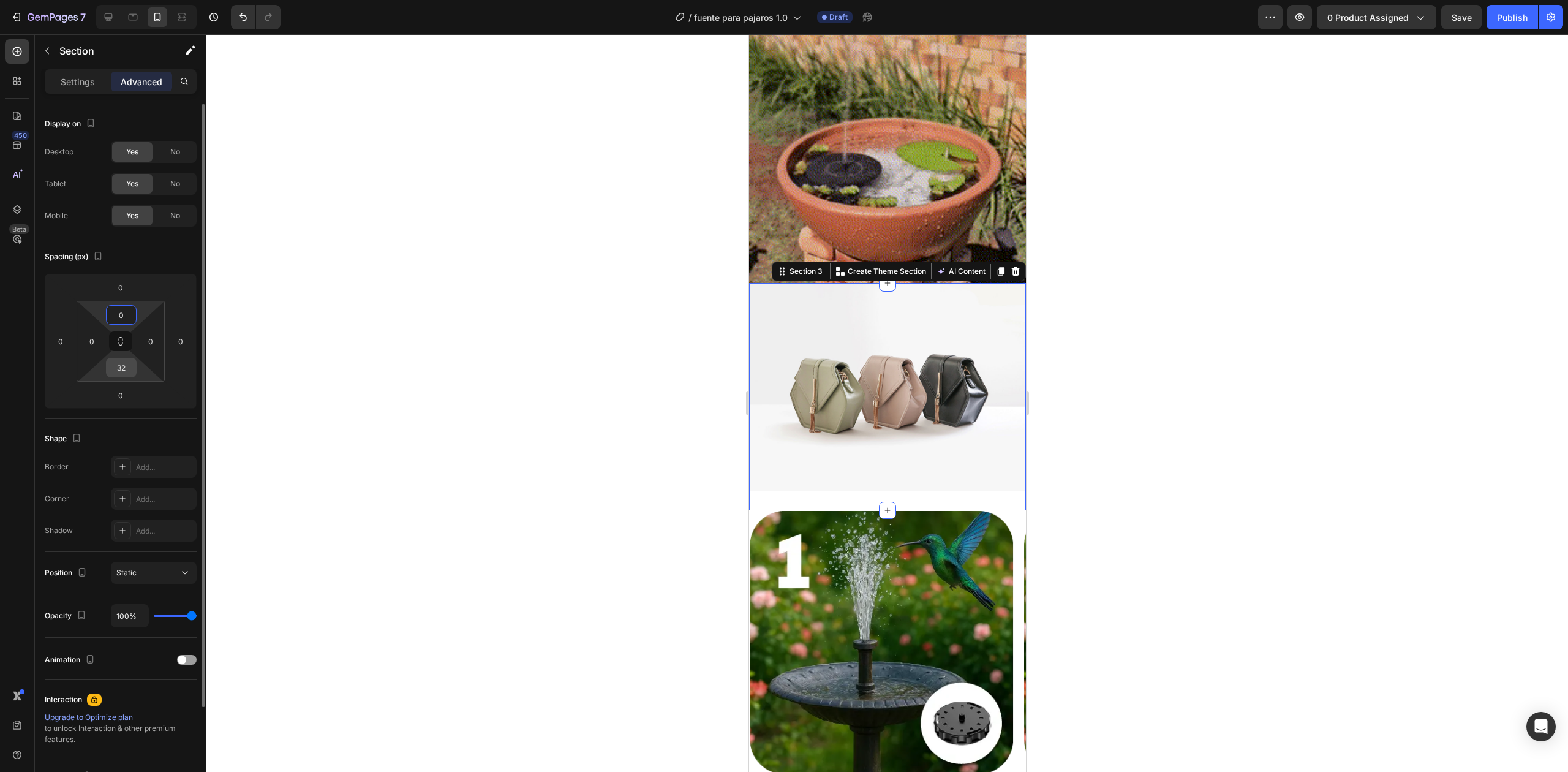
click at [114, 369] on input "32" at bounding box center [121, 367] width 25 height 18
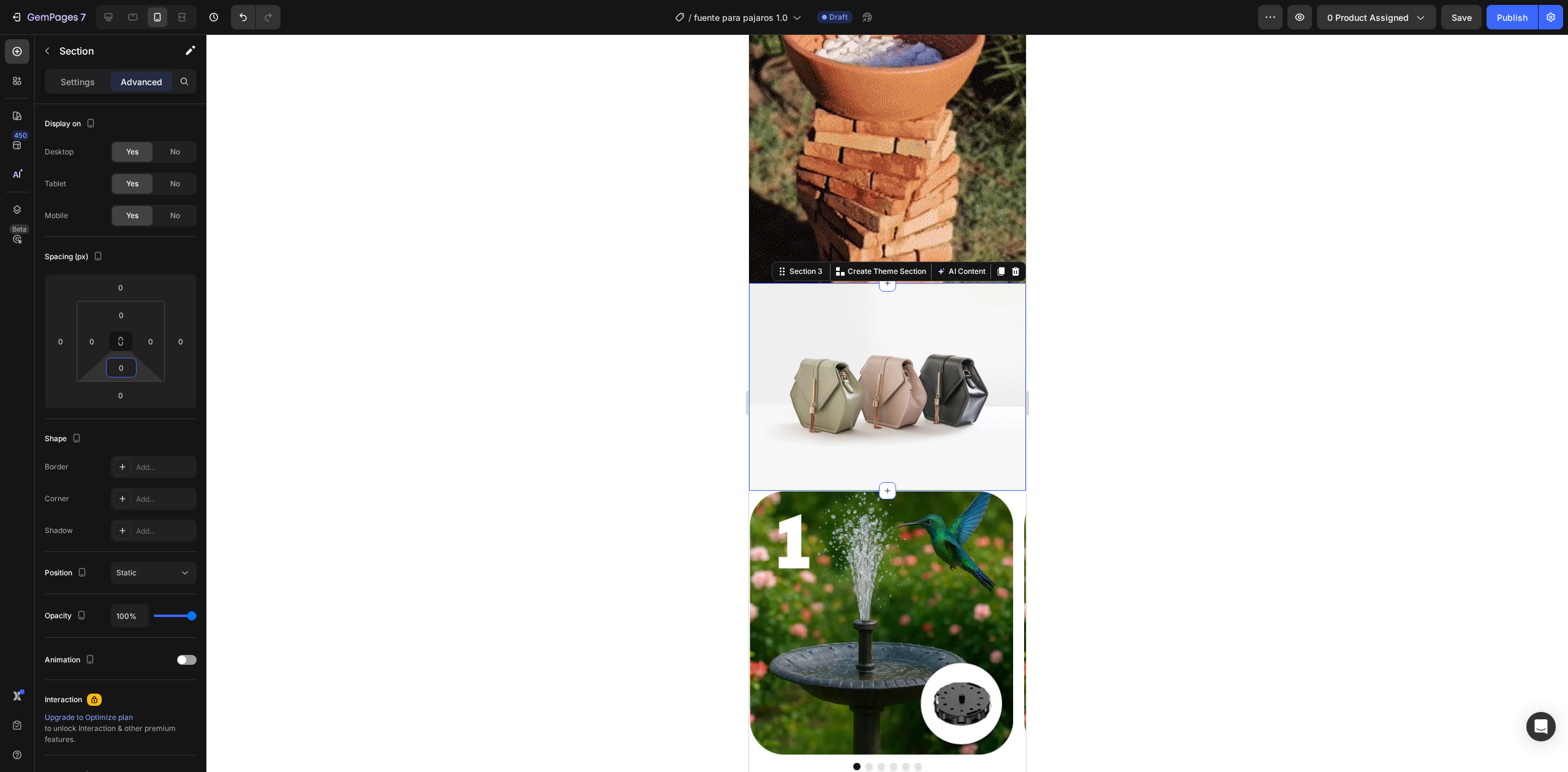
type input "0"
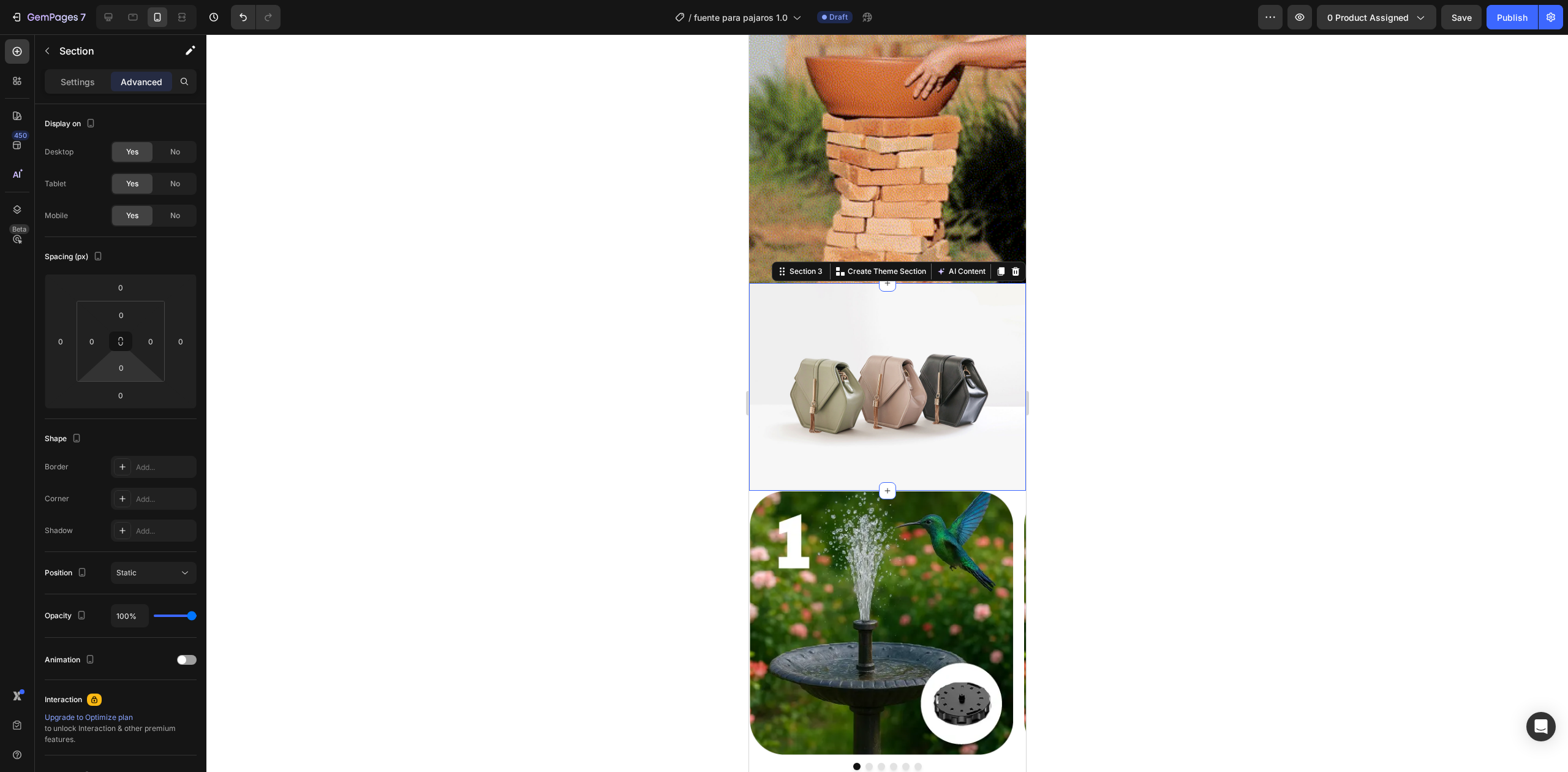
click at [1351, 334] on div at bounding box center [887, 403] width 1361 height 738
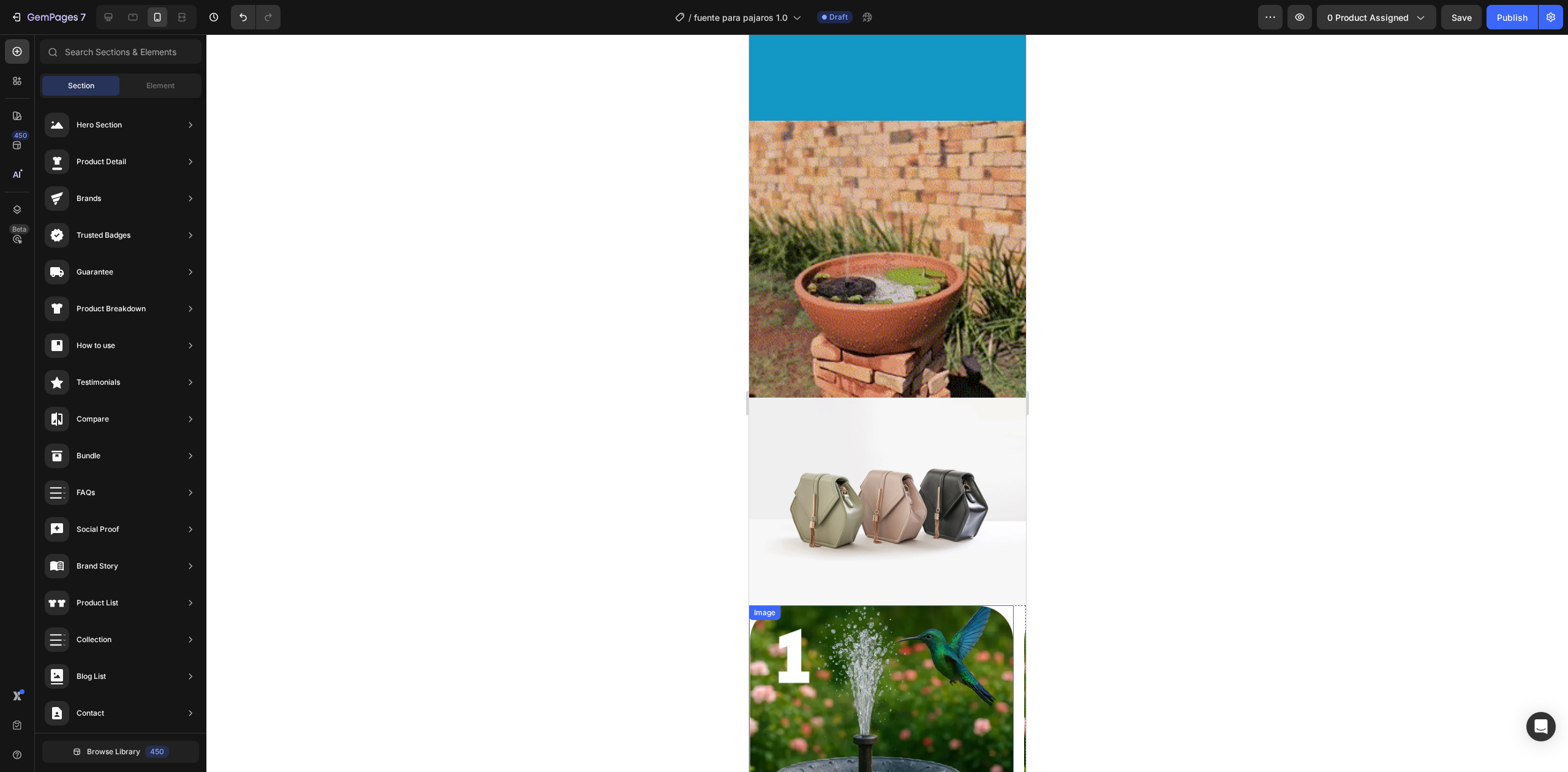
scroll to position [817, 0]
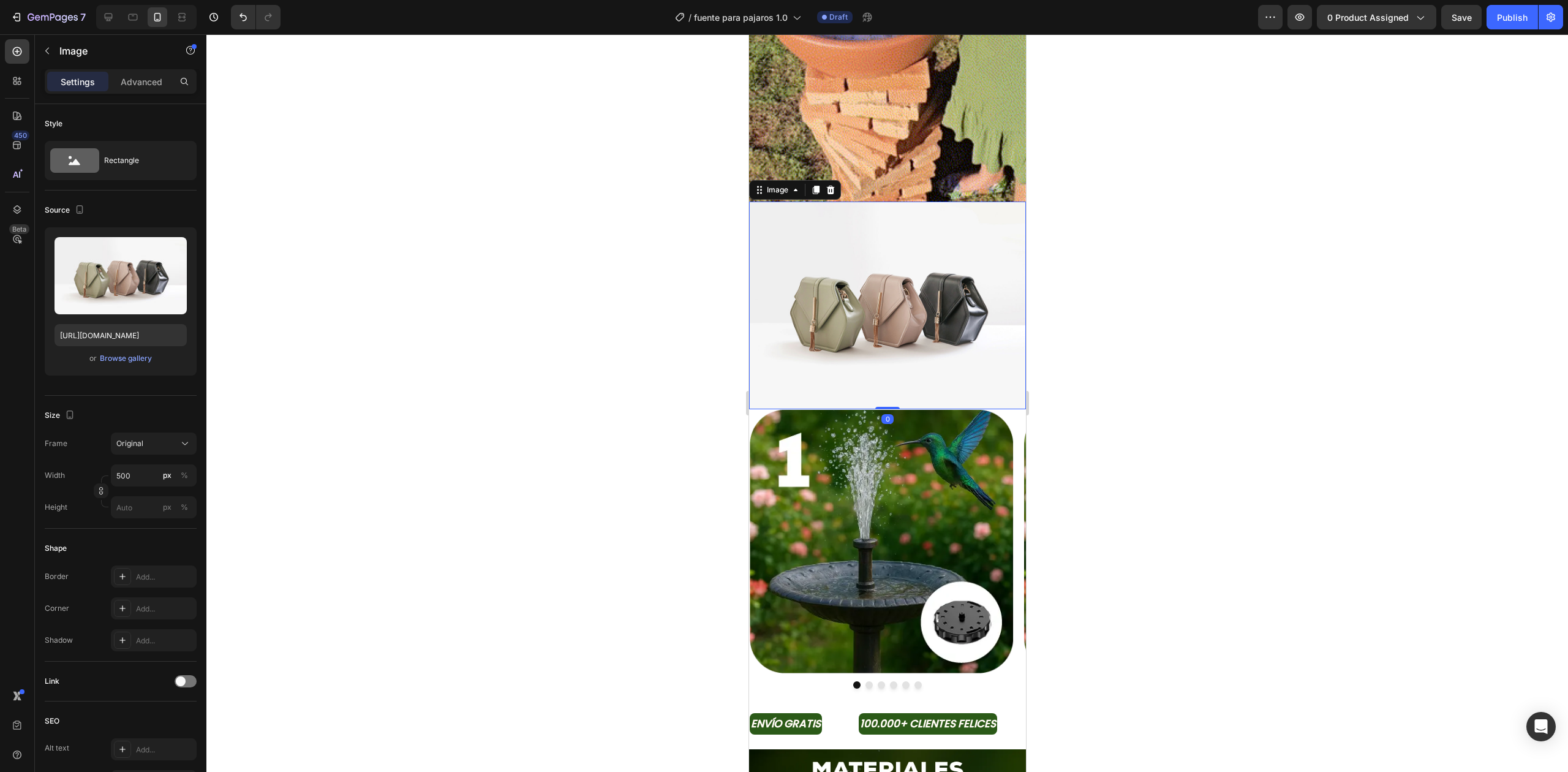
click at [903, 317] on img at bounding box center [887, 305] width 277 height 208
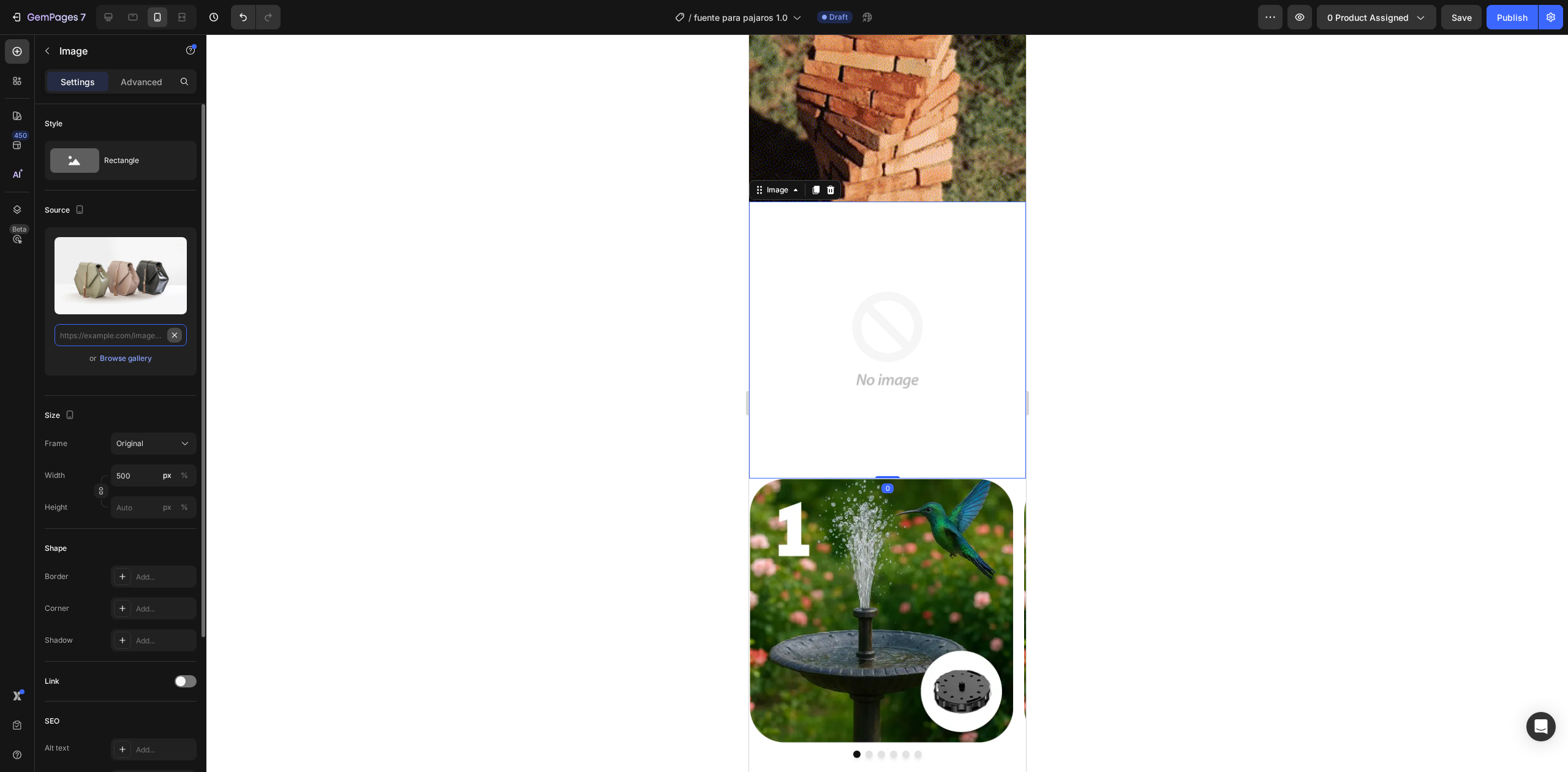
scroll to position [0, 0]
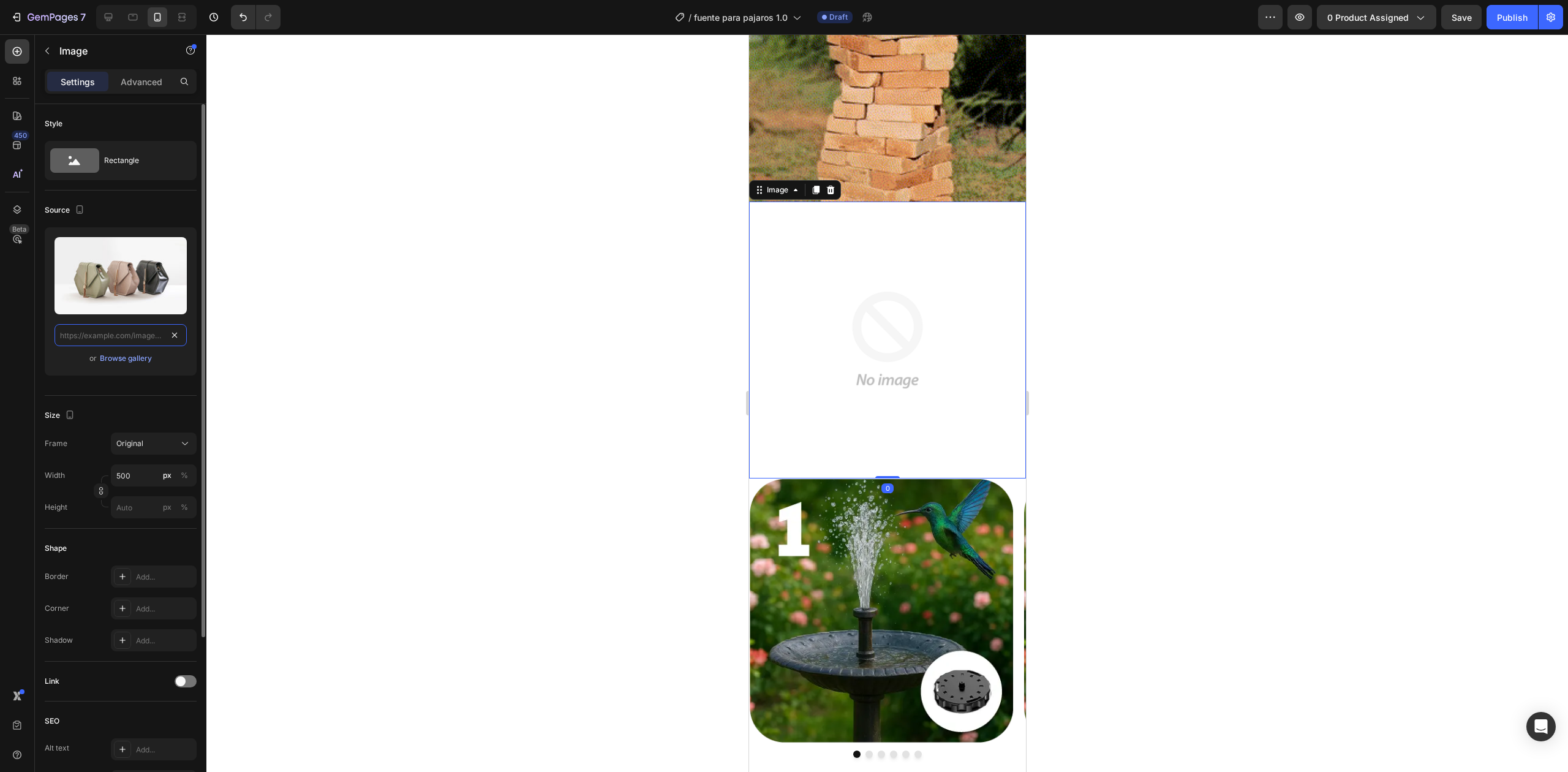
paste input "[URL][DOMAIN_NAME]"
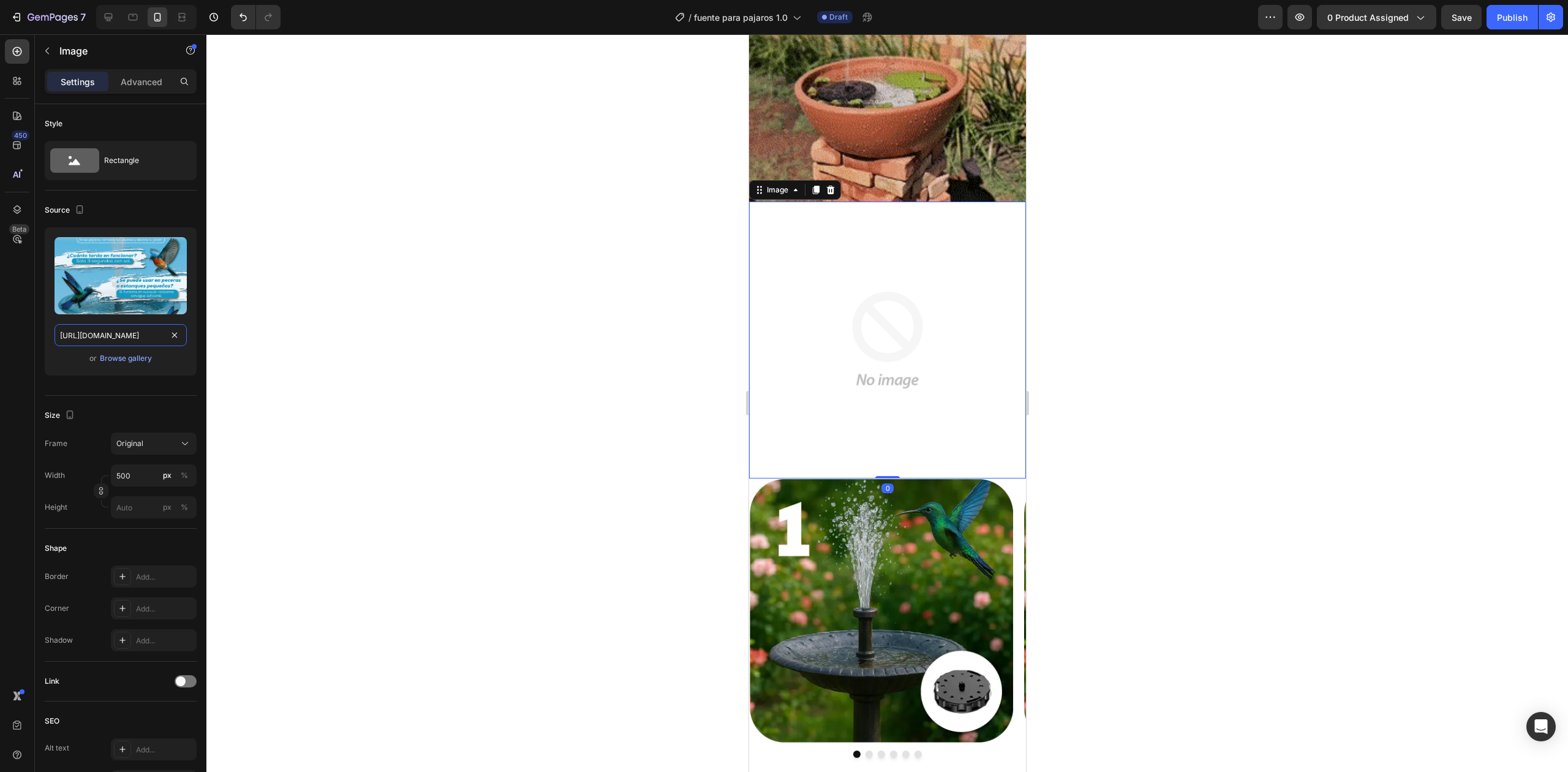
scroll to position [0, 92]
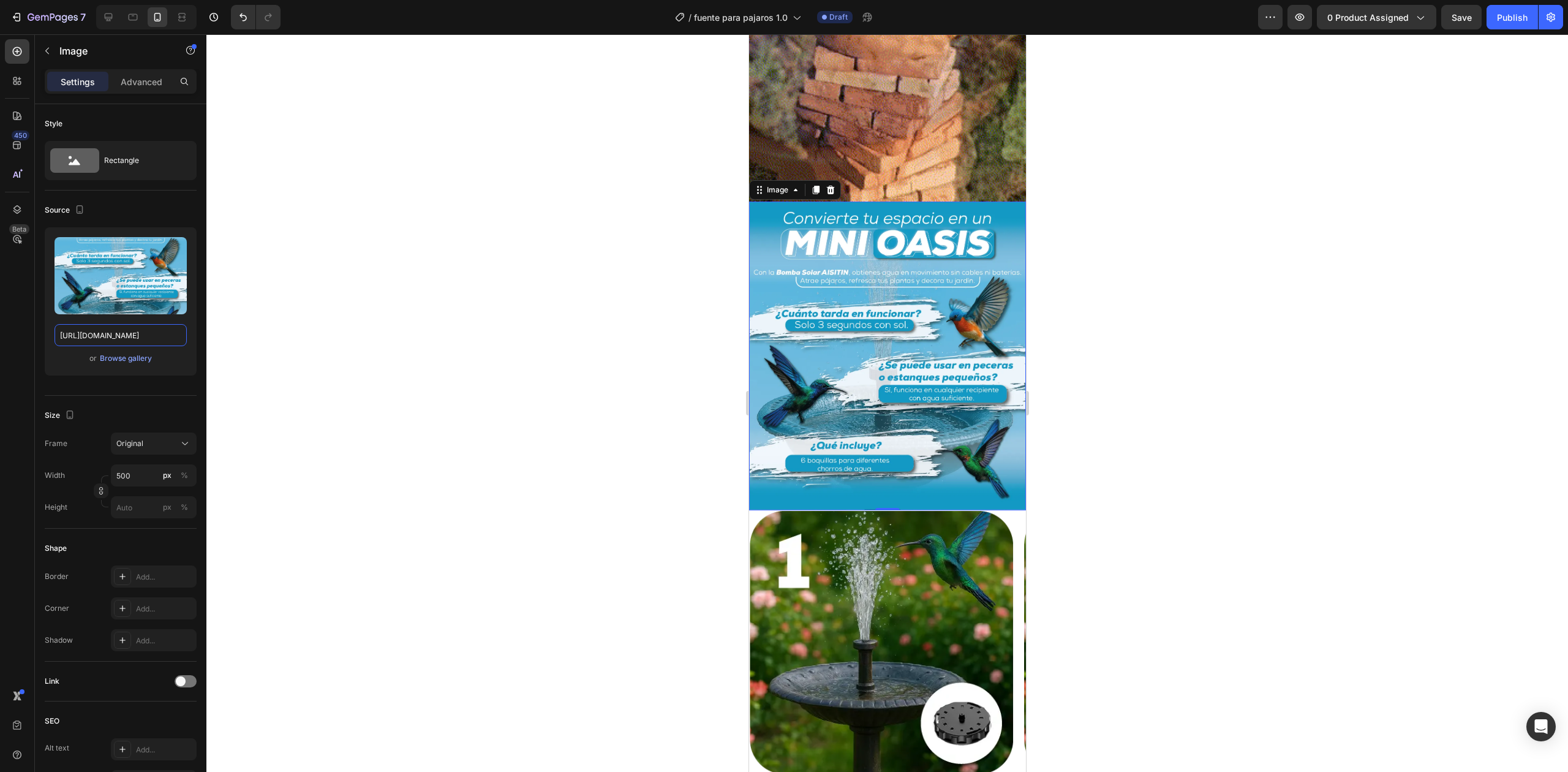
type input "[URL][DOMAIN_NAME]"
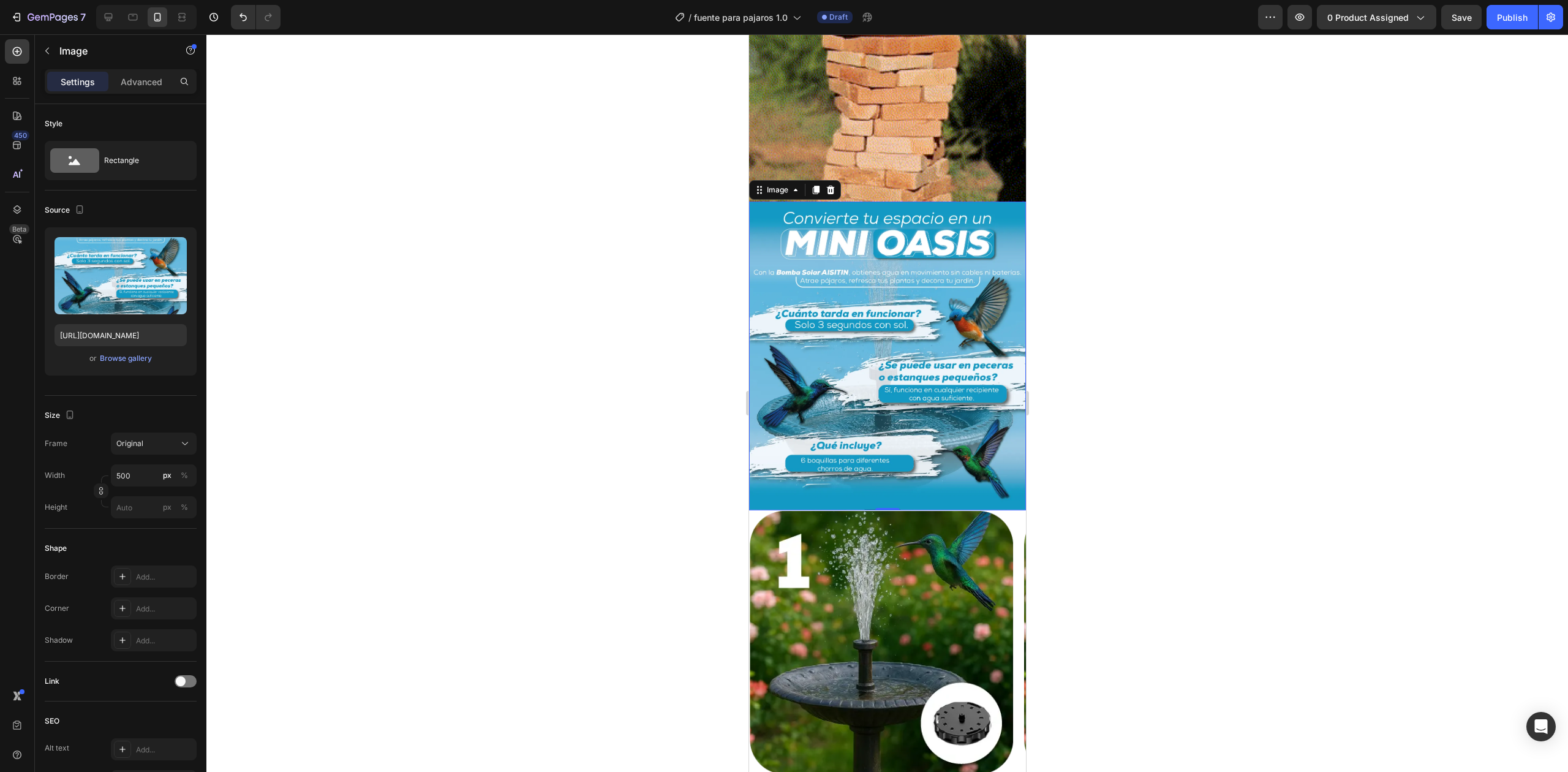
scroll to position [0, 0]
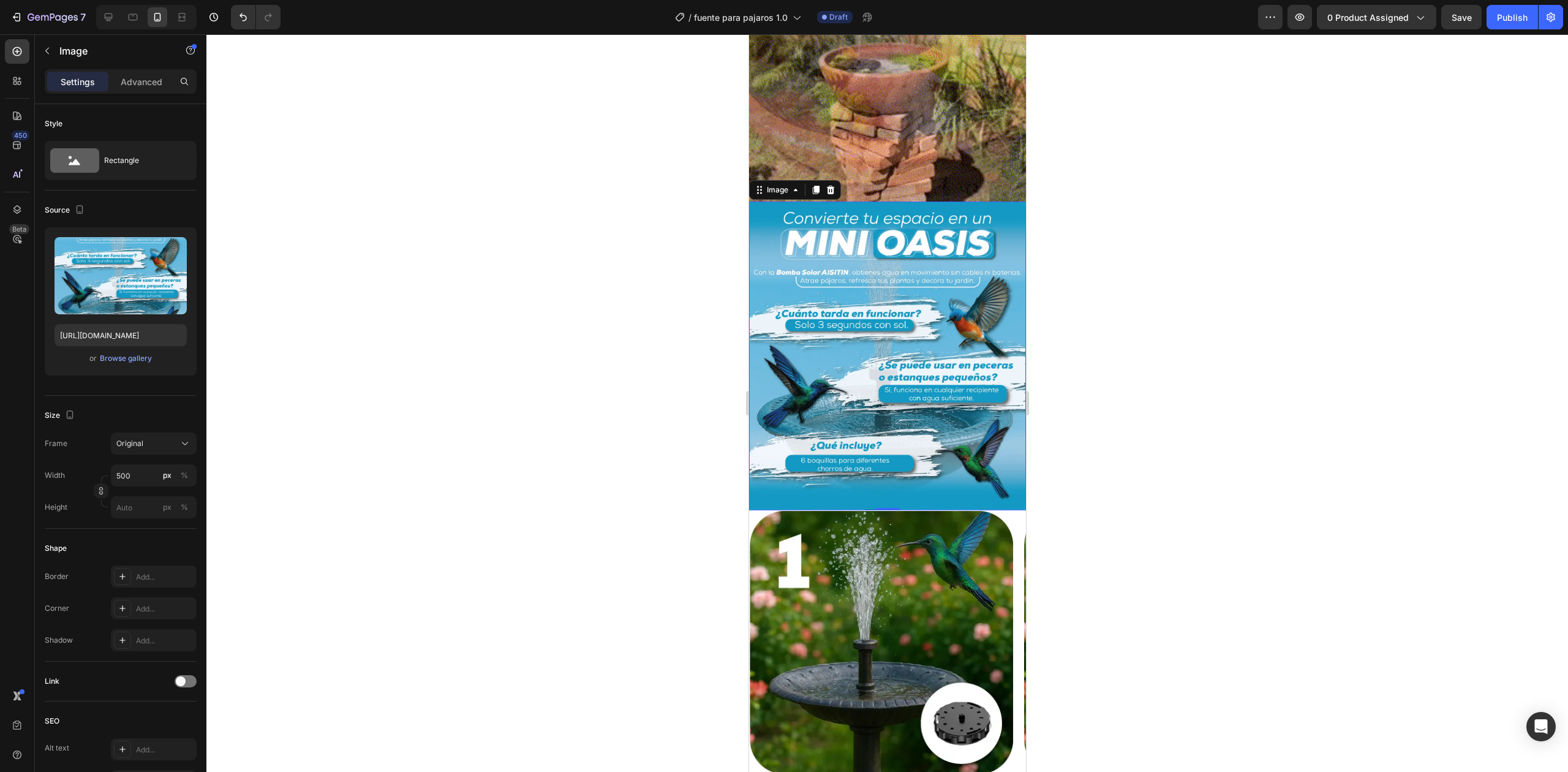
click at [1209, 282] on div at bounding box center [887, 403] width 1361 height 738
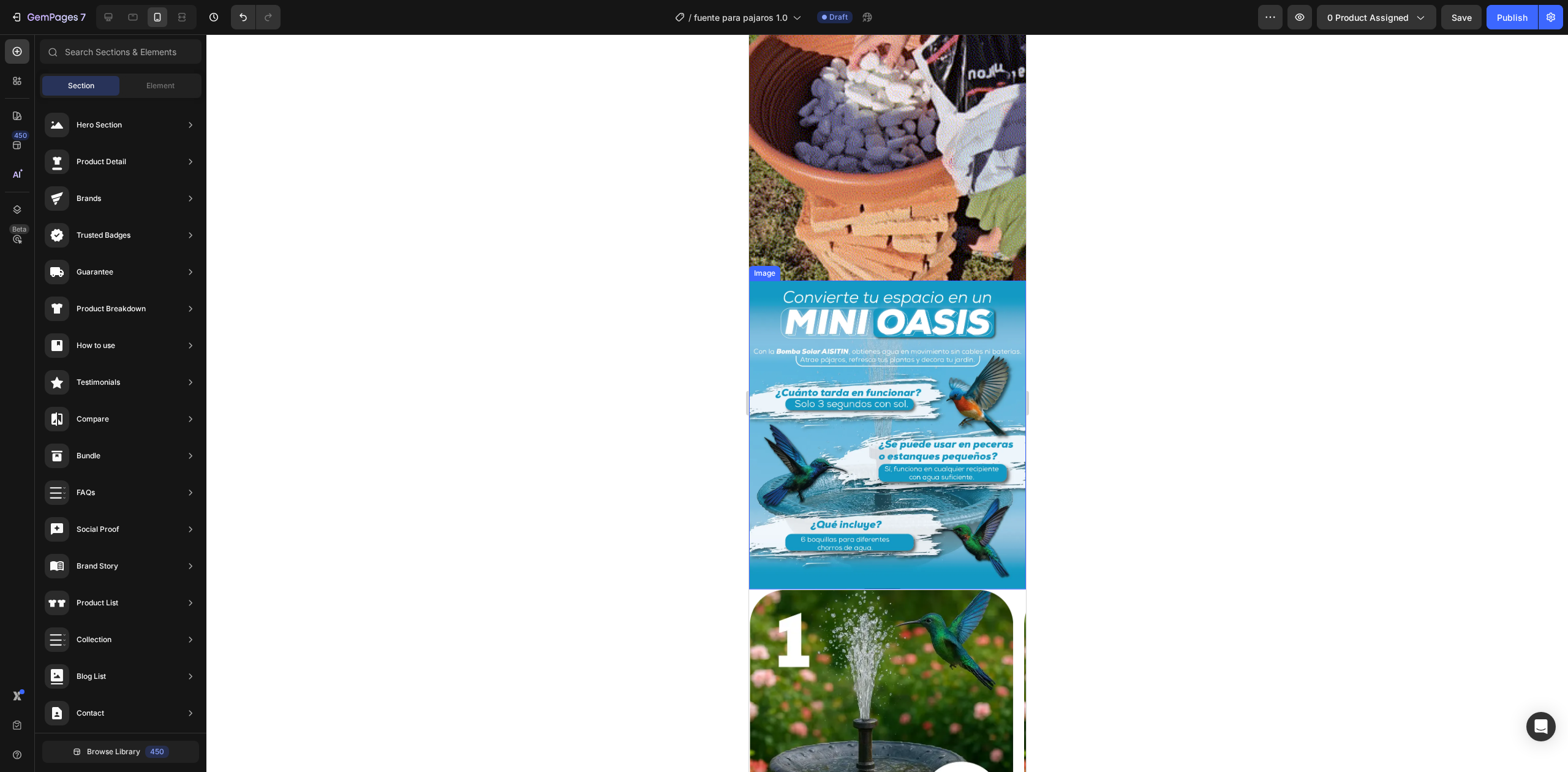
scroll to position [898, 0]
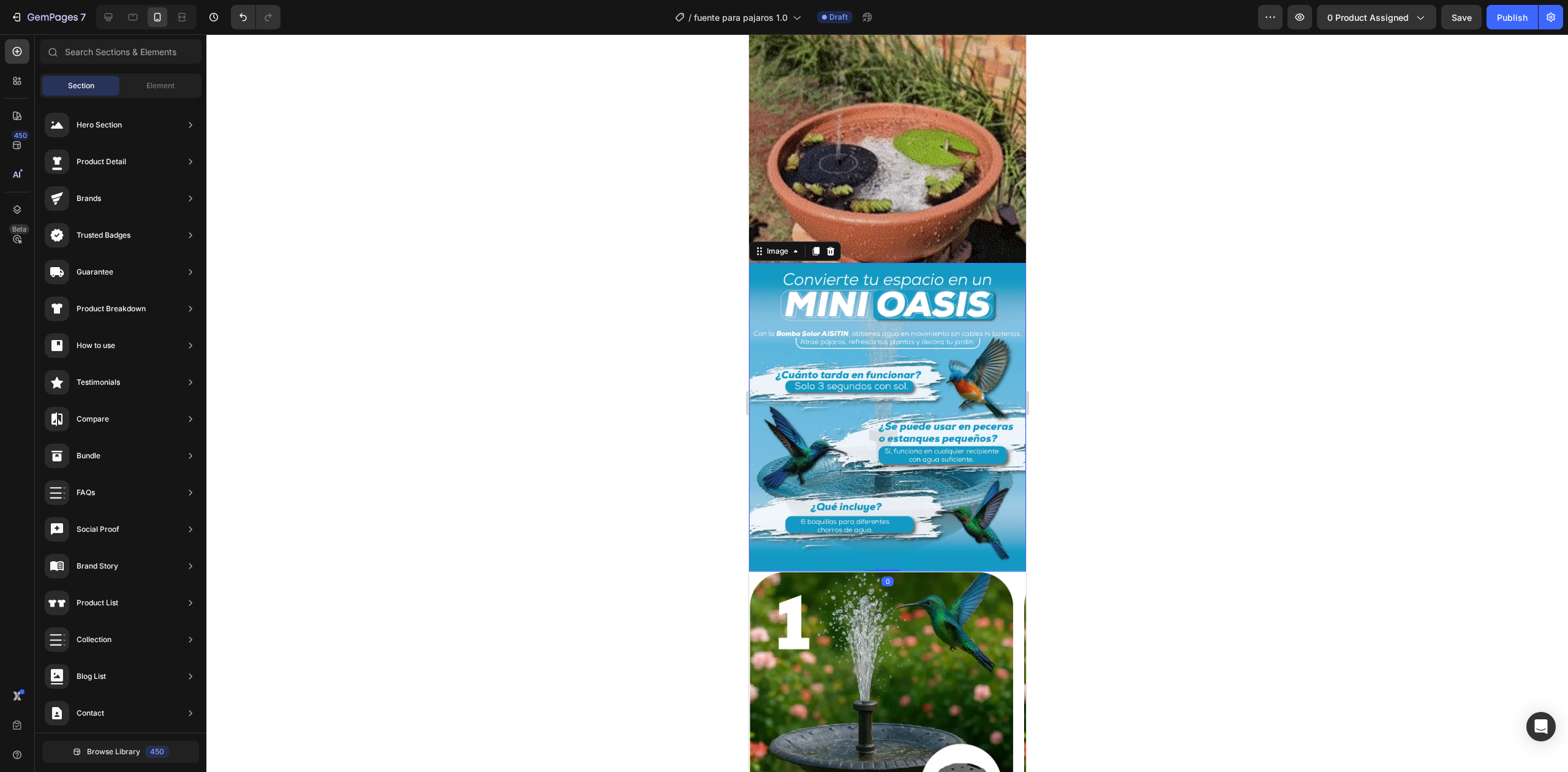
click at [898, 316] on img at bounding box center [887, 417] width 277 height 308
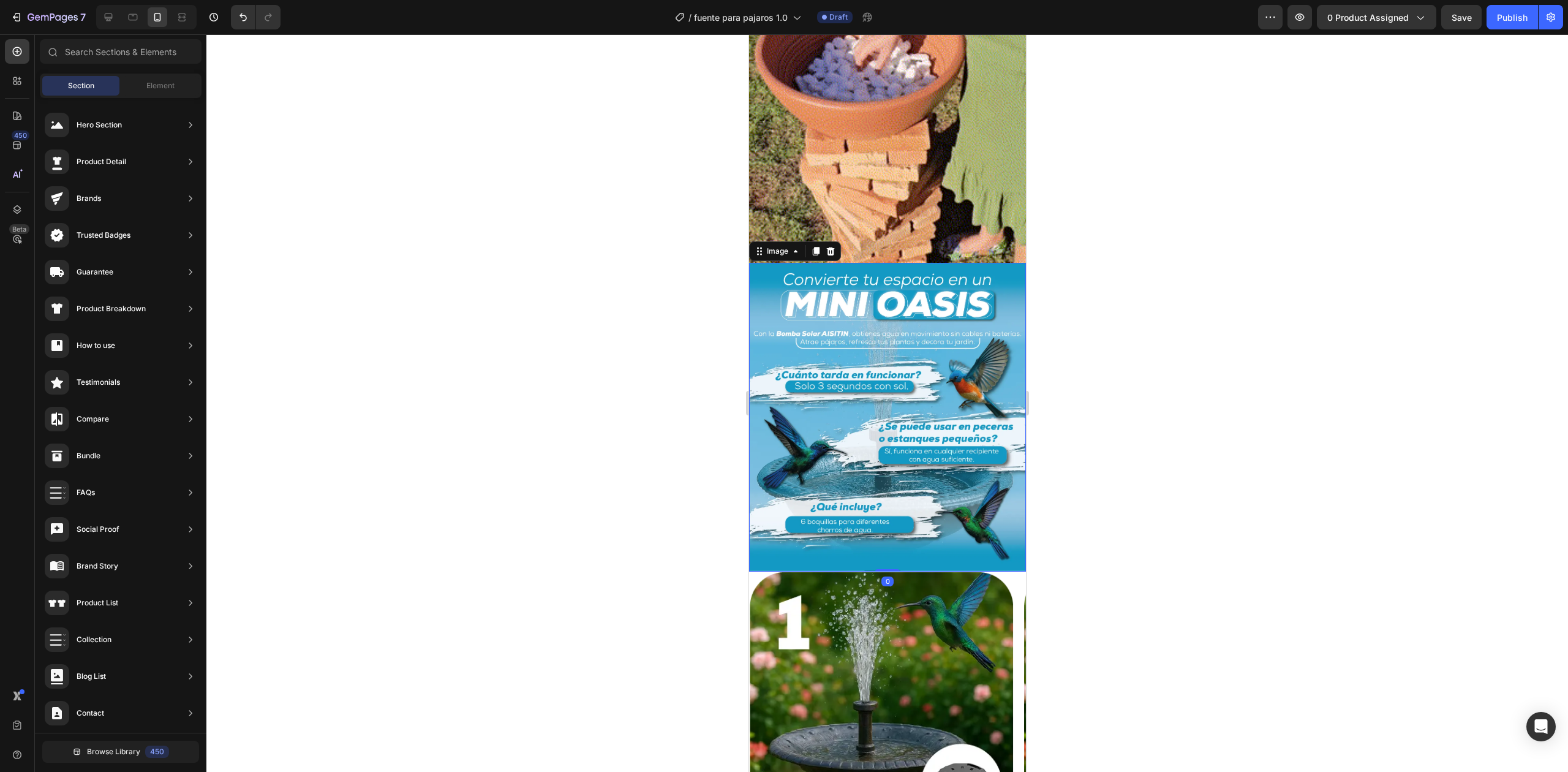
scroll to position [735, 0]
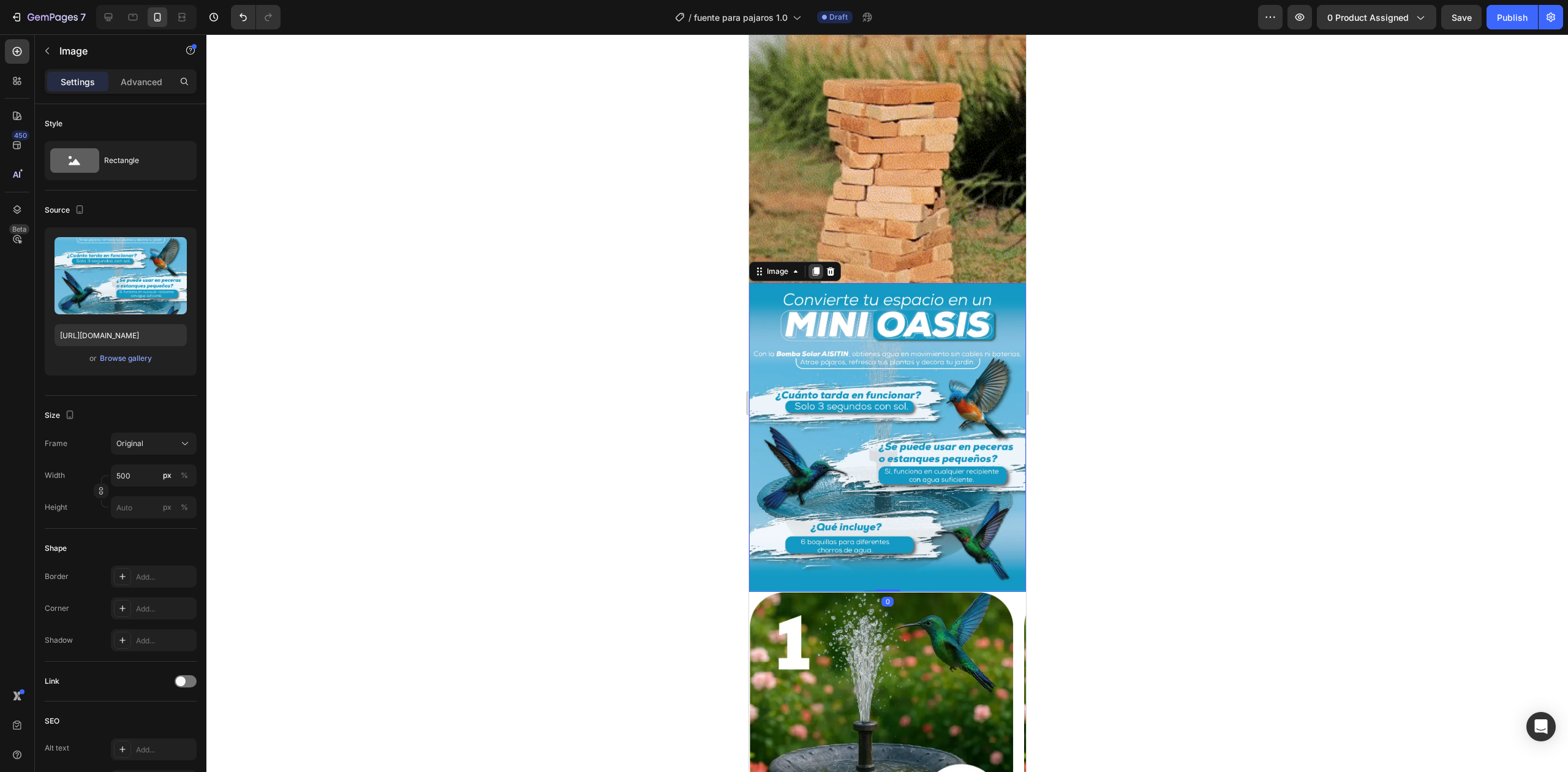
click at [820, 266] on icon at bounding box center [815, 271] width 10 height 10
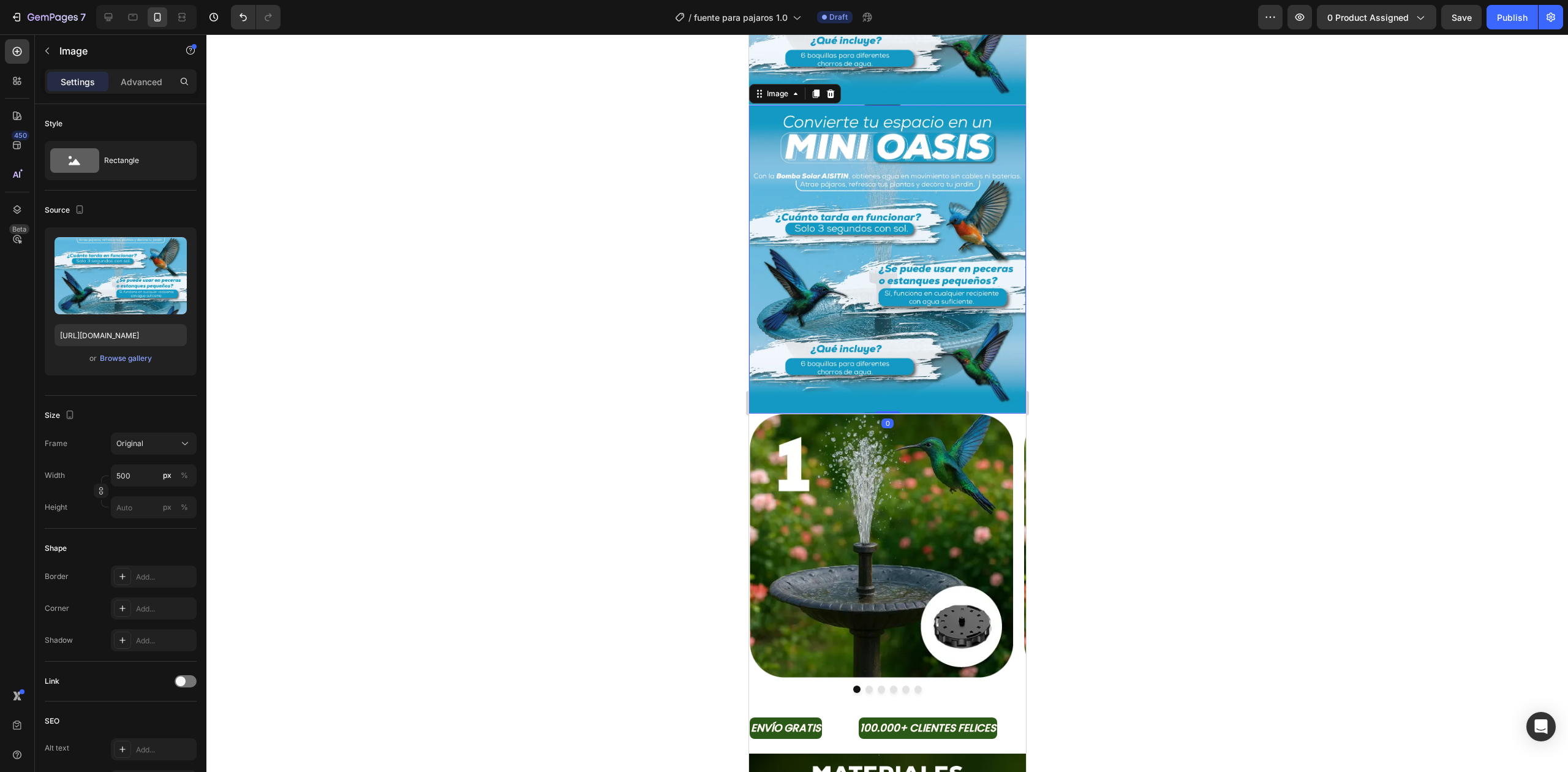
scroll to position [1223, 0]
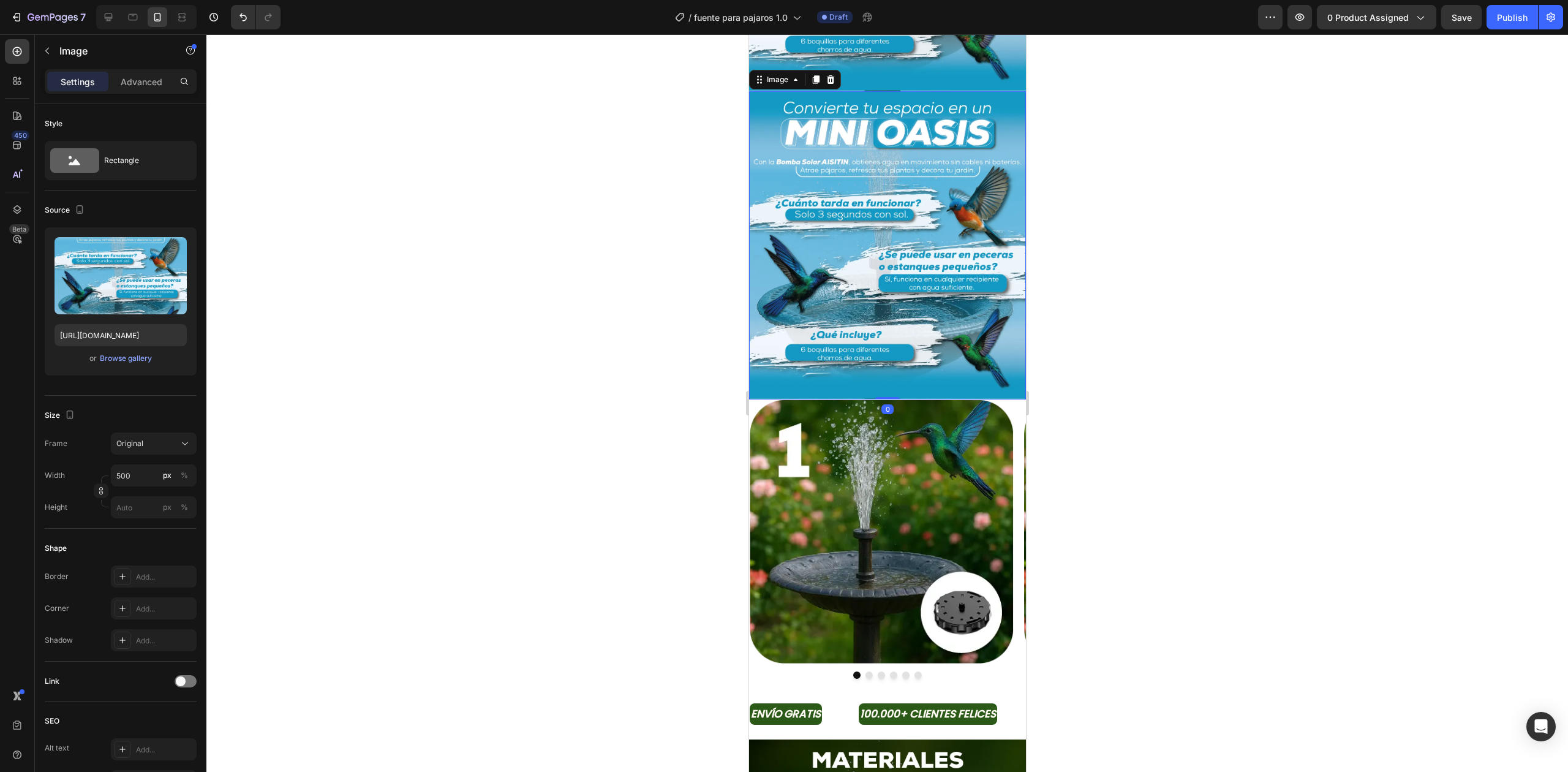
click at [815, 334] on img at bounding box center [887, 245] width 277 height 308
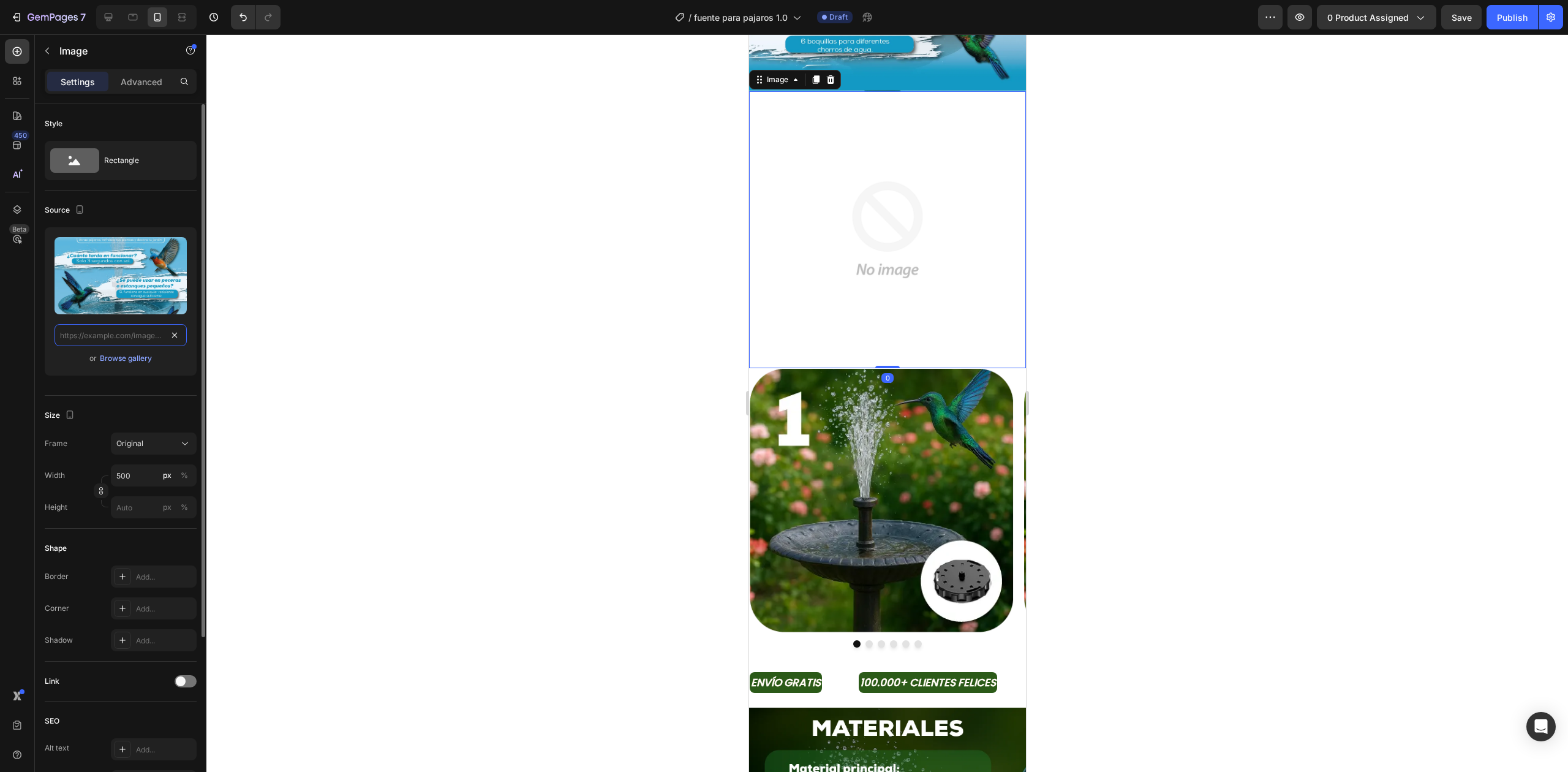
scroll to position [0, 0]
paste input "[URL][DOMAIN_NAME]"
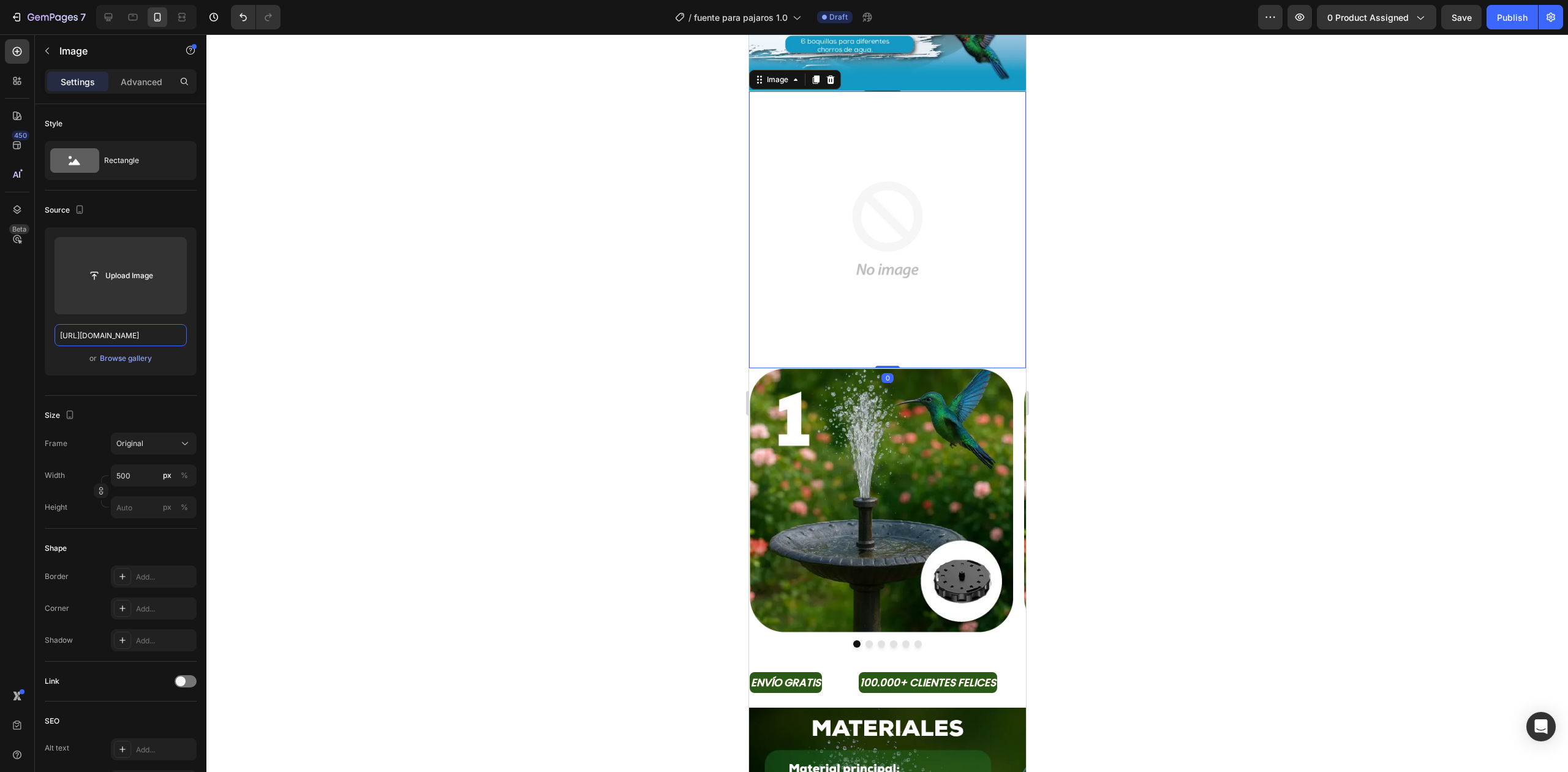
scroll to position [0, 84]
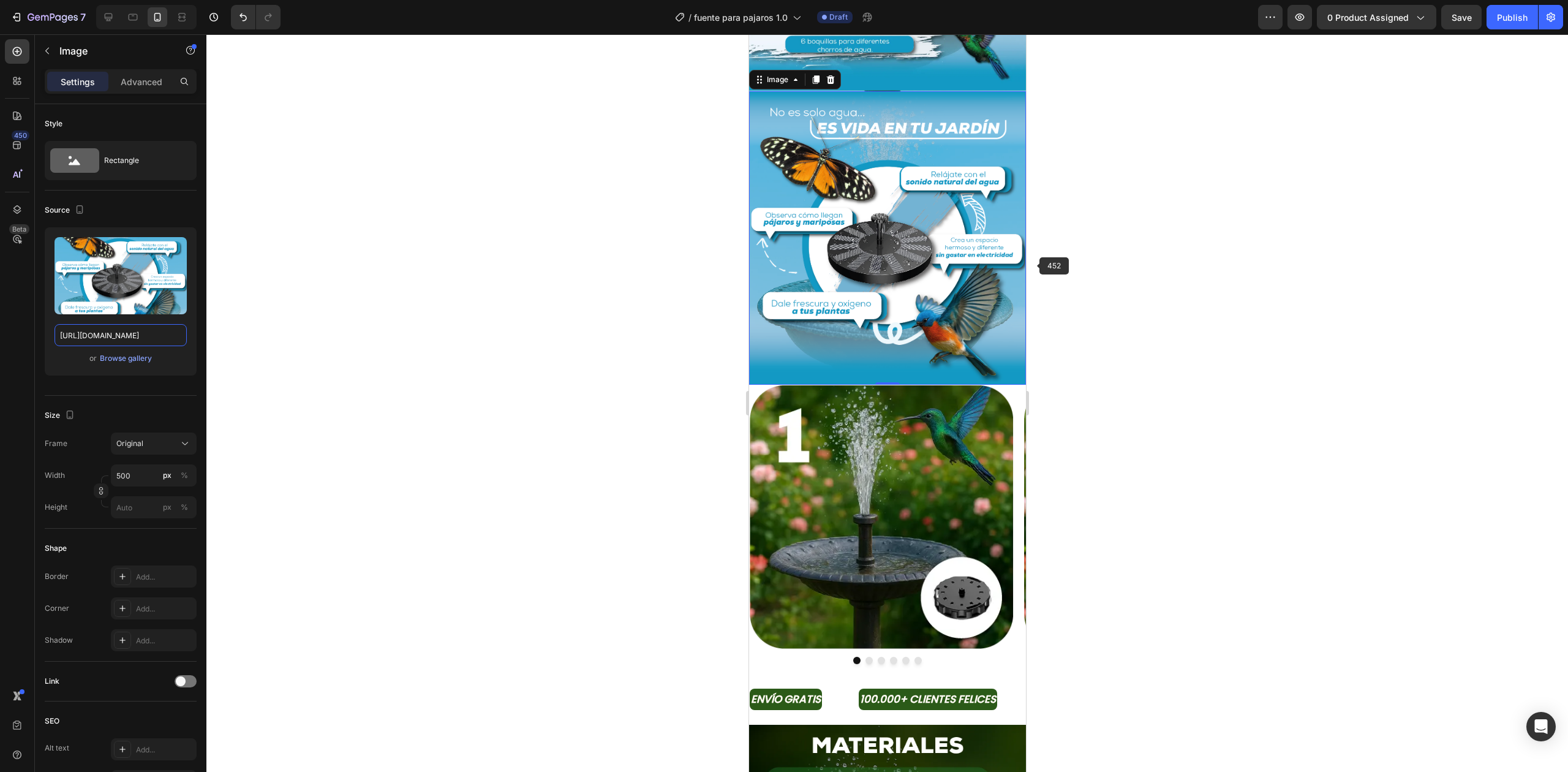
type input "[URL][DOMAIN_NAME]"
drag, startPoint x: 1128, startPoint y: 240, endPoint x: 1120, endPoint y: 246, distance: 10.0
click at [1130, 240] on div at bounding box center [887, 403] width 1361 height 738
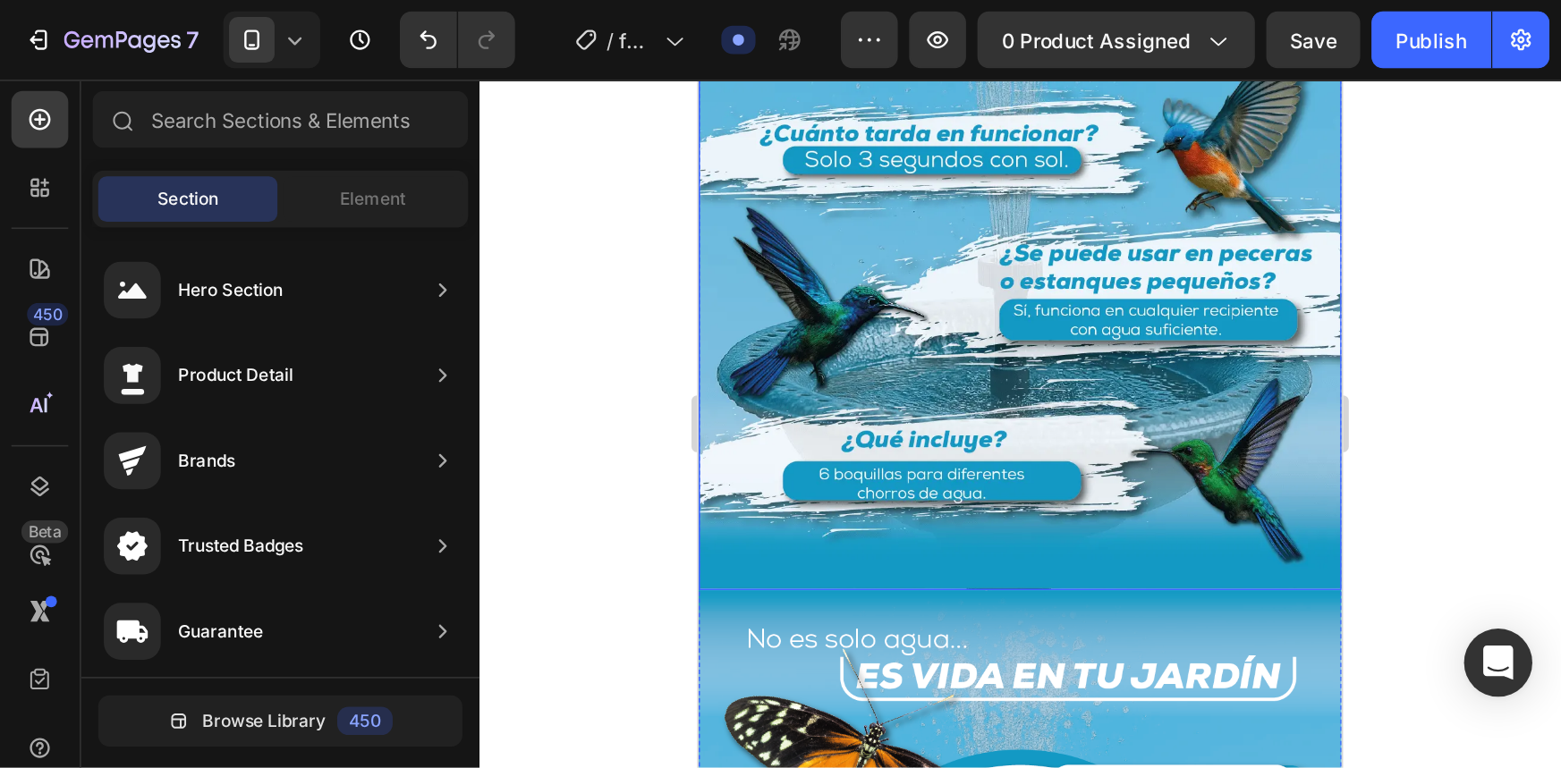
scroll to position [1548, 0]
click at [593, 182] on img at bounding box center [640, 145] width 404 height 450
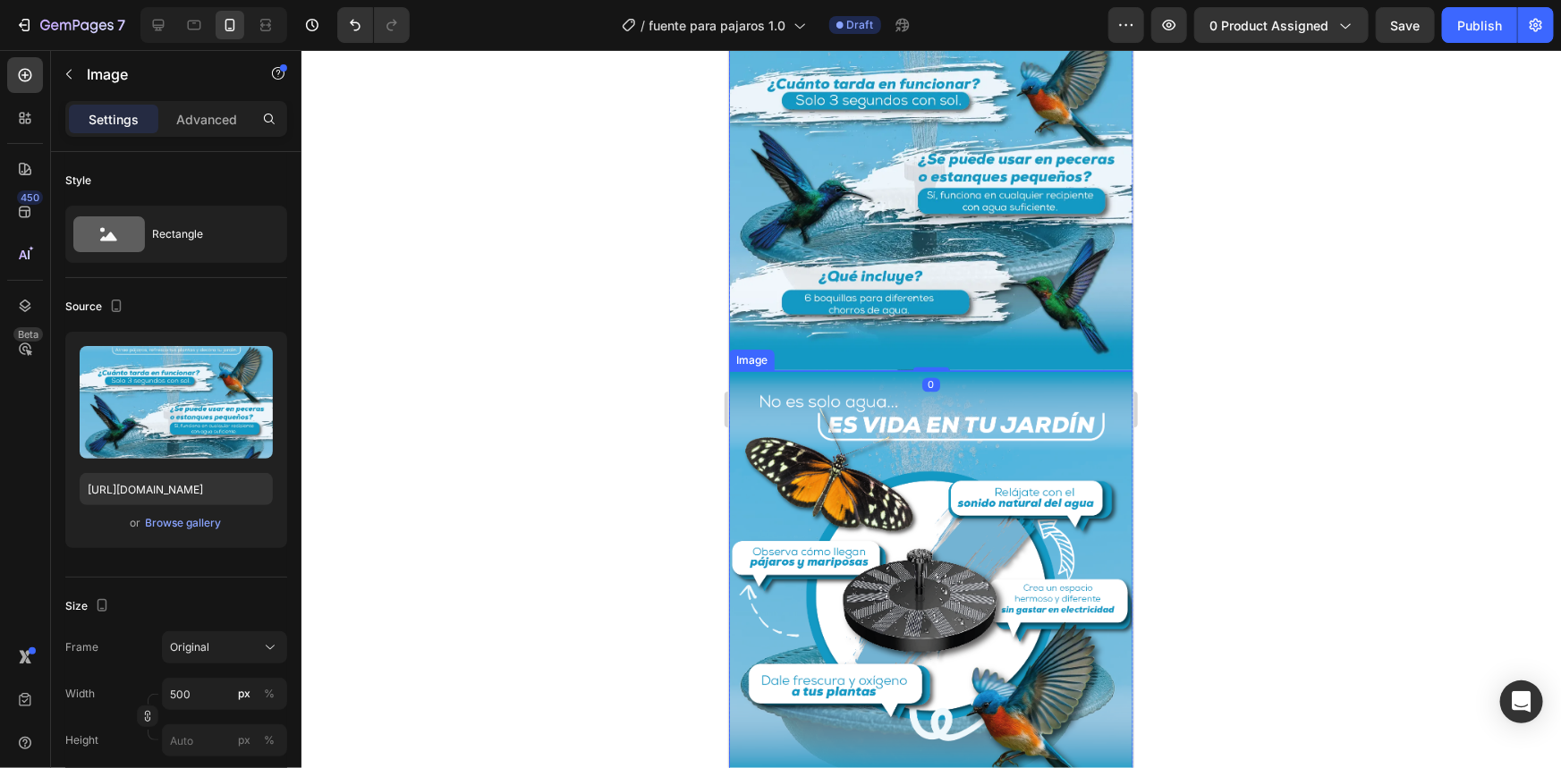
scroll to position [1547, 0]
click at [216, 139] on div "Settings Advanced" at bounding box center [176, 126] width 250 height 51
click at [215, 125] on p "Advanced" at bounding box center [206, 119] width 61 height 19
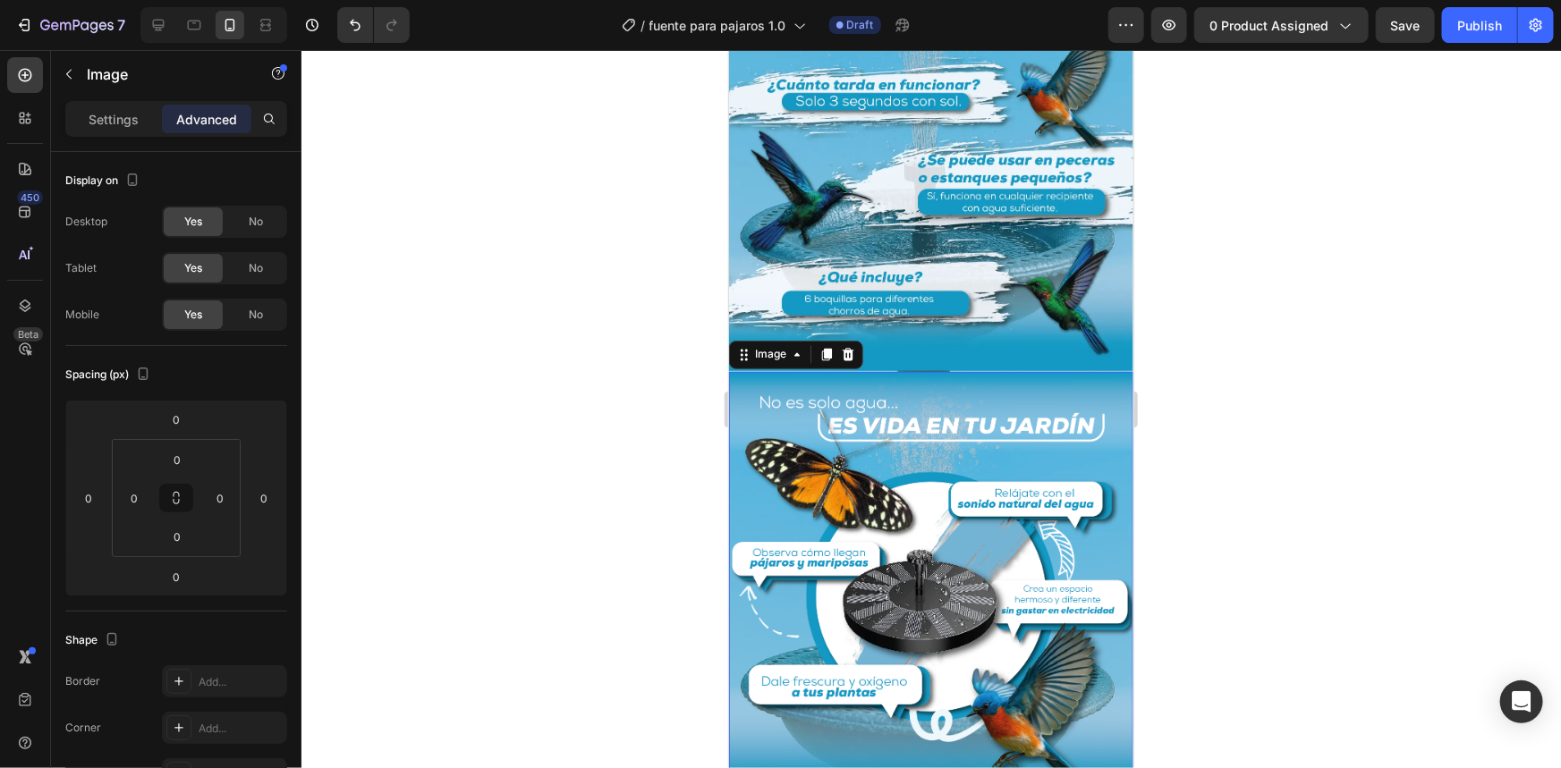
click at [810, 391] on img at bounding box center [930, 585] width 404 height 429
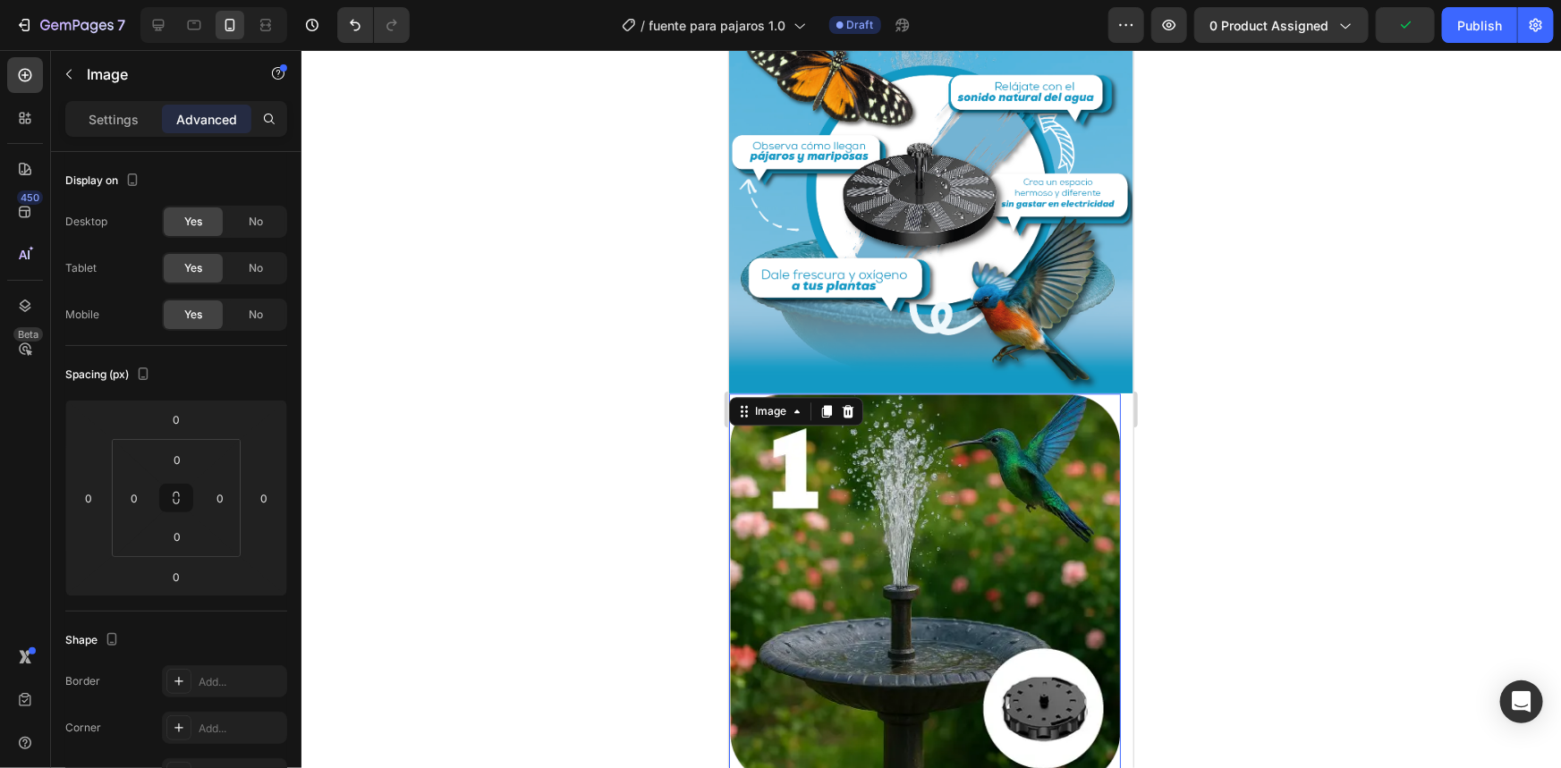
click at [730, 396] on div "Image" at bounding box center [795, 410] width 134 height 29
click at [1098, 393] on img at bounding box center [924, 589] width 392 height 392
click at [1107, 393] on img at bounding box center [924, 589] width 392 height 392
click at [852, 403] on icon at bounding box center [847, 410] width 14 height 14
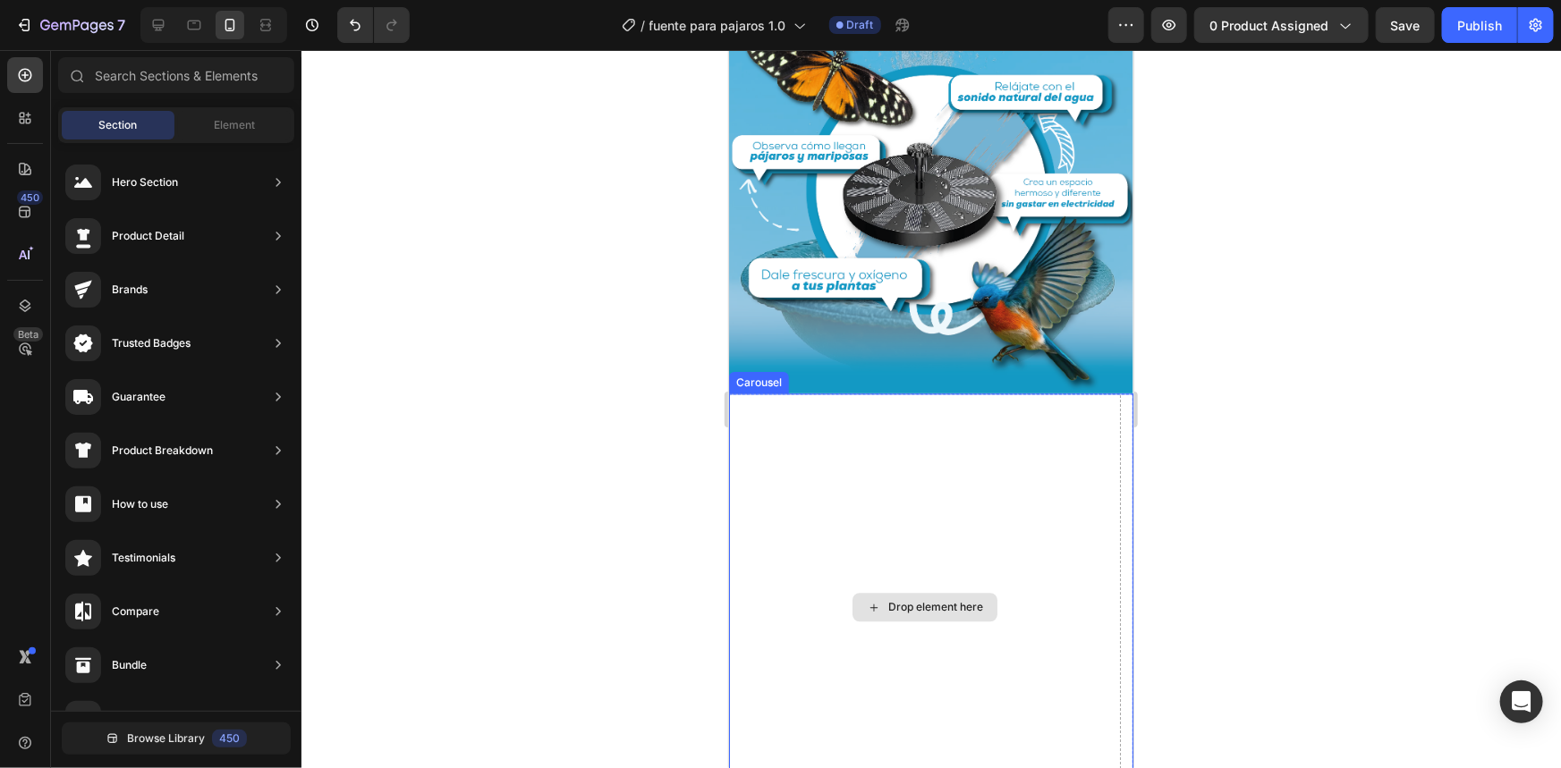
click at [810, 393] on div "Drop element here" at bounding box center [924, 607] width 392 height 428
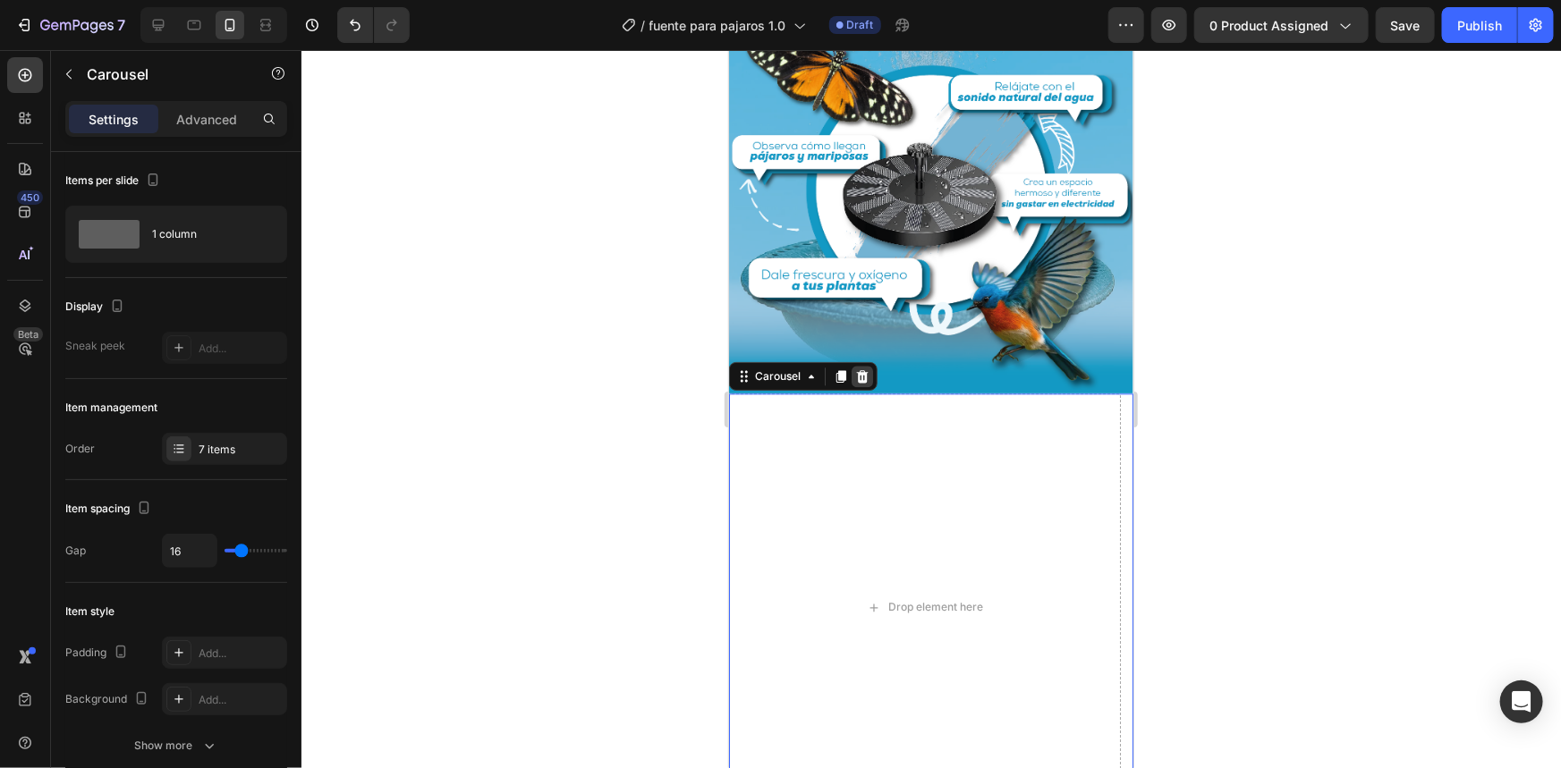
click at [869, 365] on div at bounding box center [861, 375] width 21 height 21
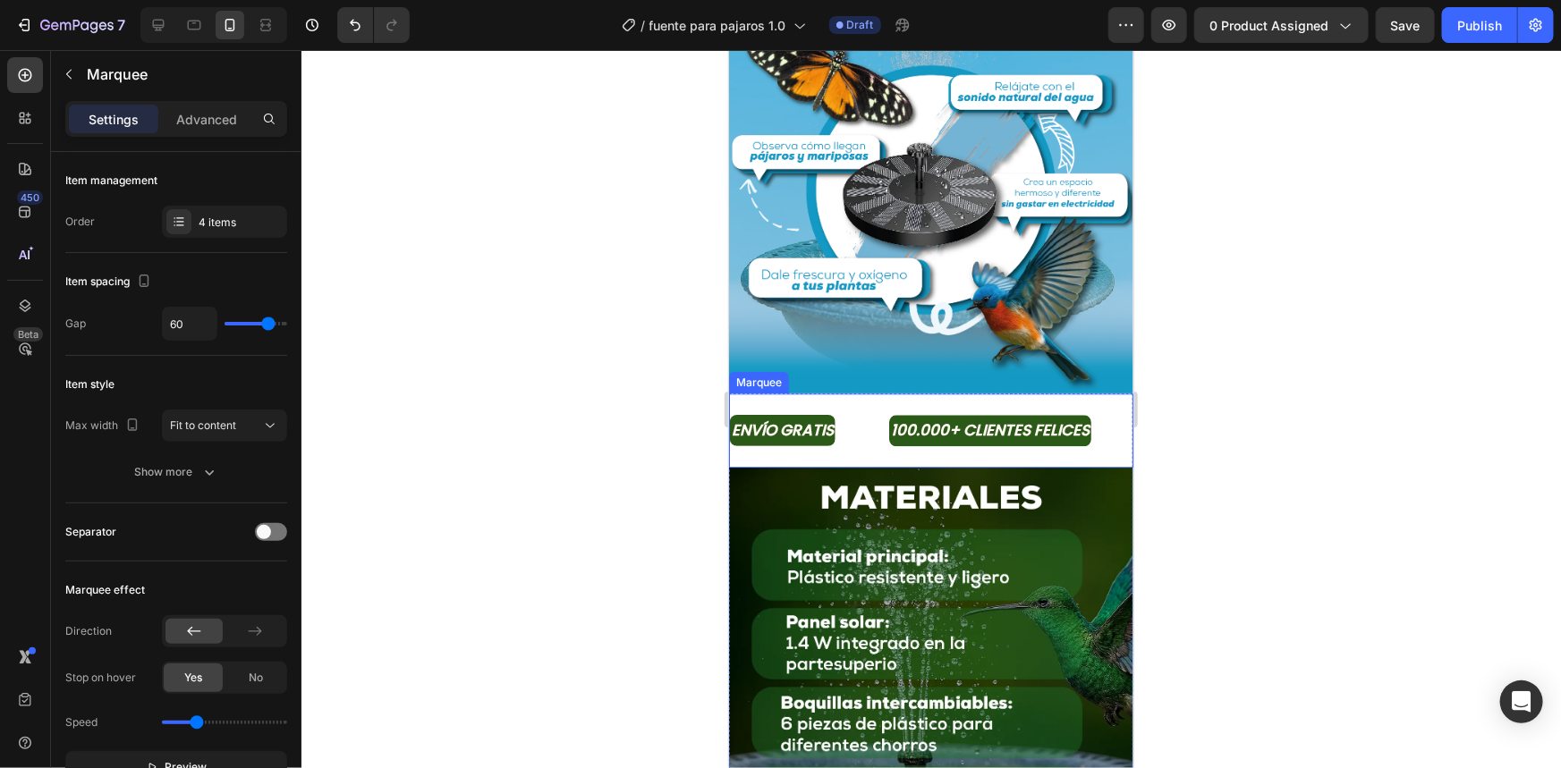
click at [855, 407] on div "ENVÍO GRATIS Text Block" at bounding box center [808, 430] width 159 height 46
click at [855, 369] on icon at bounding box center [861, 376] width 14 height 14
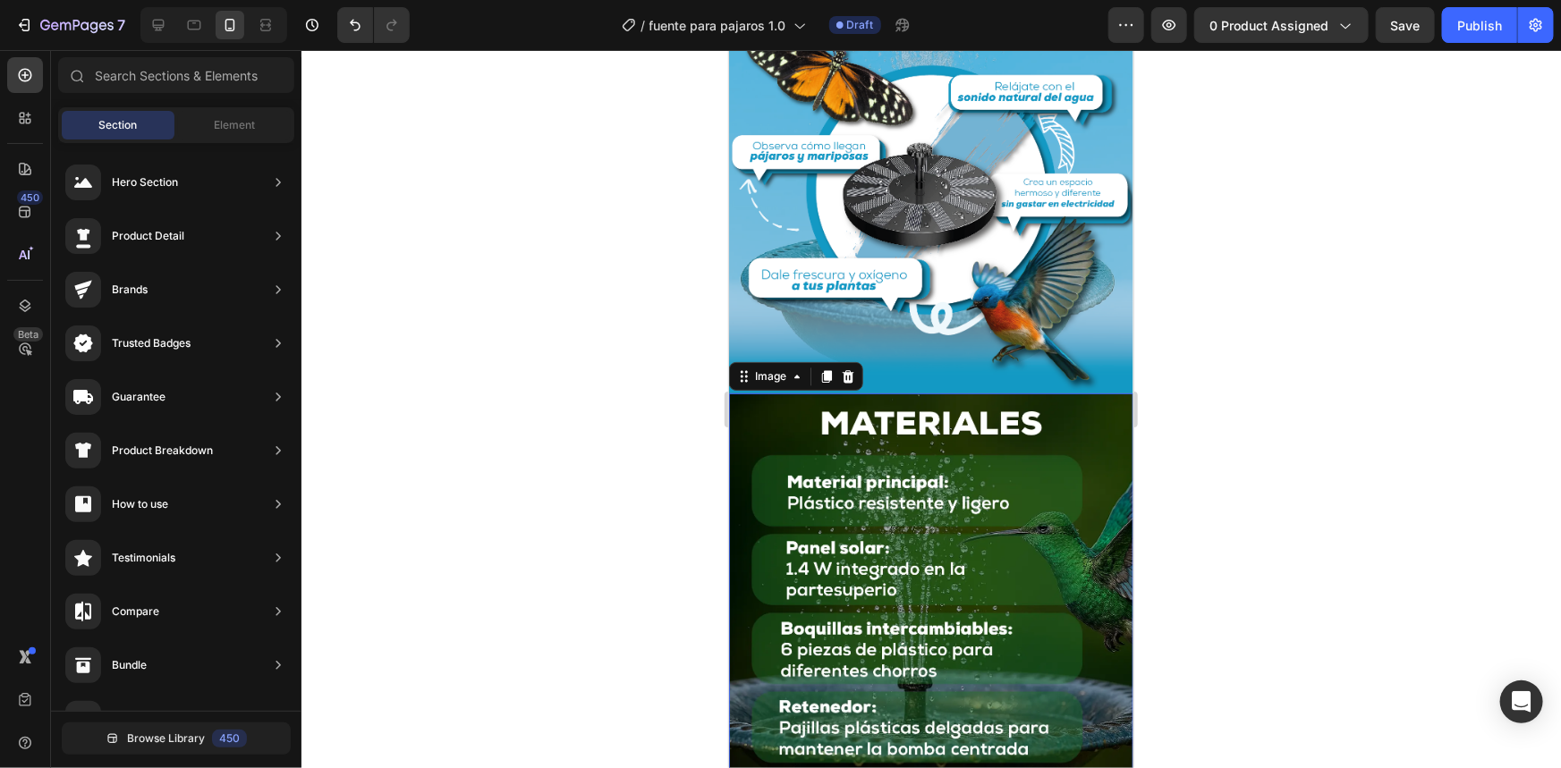
click at [832, 393] on img at bounding box center [930, 595] width 404 height 404
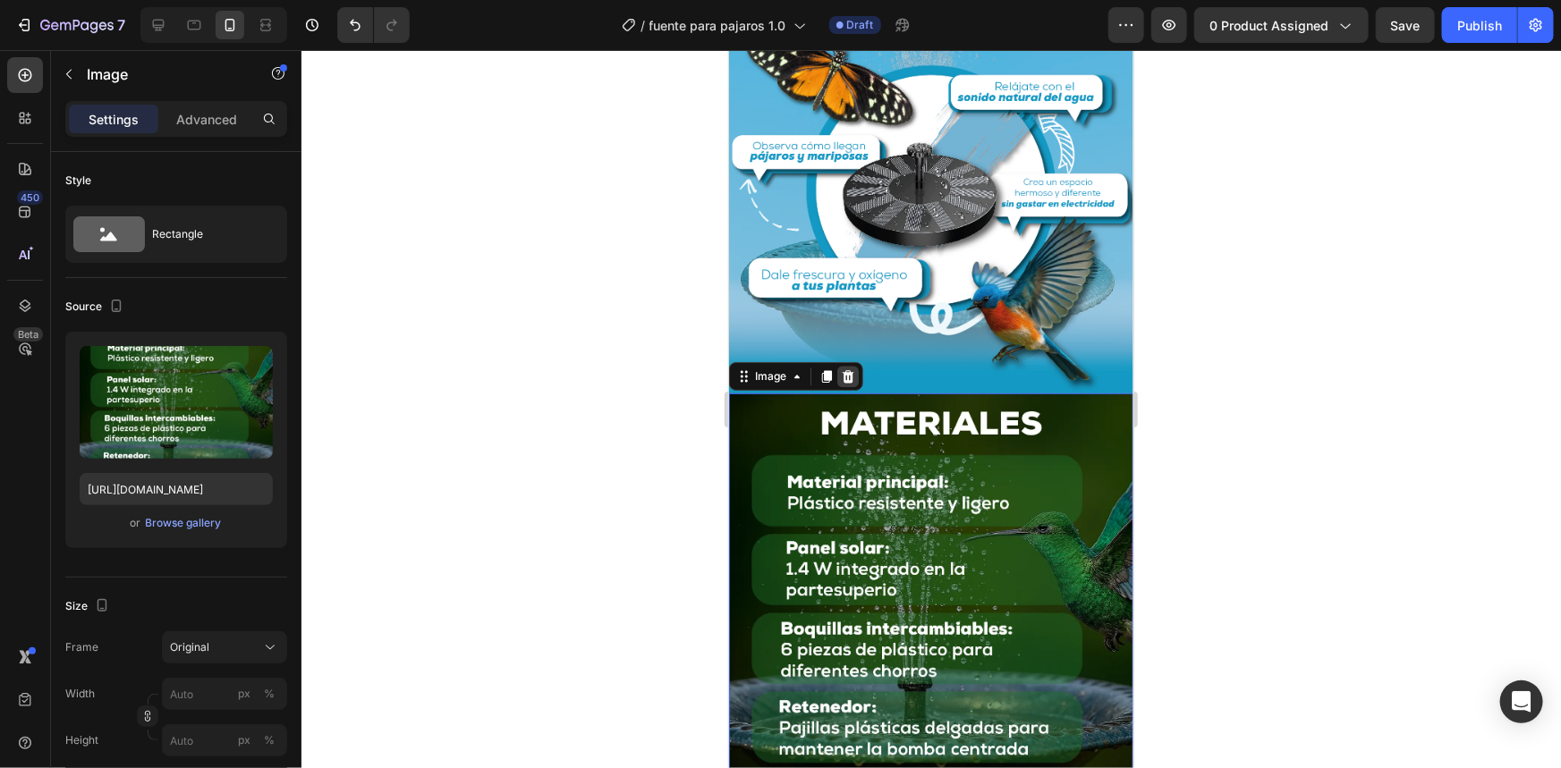
click at [853, 369] on icon at bounding box center [847, 376] width 14 height 14
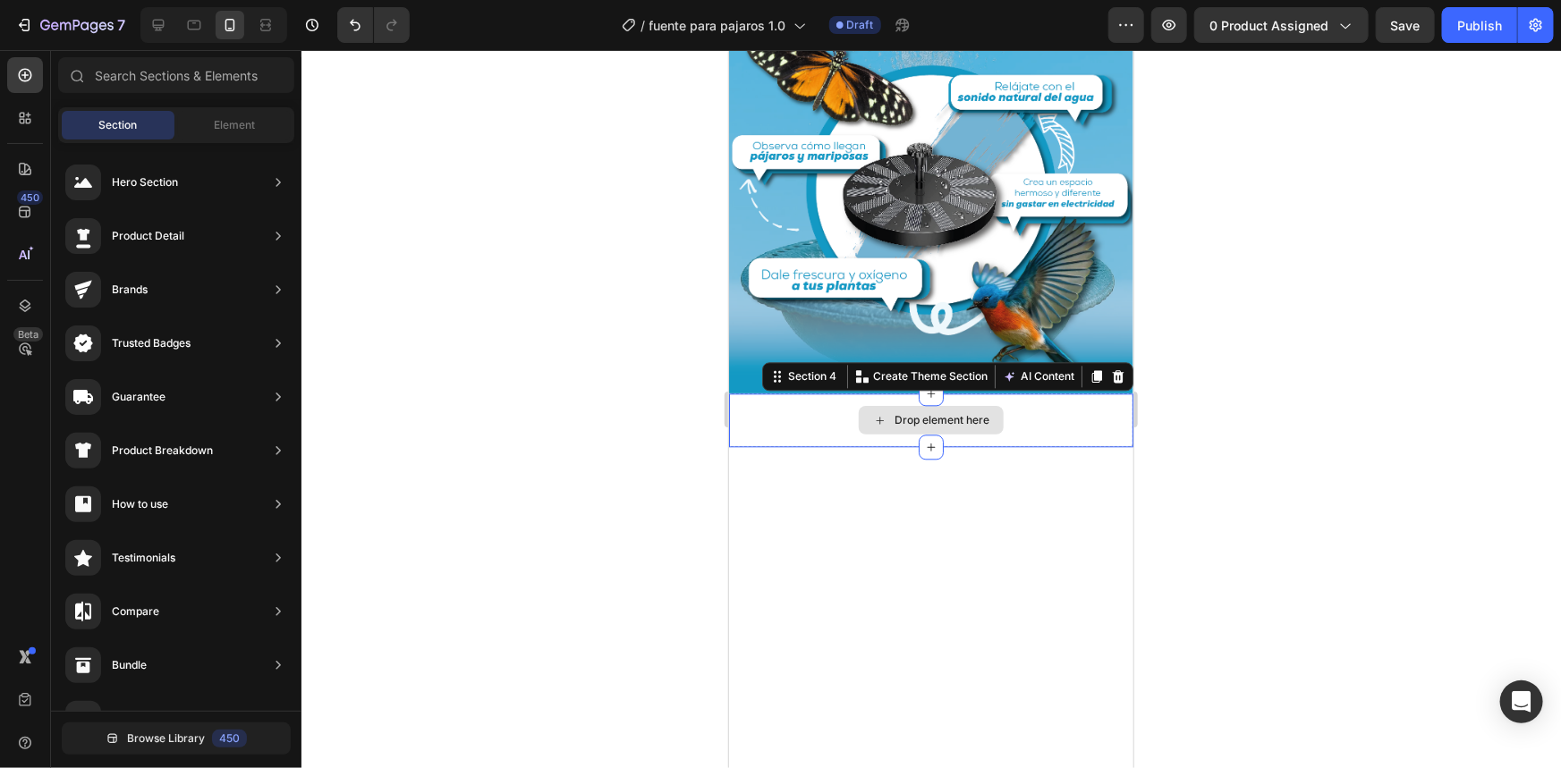
click at [770, 393] on div "Drop element here" at bounding box center [930, 420] width 404 height 54
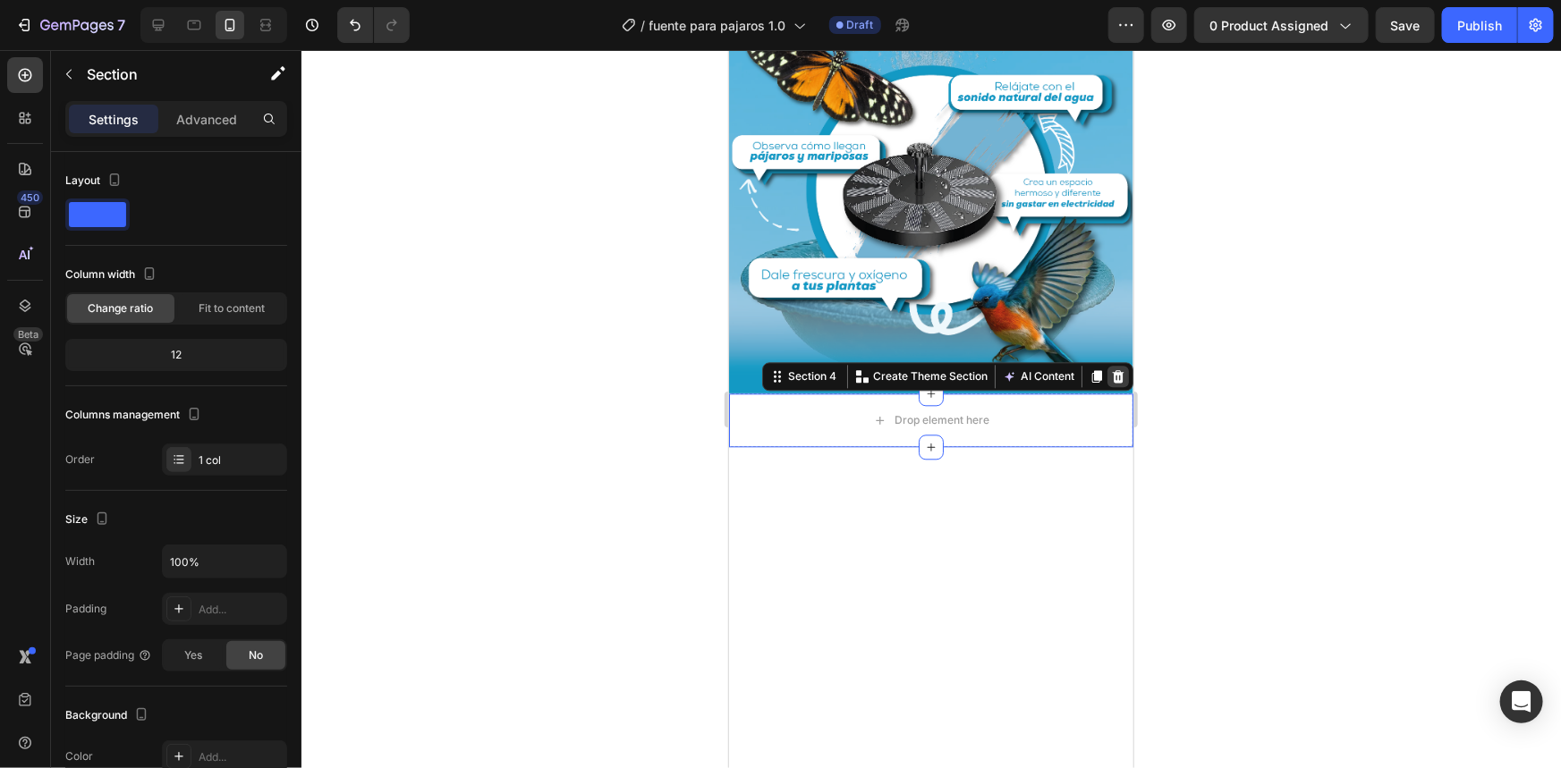
click at [1112, 369] on icon at bounding box center [1118, 375] width 12 height 13
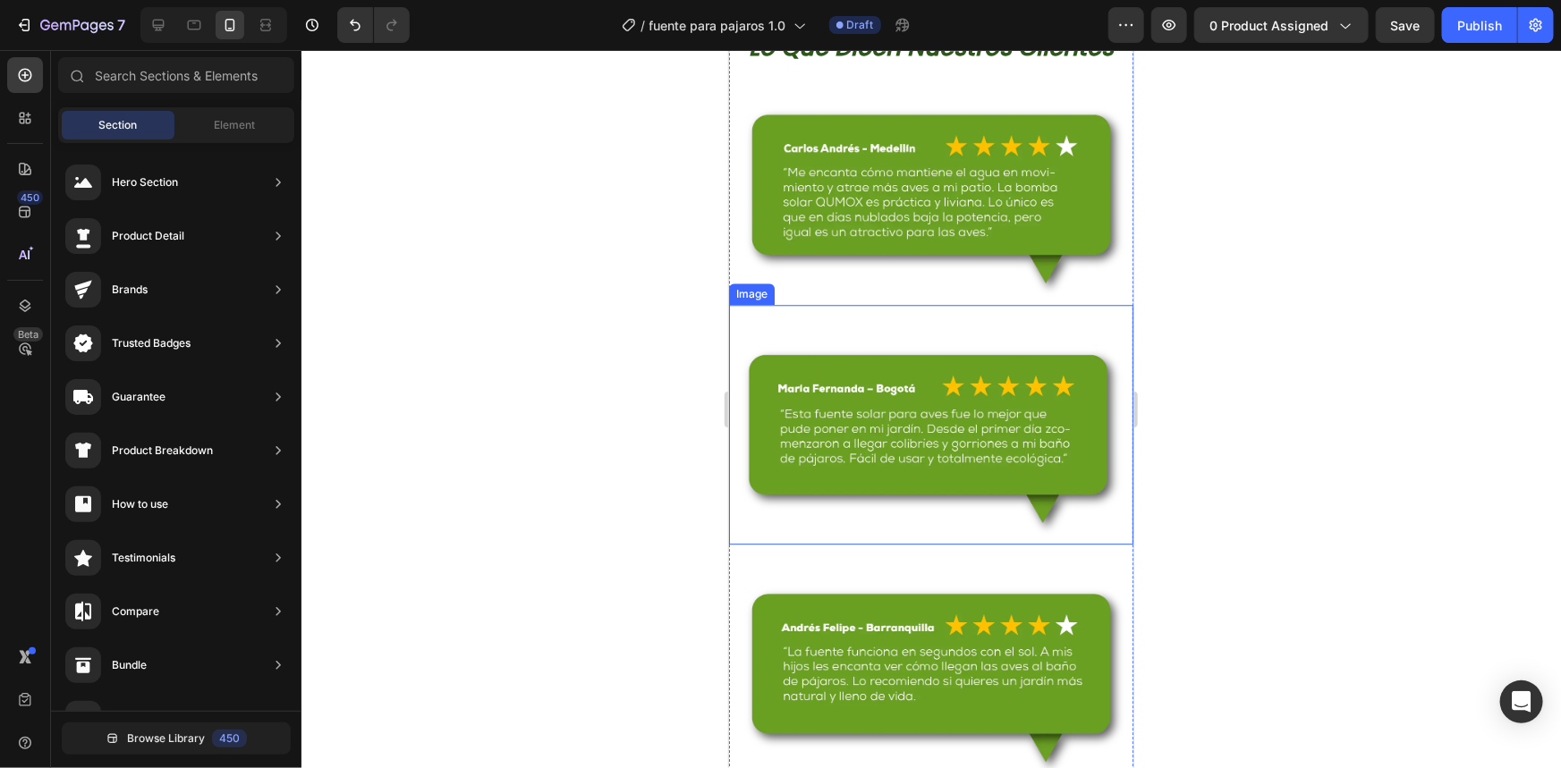
scroll to position [2036, 0]
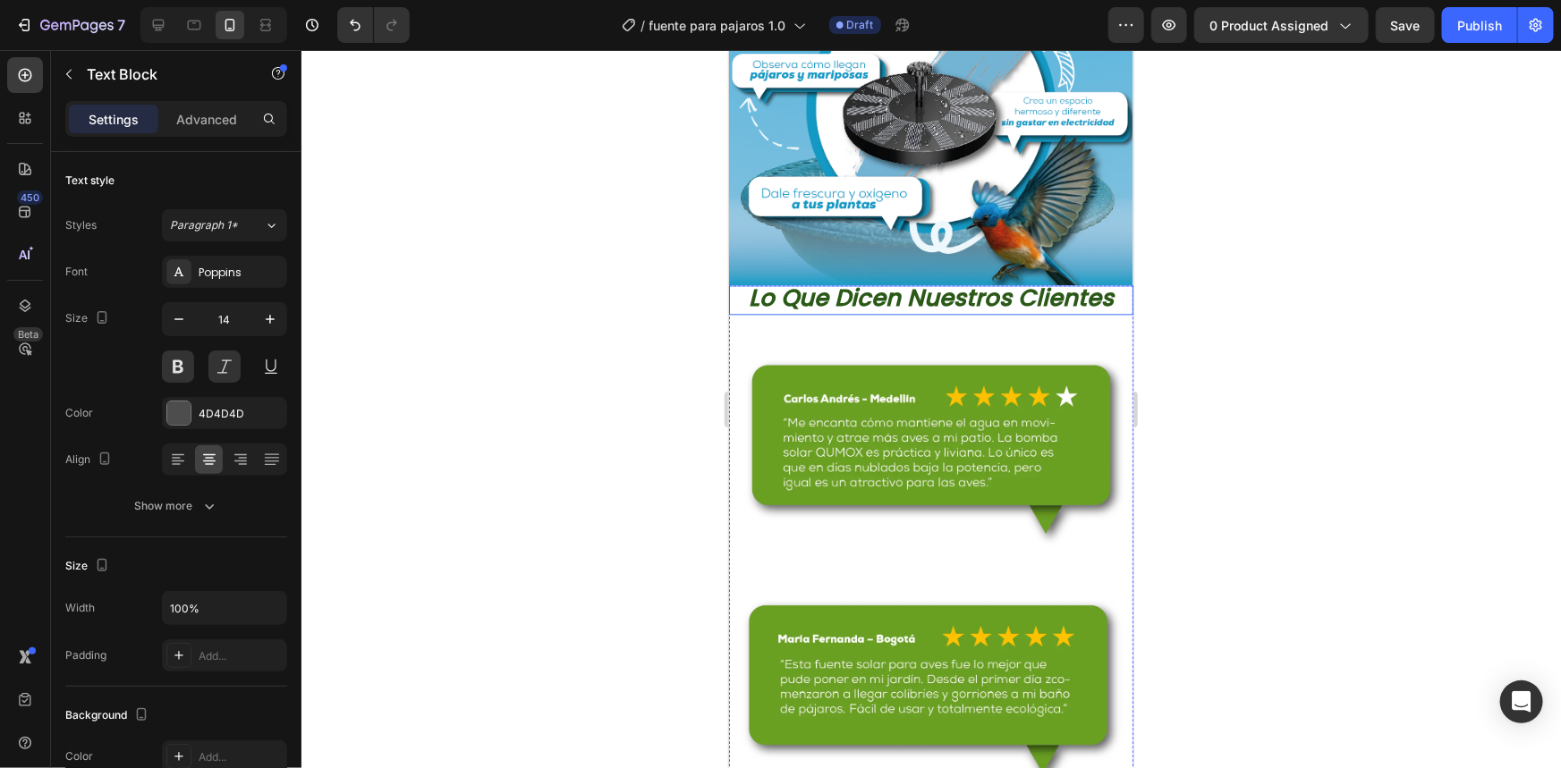
click at [900, 307] on span "lo que dicen nuestros clientes" at bounding box center [930, 297] width 365 height 32
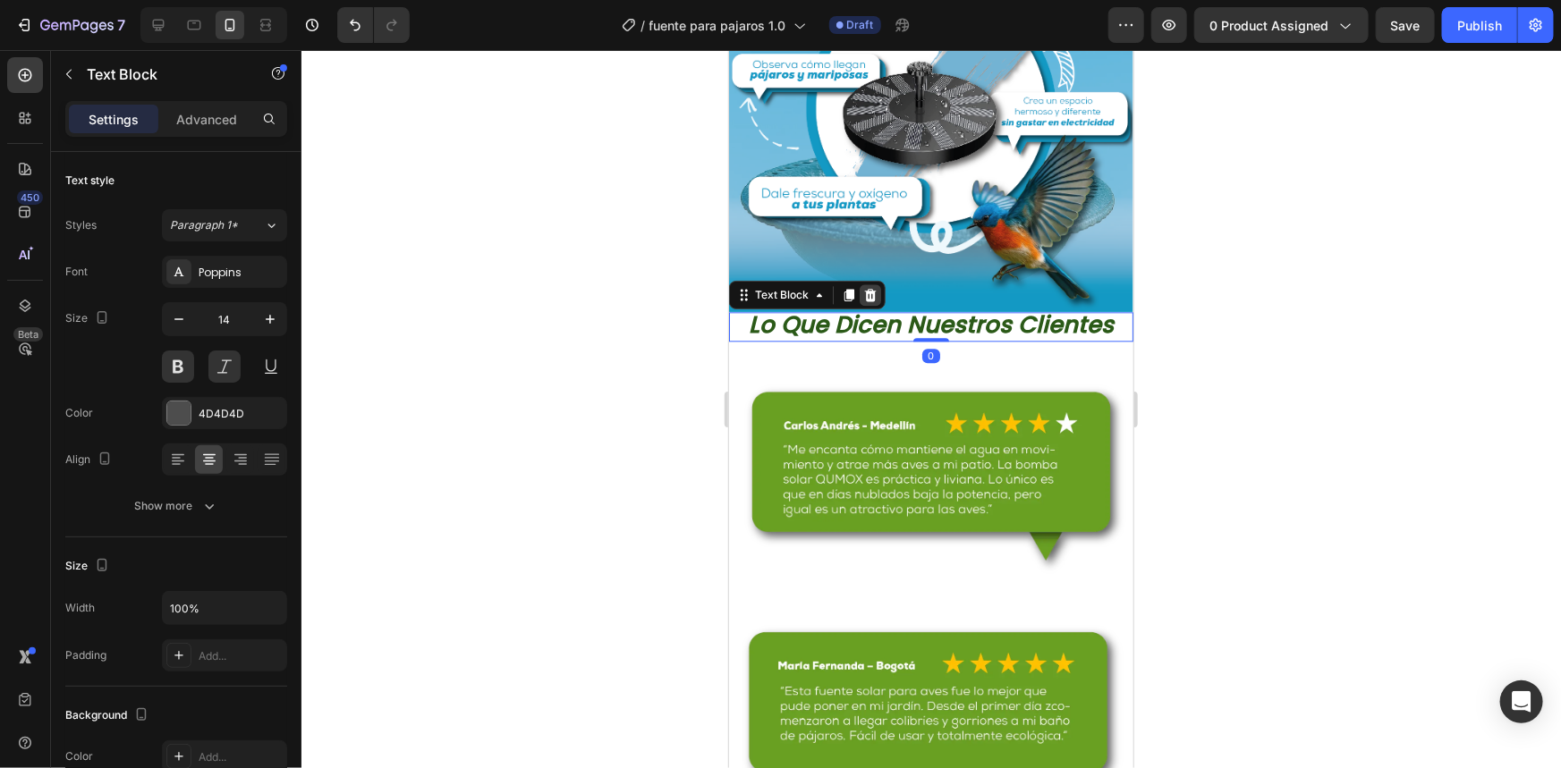
click at [868, 288] on icon at bounding box center [870, 294] width 12 height 13
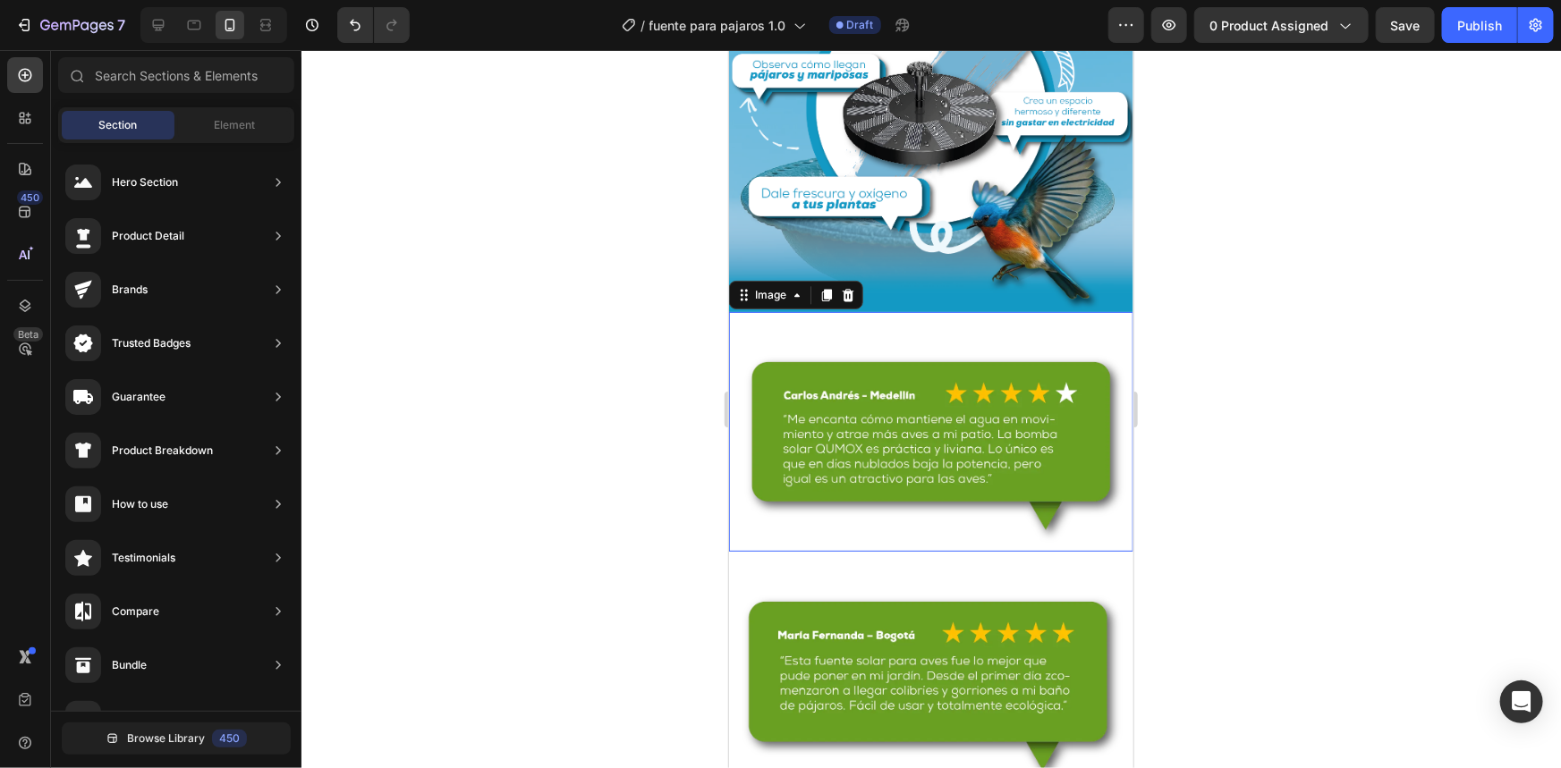
click at [819, 311] on img at bounding box center [930, 431] width 404 height 240
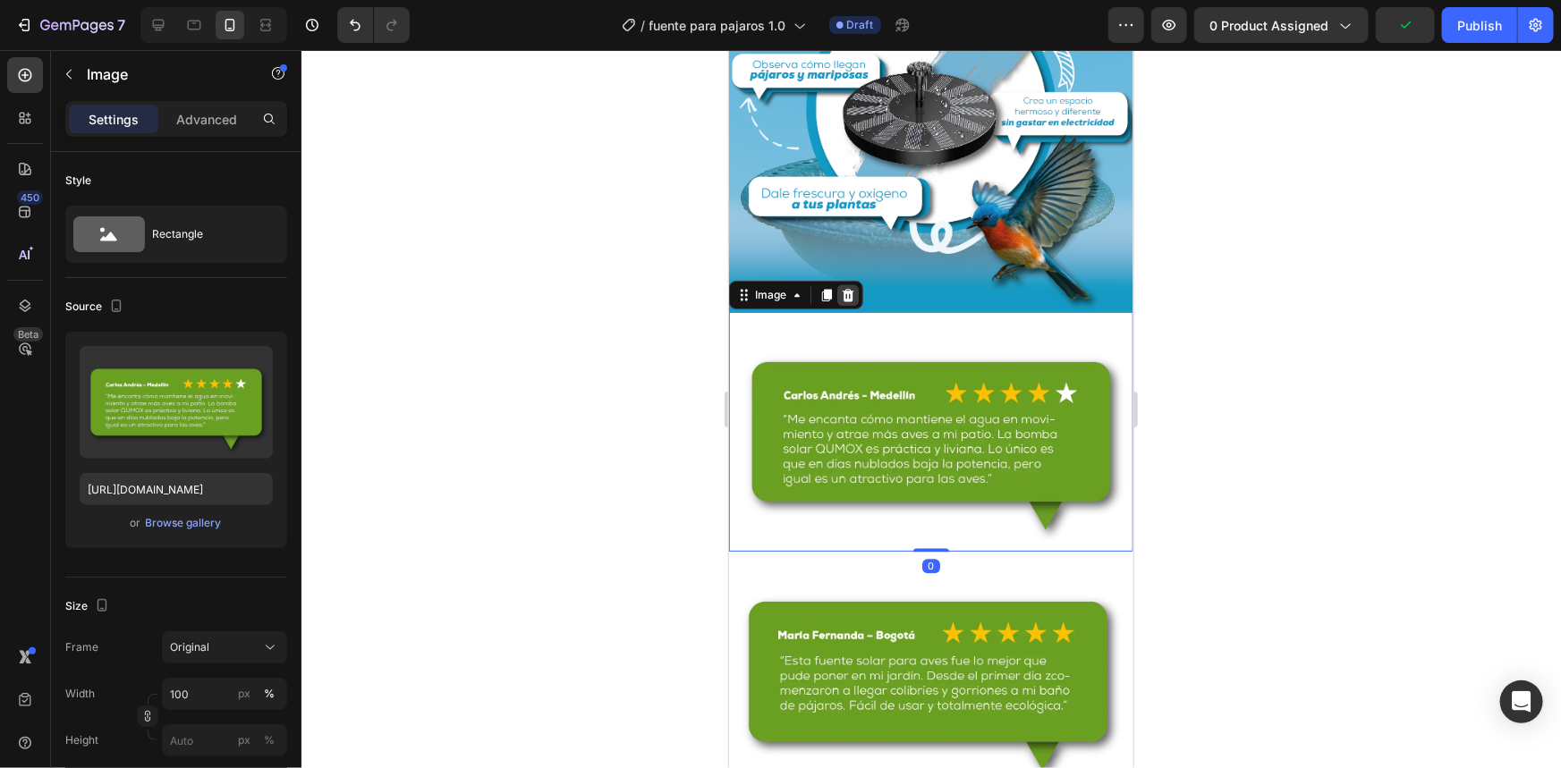
click at [853, 287] on icon at bounding box center [847, 294] width 14 height 14
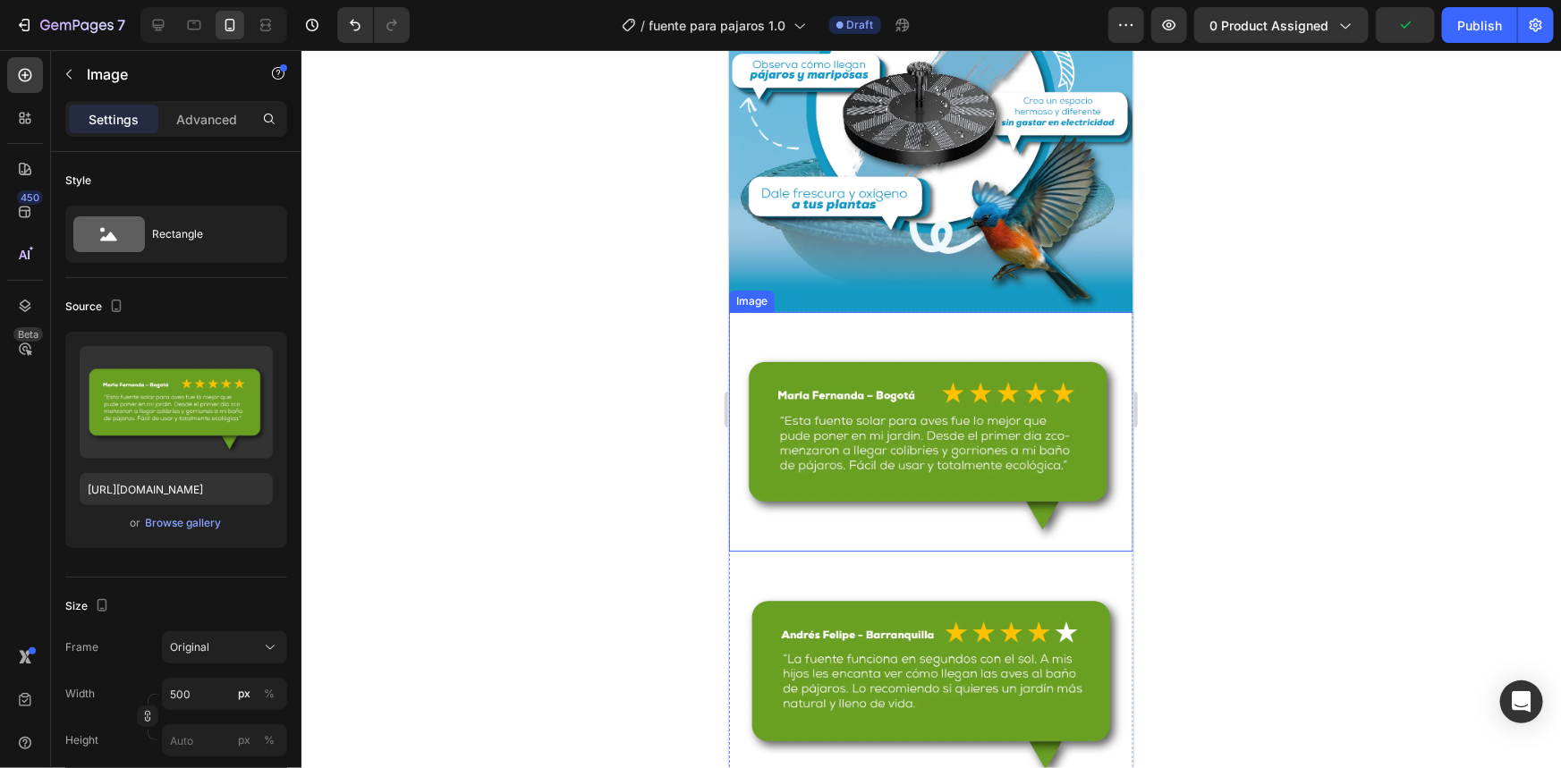
click at [826, 311] on img at bounding box center [930, 431] width 404 height 240
click at [843, 284] on div at bounding box center [846, 294] width 21 height 21
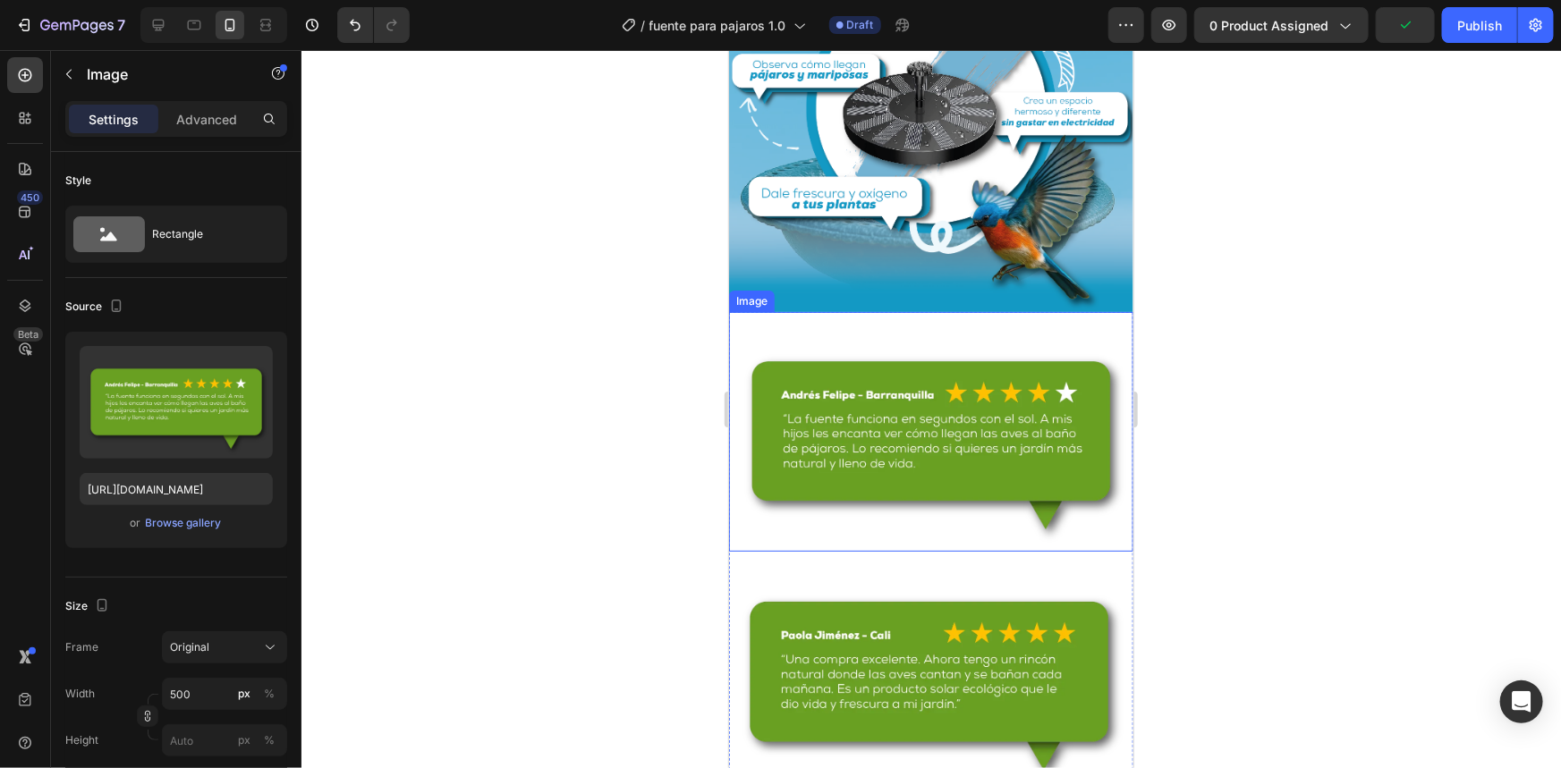
click at [833, 311] on img at bounding box center [930, 431] width 404 height 240
click at [852, 287] on icon at bounding box center [847, 294] width 14 height 14
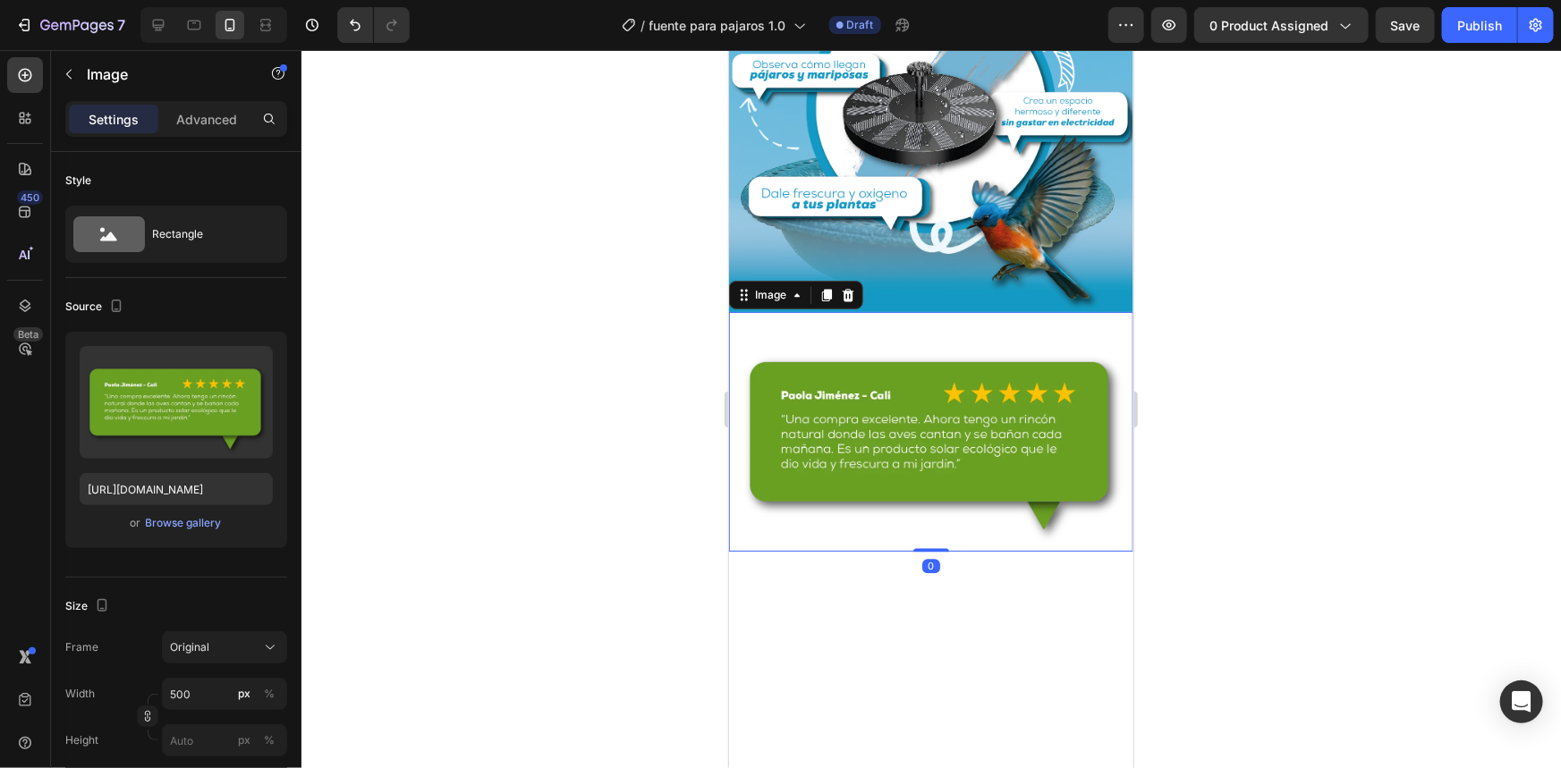
click at [852, 311] on img at bounding box center [930, 431] width 404 height 240
click at [855, 284] on div at bounding box center [846, 294] width 21 height 21
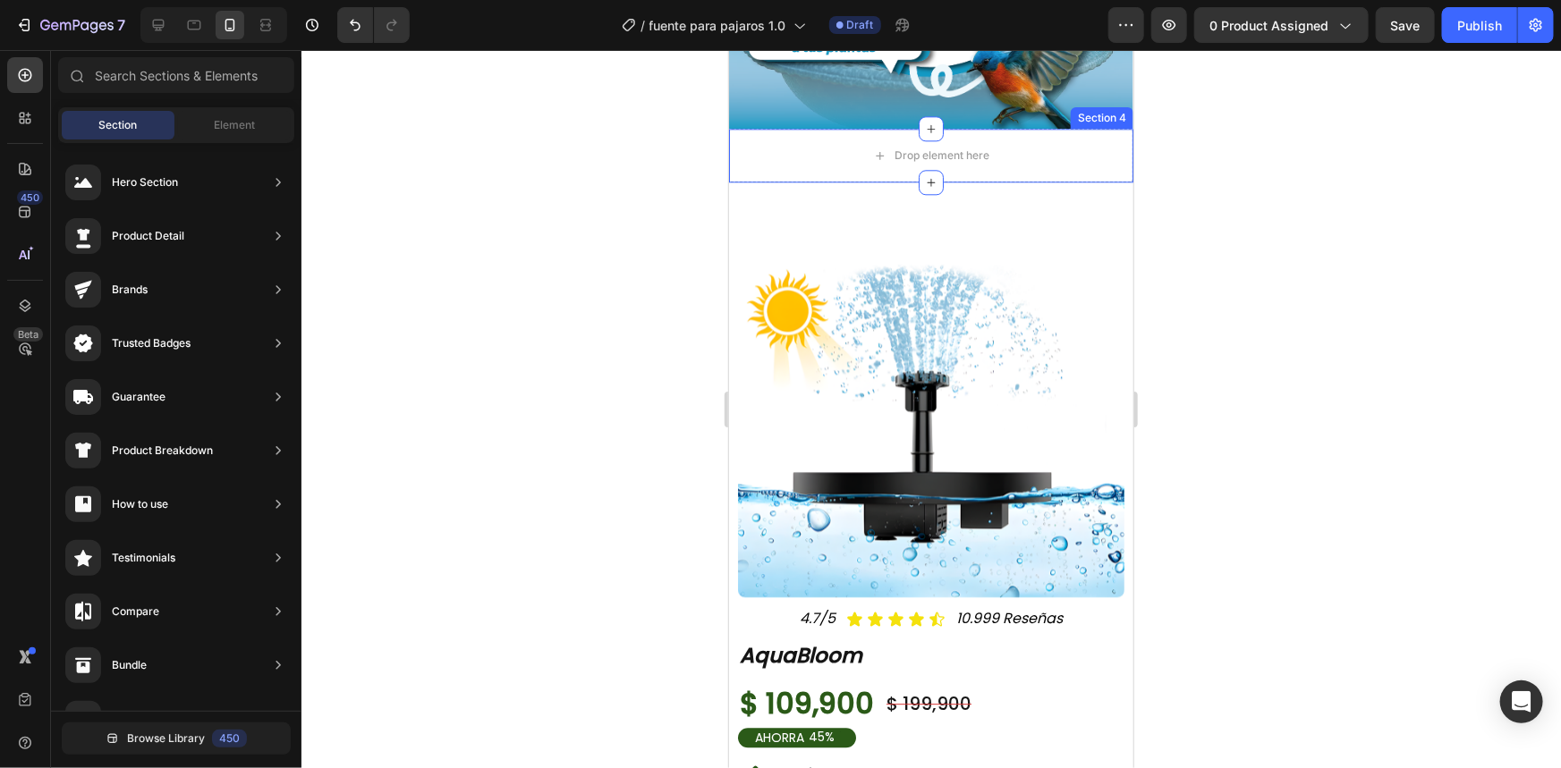
scroll to position [1954, 0]
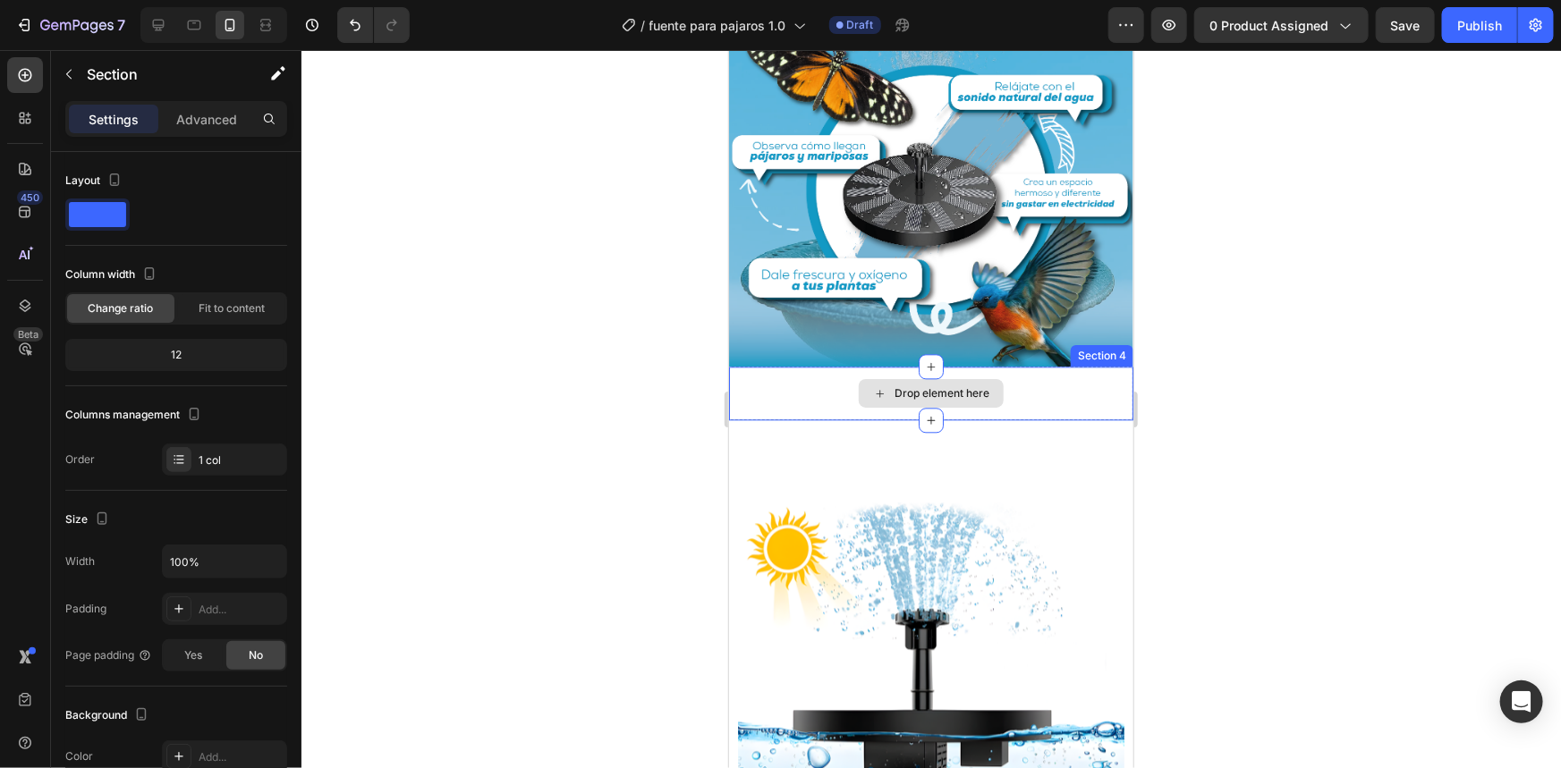
click at [793, 387] on div "Drop element here" at bounding box center [930, 393] width 404 height 54
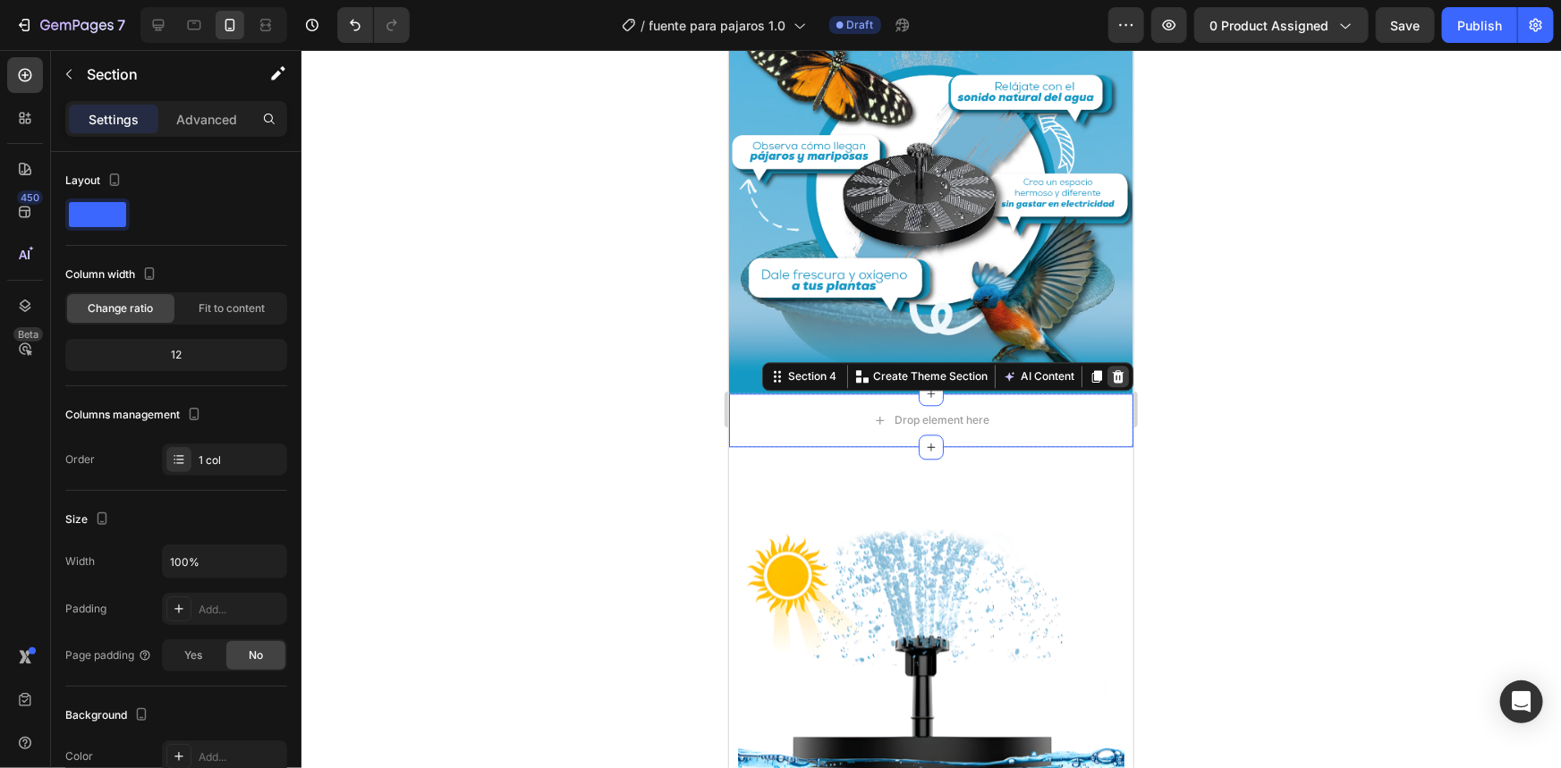
click at [1110, 369] on icon at bounding box center [1117, 376] width 14 height 14
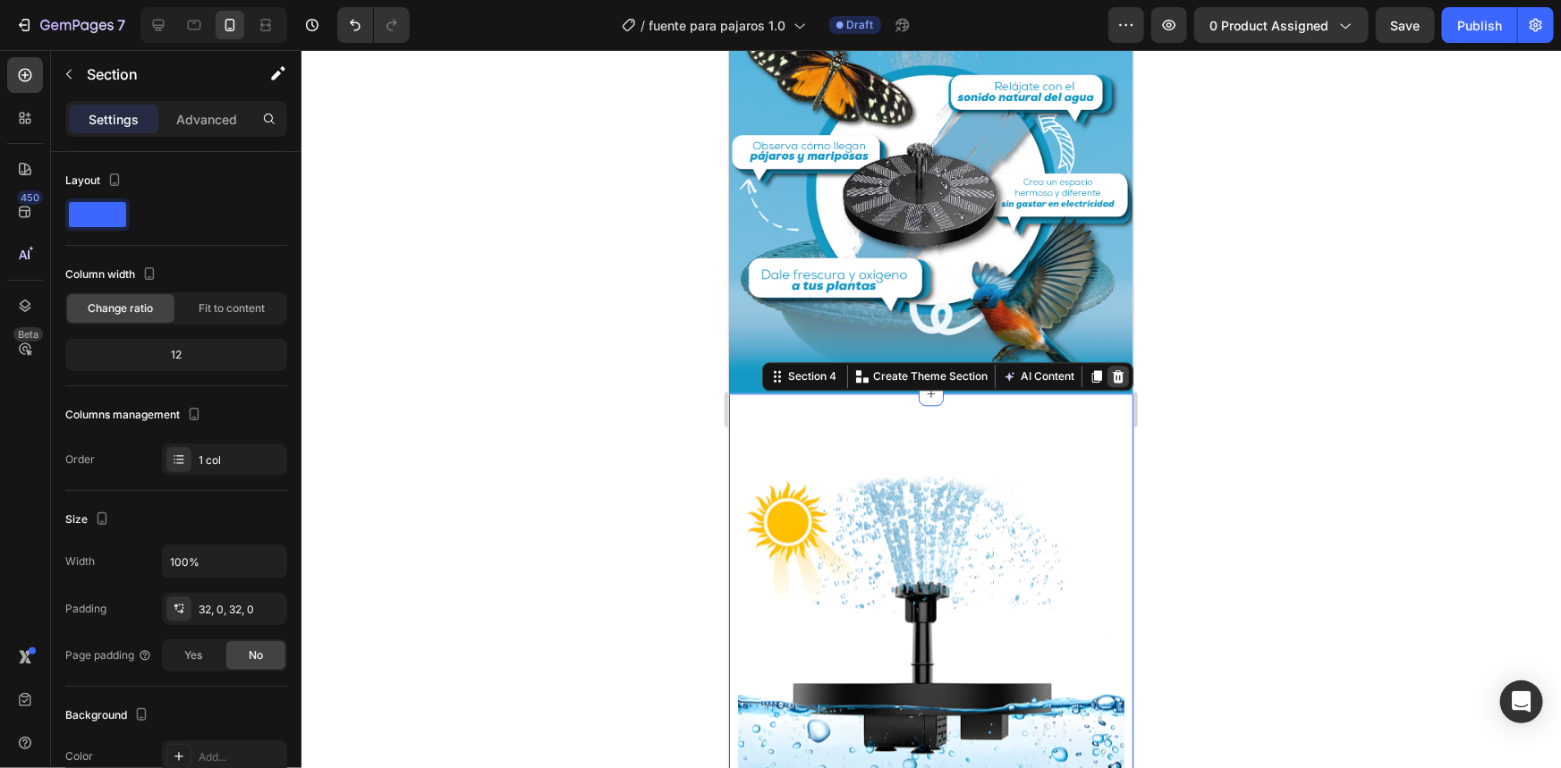
click at [1110, 369] on icon at bounding box center [1117, 376] width 14 height 14
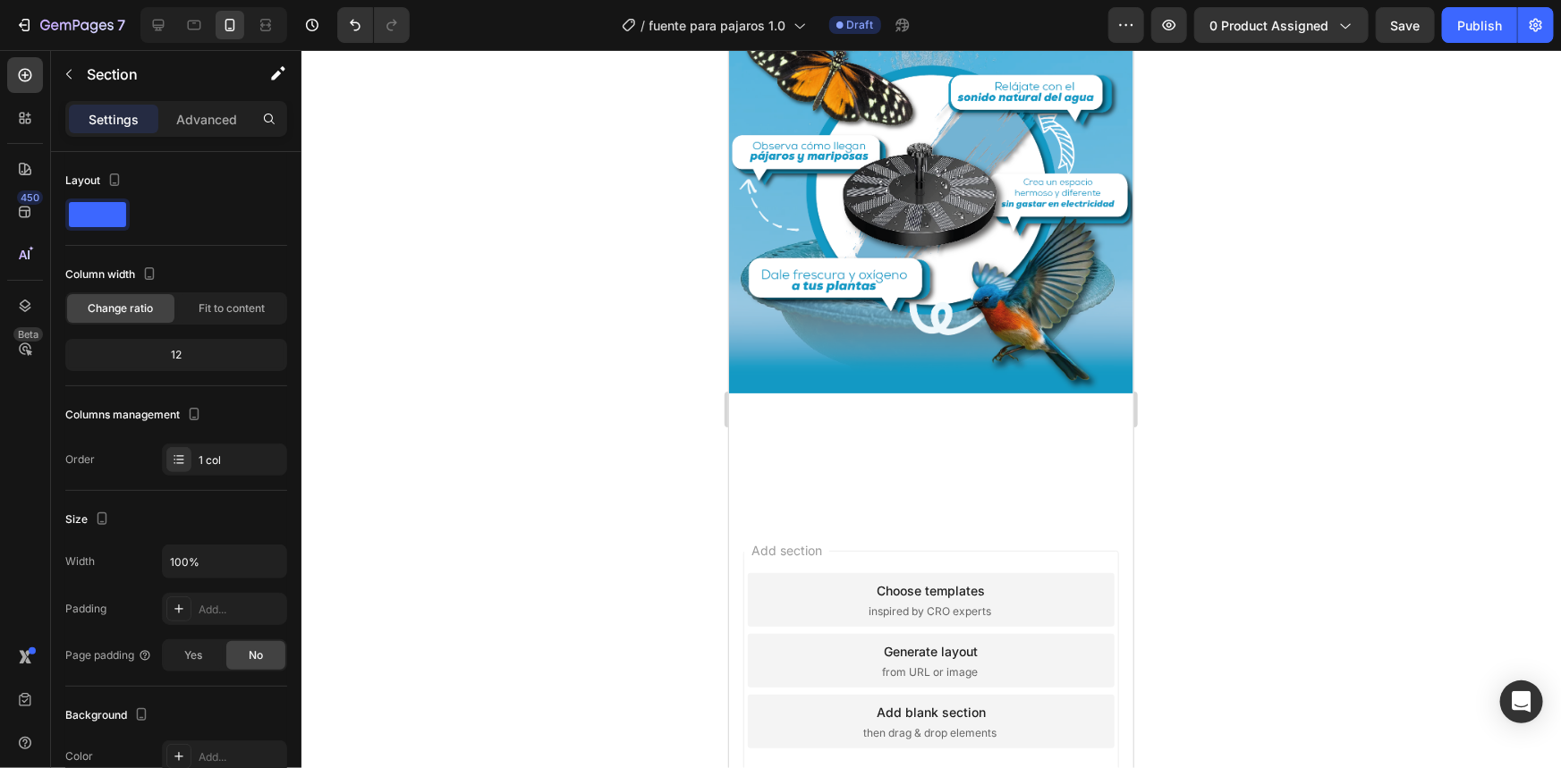
click at [880, 393] on div at bounding box center [930, 454] width 404 height 122
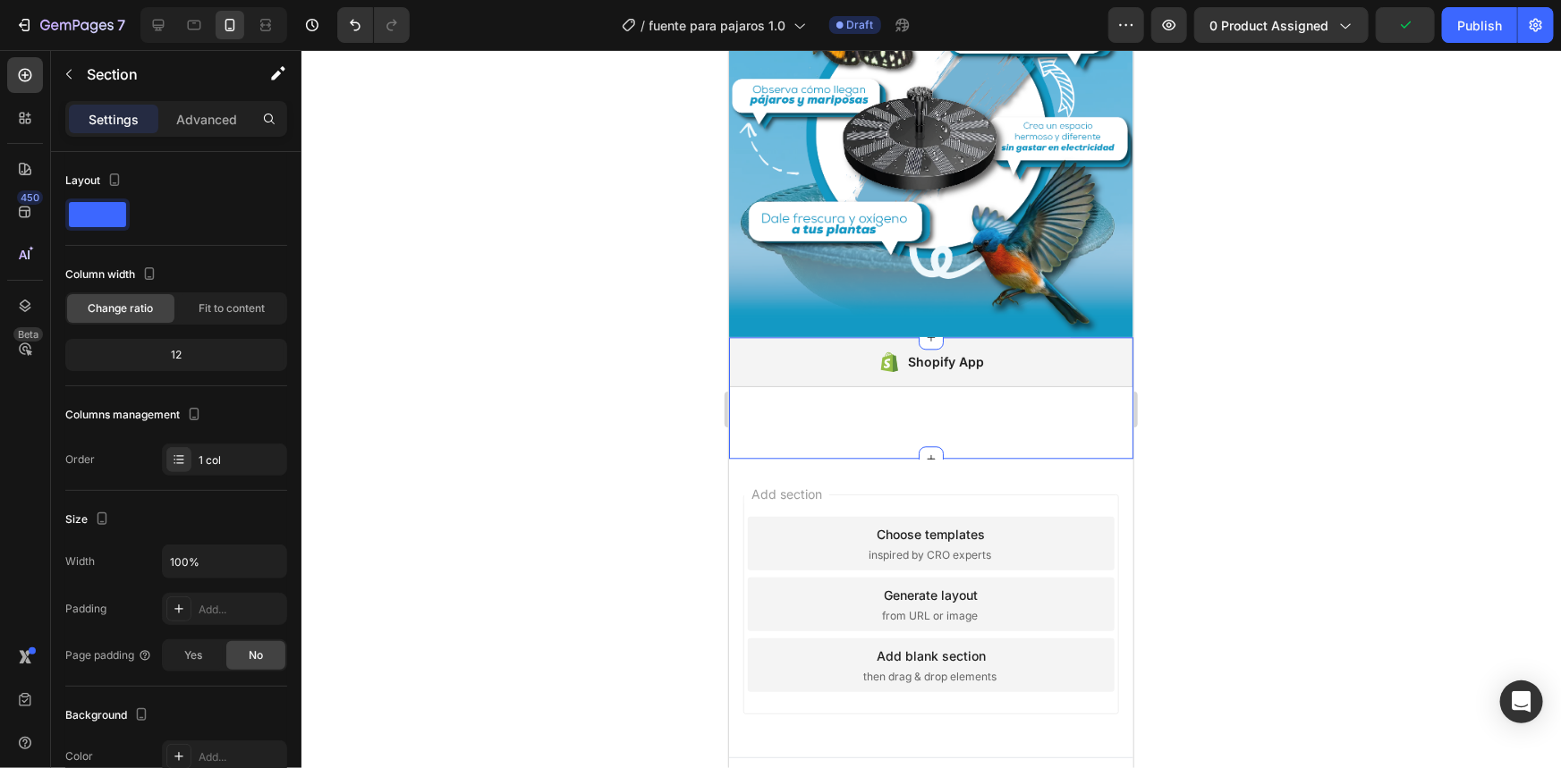
click at [838, 387] on div "Shopify App Shopify App" at bounding box center [930, 397] width 404 height 122
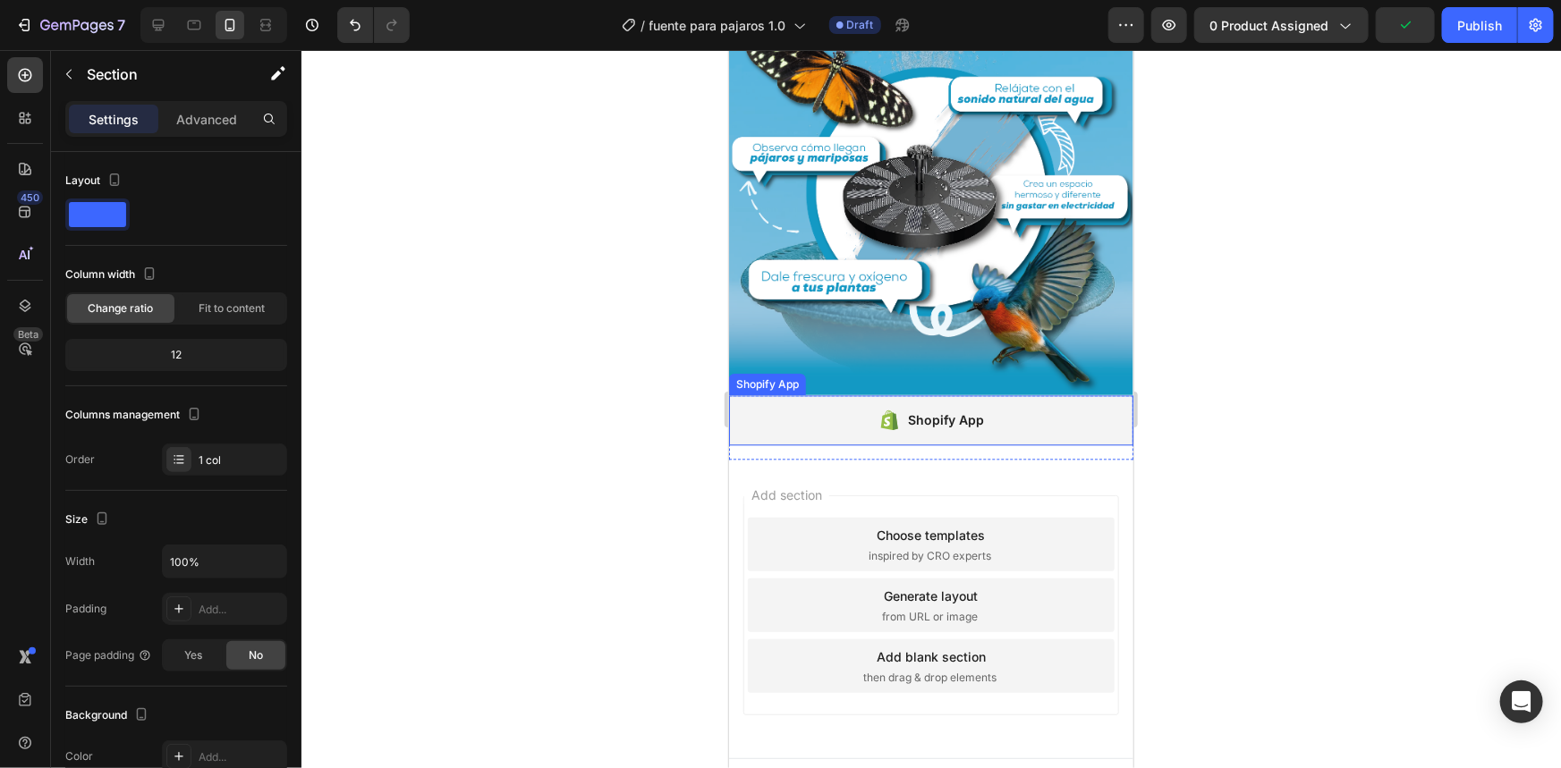
click at [827, 407] on div "Shopify App" at bounding box center [930, 419] width 404 height 50
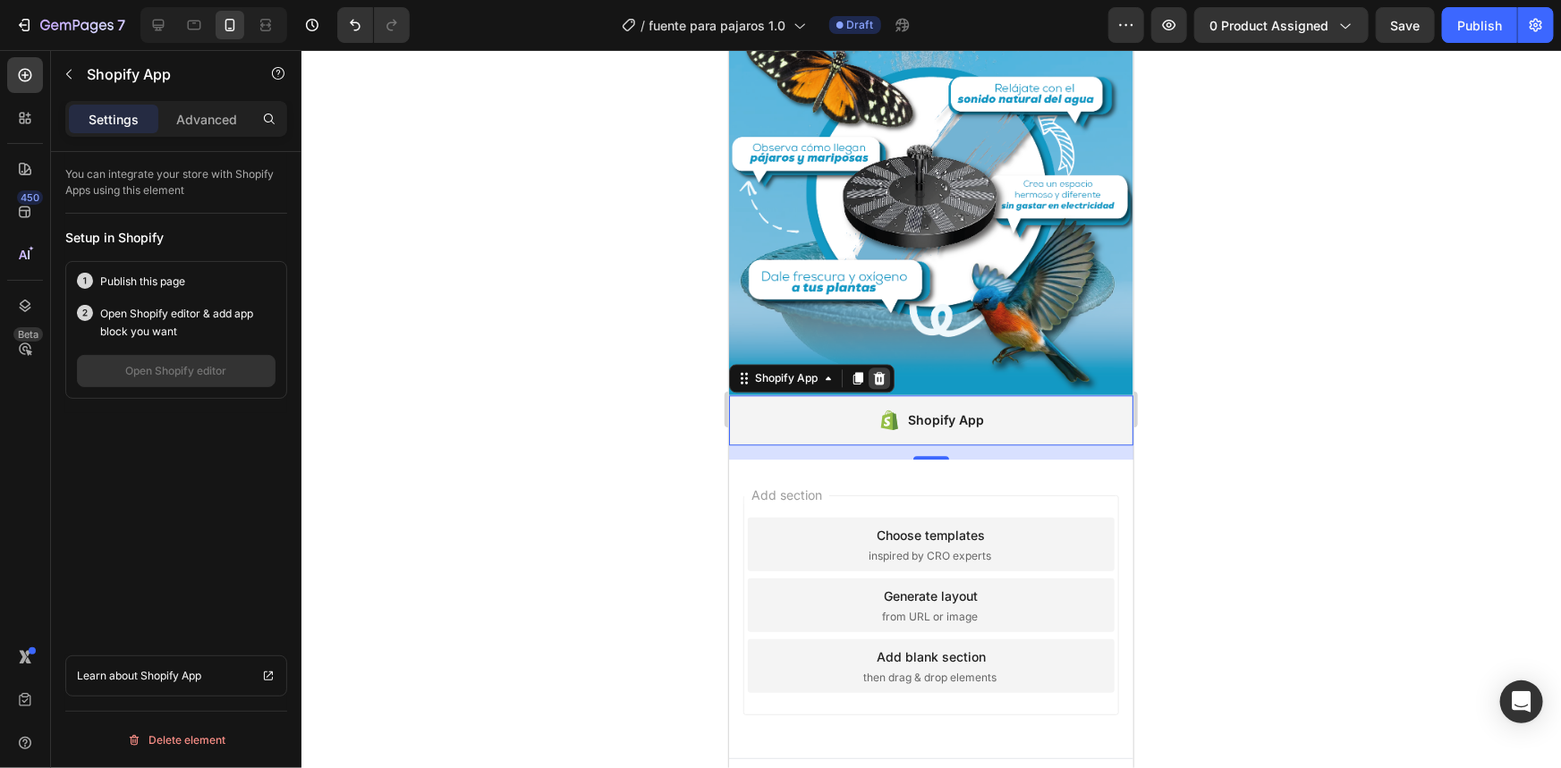
click at [879, 371] on icon at bounding box center [879, 377] width 12 height 13
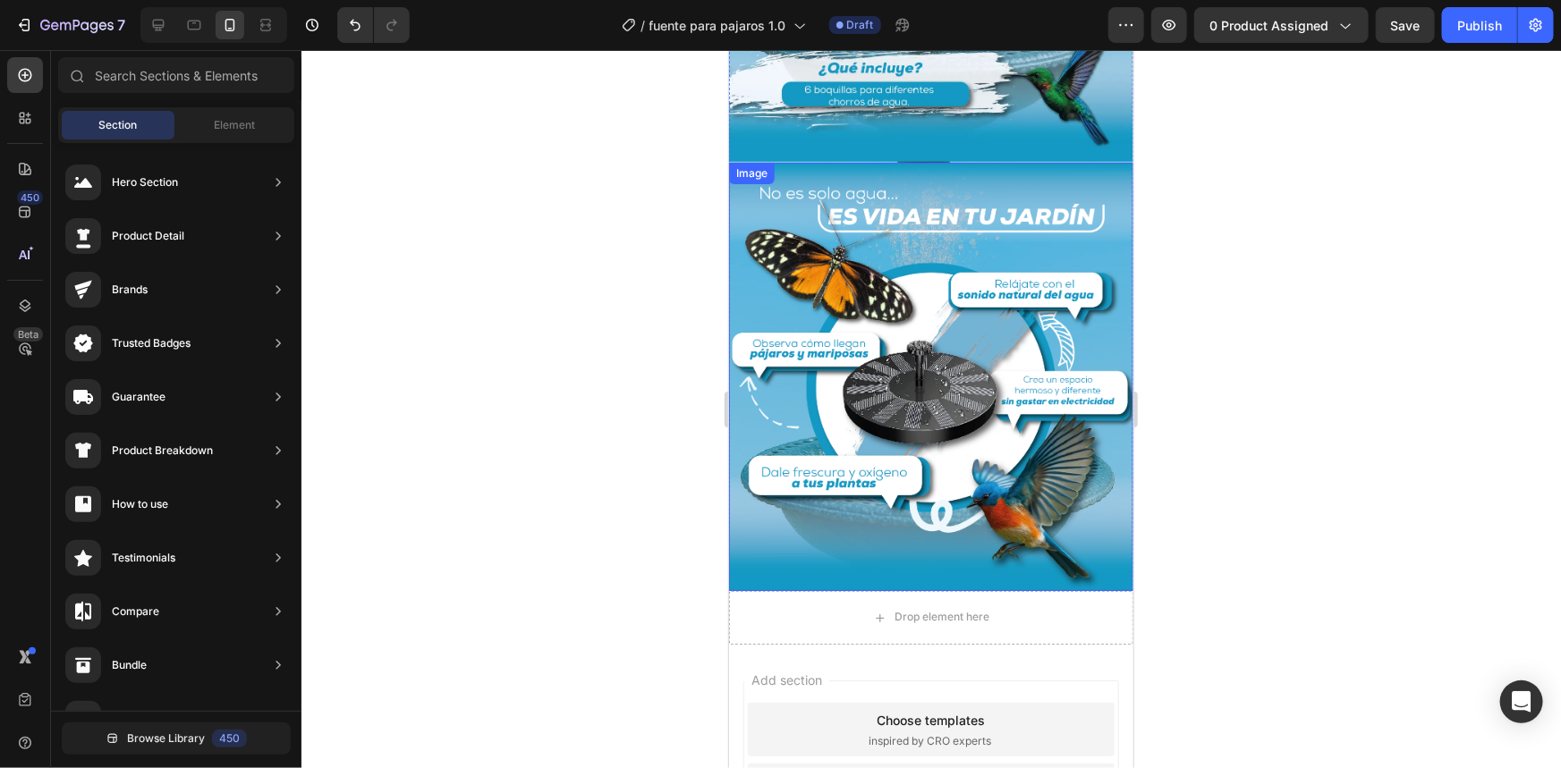
scroll to position [1860, 0]
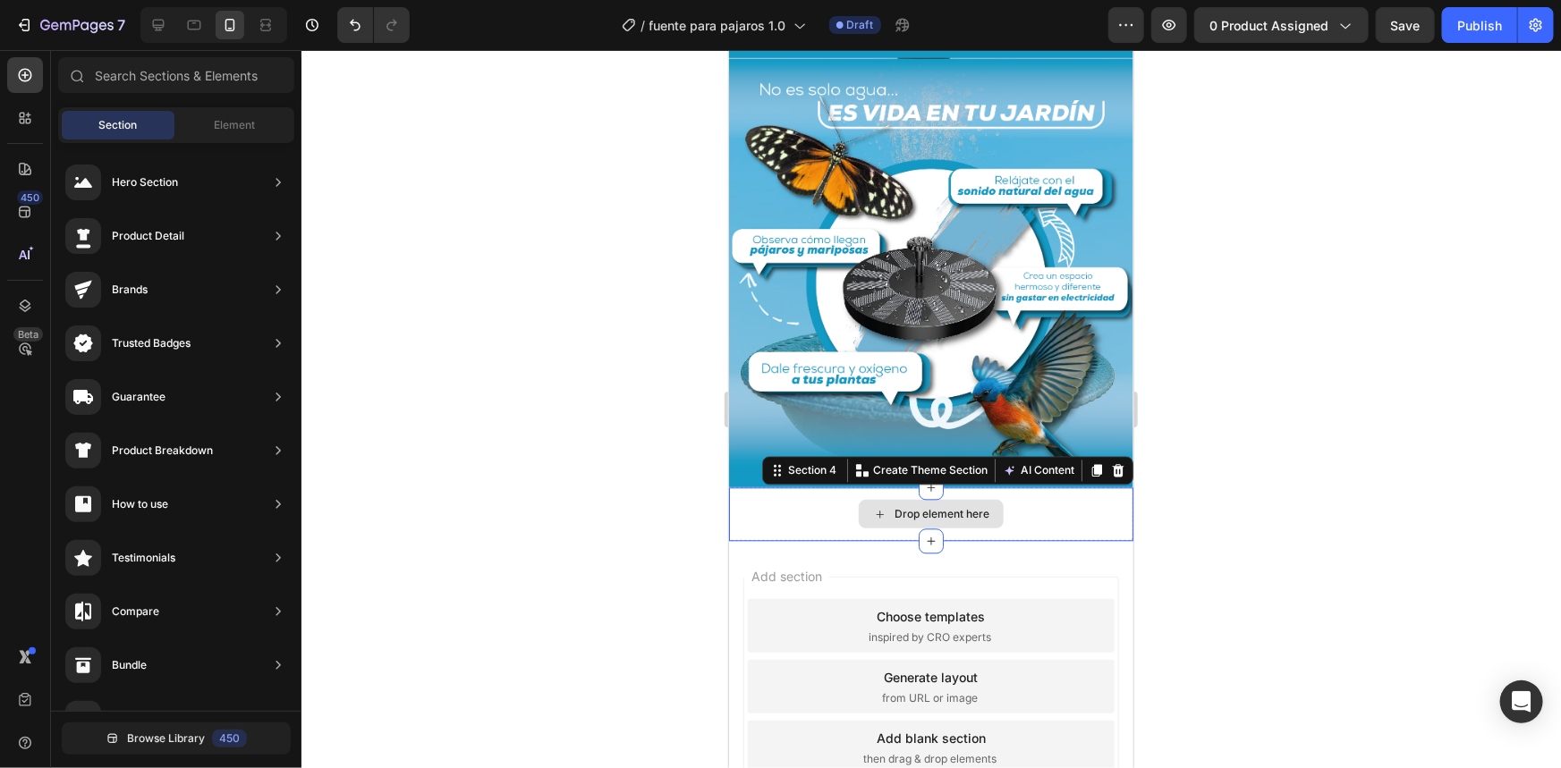
click at [766, 487] on div "Drop element here" at bounding box center [930, 514] width 404 height 54
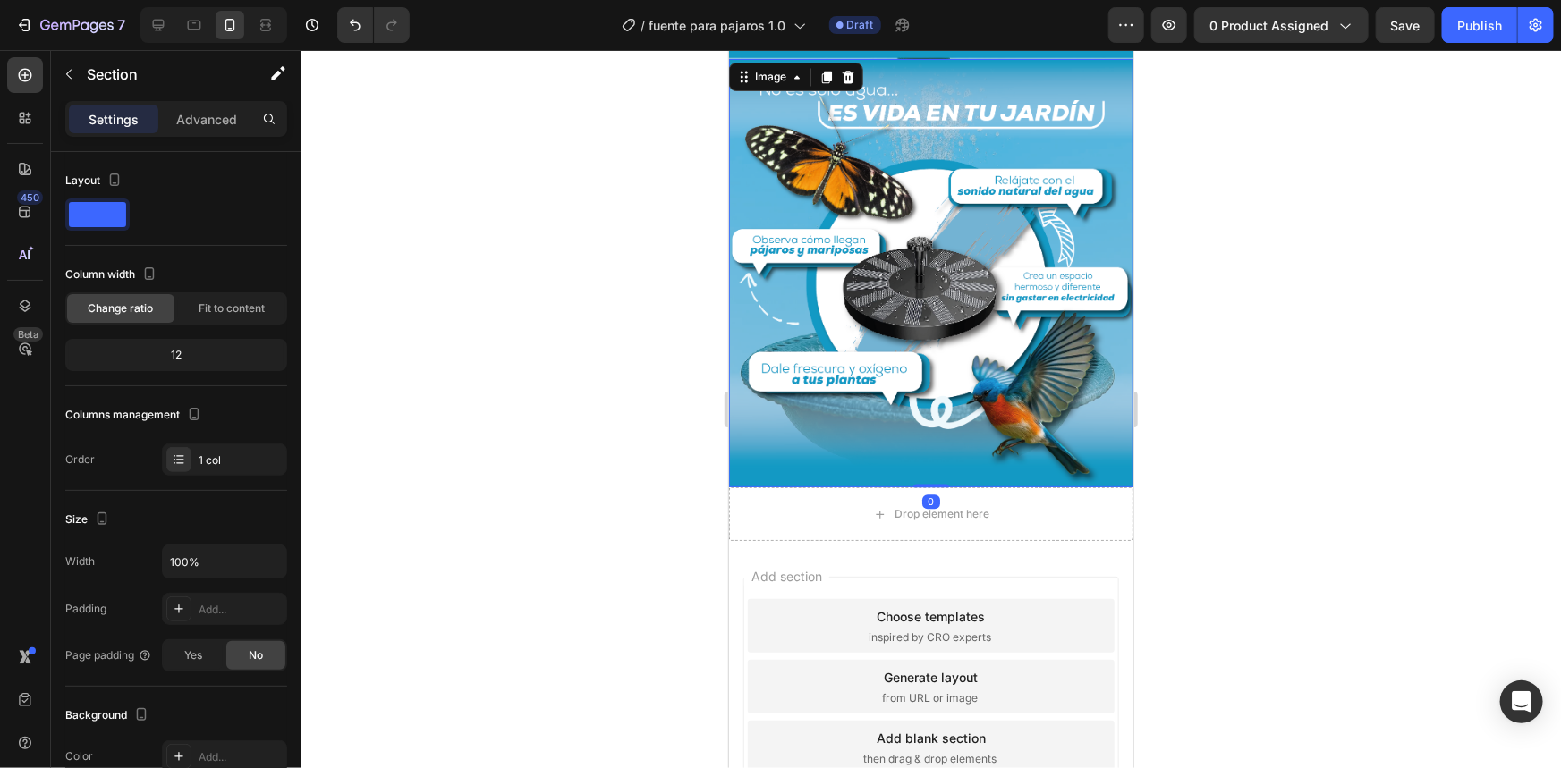
click at [1104, 427] on img at bounding box center [930, 272] width 404 height 429
click at [1064, 487] on div "Drop element here" at bounding box center [930, 514] width 404 height 54
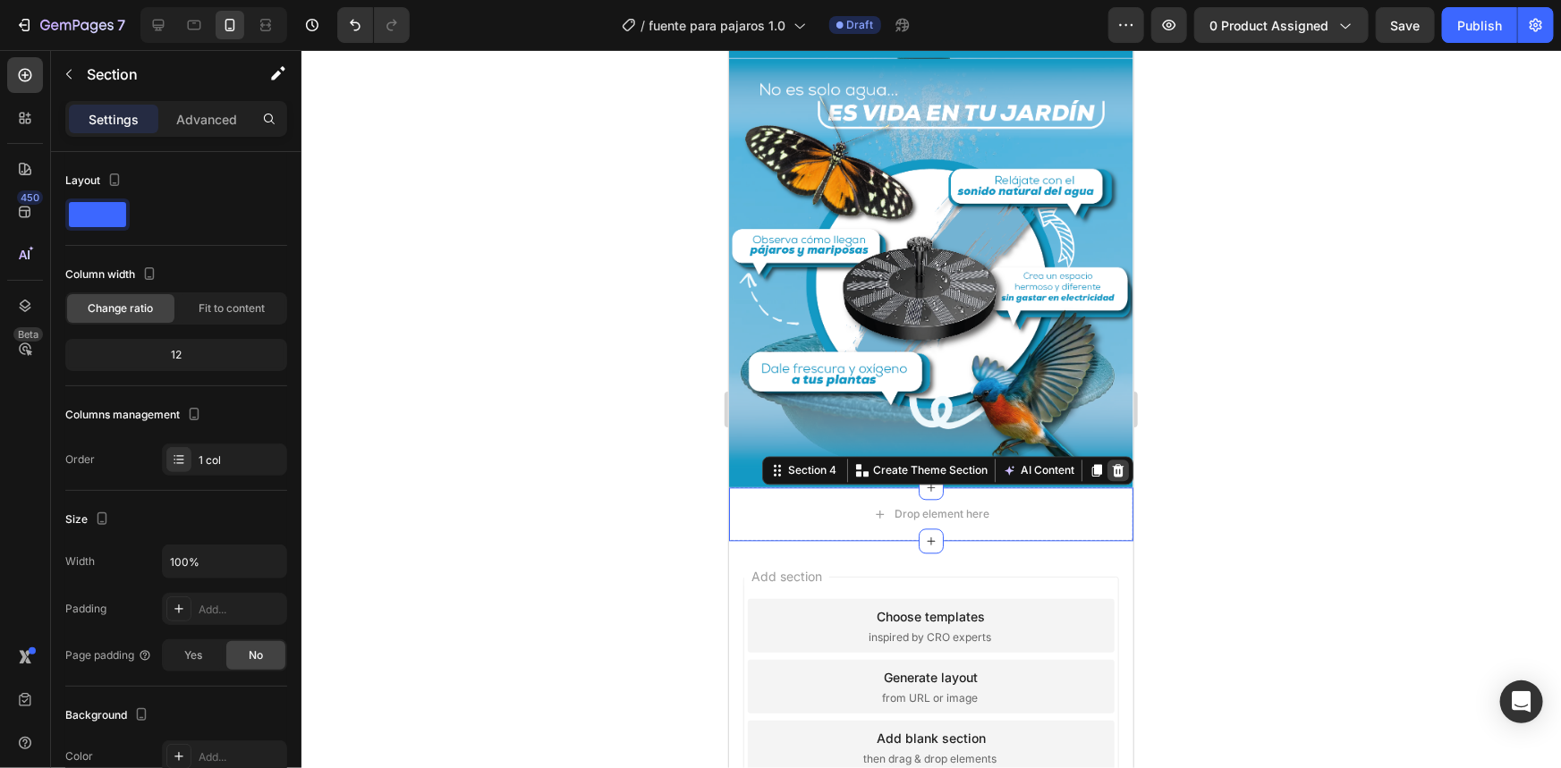
click at [1110, 462] on icon at bounding box center [1117, 469] width 14 height 14
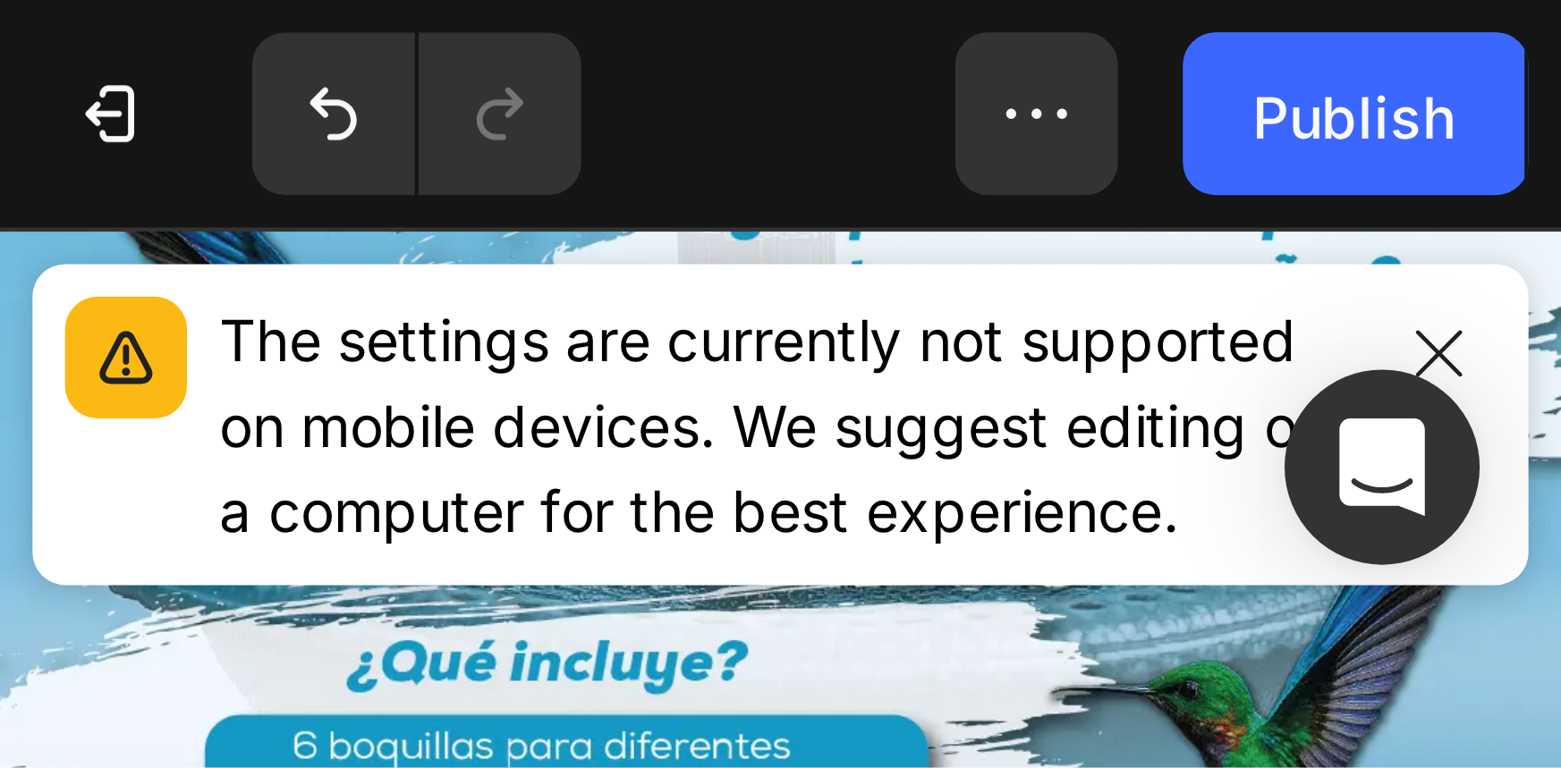
scroll to position [1724, 0]
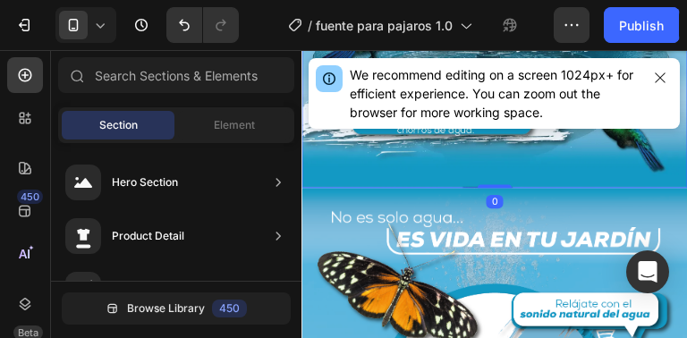
drag, startPoint x: 449, startPoint y: 186, endPoint x: 482, endPoint y: 182, distance: 33.3
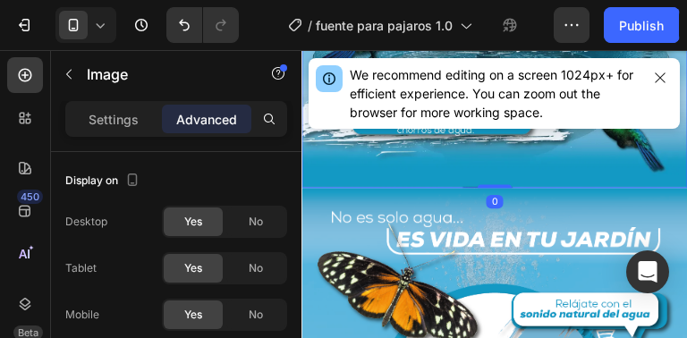
drag, startPoint x: 487, startPoint y: 186, endPoint x: 488, endPoint y: 166, distance: 19.7
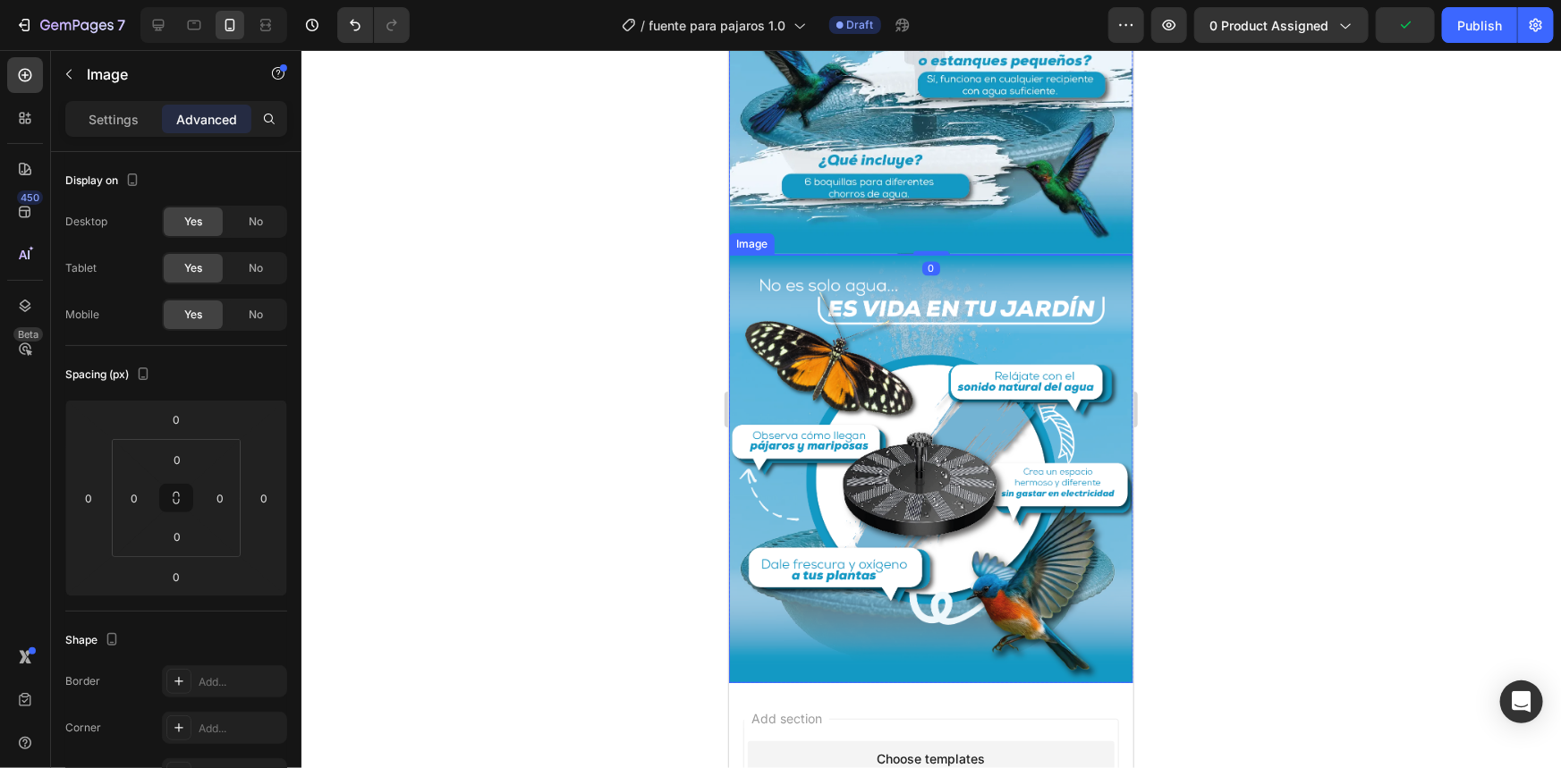
scroll to position [1562, 0]
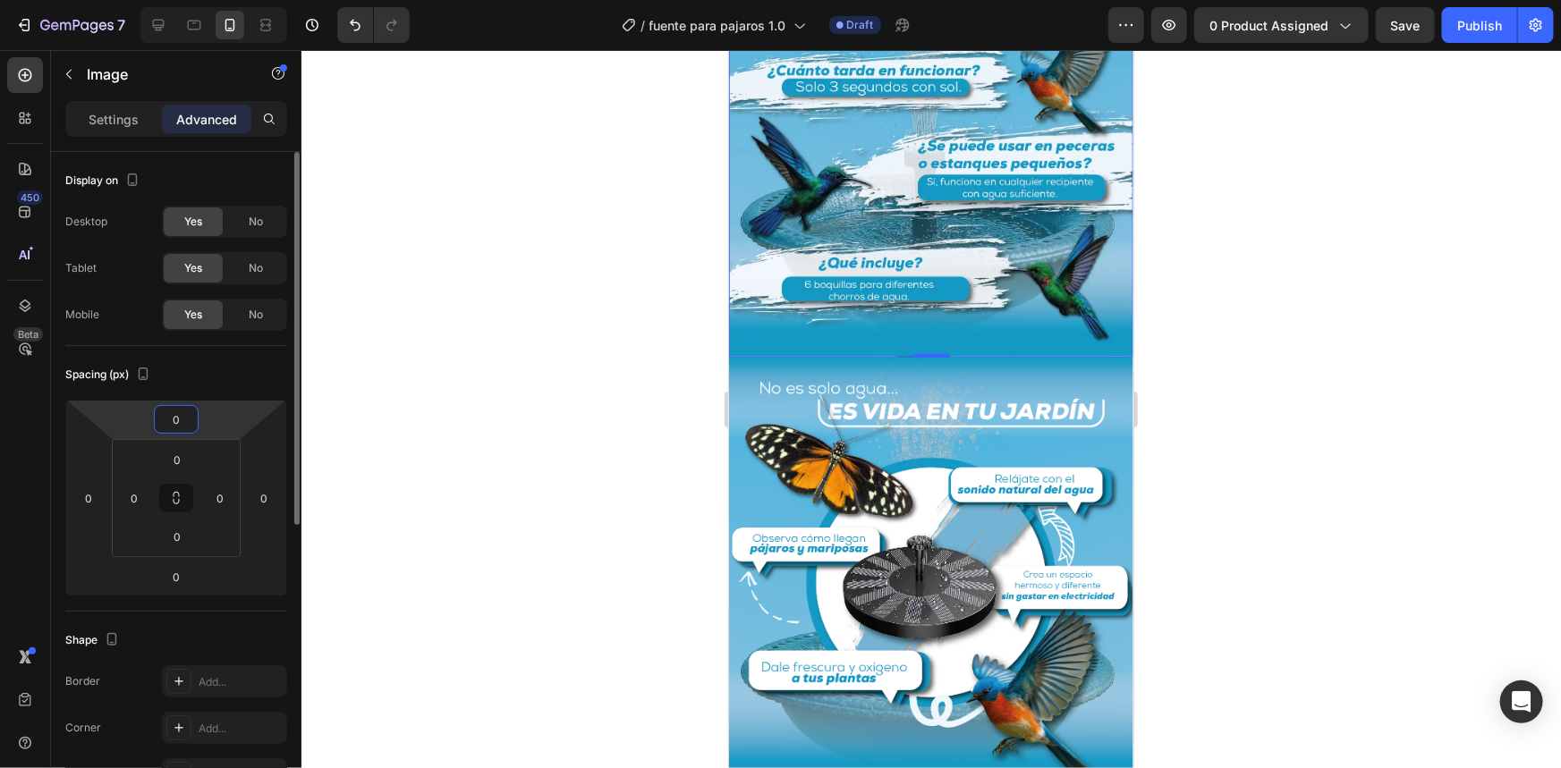
click at [163, 419] on input "0" at bounding box center [176, 419] width 36 height 27
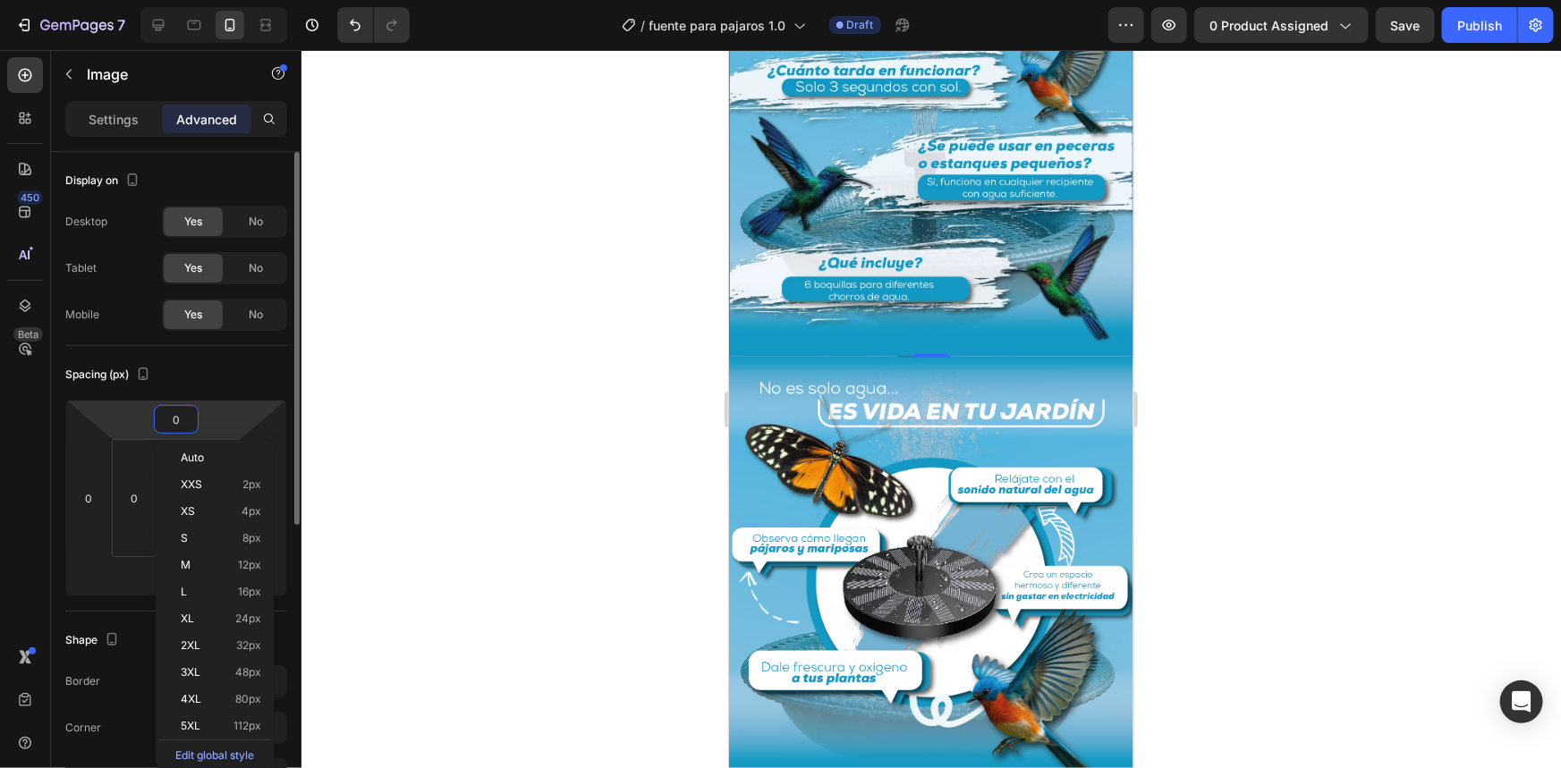
click at [168, 419] on input "0" at bounding box center [176, 419] width 36 height 27
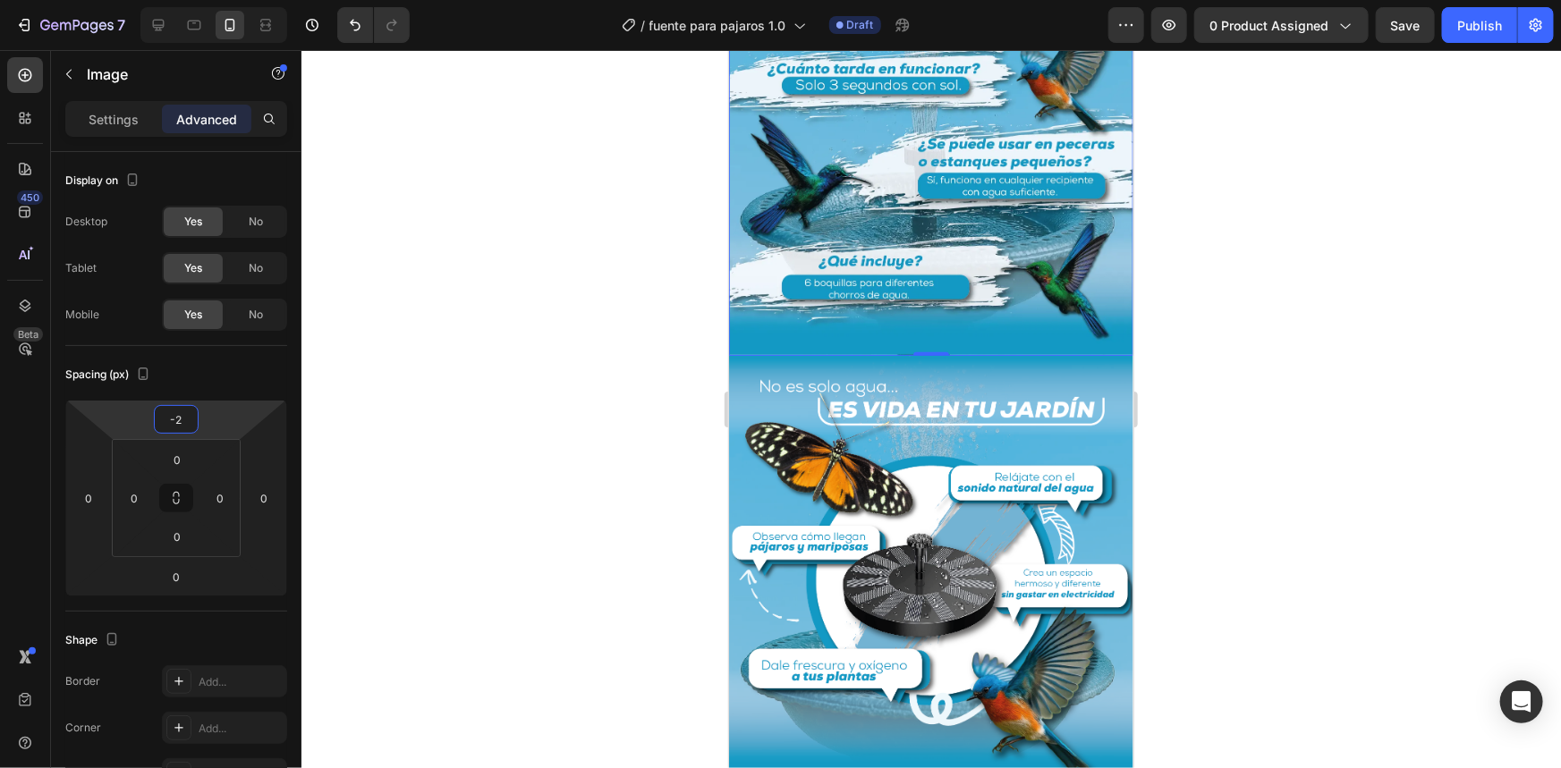
type input "-2"
click at [1335, 321] on div at bounding box center [930, 409] width 1259 height 718
click at [1106, 399] on img at bounding box center [930, 569] width 404 height 429
click at [761, 330] on div "Image" at bounding box center [769, 338] width 38 height 16
click at [892, 439] on img at bounding box center [930, 569] width 404 height 429
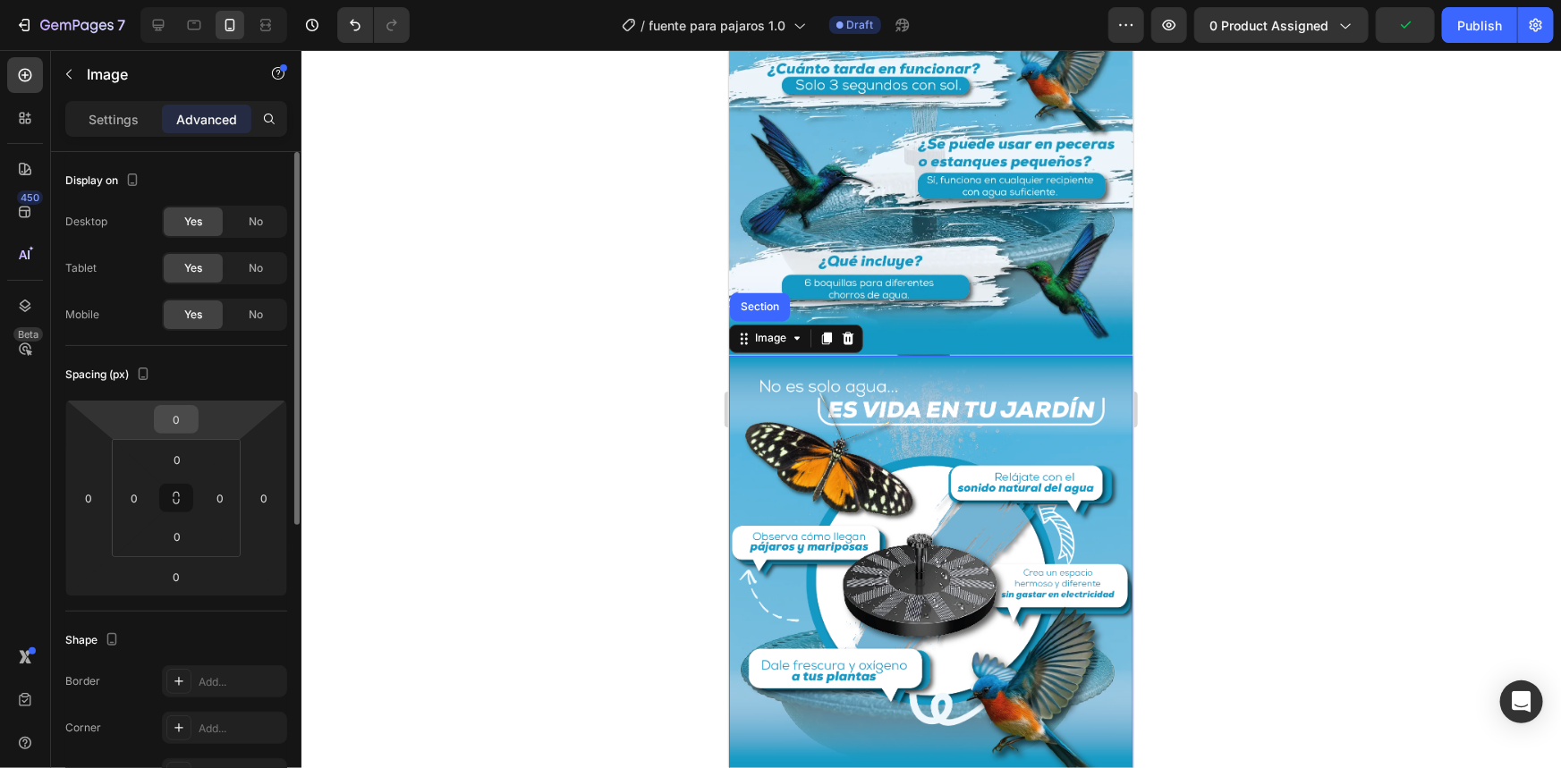
click at [179, 421] on input "0" at bounding box center [176, 419] width 36 height 27
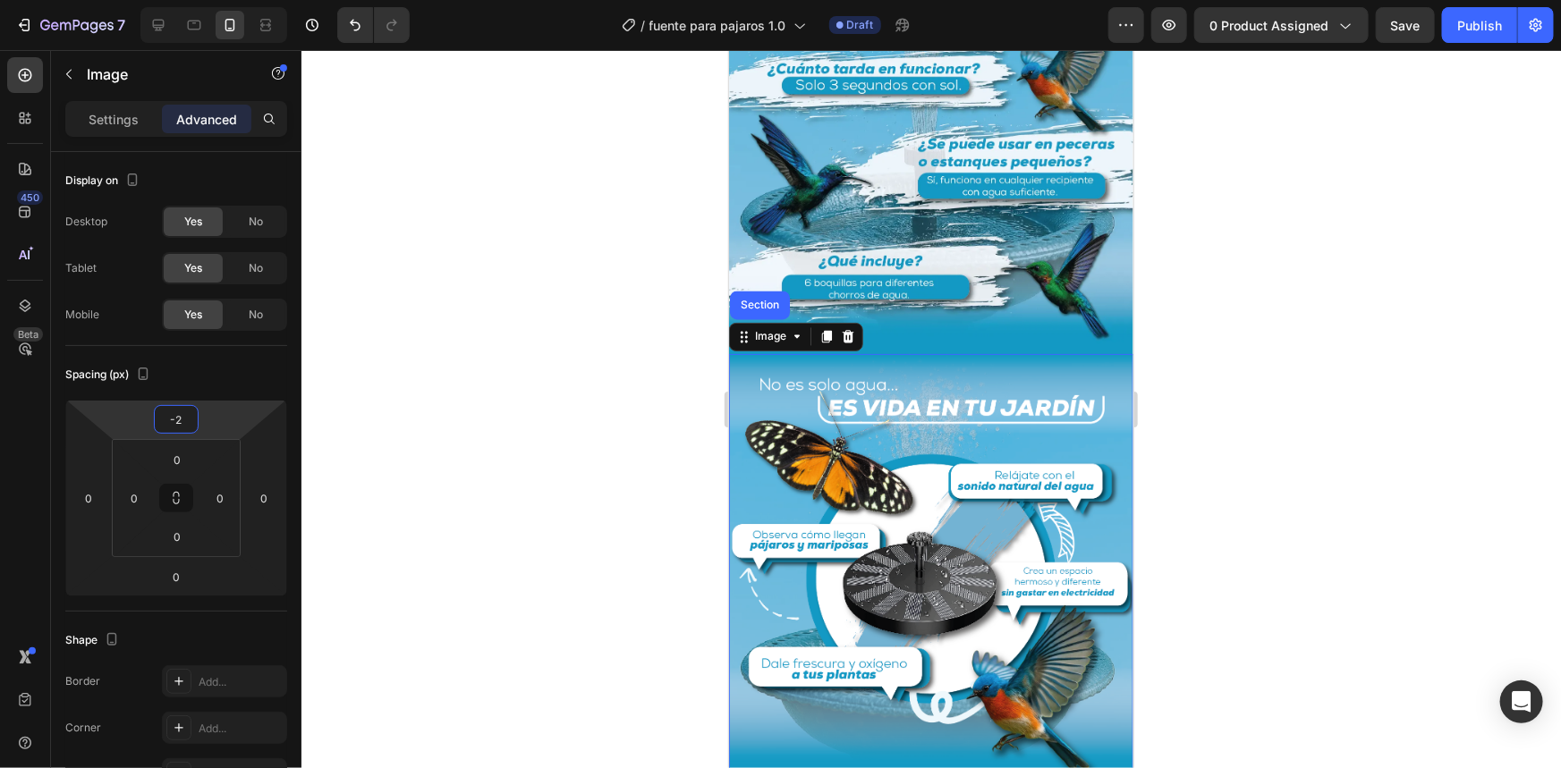
type input "-2"
click at [1191, 468] on div at bounding box center [930, 409] width 1259 height 718
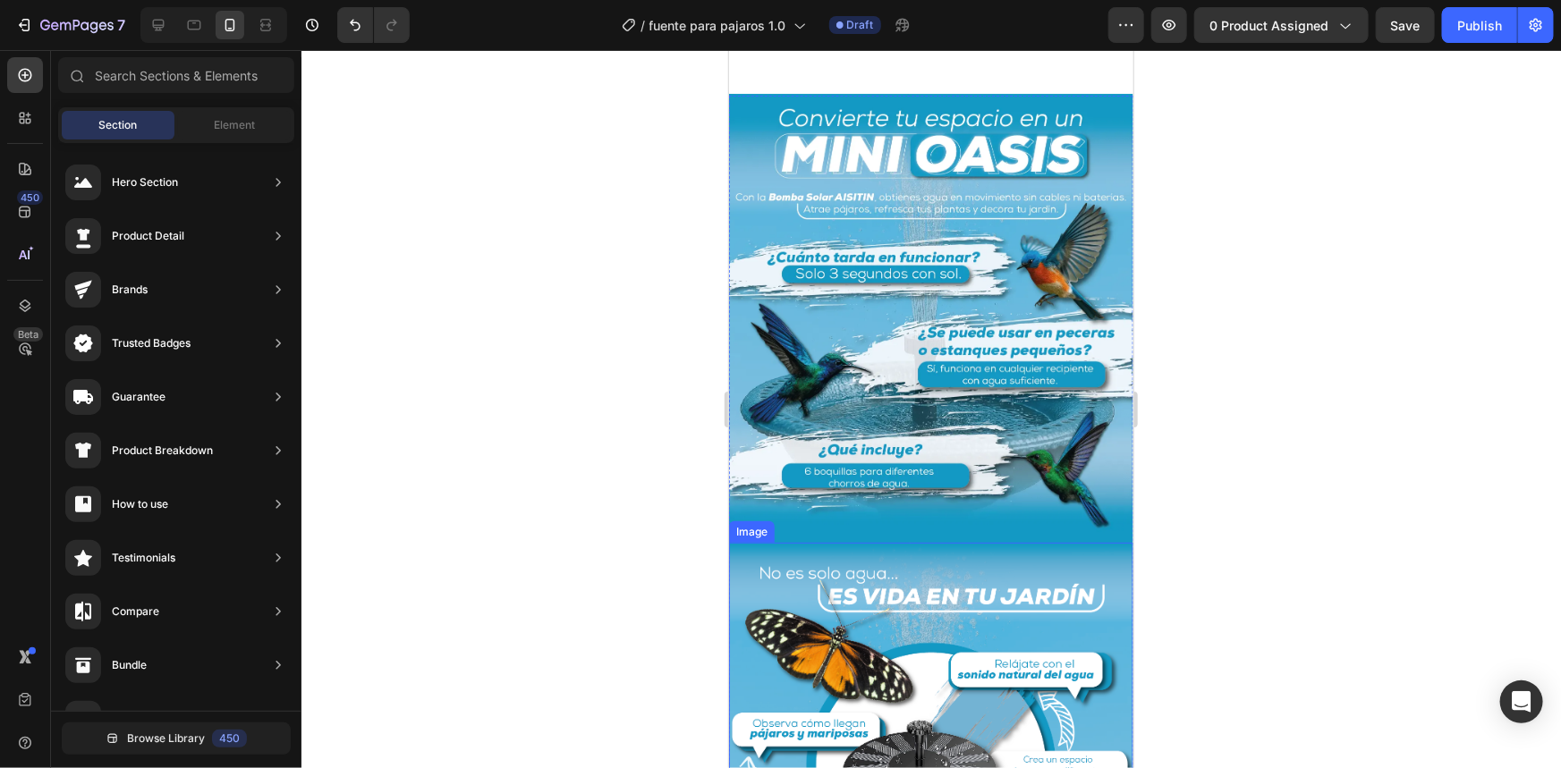
scroll to position [1480, 0]
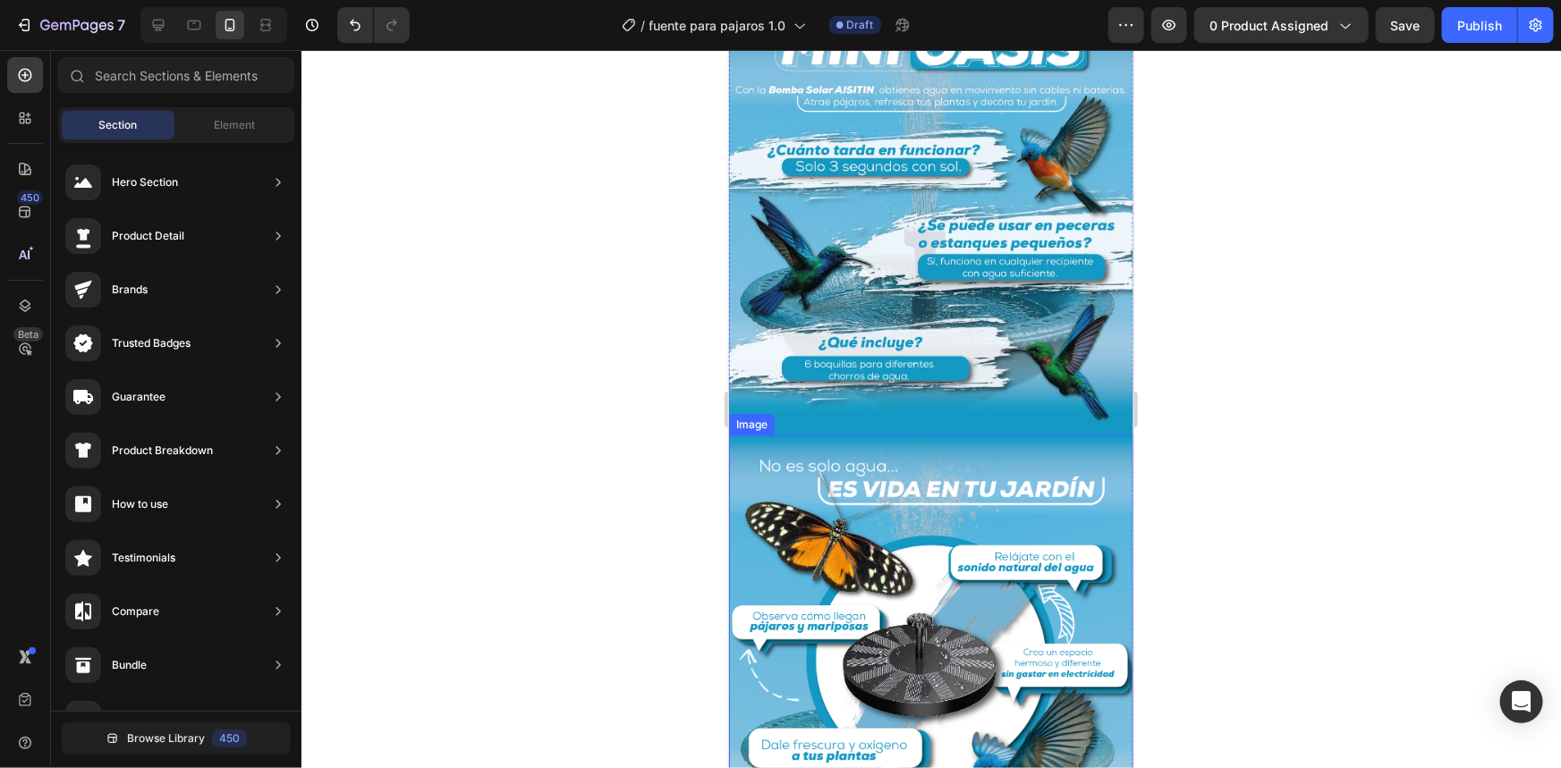
click at [919, 518] on img at bounding box center [930, 649] width 404 height 429
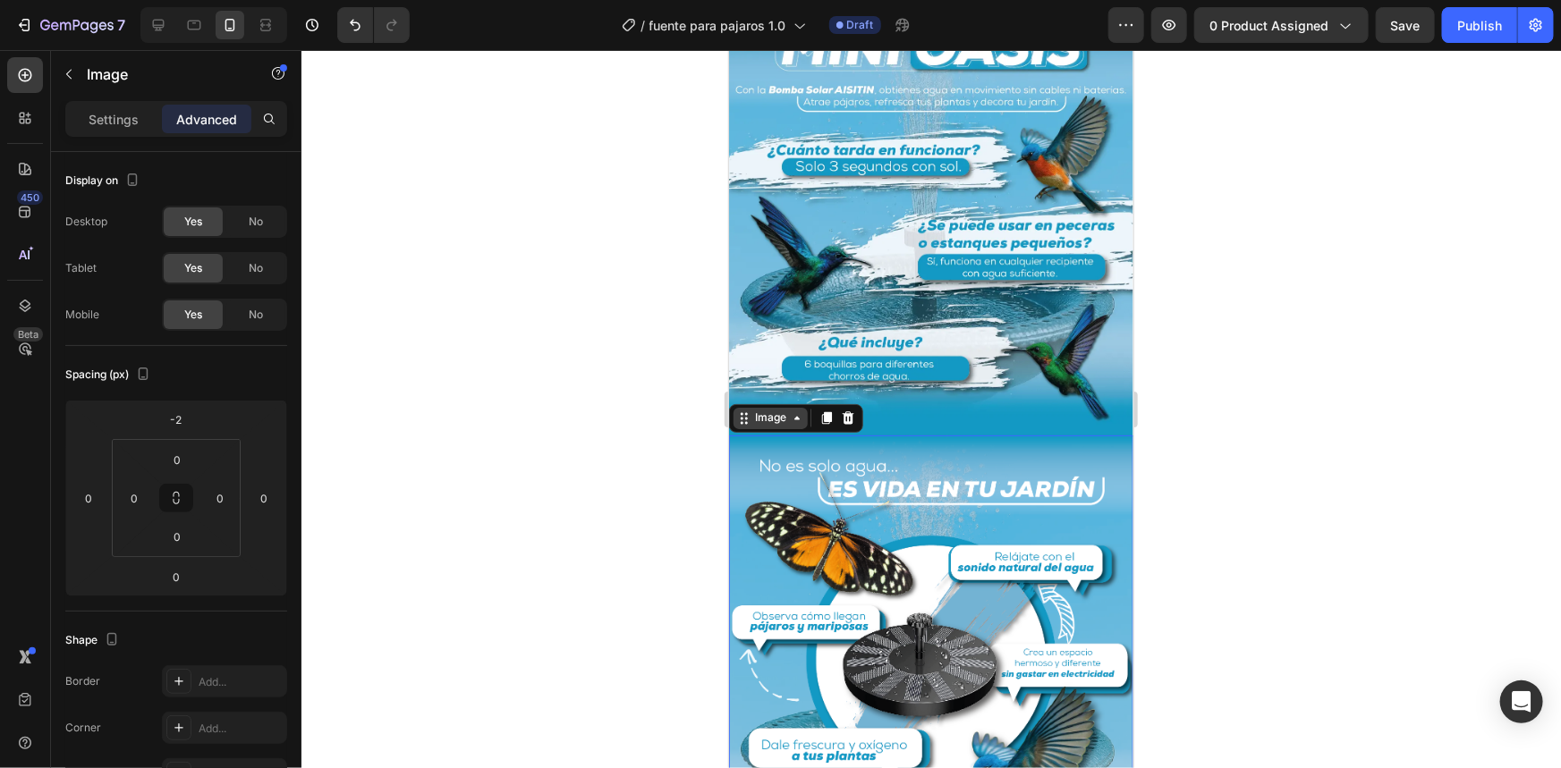
click at [775, 410] on div "Image" at bounding box center [769, 418] width 38 height 16
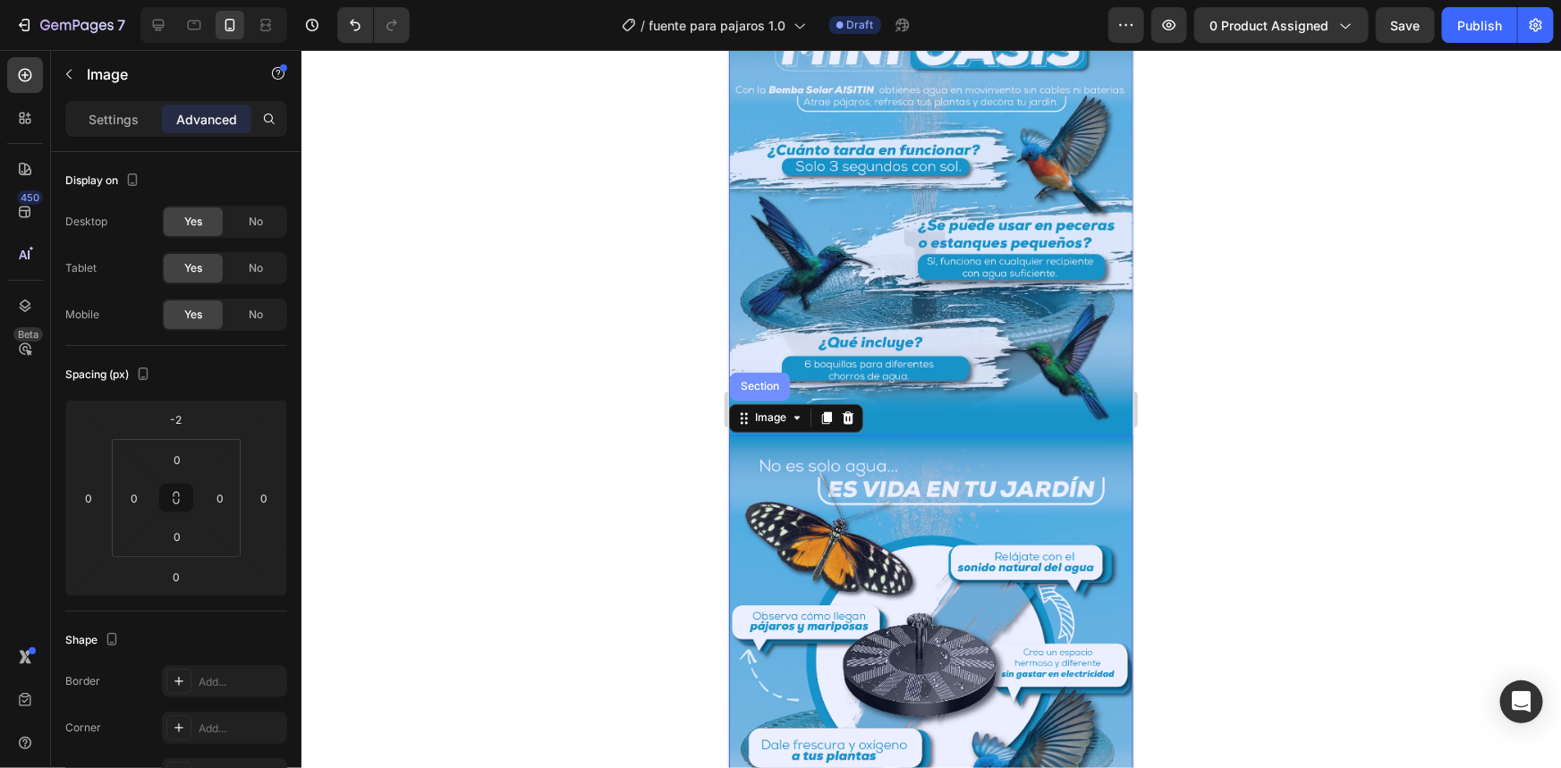
click at [760, 381] on div "Section" at bounding box center [759, 386] width 60 height 29
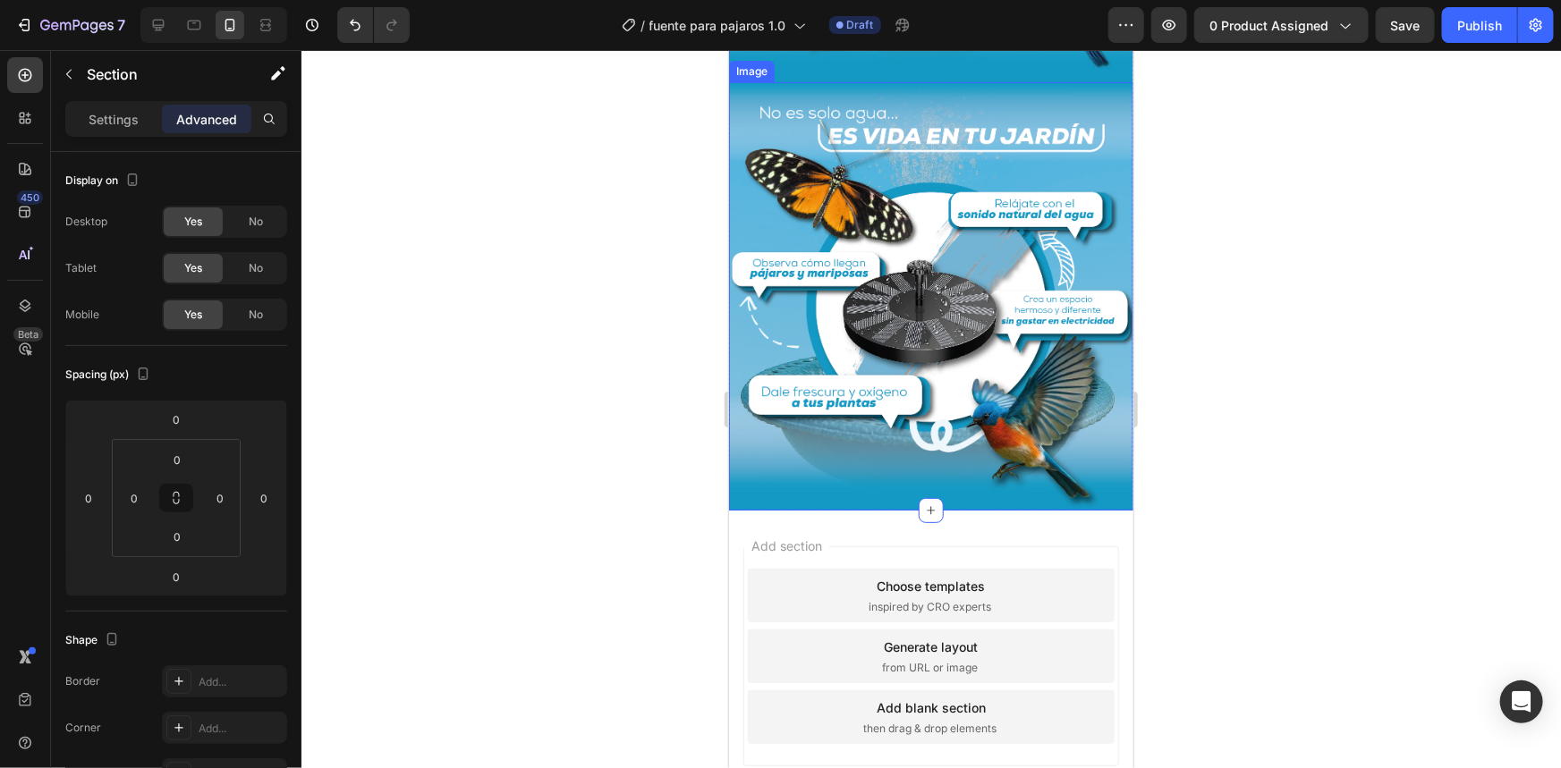
scroll to position [1641, 0]
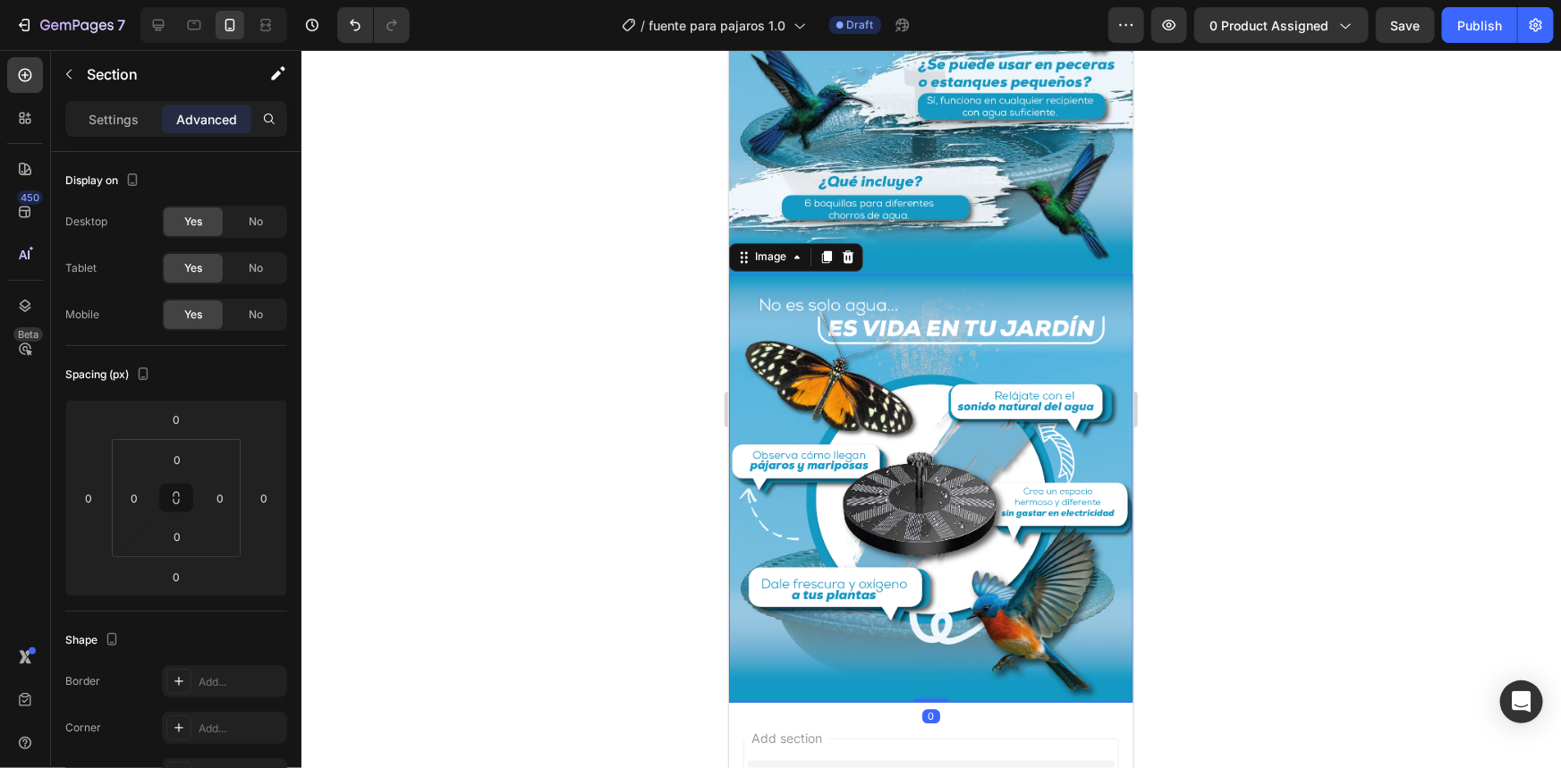
click at [942, 440] on img at bounding box center [930, 488] width 404 height 429
click at [827, 250] on icon at bounding box center [826, 256] width 10 height 13
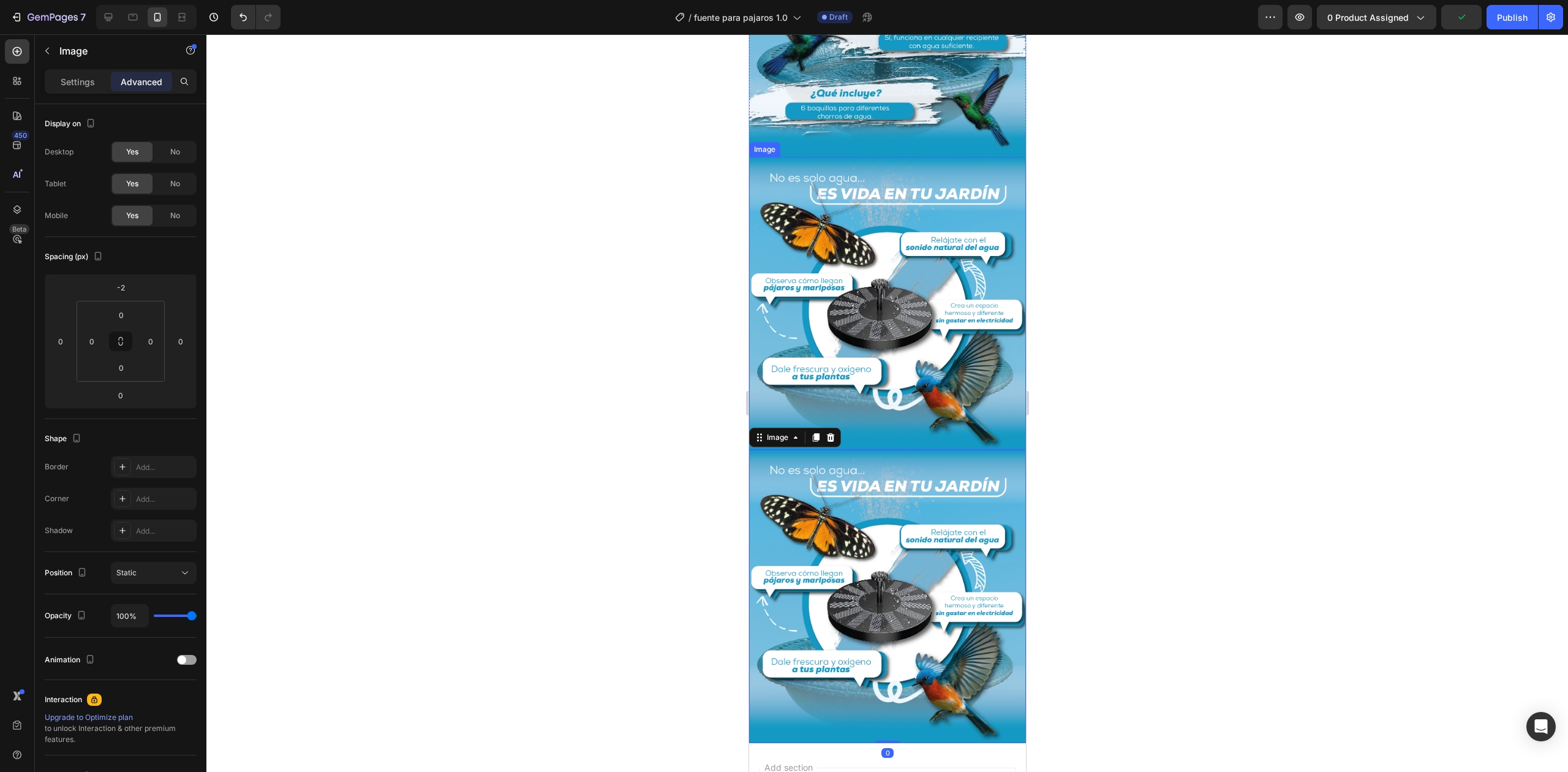
scroll to position [1155, 0]
click at [863, 450] on img at bounding box center [887, 597] width 277 height 294
click at [61, 69] on div "Image" at bounding box center [105, 51] width 140 height 35
click at [62, 74] on div "Settings" at bounding box center [77, 82] width 61 height 20
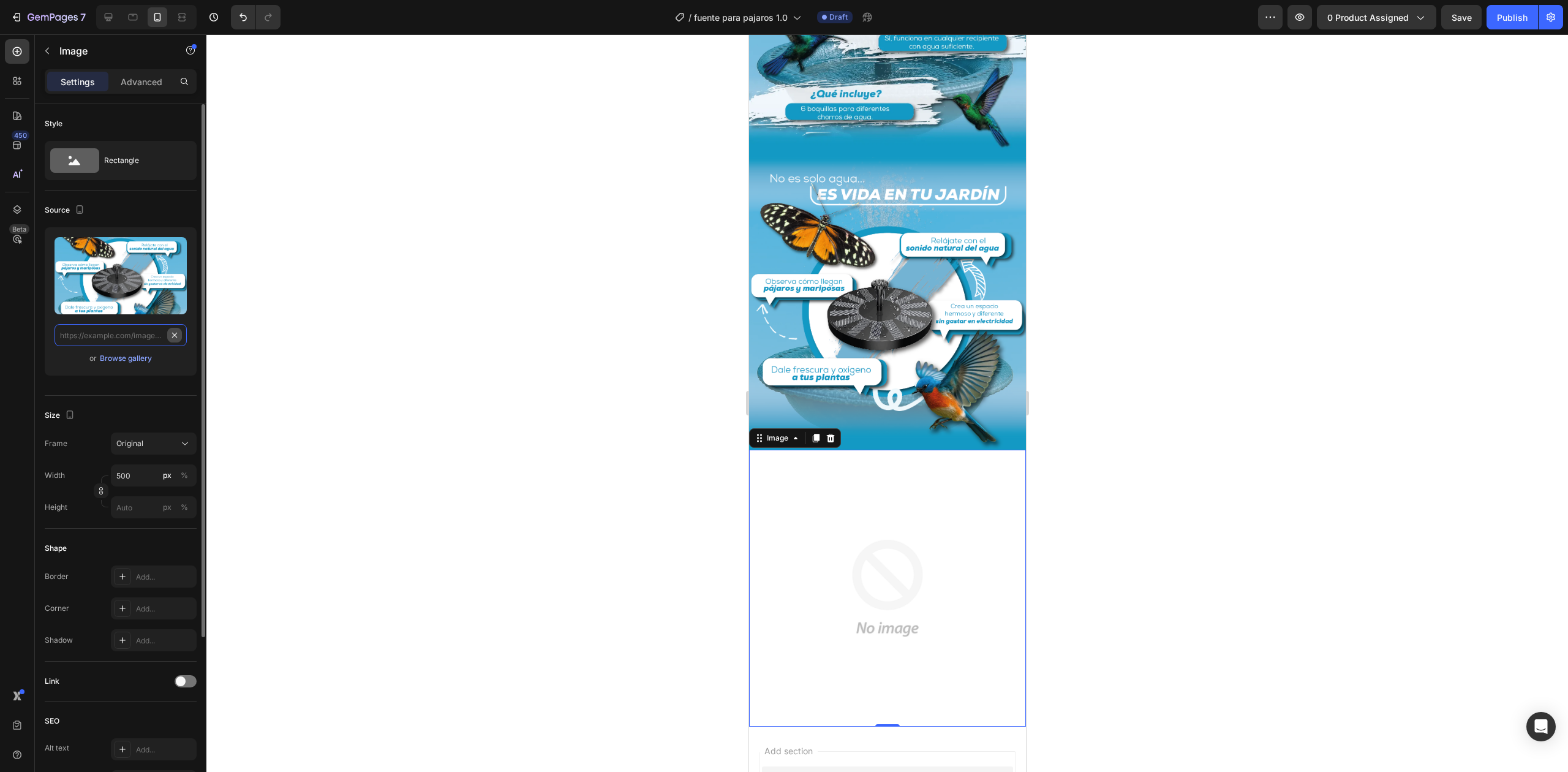
scroll to position [0, 0]
paste input "[URL][DOMAIN_NAME]"
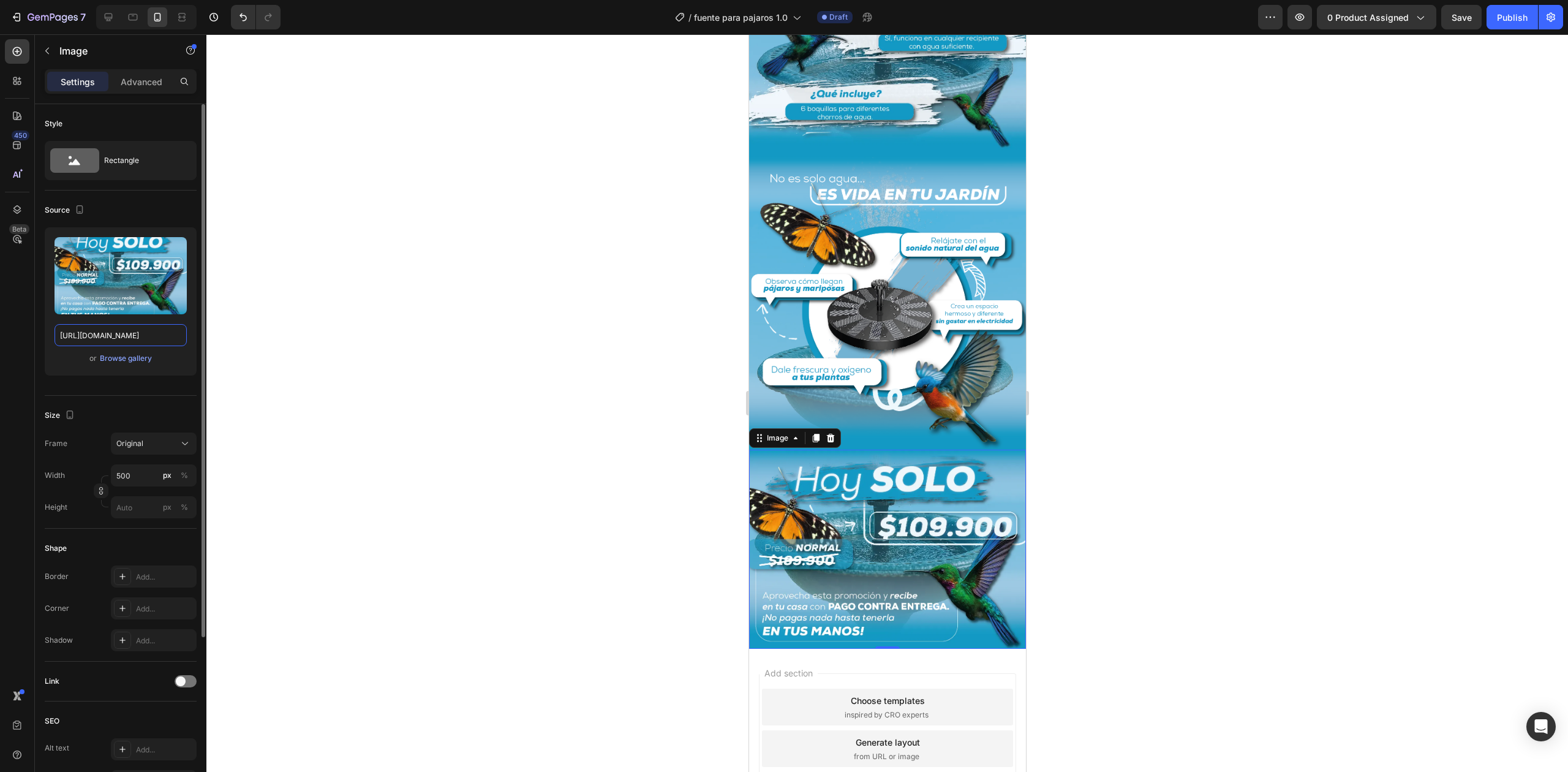
type input "[URL][DOMAIN_NAME]"
click at [1255, 354] on div at bounding box center [887, 403] width 1361 height 738
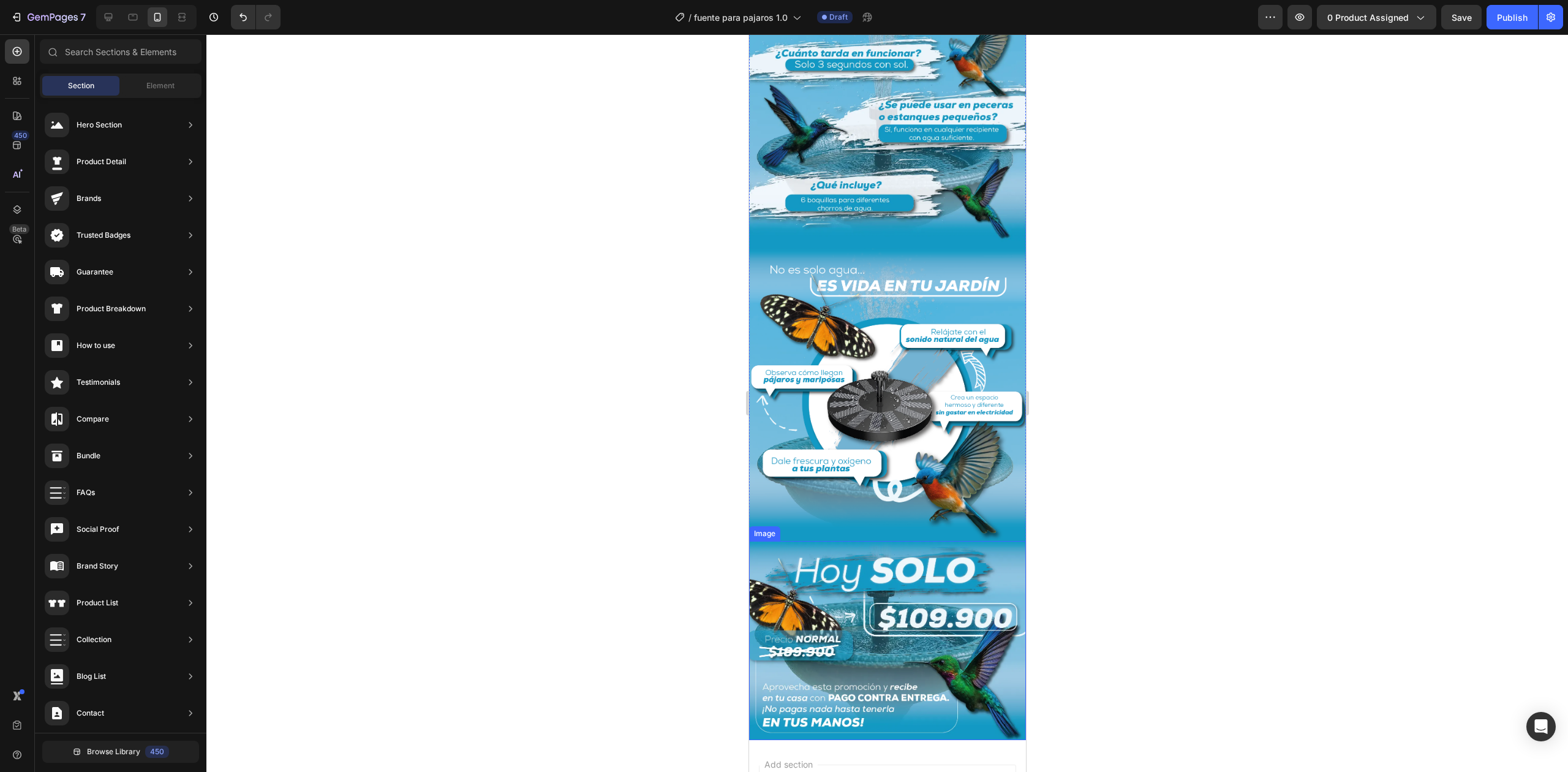
scroll to position [1143, 0]
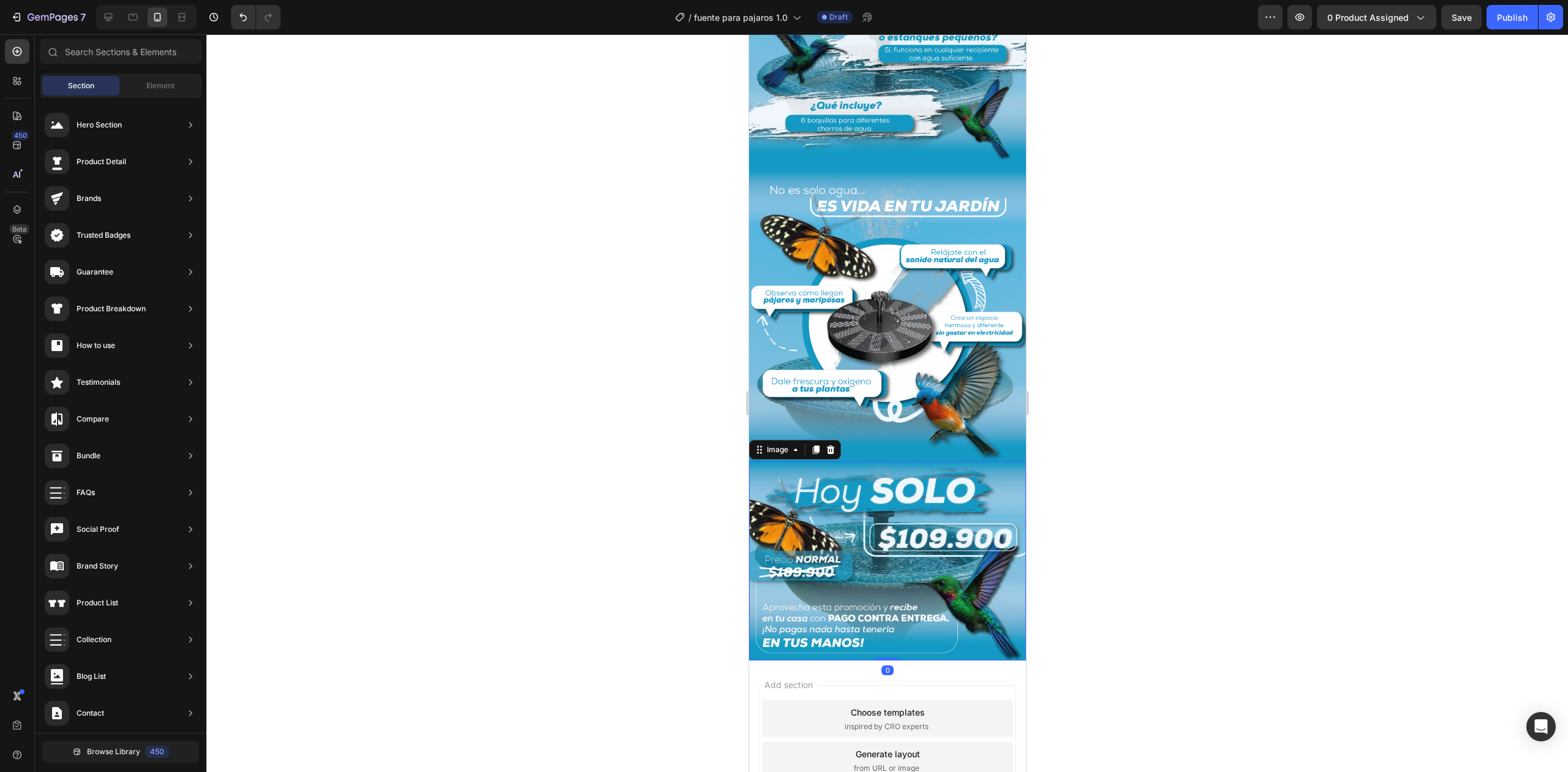
click at [899, 462] on img at bounding box center [887, 561] width 277 height 199
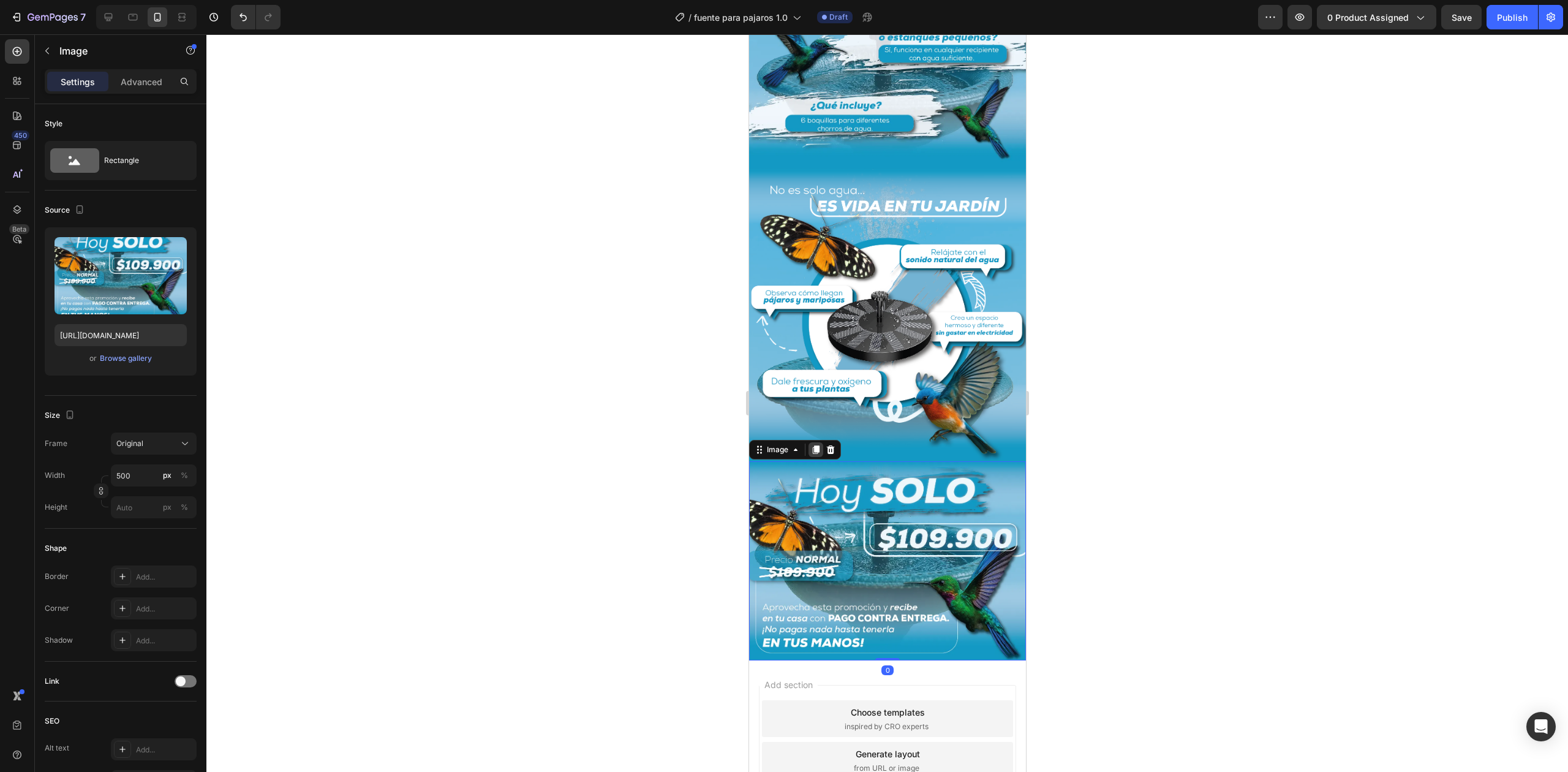
click at [815, 445] on icon at bounding box center [815, 449] width 7 height 9
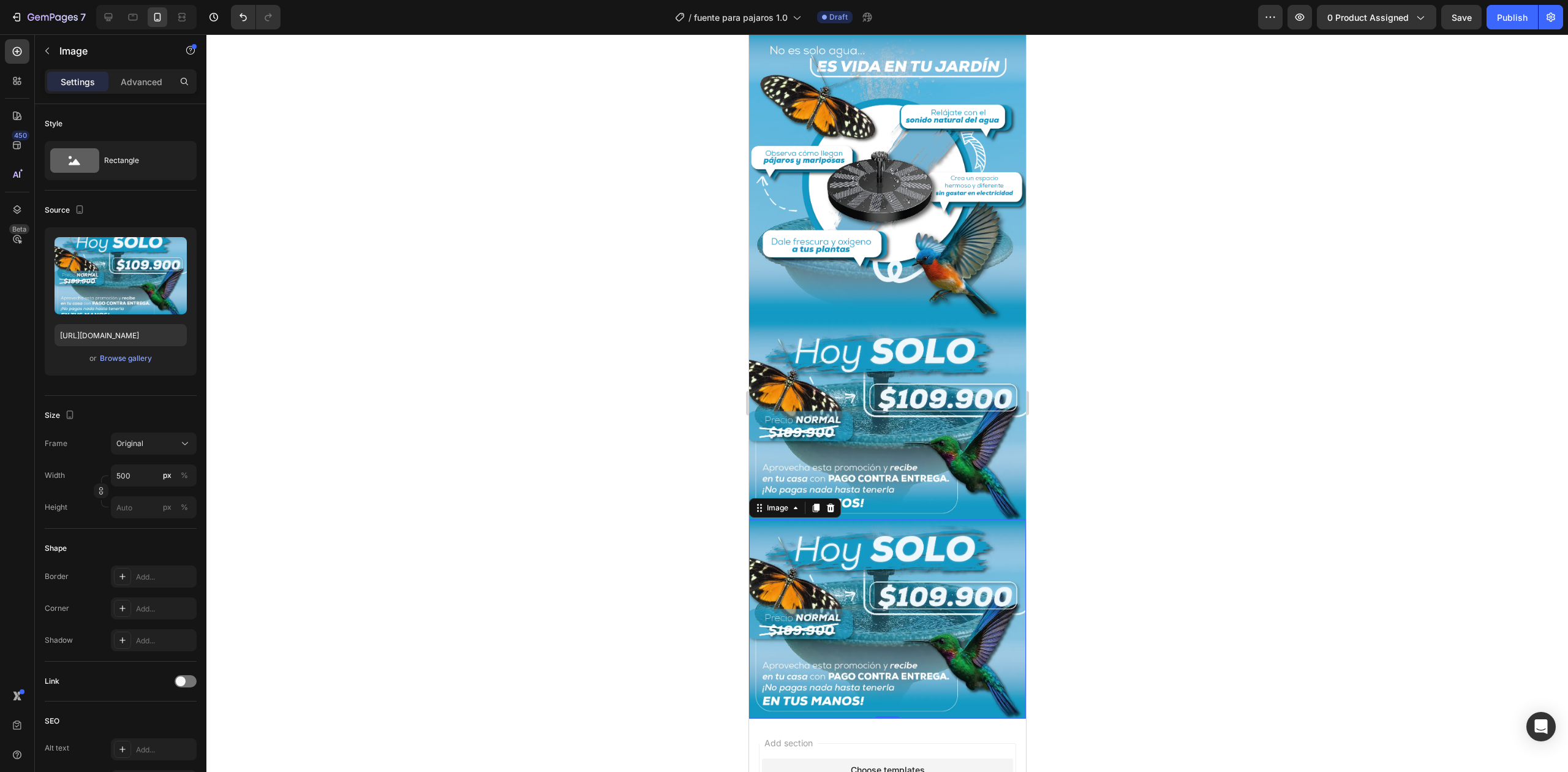
scroll to position [1417, 0]
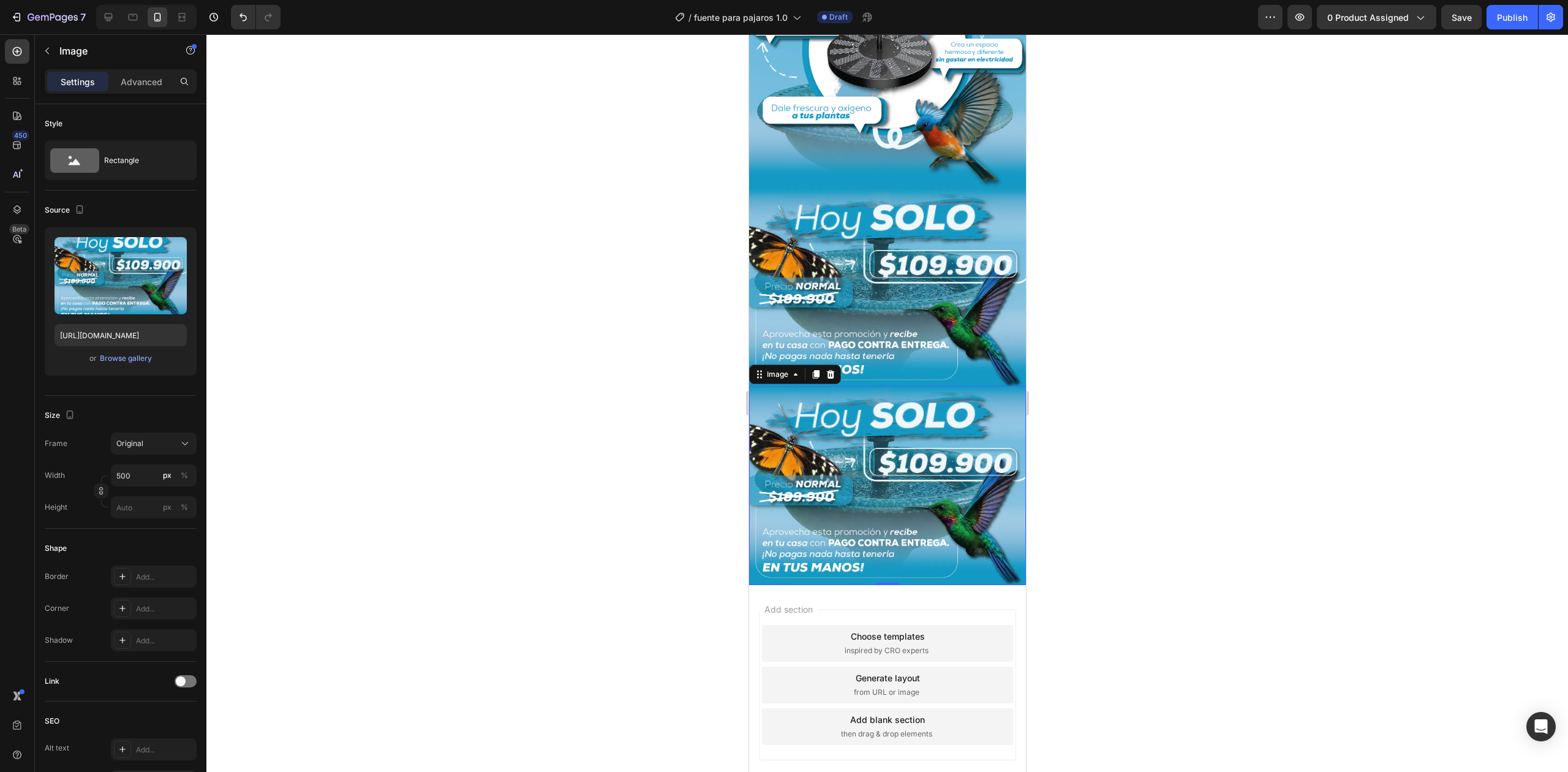
click at [856, 386] on img at bounding box center [887, 486] width 277 height 199
click at [183, 343] on input "[URL][DOMAIN_NAME]" at bounding box center [121, 335] width 132 height 22
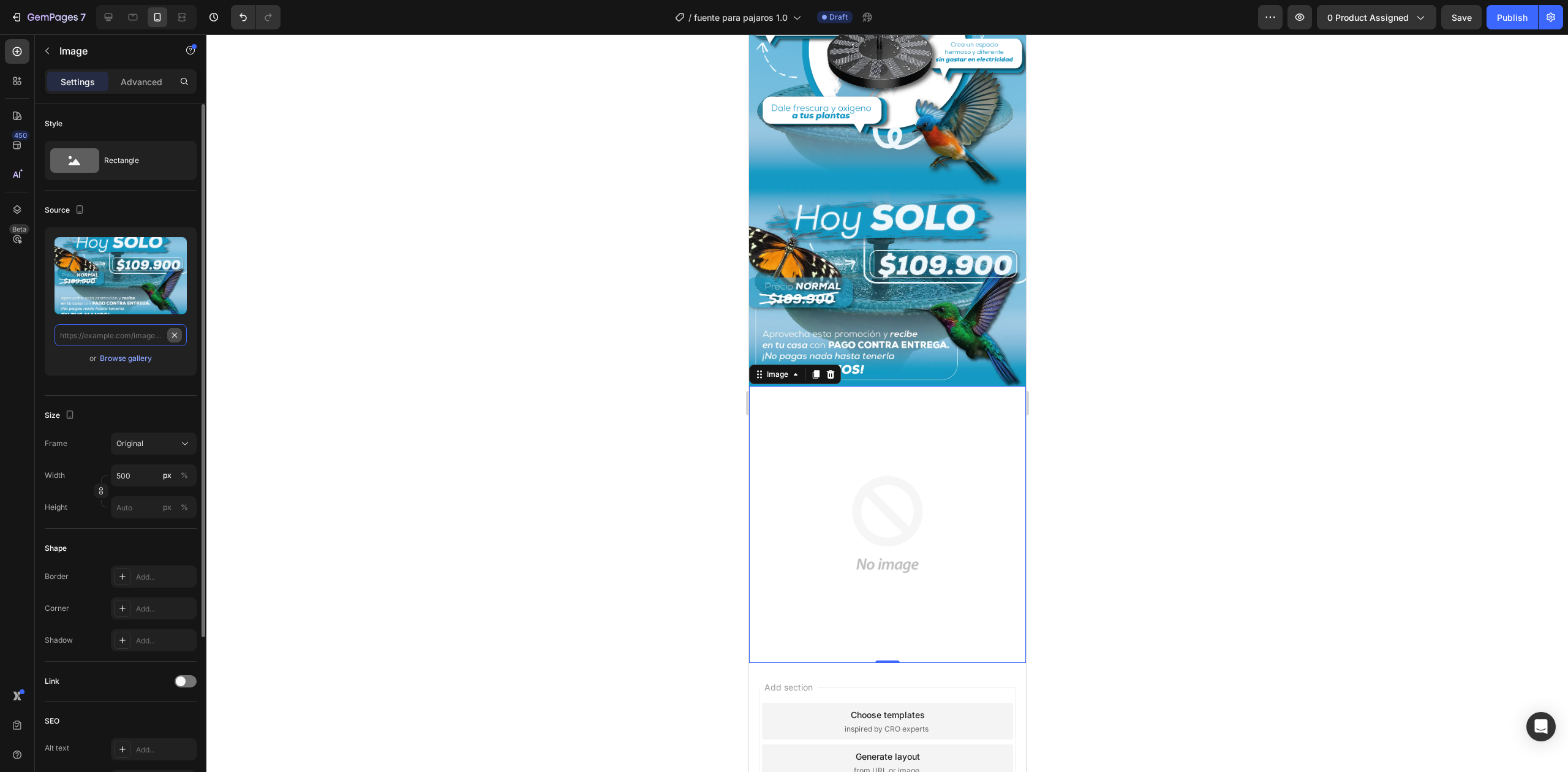
paste input "[URL][DOMAIN_NAME]"
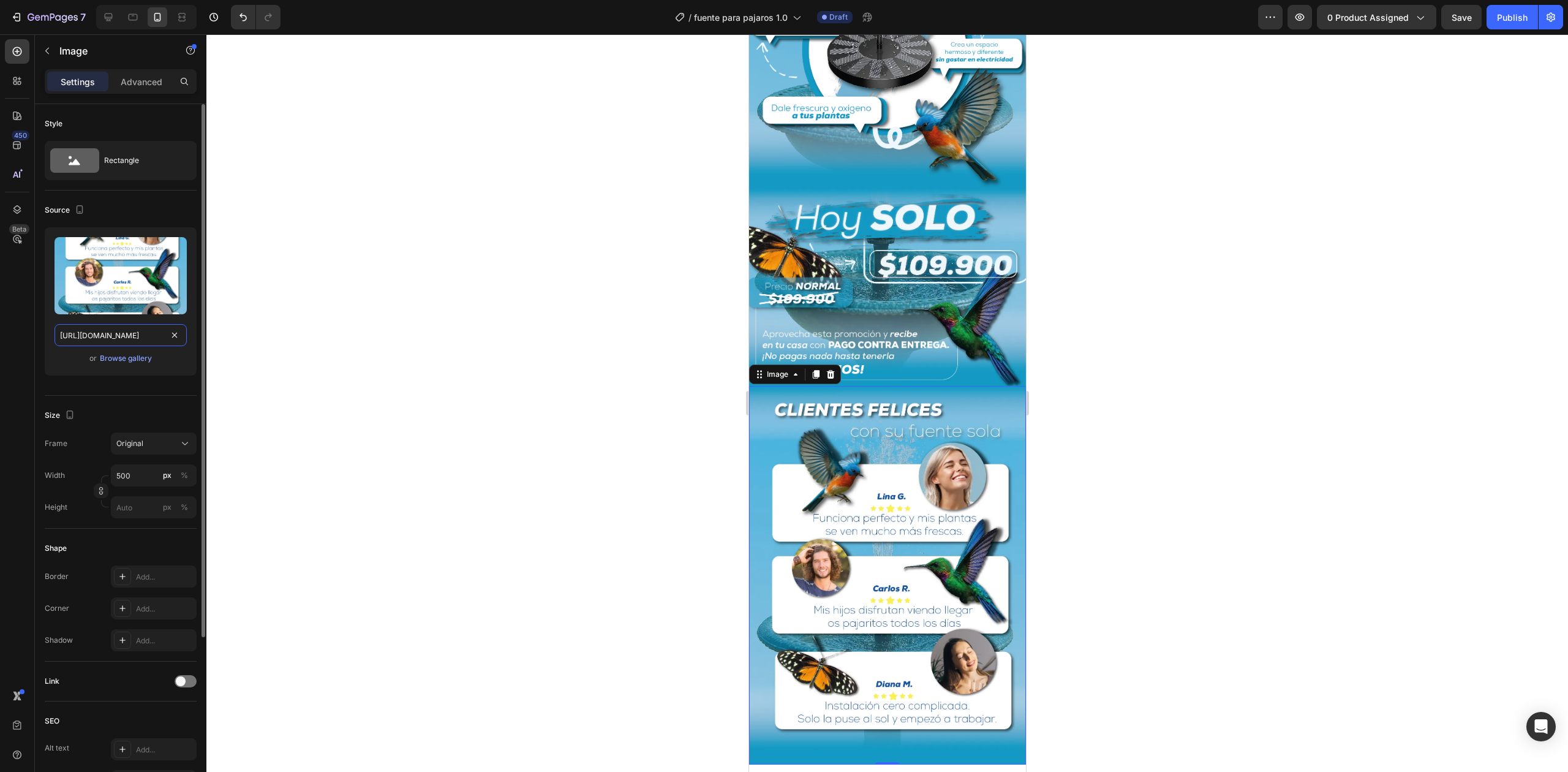
type input "[URL][DOMAIN_NAME]"
click at [1324, 340] on div at bounding box center [887, 403] width 1361 height 738
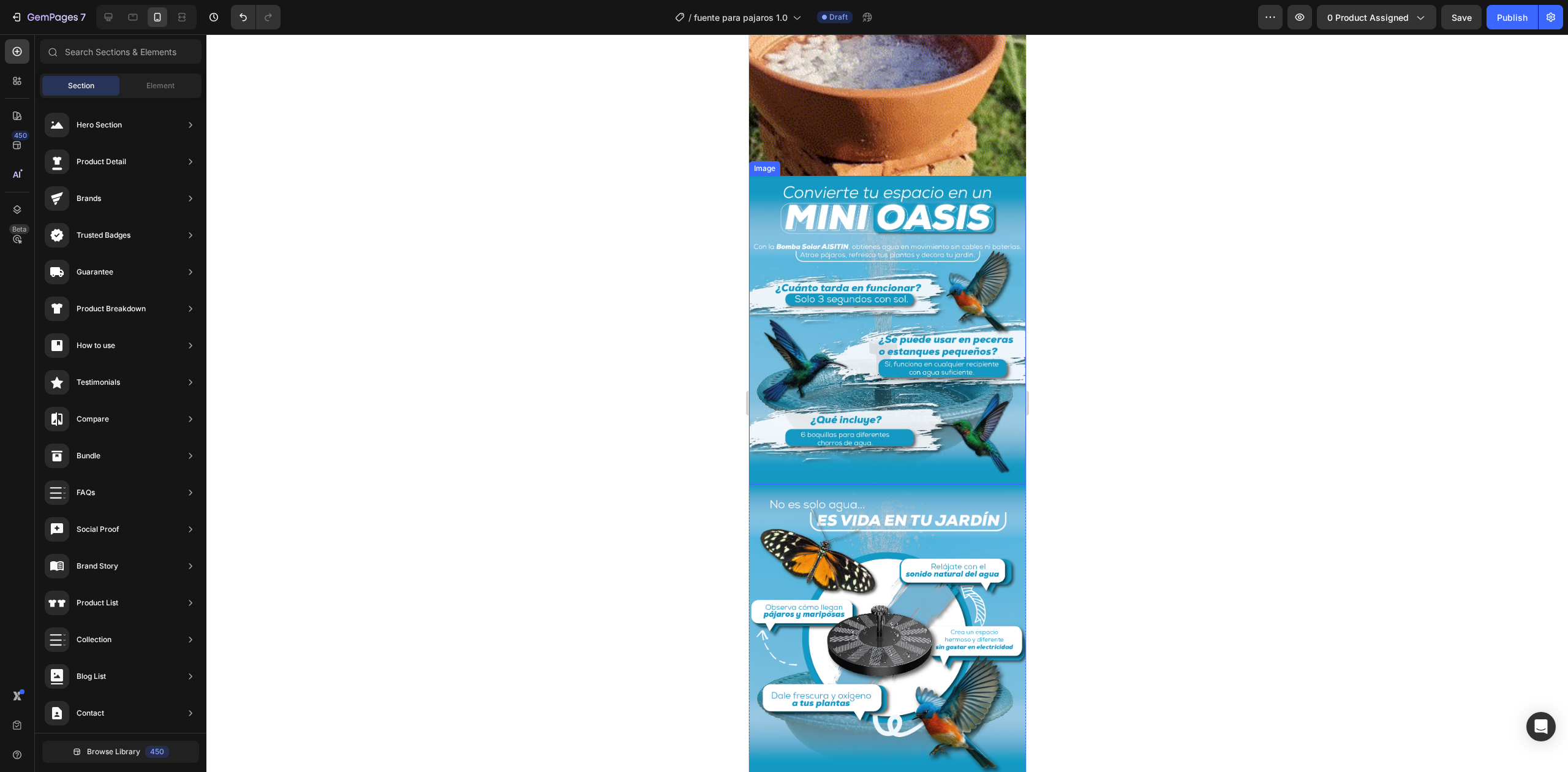
scroll to position [1008, 0]
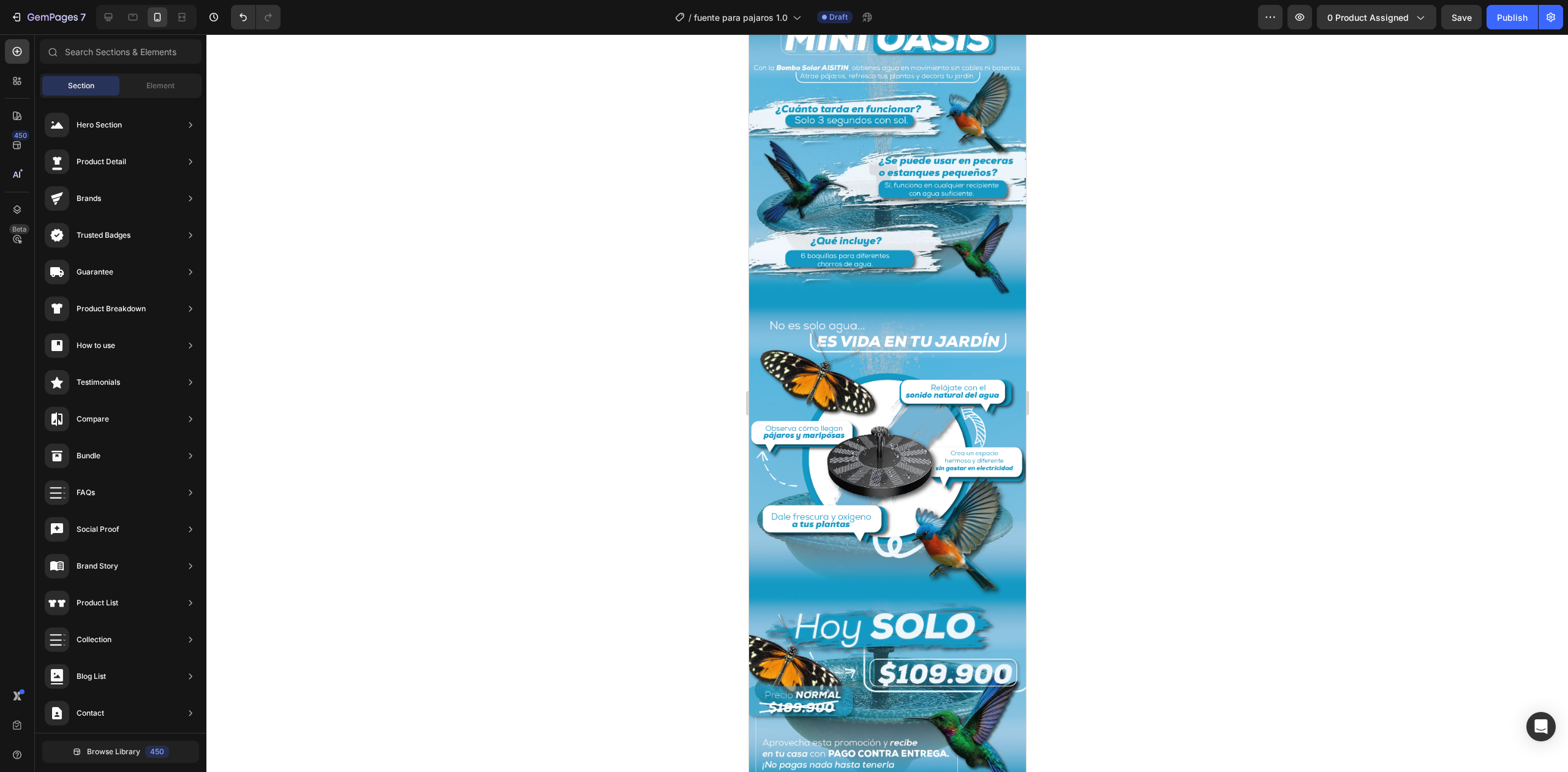
click at [1171, 356] on div at bounding box center [887, 403] width 1361 height 738
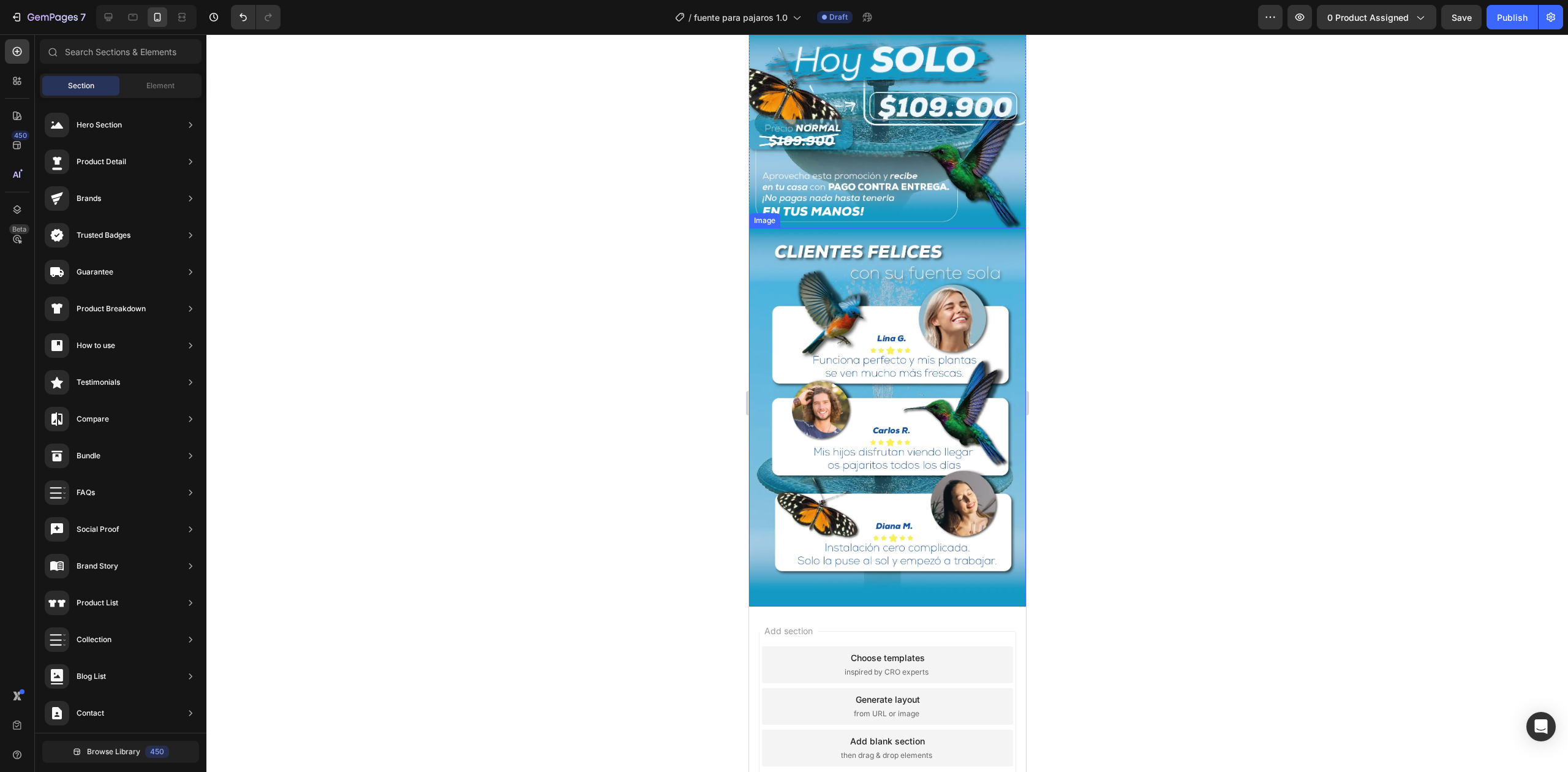
scroll to position [1588, 0]
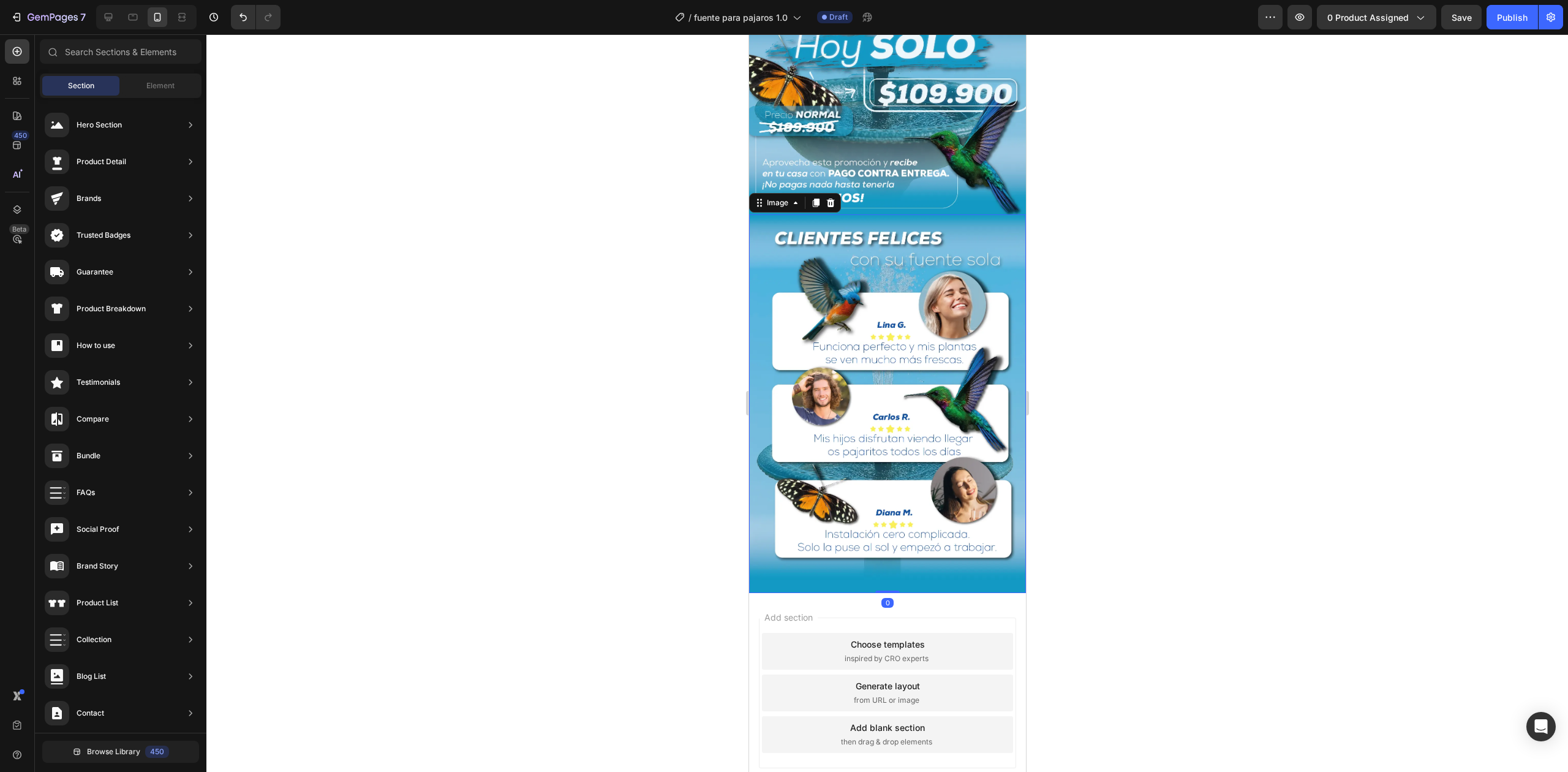
click at [881, 380] on img at bounding box center [887, 403] width 277 height 379
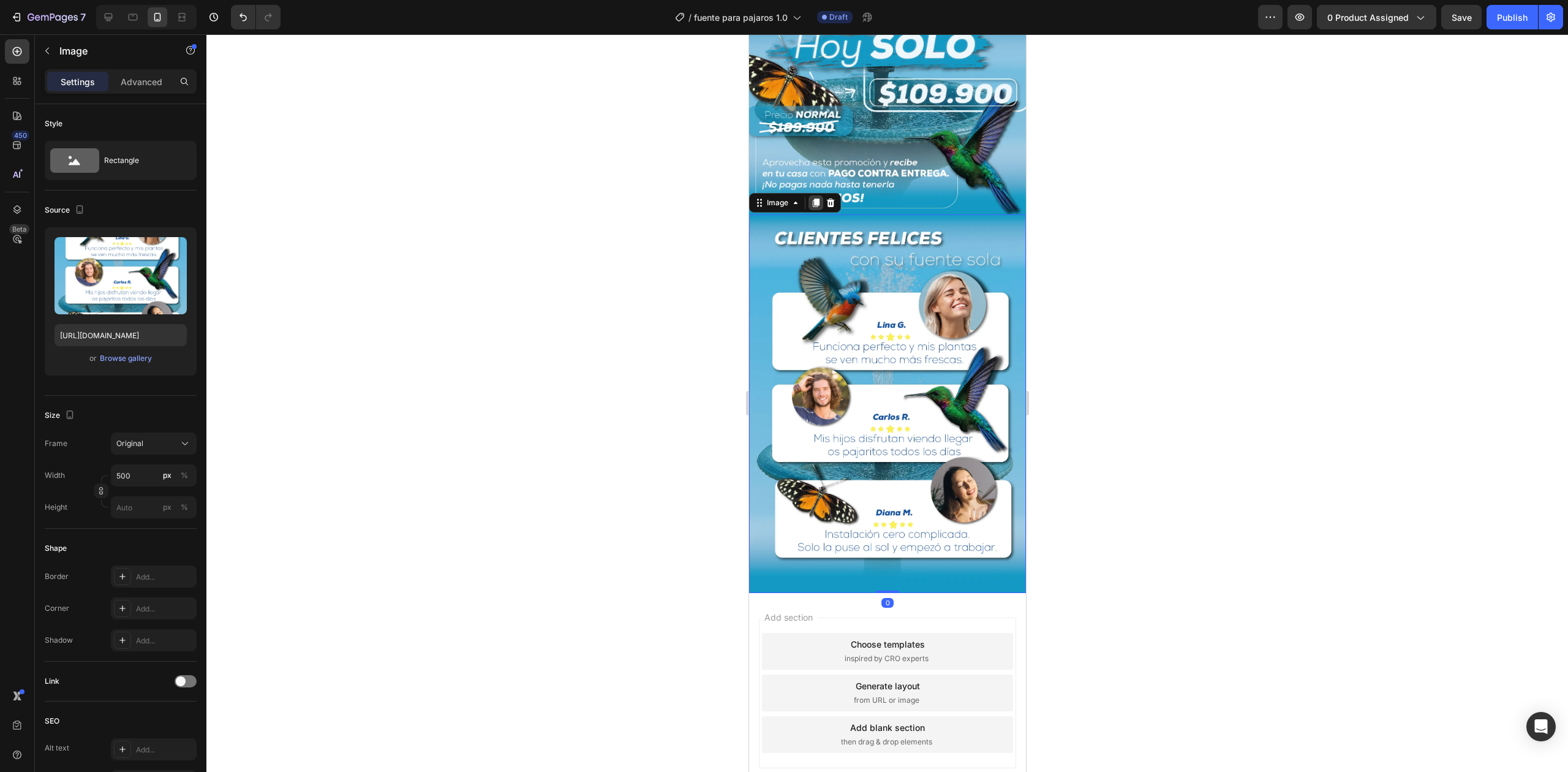
click at [809, 195] on div at bounding box center [815, 202] width 14 height 14
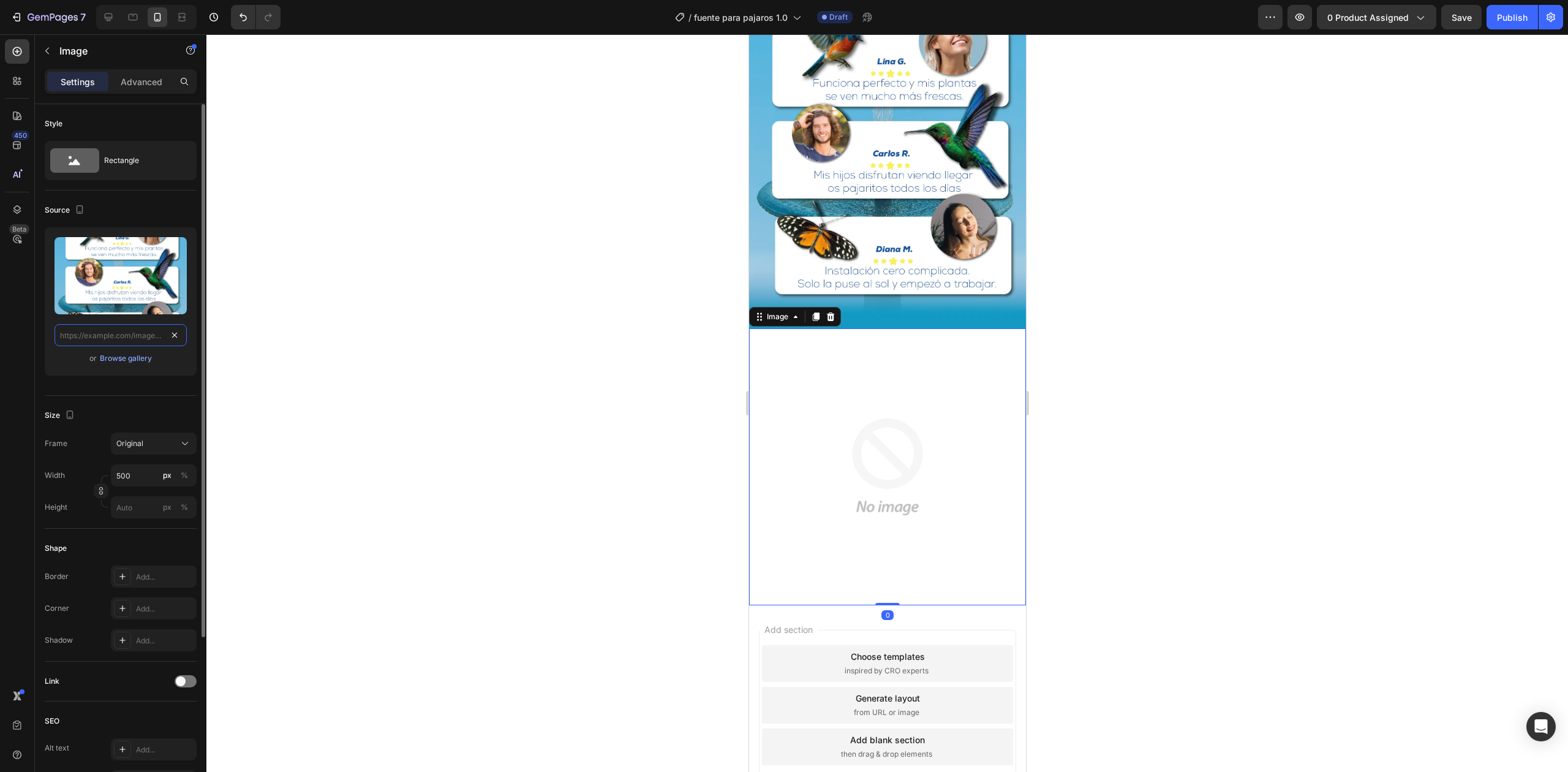
scroll to position [0, 0]
paste input "[URL][DOMAIN_NAME]"
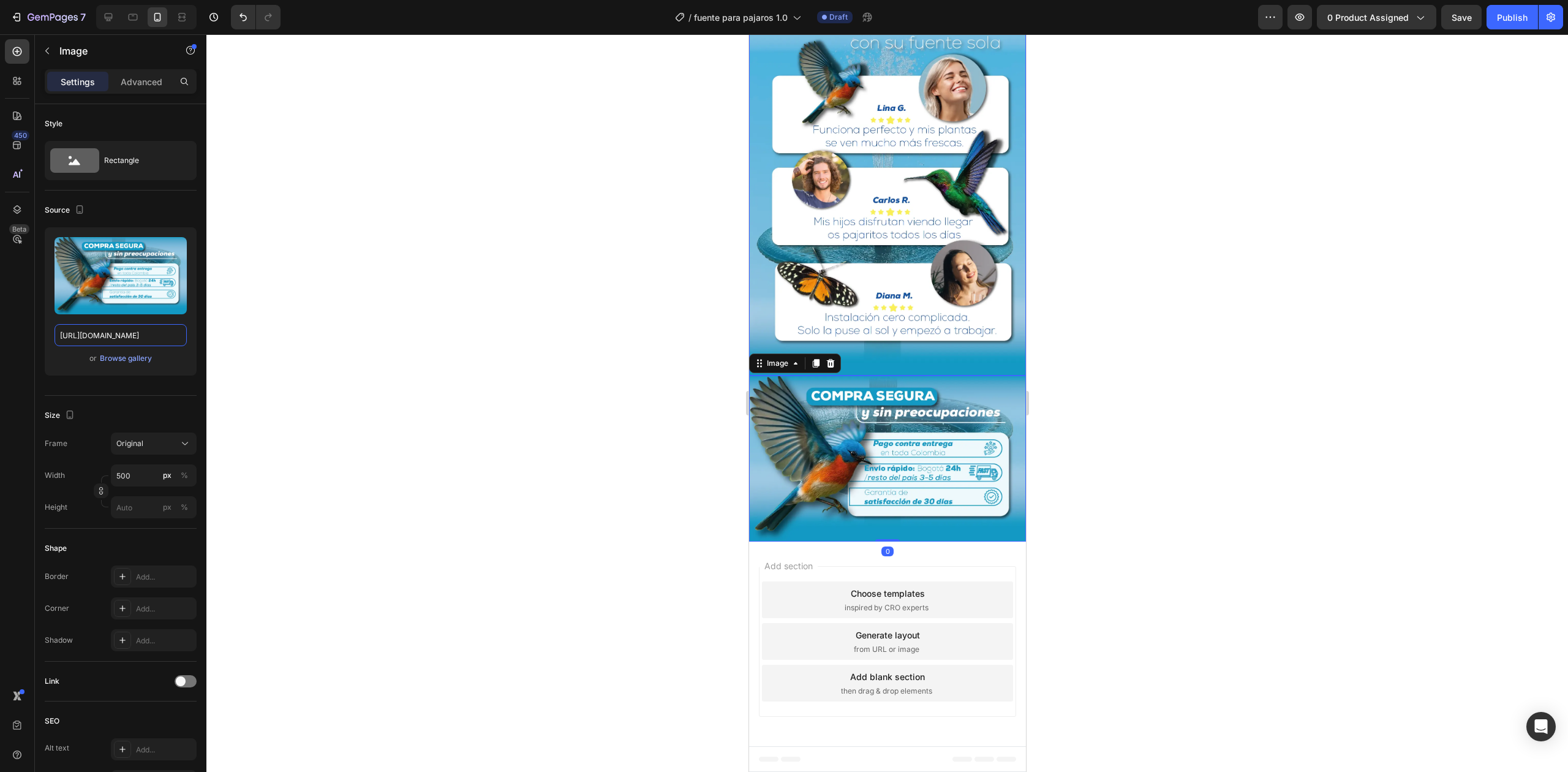
scroll to position [1746, 0]
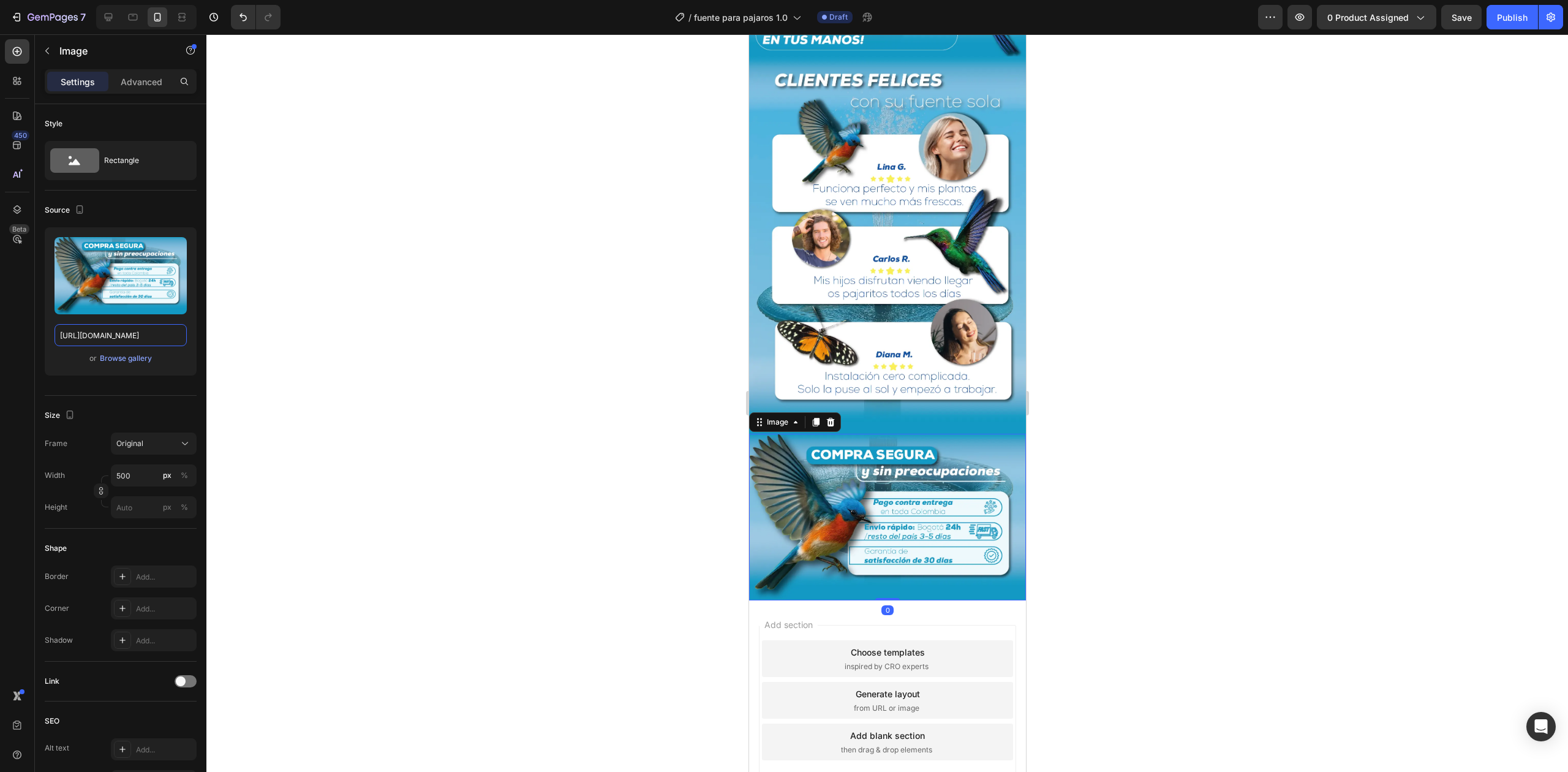
type input "[URL][DOMAIN_NAME]"
click at [1225, 322] on div at bounding box center [887, 403] width 1361 height 738
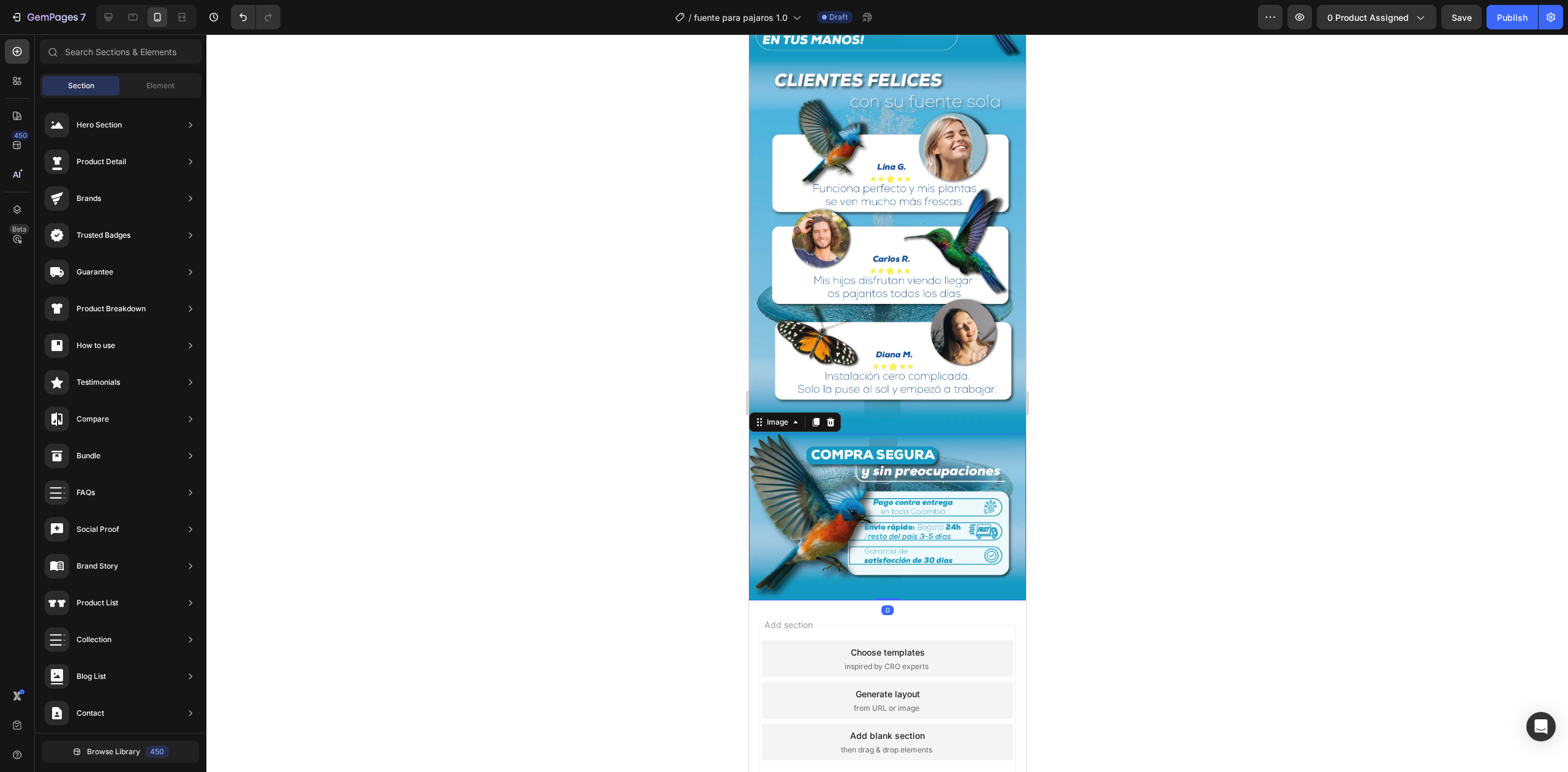
click at [922, 434] on img at bounding box center [887, 517] width 277 height 167
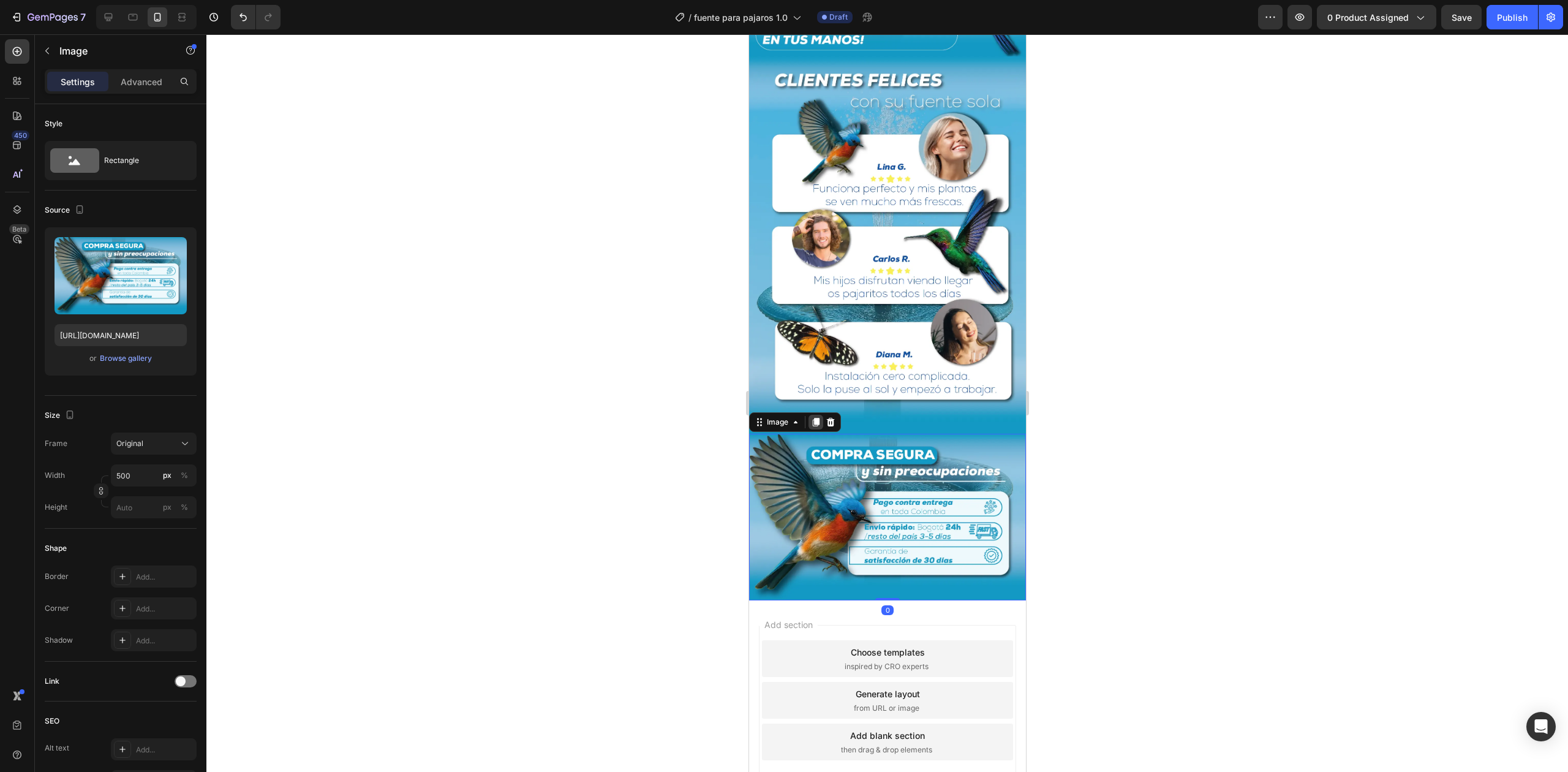
click at [815, 417] on icon at bounding box center [815, 422] width 10 height 10
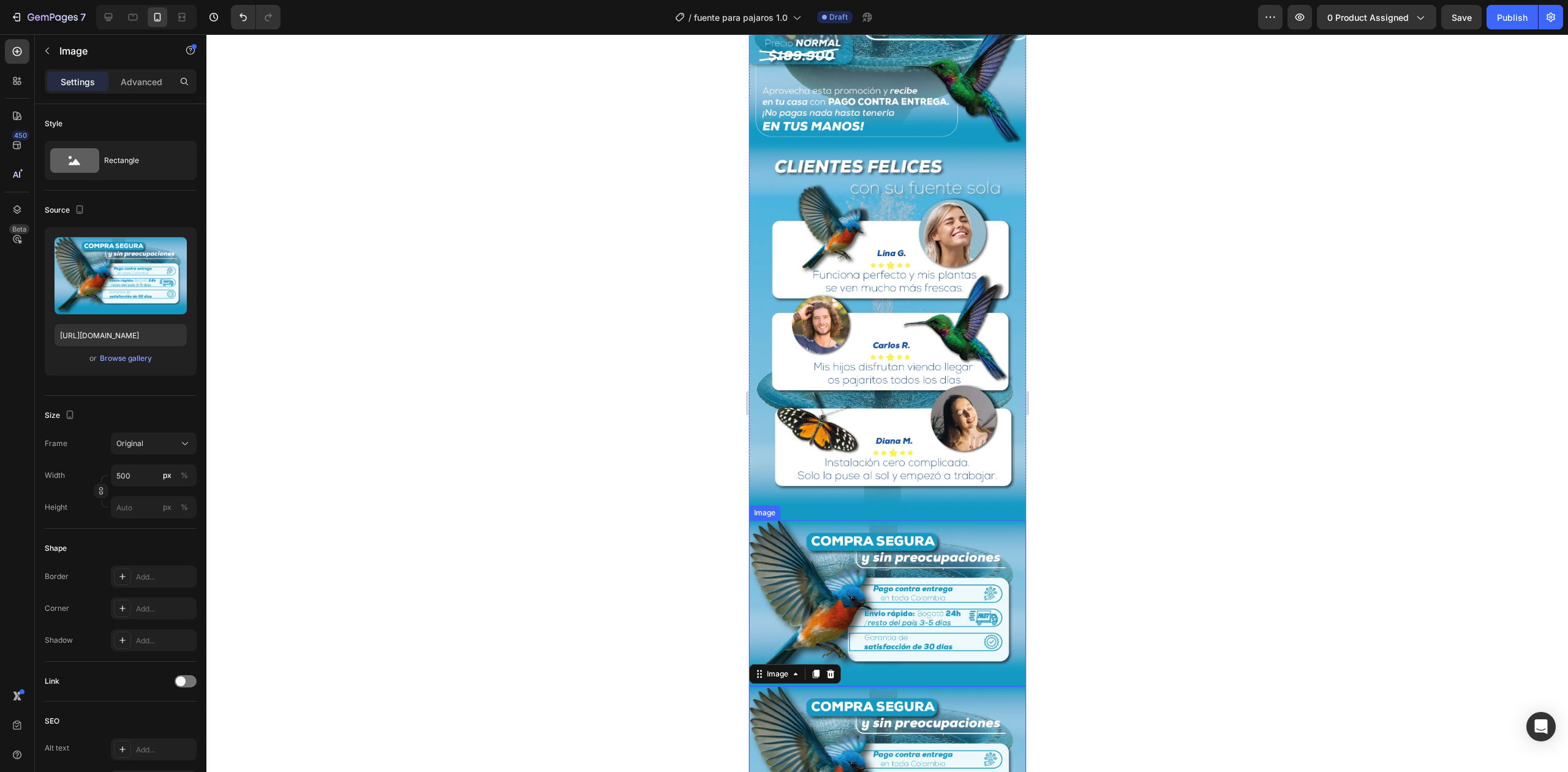
scroll to position [1905, 0]
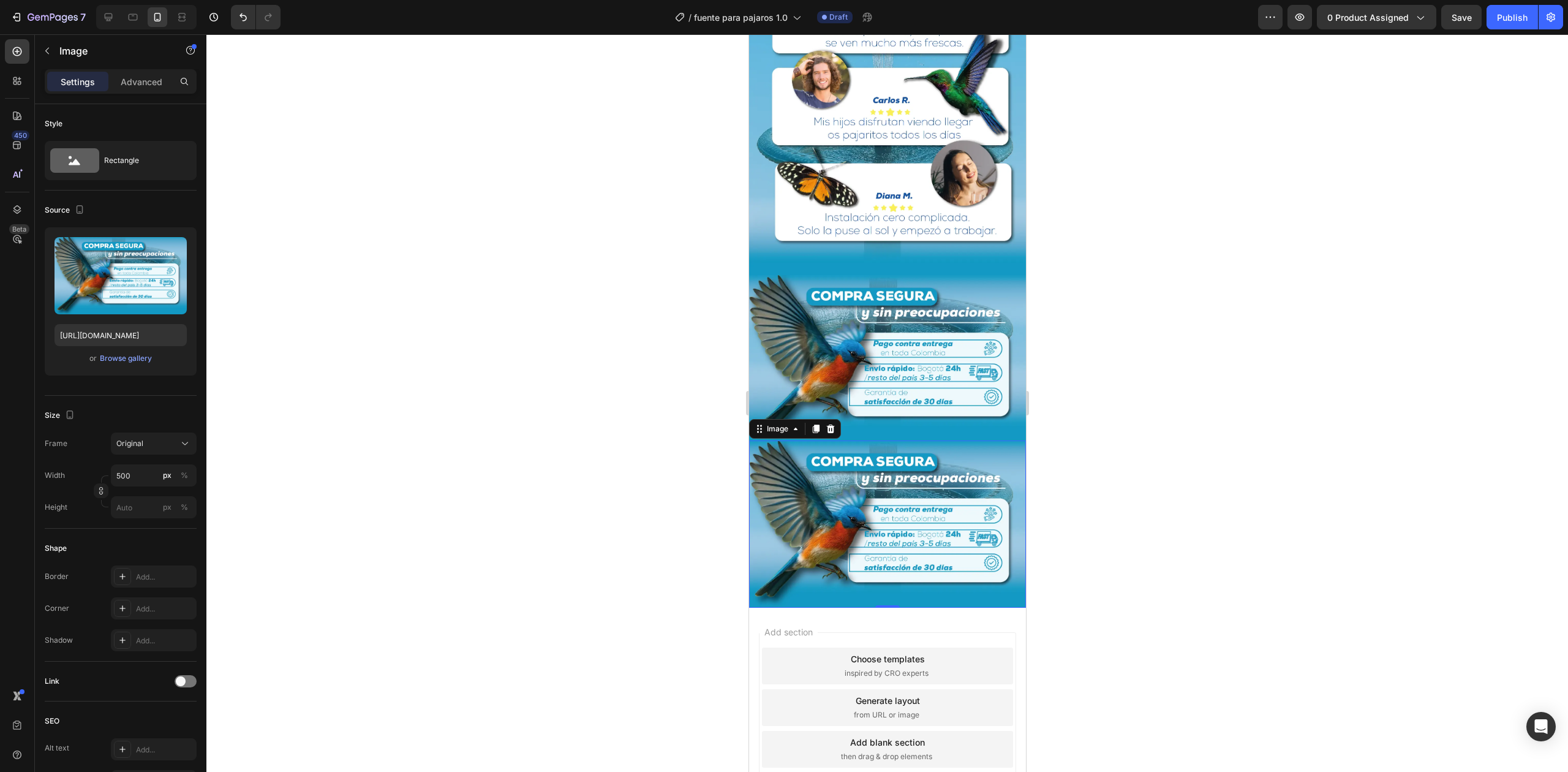
click at [876, 440] on img at bounding box center [887, 524] width 277 height 167
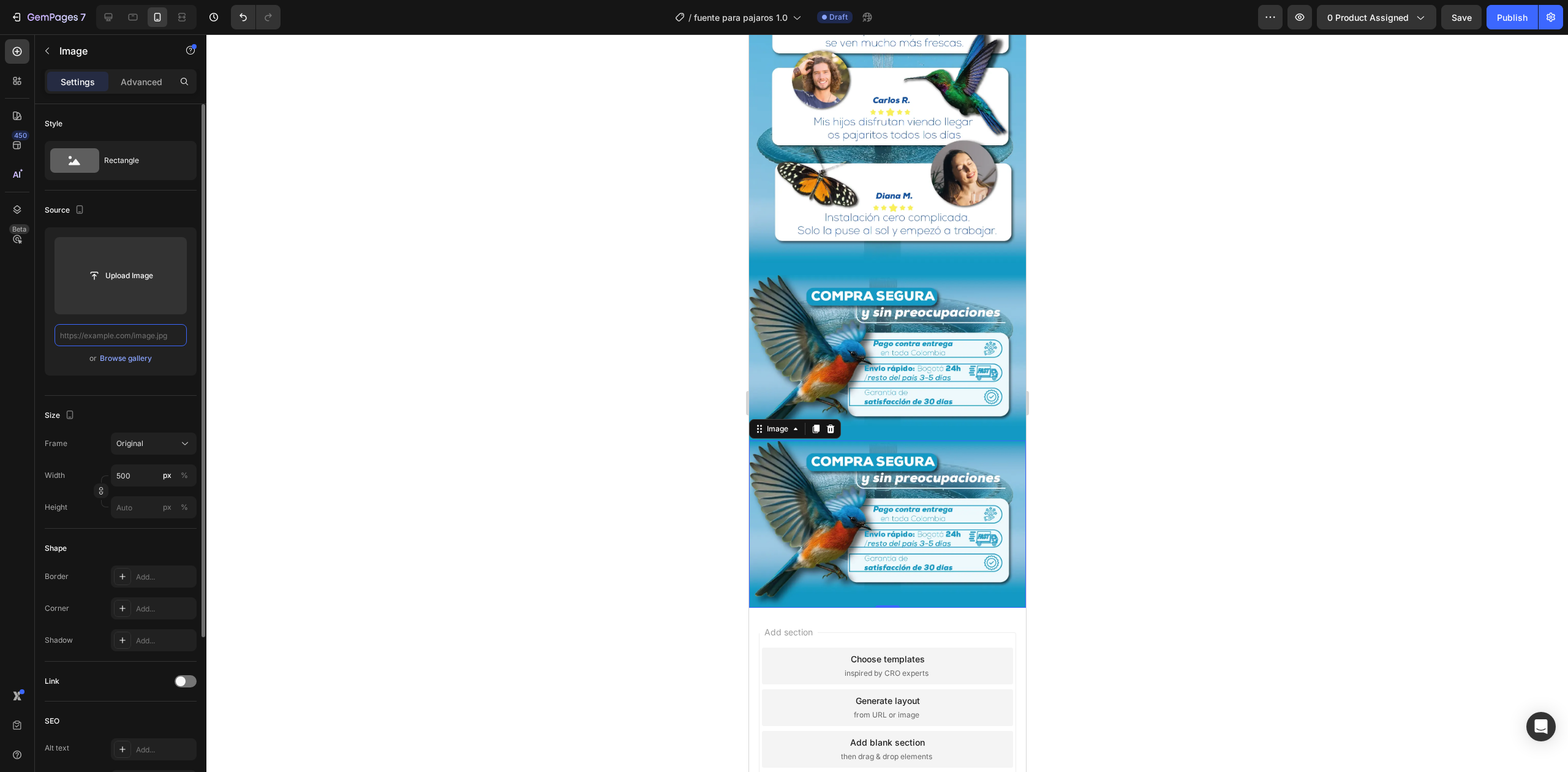
scroll to position [0, 0]
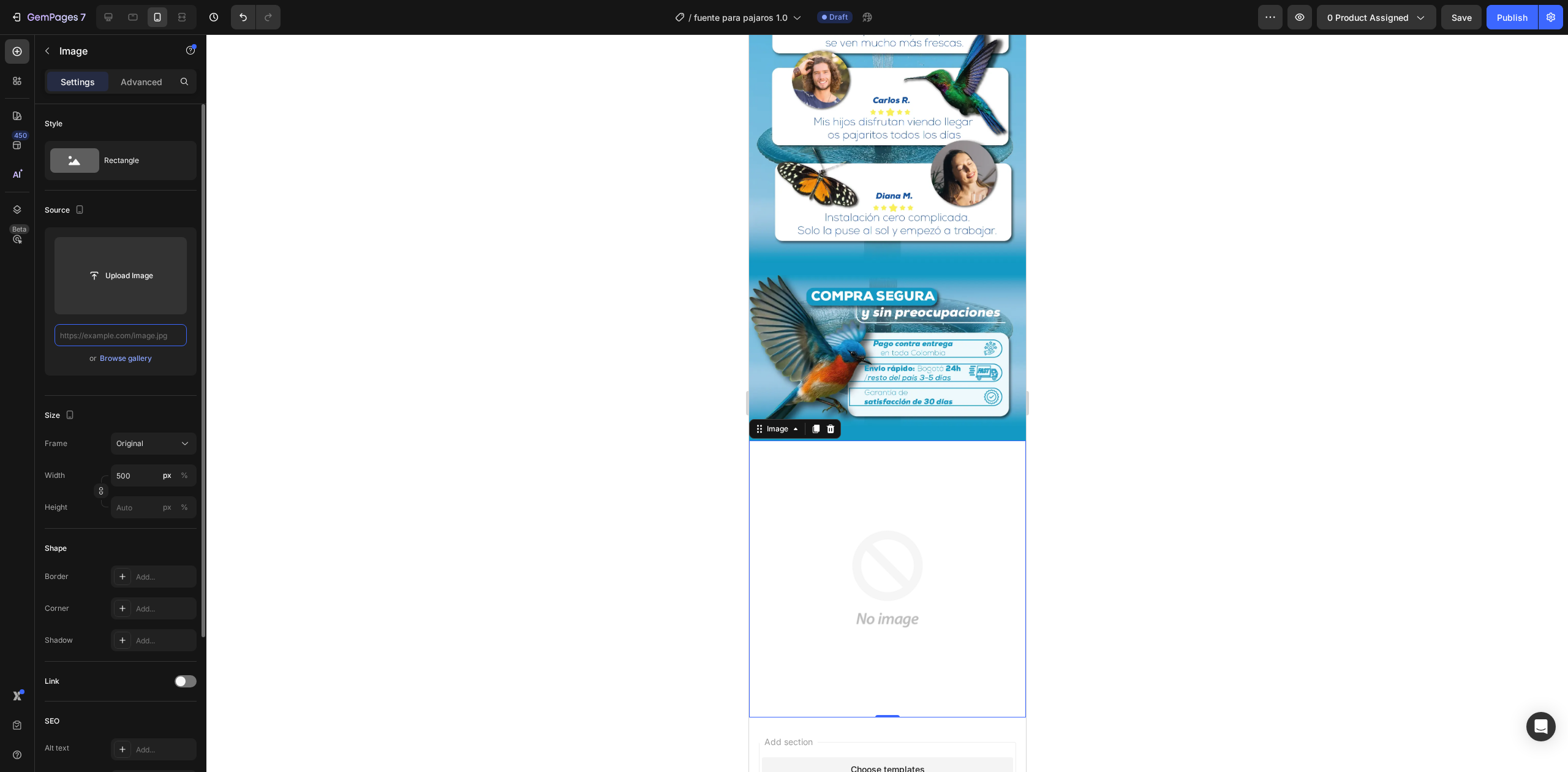
paste input "[URL][DOMAIN_NAME]"
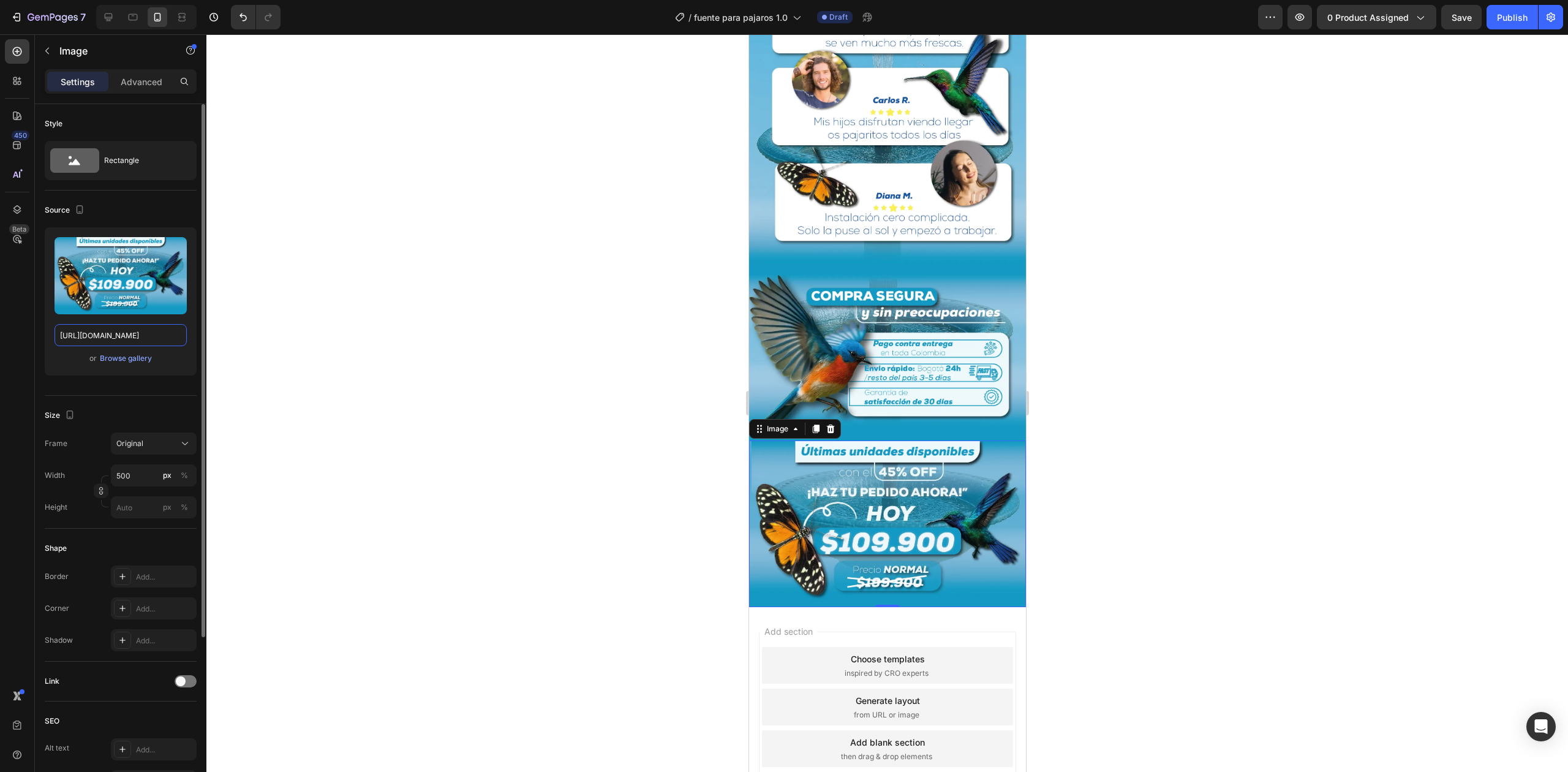
type input "[URL][DOMAIN_NAME]"
click at [1122, 363] on div at bounding box center [887, 403] width 1361 height 738
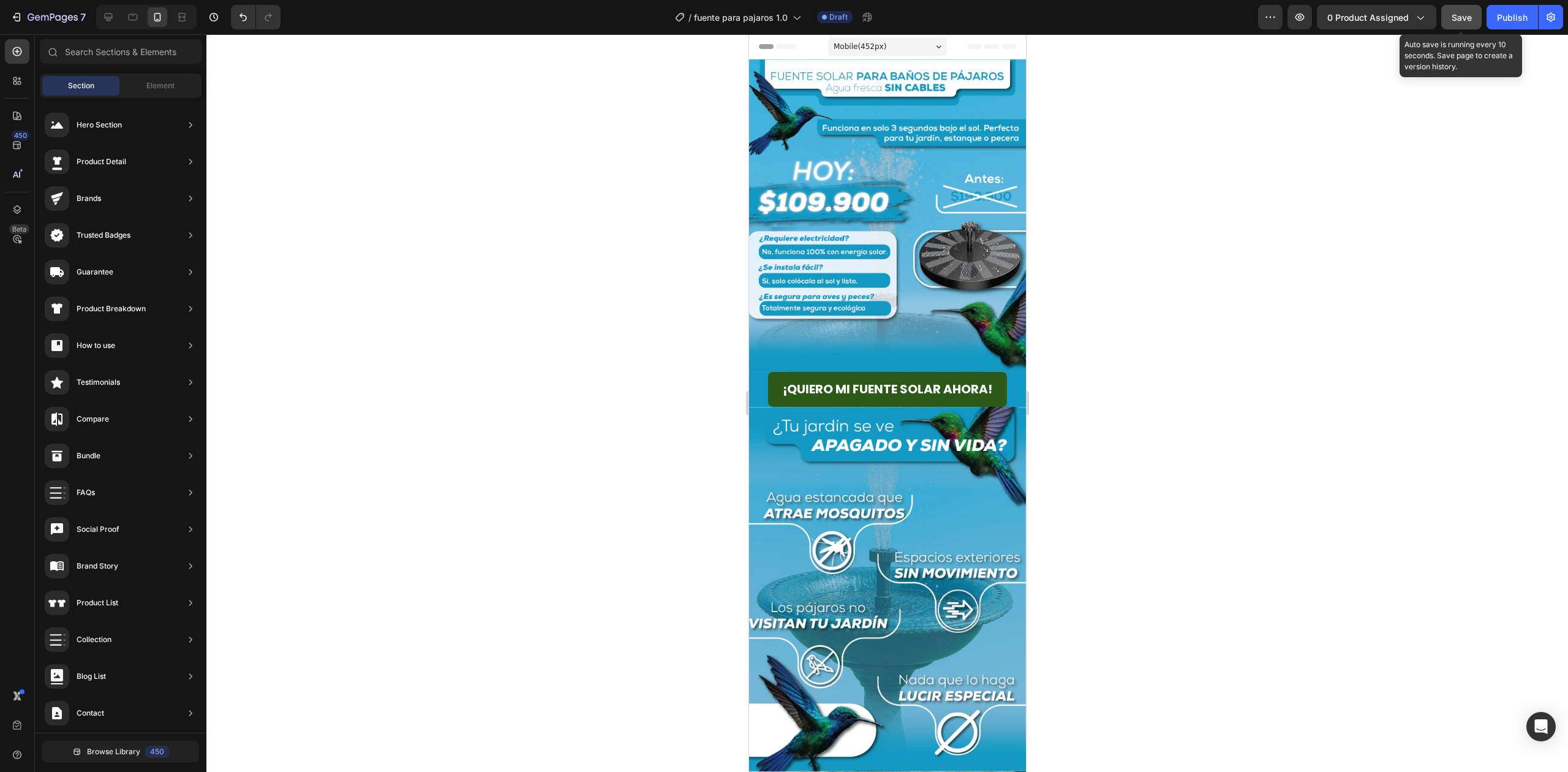
click at [1442, 15] on button "Save" at bounding box center [1461, 17] width 40 height 25
click at [1477, 14] on button "Save" at bounding box center [1461, 17] width 40 height 25
